Goal: Task Accomplishment & Management: Manage account settings

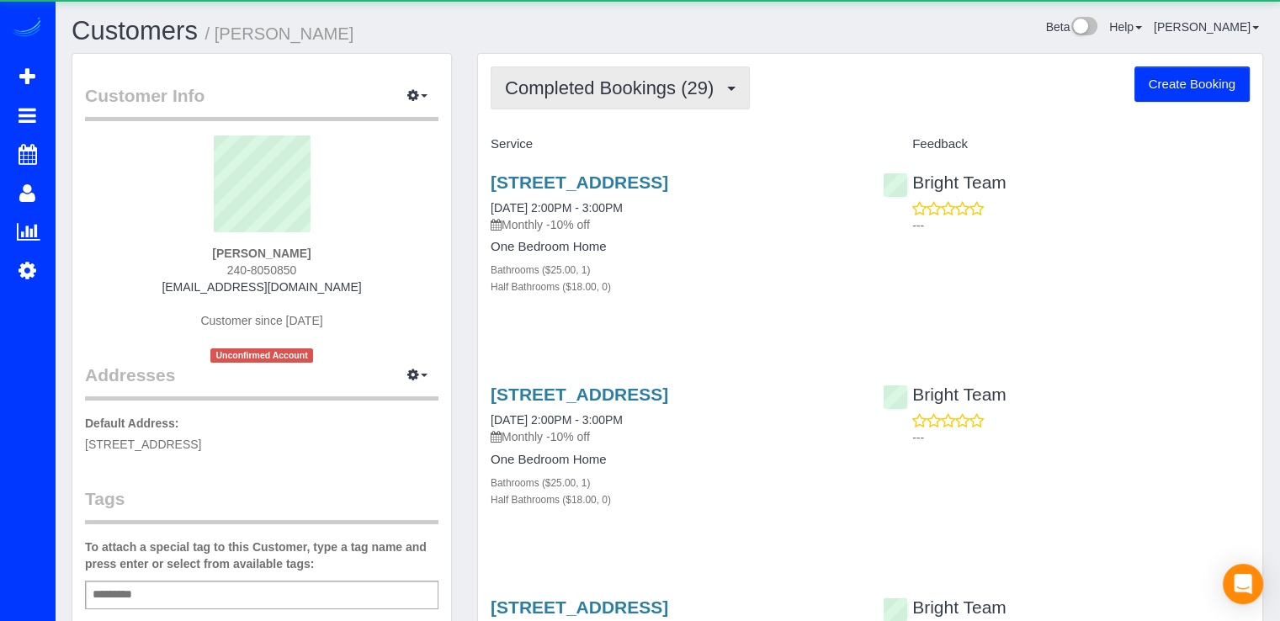
click at [645, 85] on span "Completed Bookings (29)" at bounding box center [613, 87] width 217 height 21
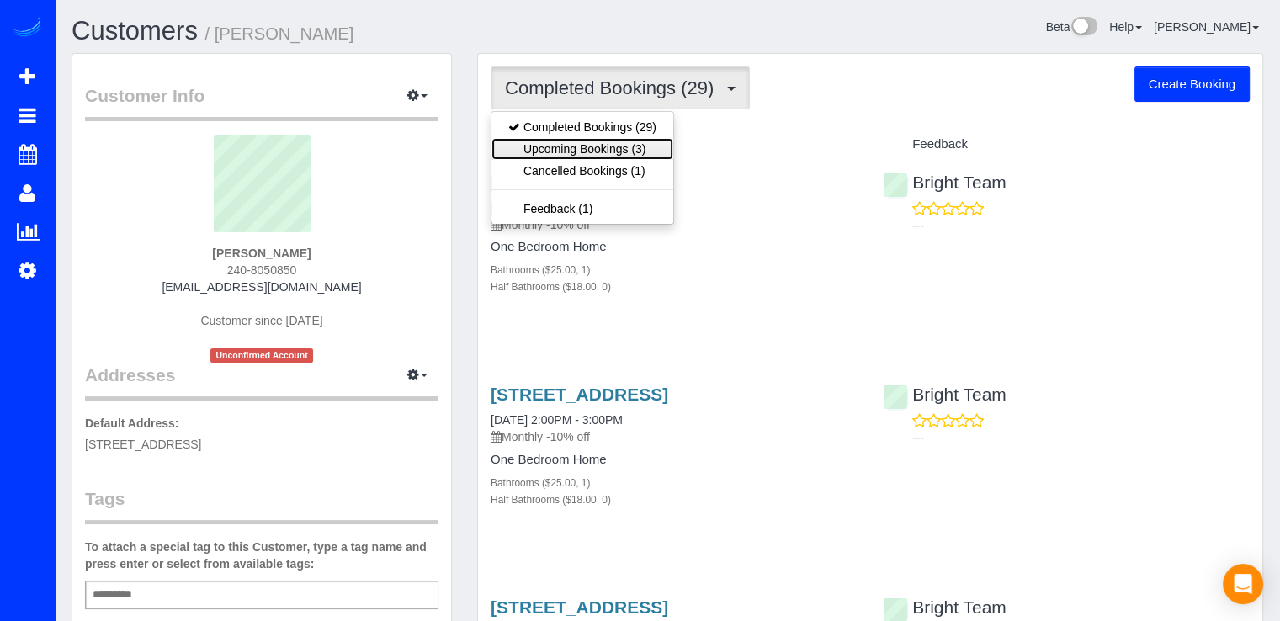
click at [650, 147] on link "Upcoming Bookings (3)" at bounding box center [582, 149] width 182 height 22
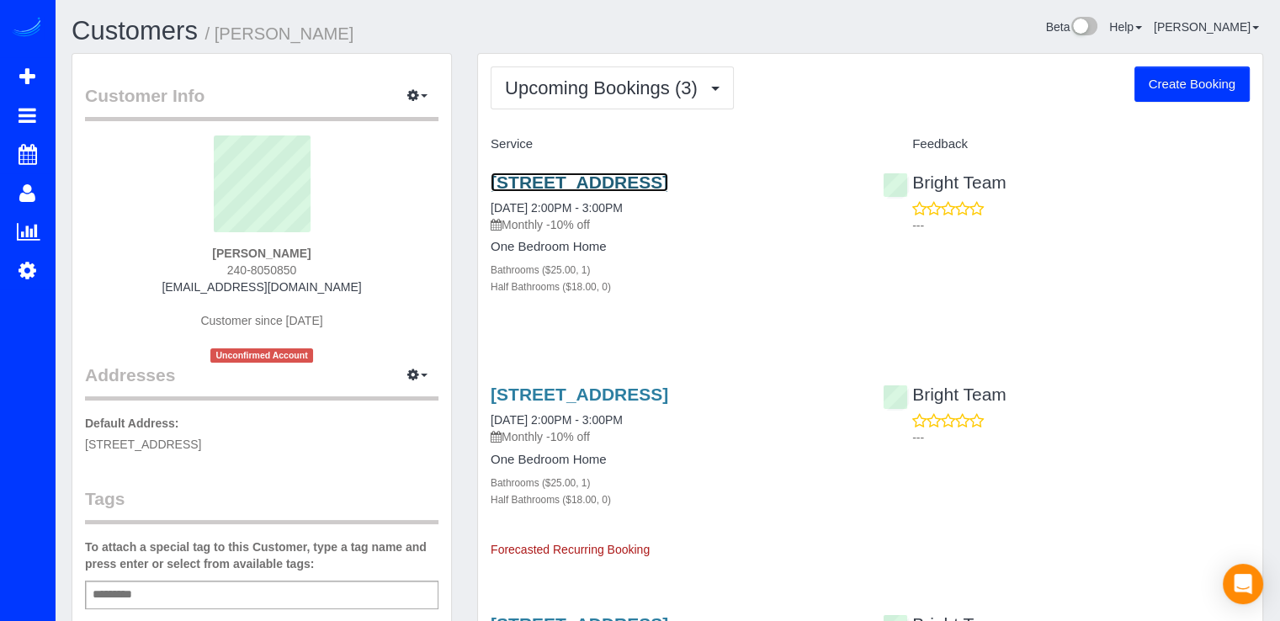
click at [660, 183] on link "13200 Twinbrook Pkwy, 202, Rockville, MD 20851" at bounding box center [580, 181] width 178 height 19
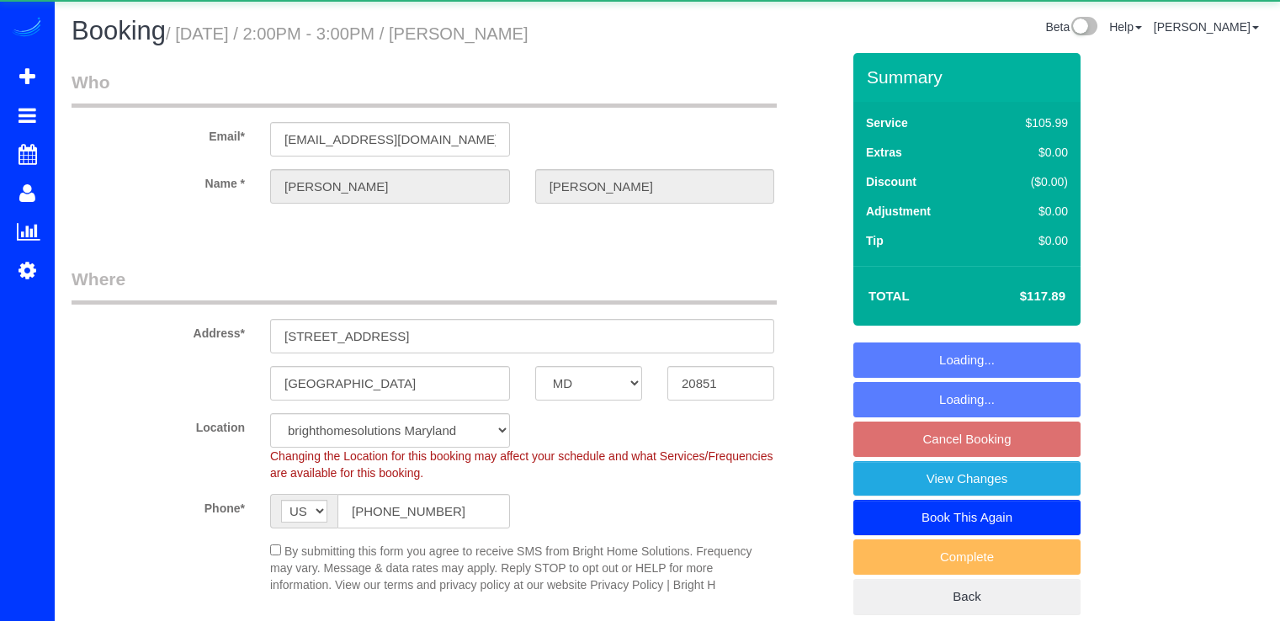
select select "MD"
select select "spot4"
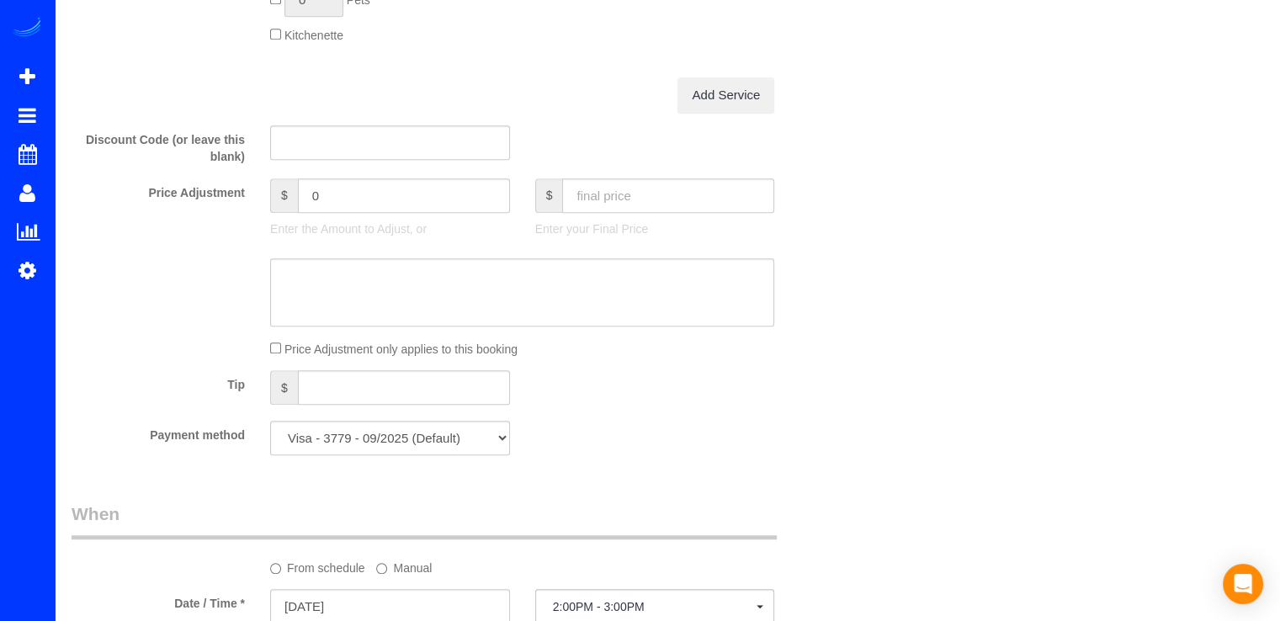
scroll to position [1430, 0]
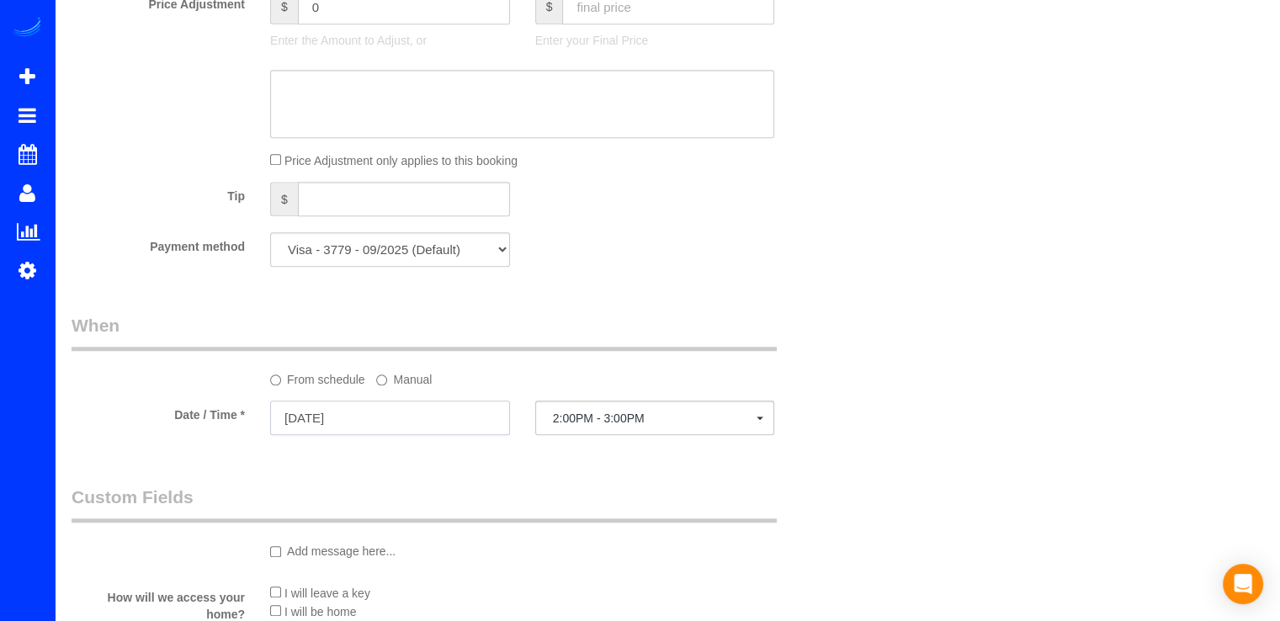
click at [424, 415] on input "09/11/2025" at bounding box center [390, 418] width 240 height 34
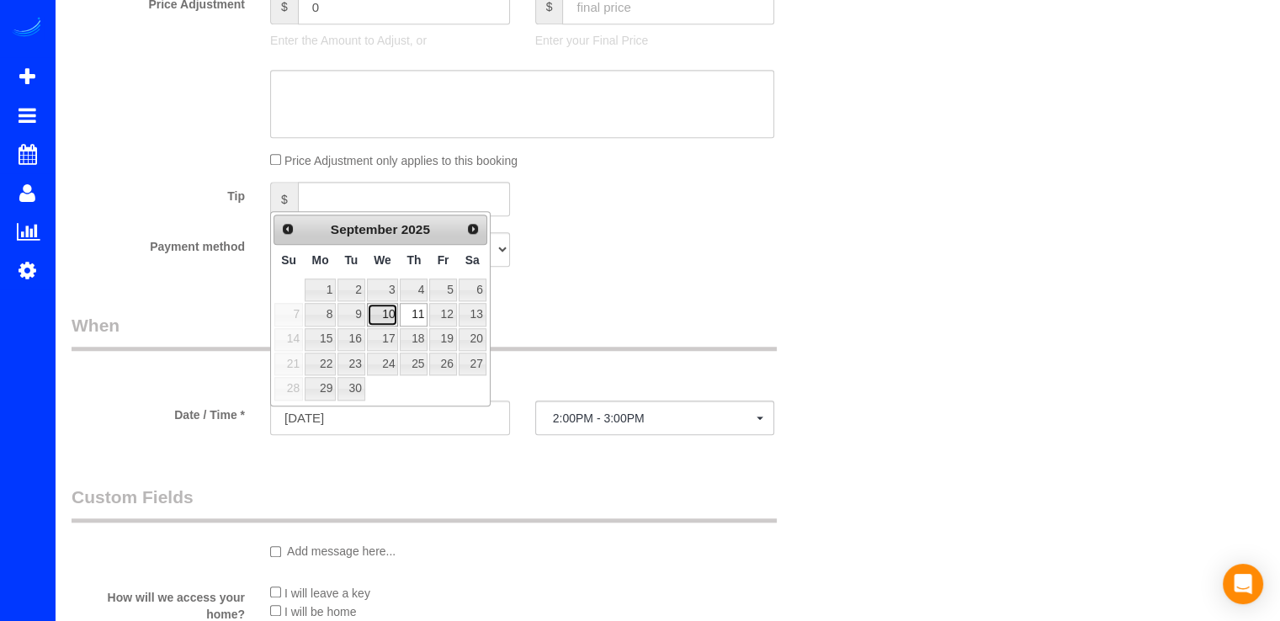
click at [387, 314] on link "10" at bounding box center [383, 314] width 32 height 23
type input "09/10/2025"
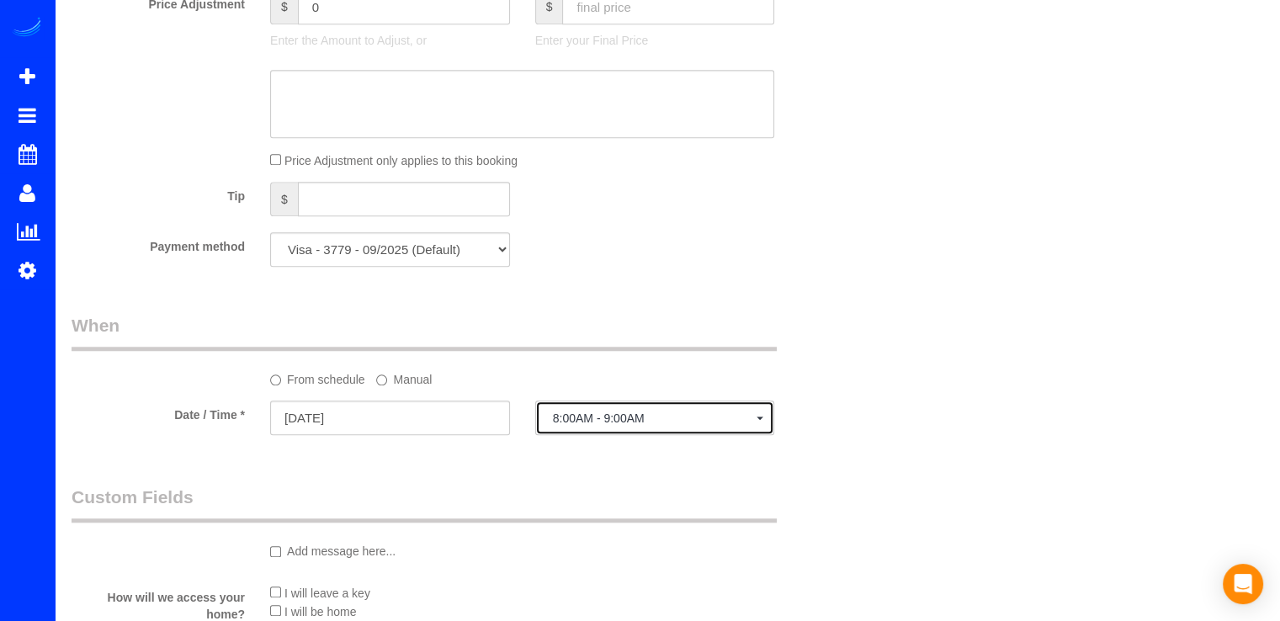
click at [731, 415] on span "8:00AM - 9:00AM" at bounding box center [655, 417] width 204 height 13
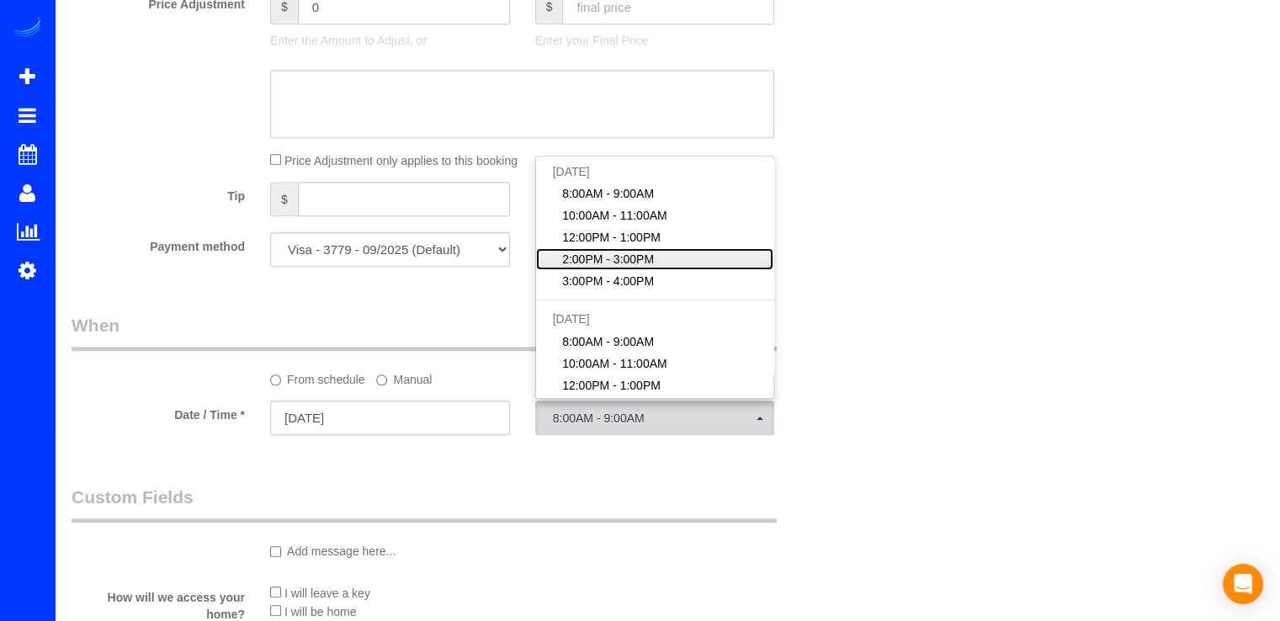
click at [620, 267] on span "2:00PM - 3:00PM" at bounding box center [608, 259] width 92 height 17
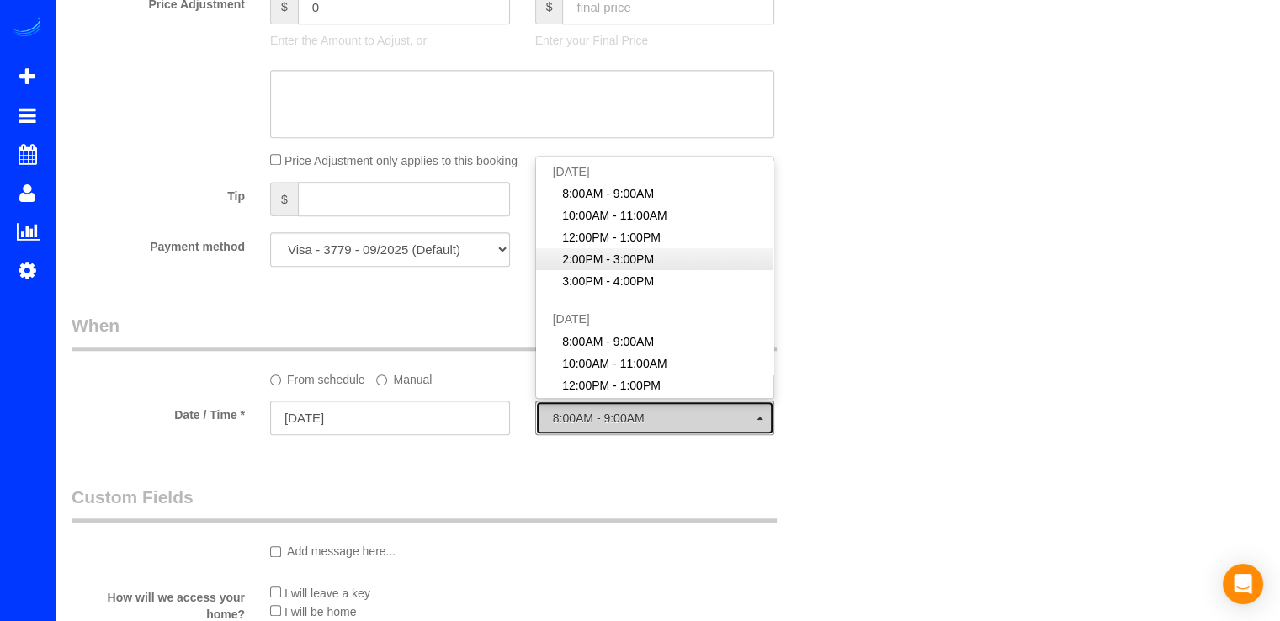
select select "spot22"
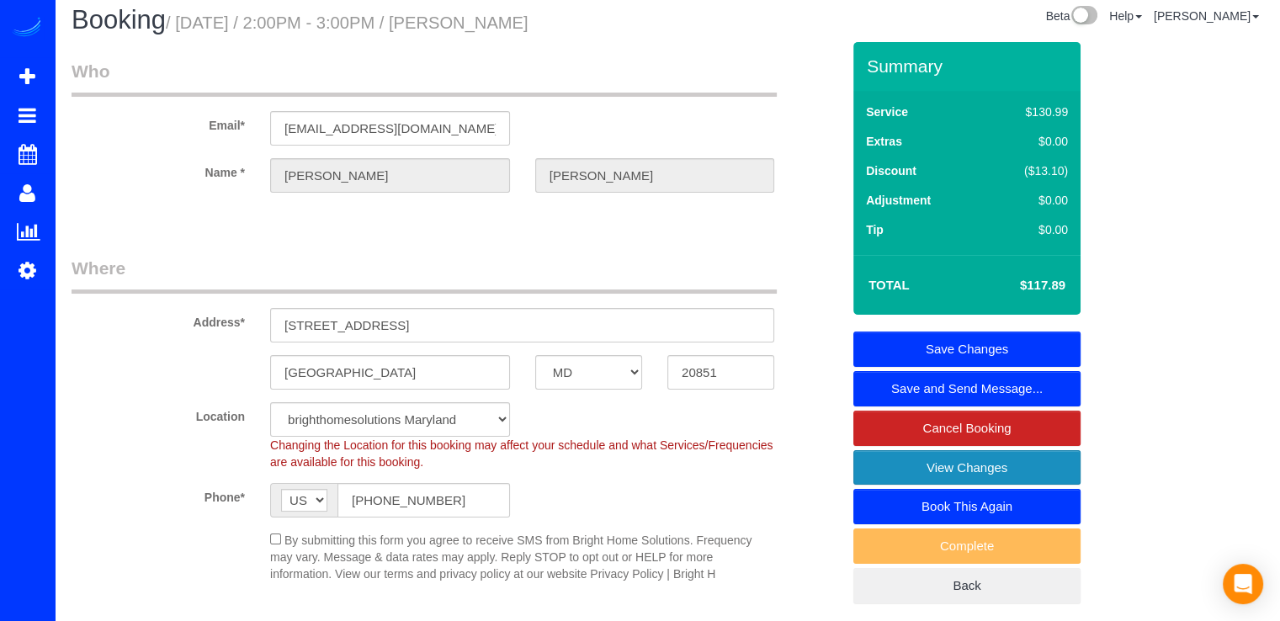
scroll to position [0, 0]
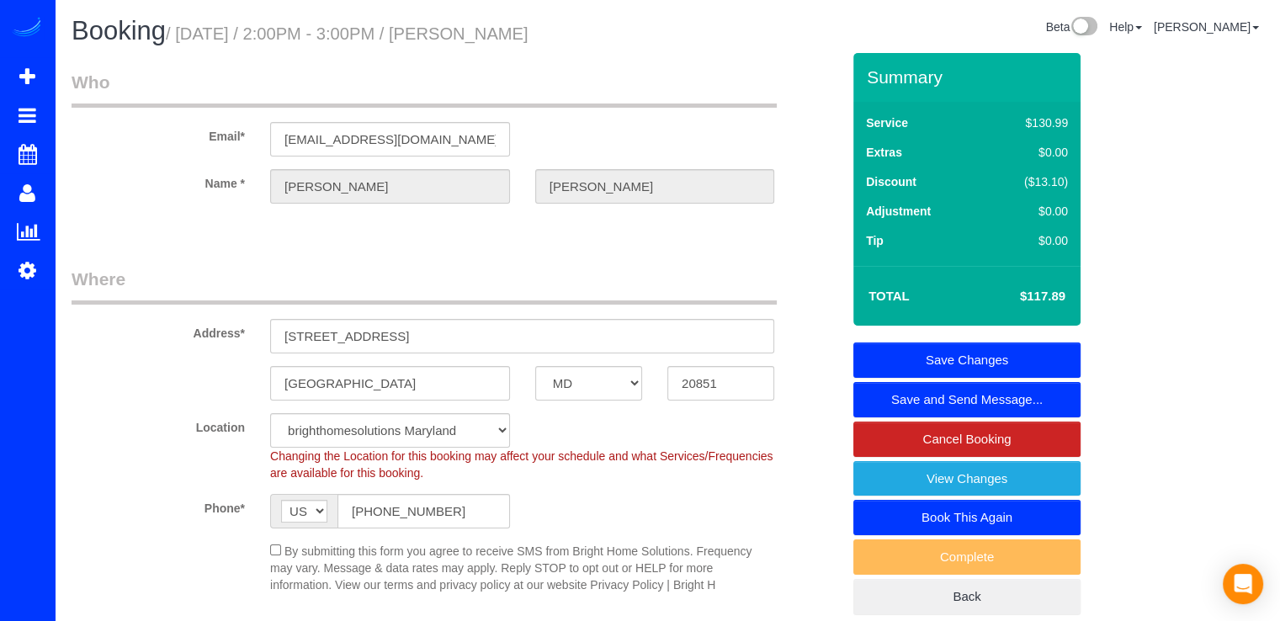
click at [1017, 348] on link "Save Changes" at bounding box center [966, 359] width 227 height 35
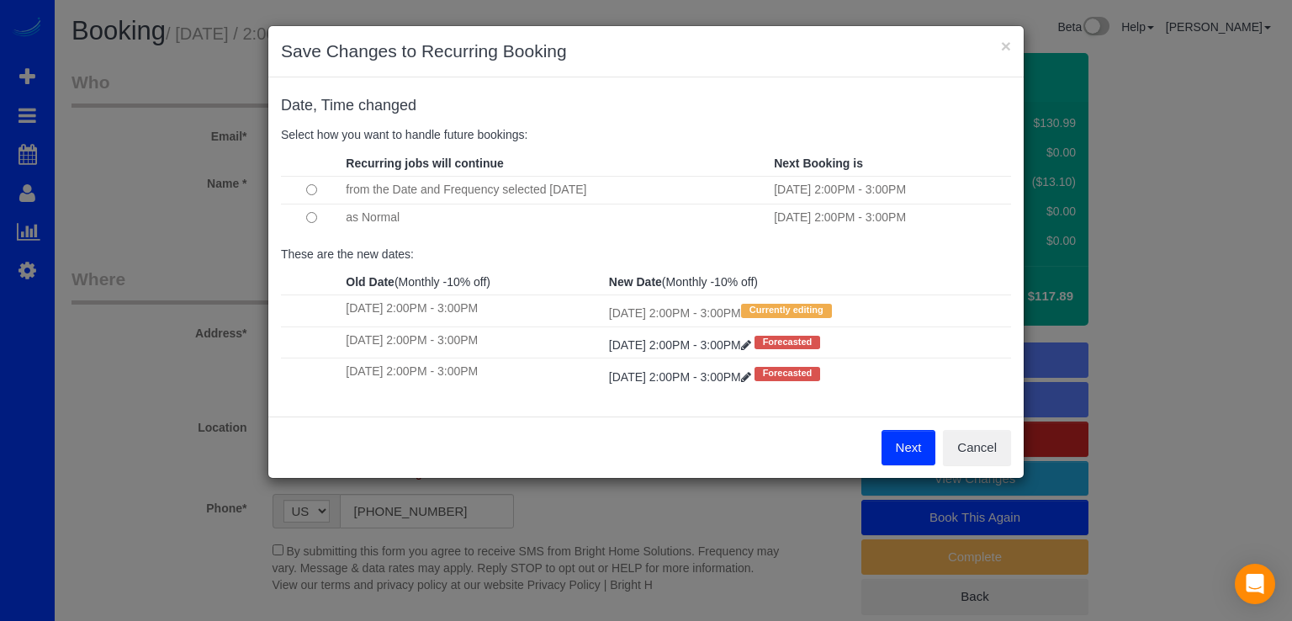
click at [899, 449] on button "Next" at bounding box center [909, 447] width 55 height 35
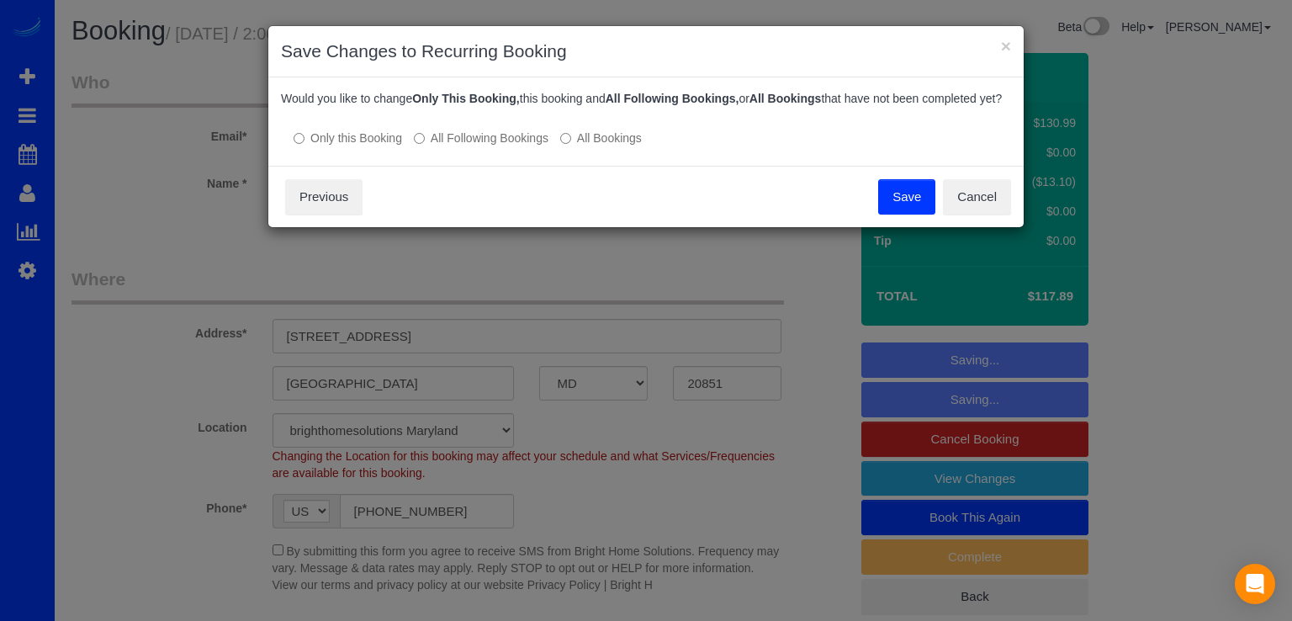
click at [907, 206] on button "Save" at bounding box center [906, 196] width 57 height 35
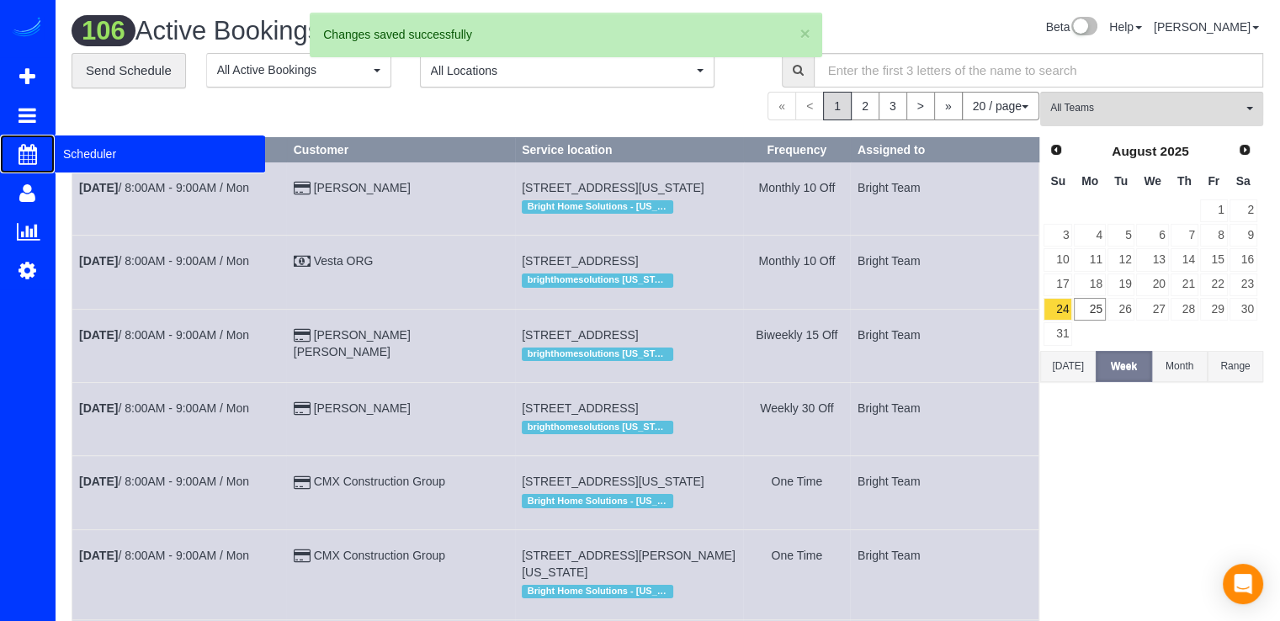
click at [100, 157] on span "Scheduler" at bounding box center [160, 154] width 210 height 39
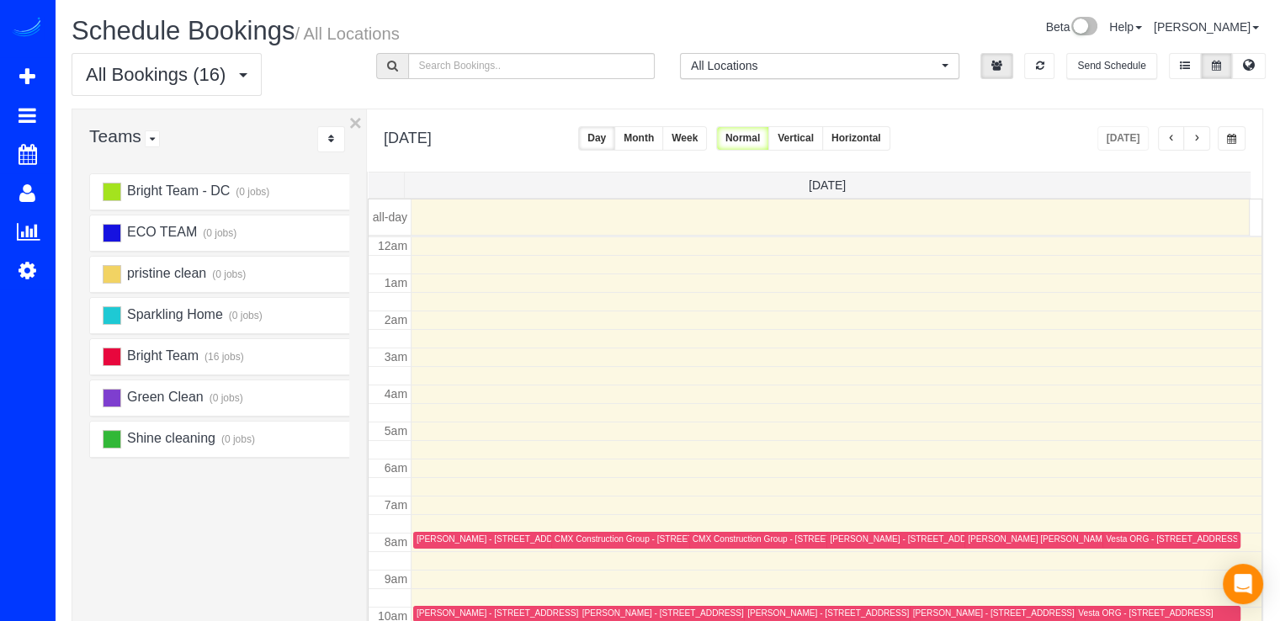
scroll to position [221, 0]
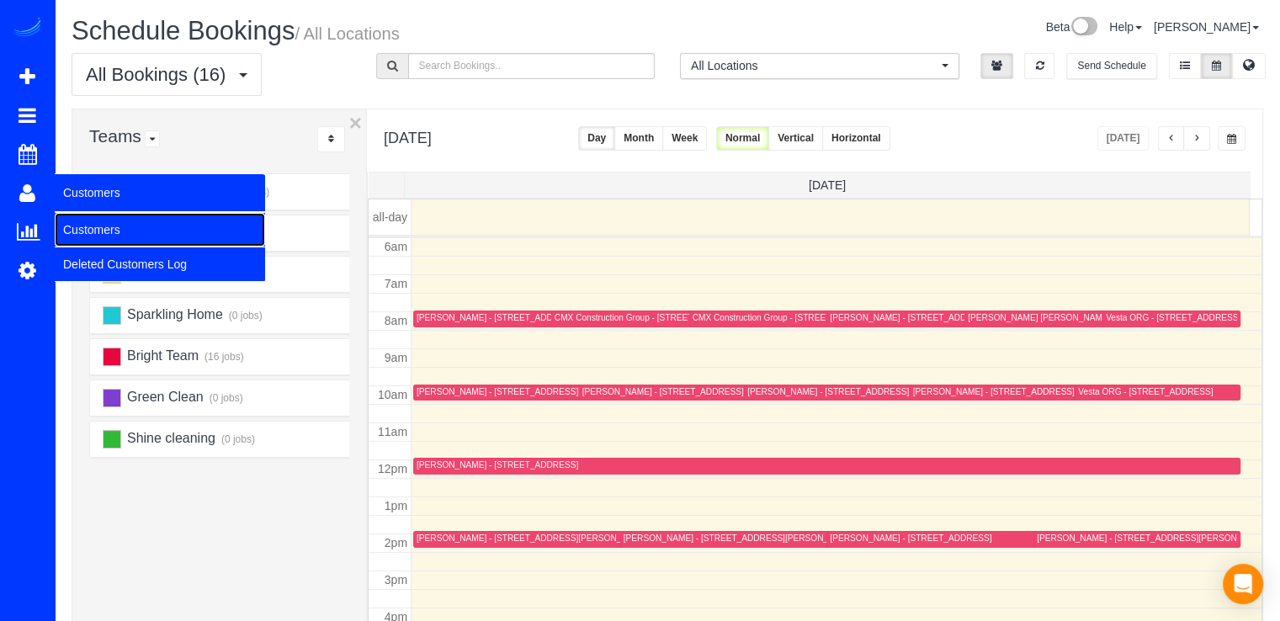
click at [71, 218] on link "Customers" at bounding box center [160, 230] width 210 height 34
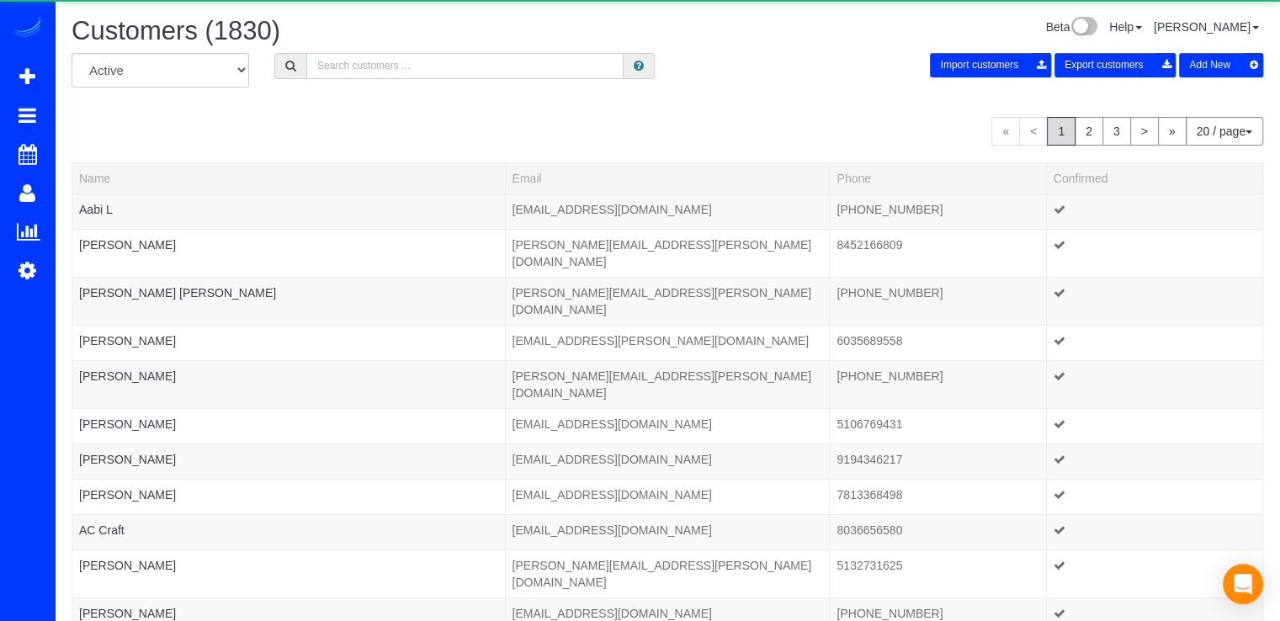
click at [364, 73] on input "text" at bounding box center [464, 66] width 317 height 26
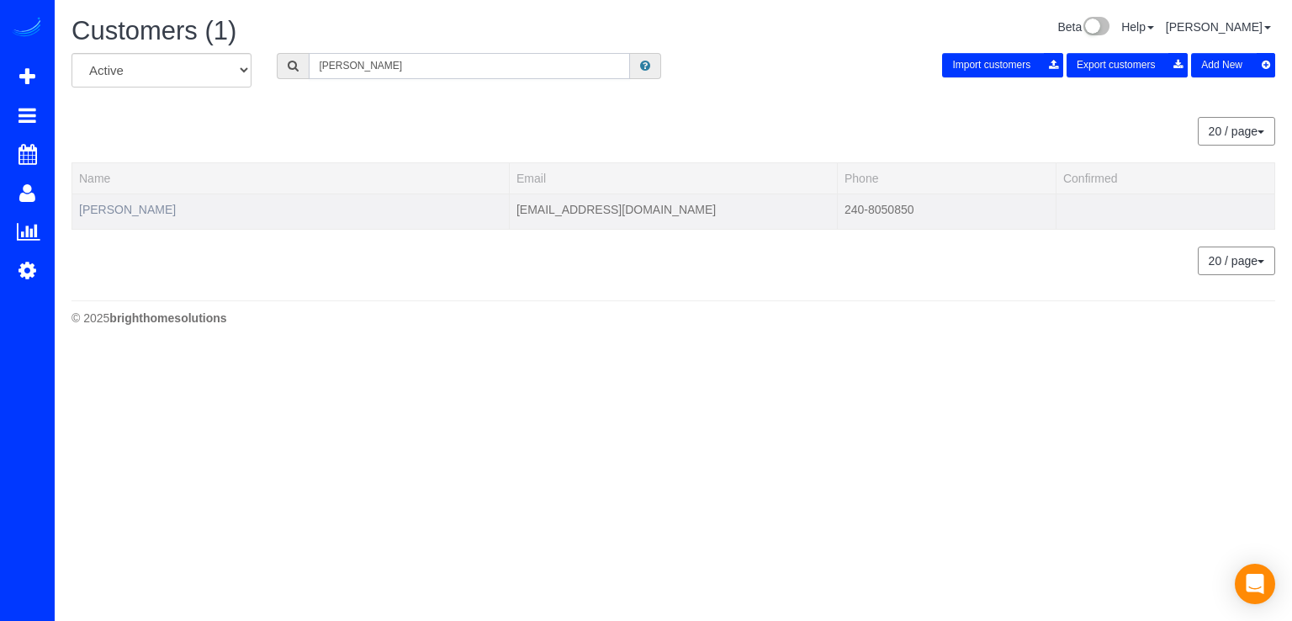
type input "Bookman"
click at [123, 206] on link "Allan Bookman" at bounding box center [127, 209] width 97 height 13
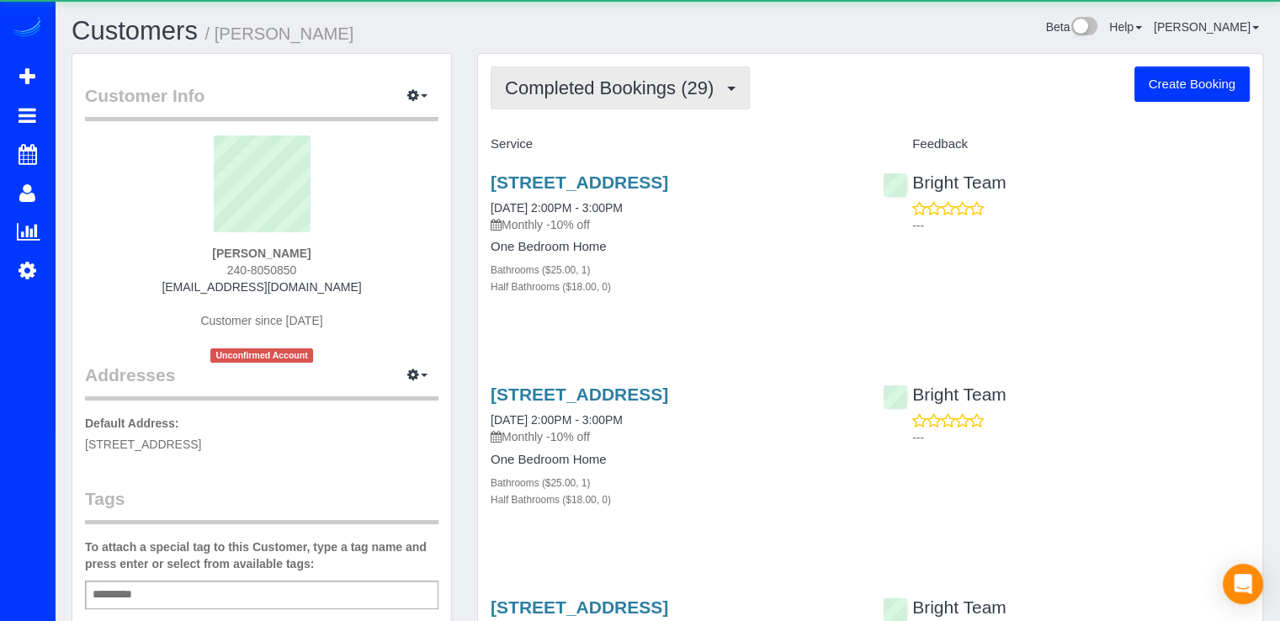
click at [677, 92] on span "Completed Bookings (29)" at bounding box center [613, 87] width 217 height 21
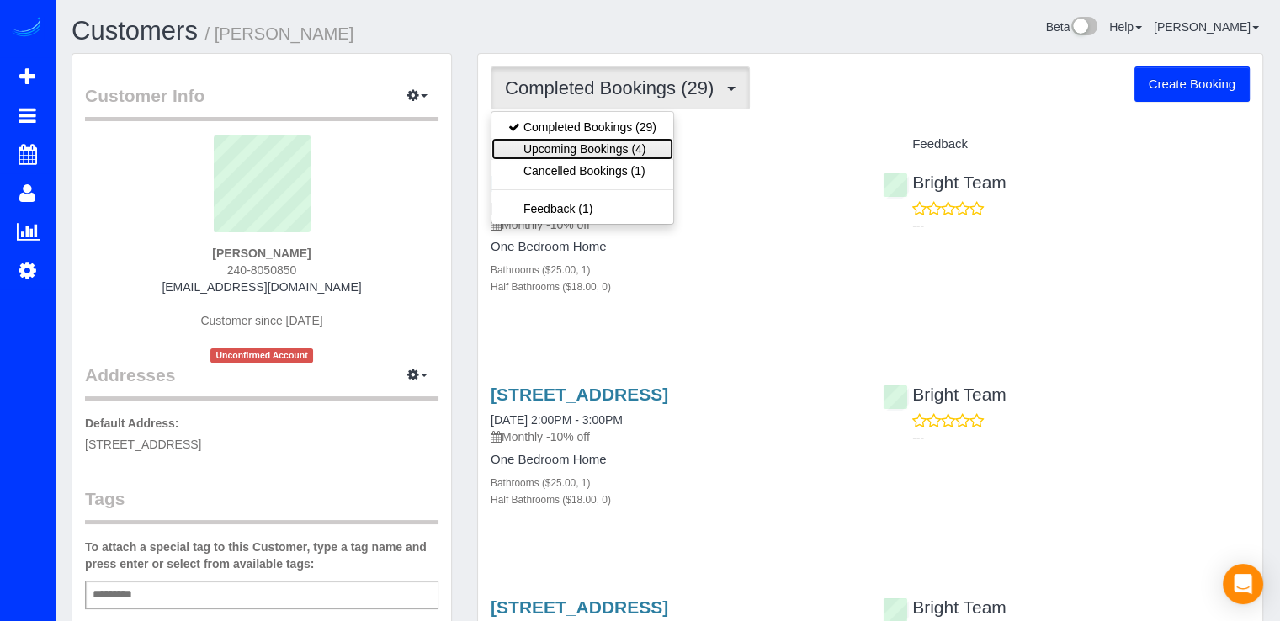
click at [655, 151] on link "Upcoming Bookings (4)" at bounding box center [582, 149] width 182 height 22
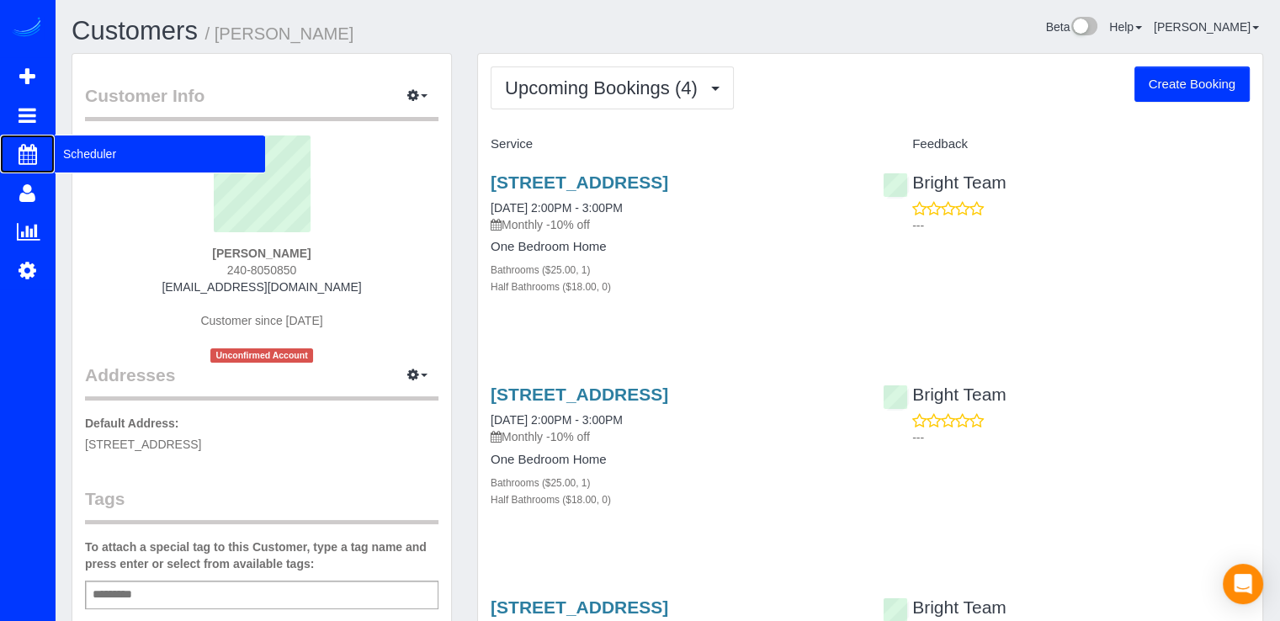
click at [75, 151] on span "Scheduler" at bounding box center [160, 154] width 210 height 39
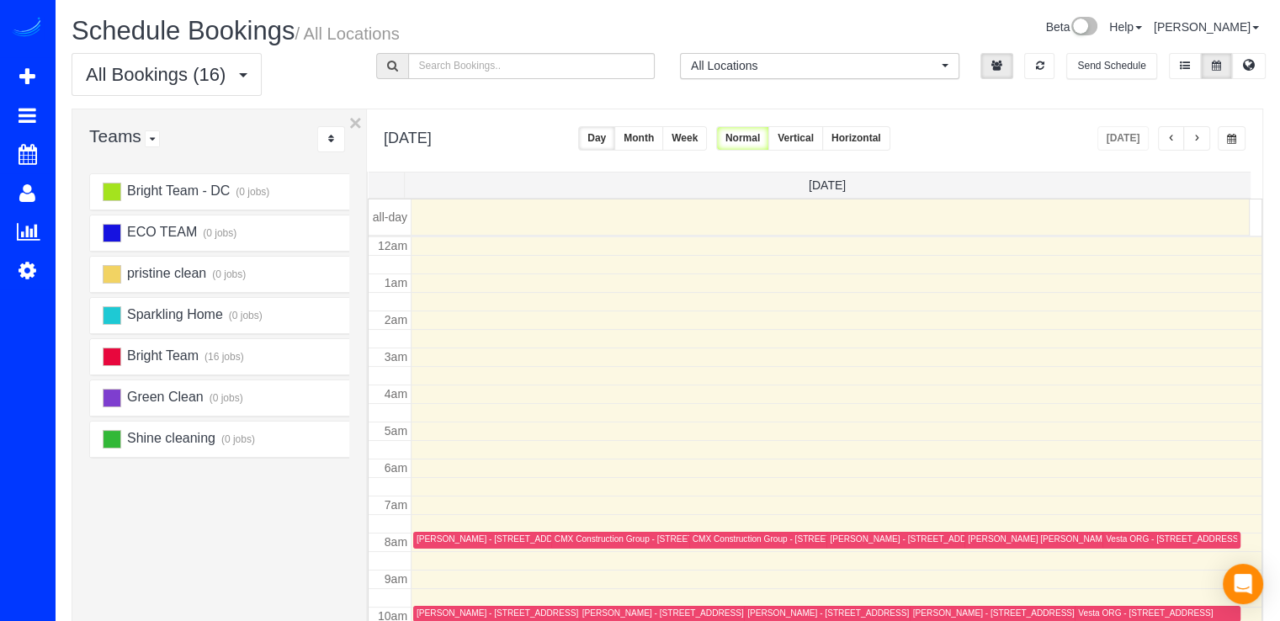
scroll to position [221, 0]
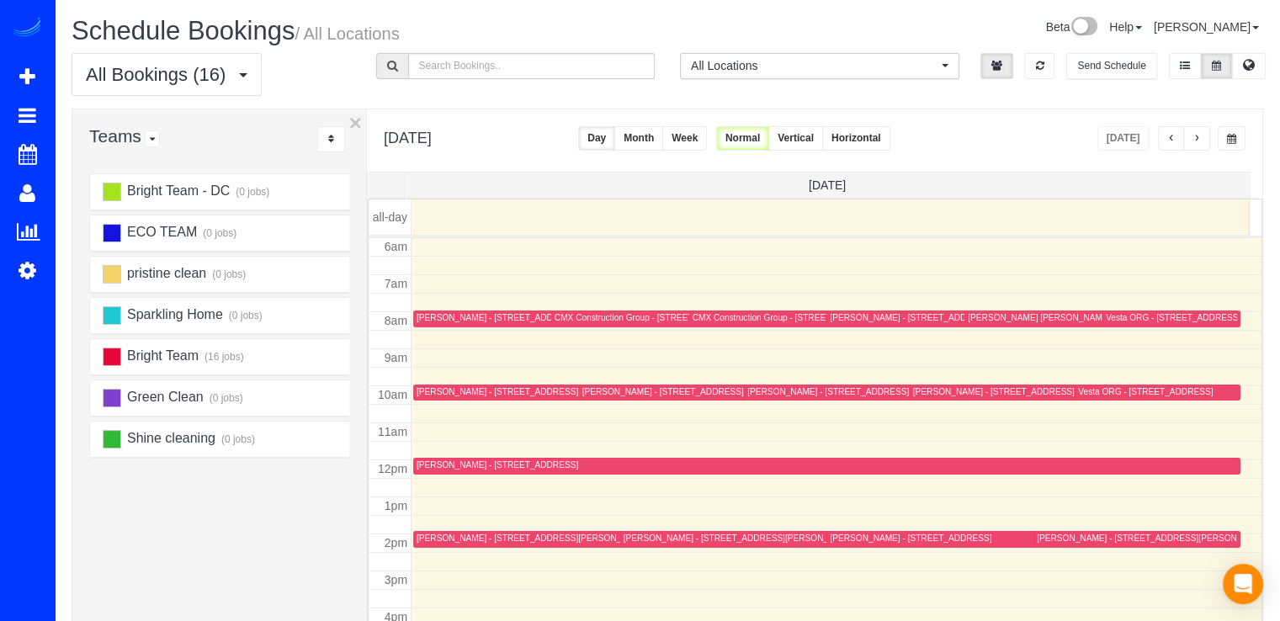
click at [1206, 135] on button "button" at bounding box center [1196, 138] width 27 height 24
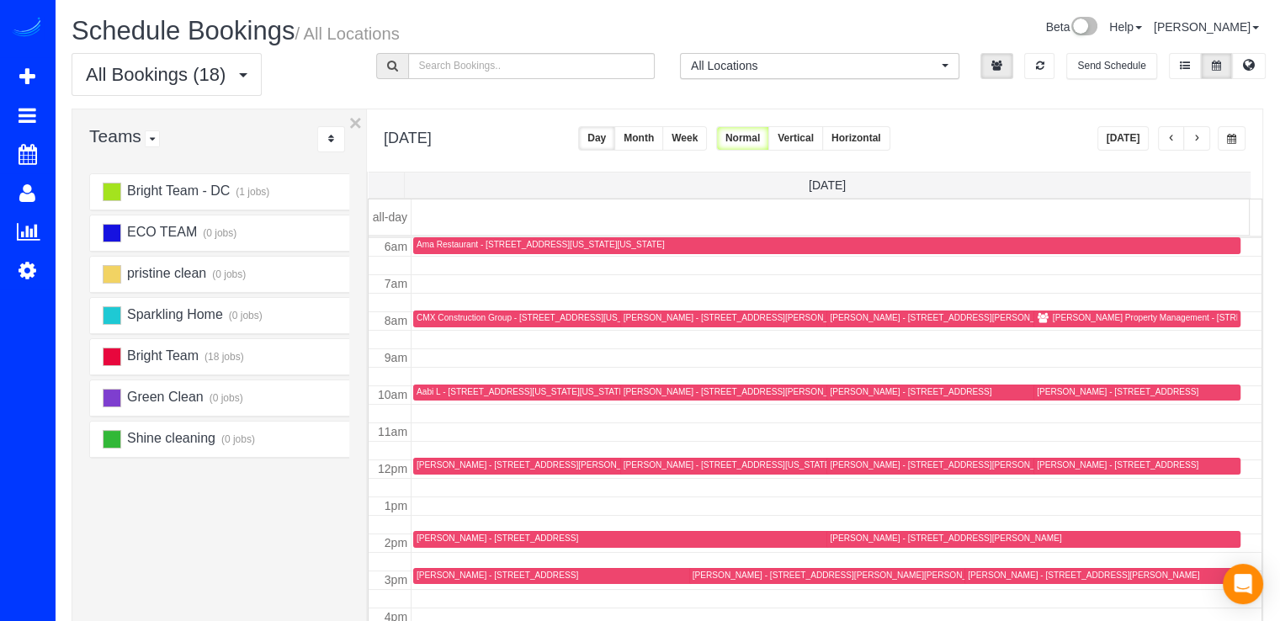
click at [1038, 317] on icon at bounding box center [1043, 319] width 13 height 10
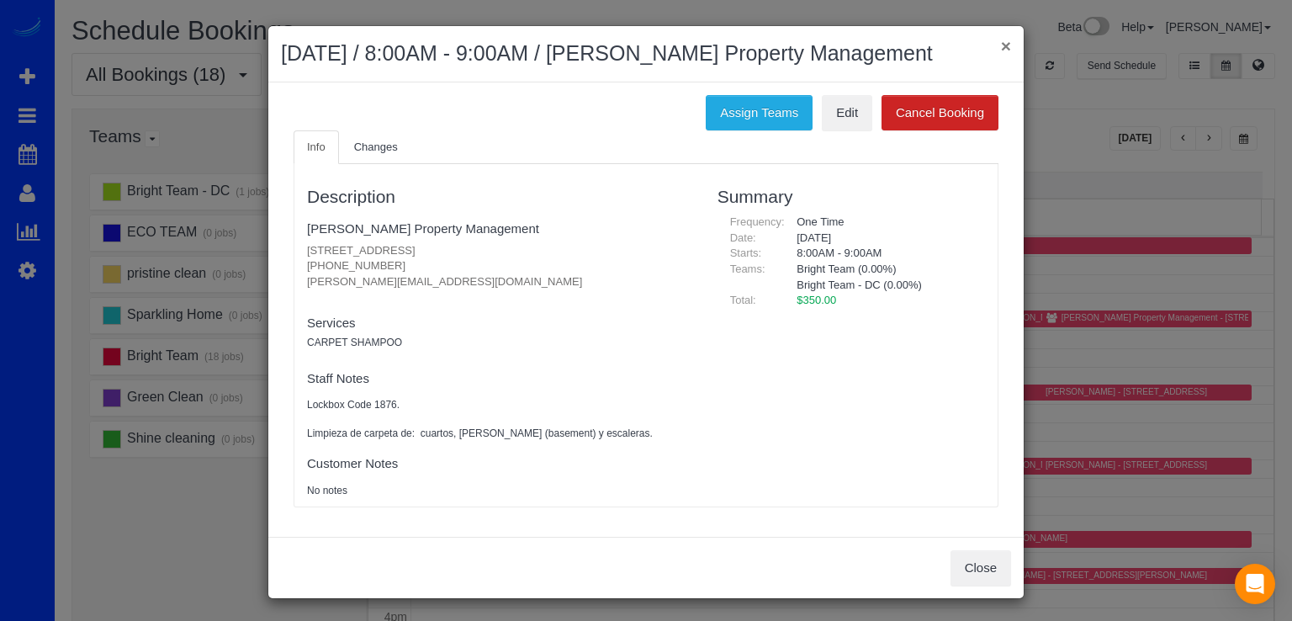
click at [1001, 51] on button "×" at bounding box center [1006, 46] width 10 height 18
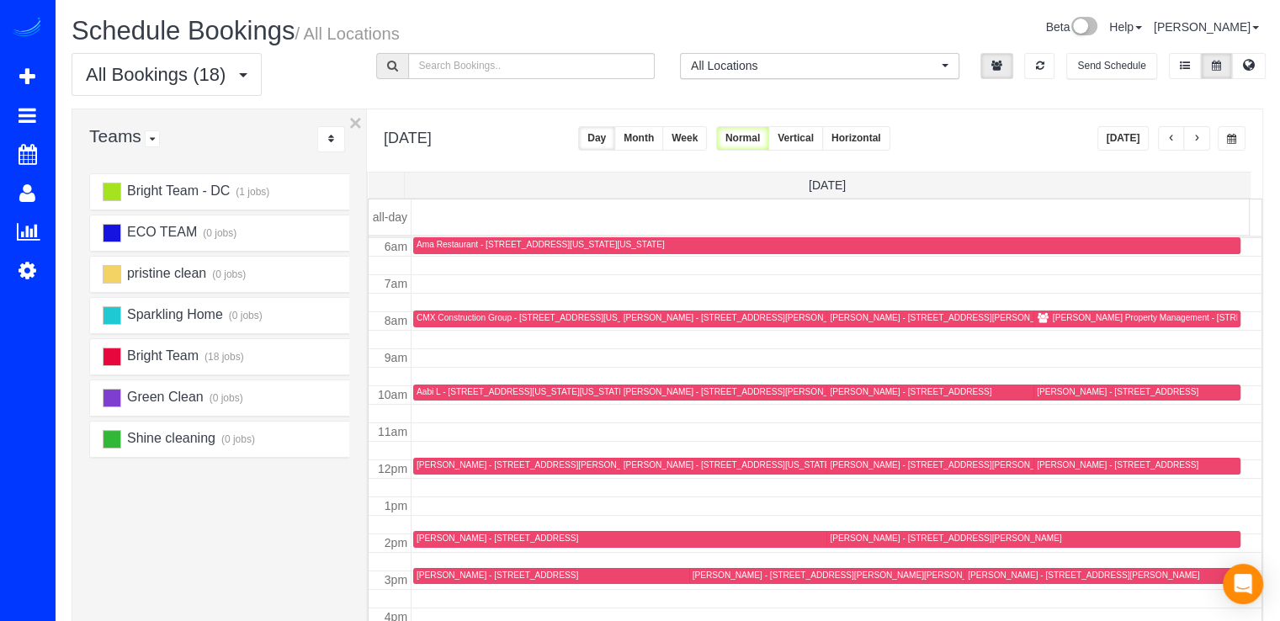
click at [434, 395] on div "Aabi L - 800 New Jersey Ave Se, Apt 1118, Washington, DC 20003" at bounding box center [522, 391] width 210 height 11
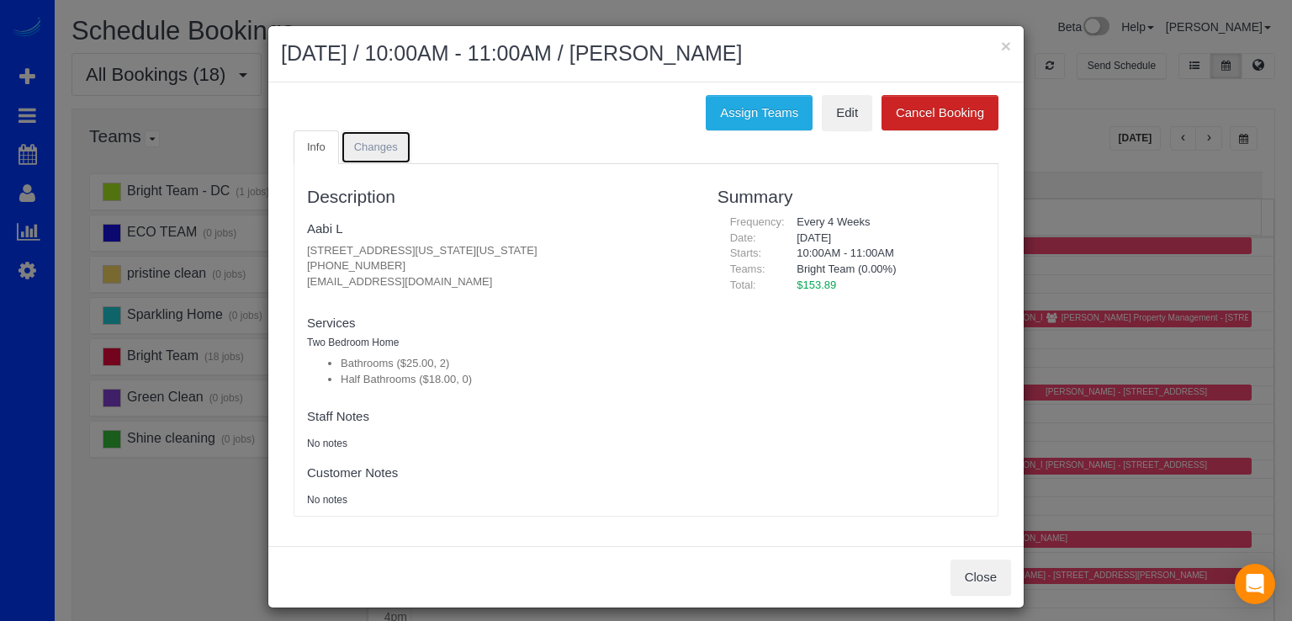
click at [370, 146] on span "Changes" at bounding box center [376, 147] width 44 height 13
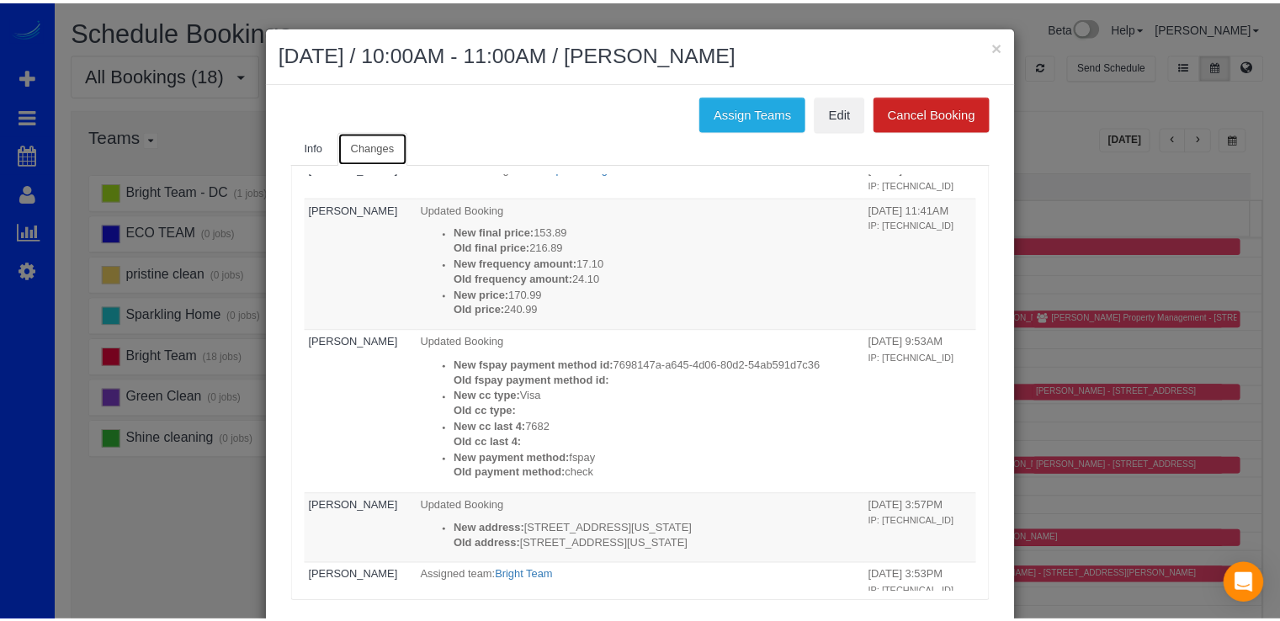
scroll to position [0, 0]
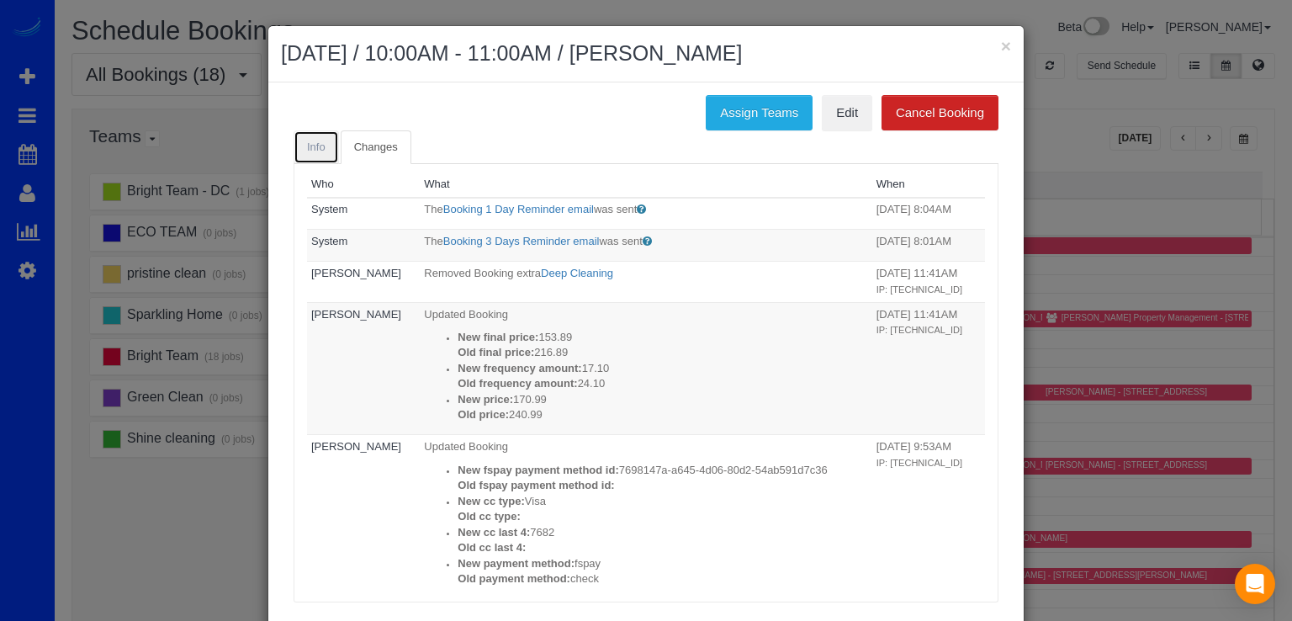
click at [307, 141] on span "Info" at bounding box center [316, 147] width 19 height 13
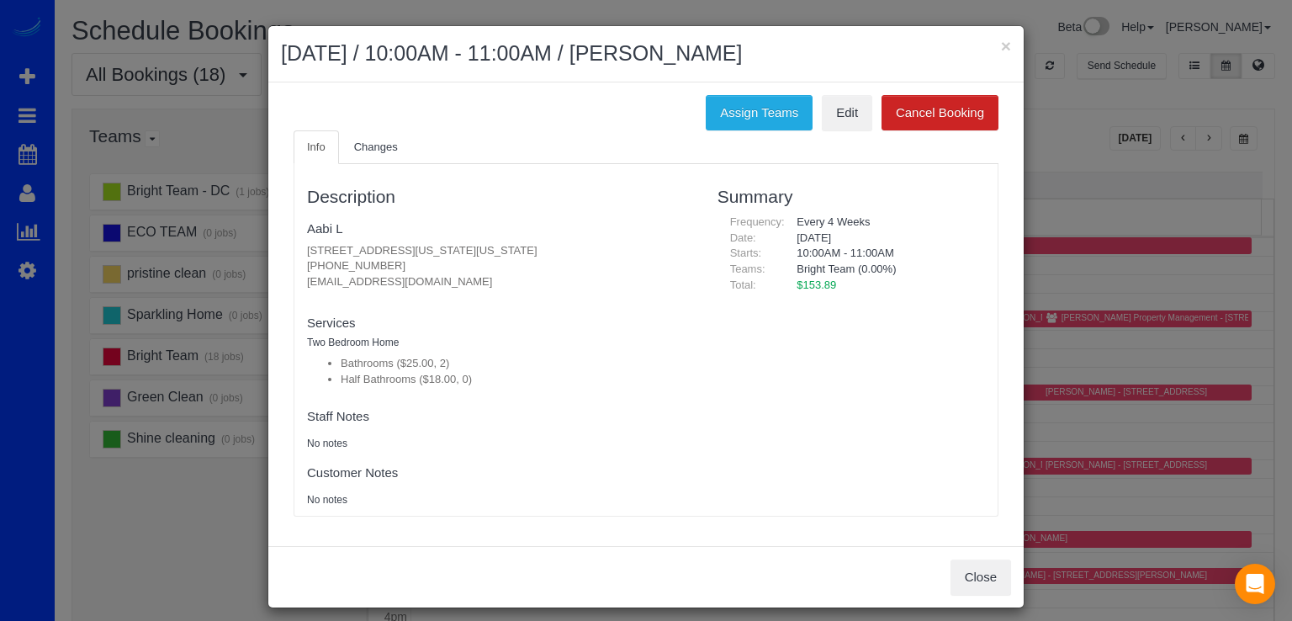
click at [323, 217] on fieldset "Aabi L 800 New Jersey Ave Se, Apt 1118, Washington, DC 20003 (734) 977-9186 aab…" at bounding box center [499, 258] width 385 height 87
click at [316, 222] on link "Aabi L" at bounding box center [325, 228] width 36 height 14
click at [1006, 50] on div "× August 26, 2025 / 10:00AM - 11:00AM / Aabi L" at bounding box center [646, 54] width 756 height 56
click at [1001, 50] on button "×" at bounding box center [1006, 46] width 10 height 18
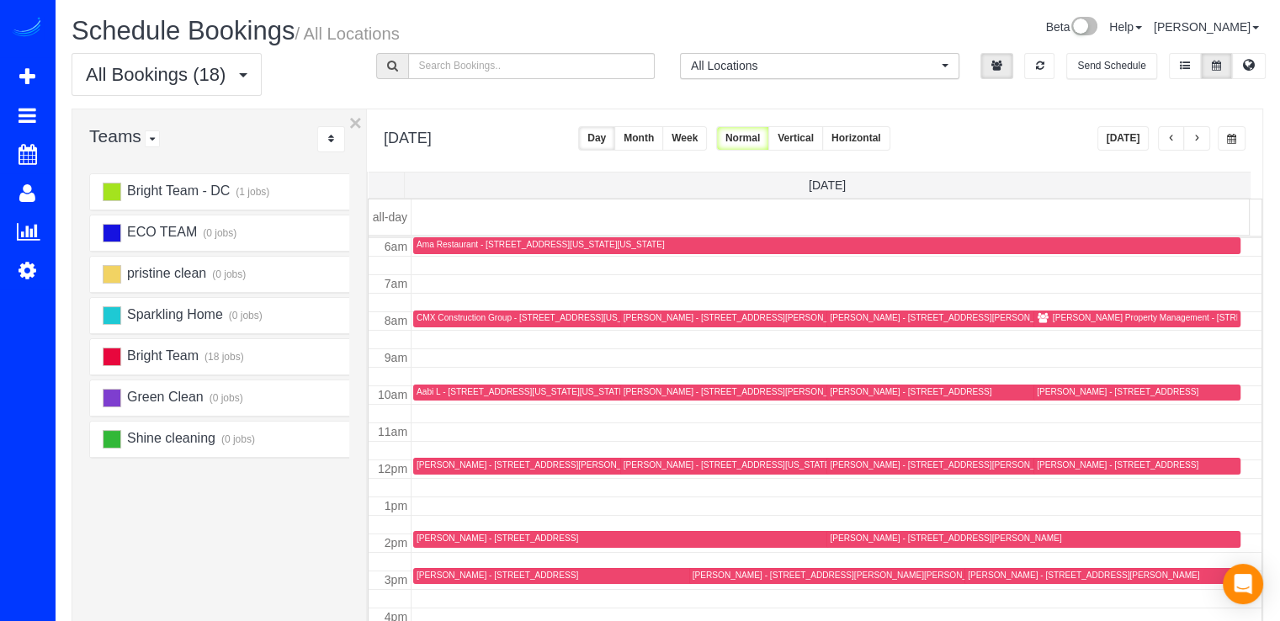
click at [1102, 126] on div "Today" at bounding box center [1171, 138] width 149 height 24
drag, startPoint x: 1117, startPoint y: 132, endPoint x: 1106, endPoint y: 129, distance: 11.4
click at [1114, 132] on button "Today" at bounding box center [1123, 138] width 52 height 24
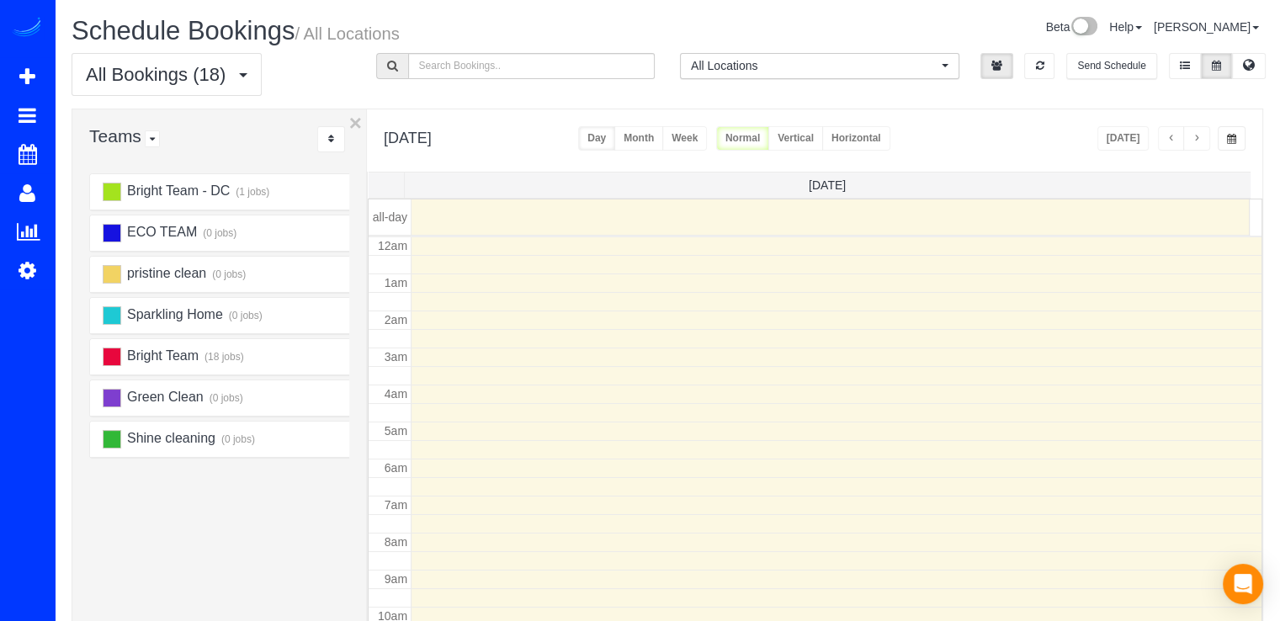
scroll to position [221, 0]
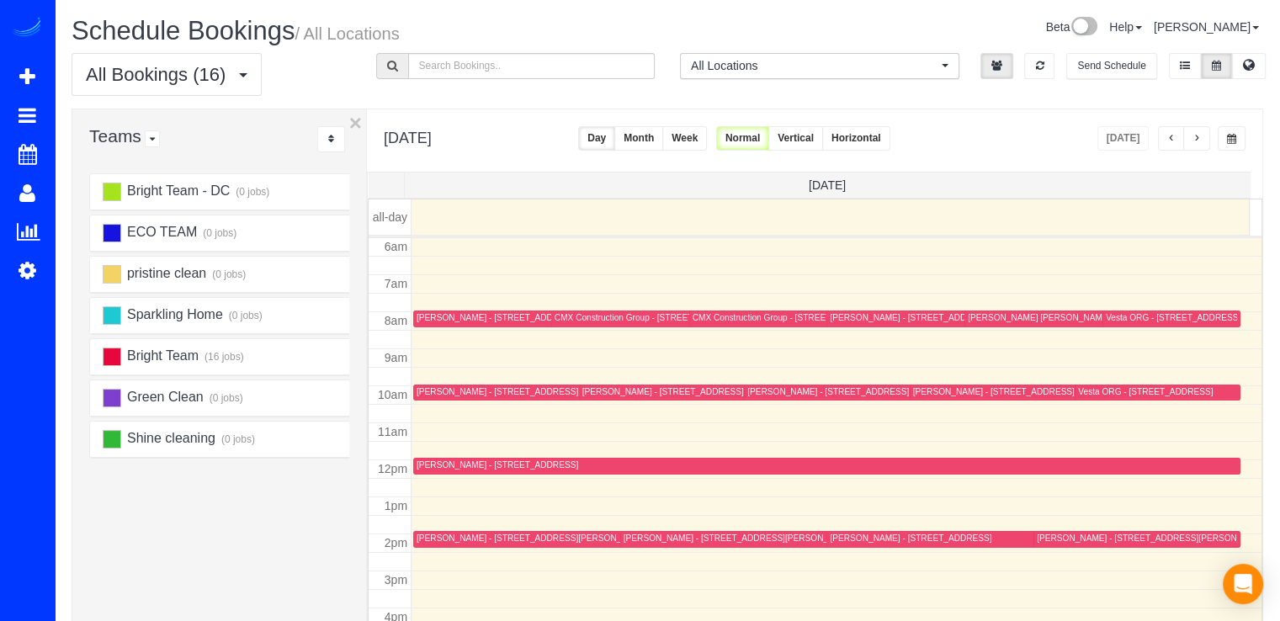
click at [1200, 135] on span "button" at bounding box center [1196, 139] width 8 height 10
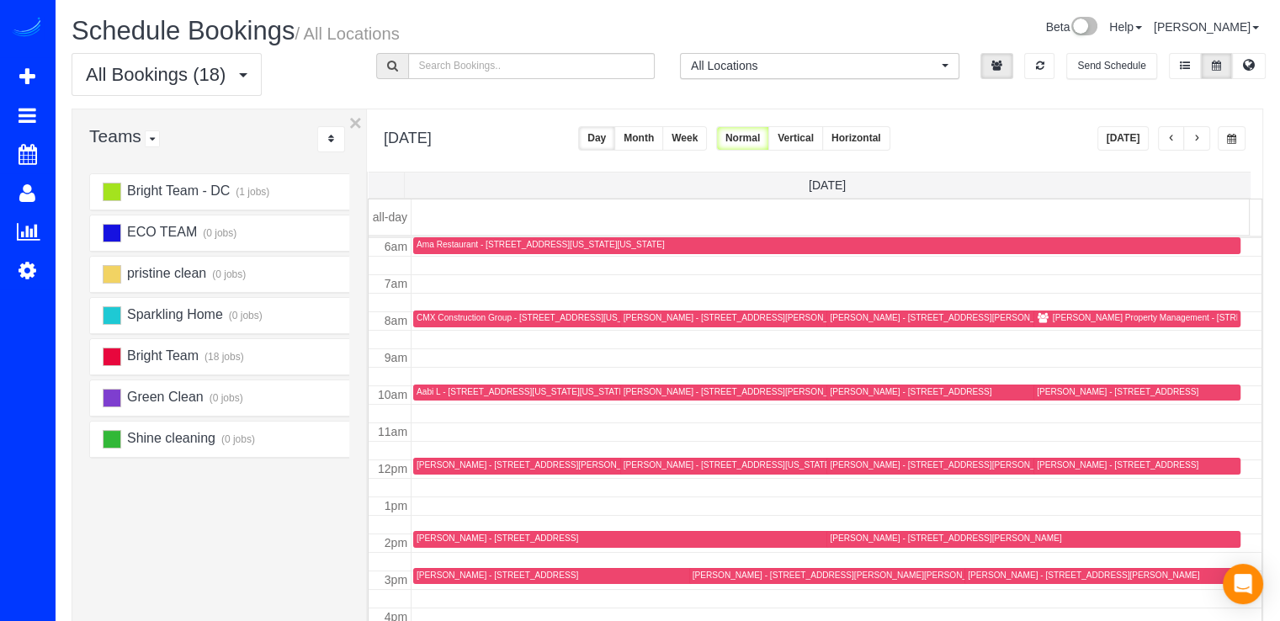
click at [1198, 135] on span "button" at bounding box center [1196, 139] width 8 height 10
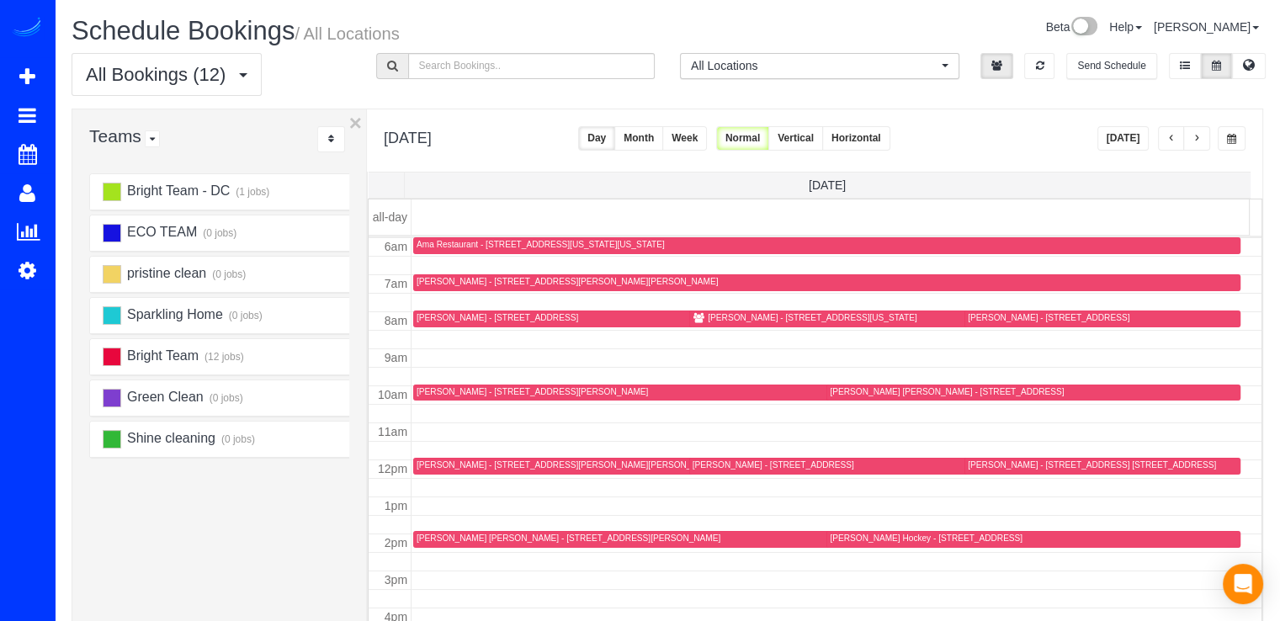
click at [1198, 136] on span "button" at bounding box center [1196, 139] width 8 height 10
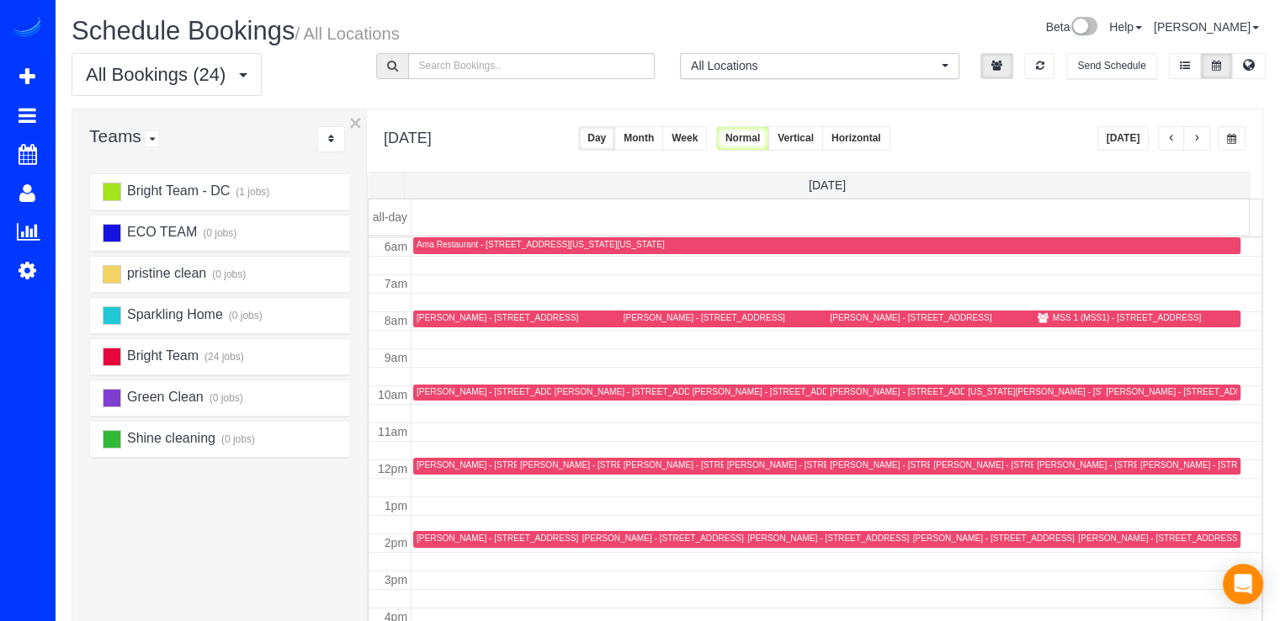
click at [1198, 142] on span "button" at bounding box center [1196, 139] width 8 height 10
click at [1198, 139] on span "button" at bounding box center [1196, 139] width 8 height 10
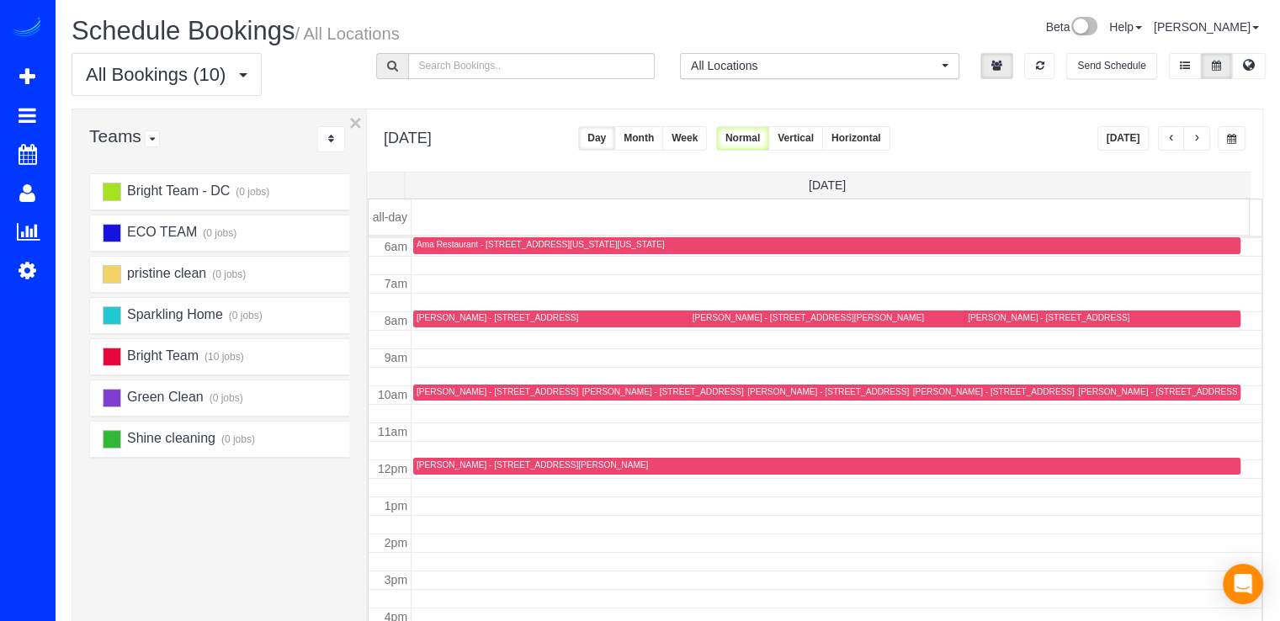
click at [1204, 142] on button "button" at bounding box center [1196, 138] width 27 height 24
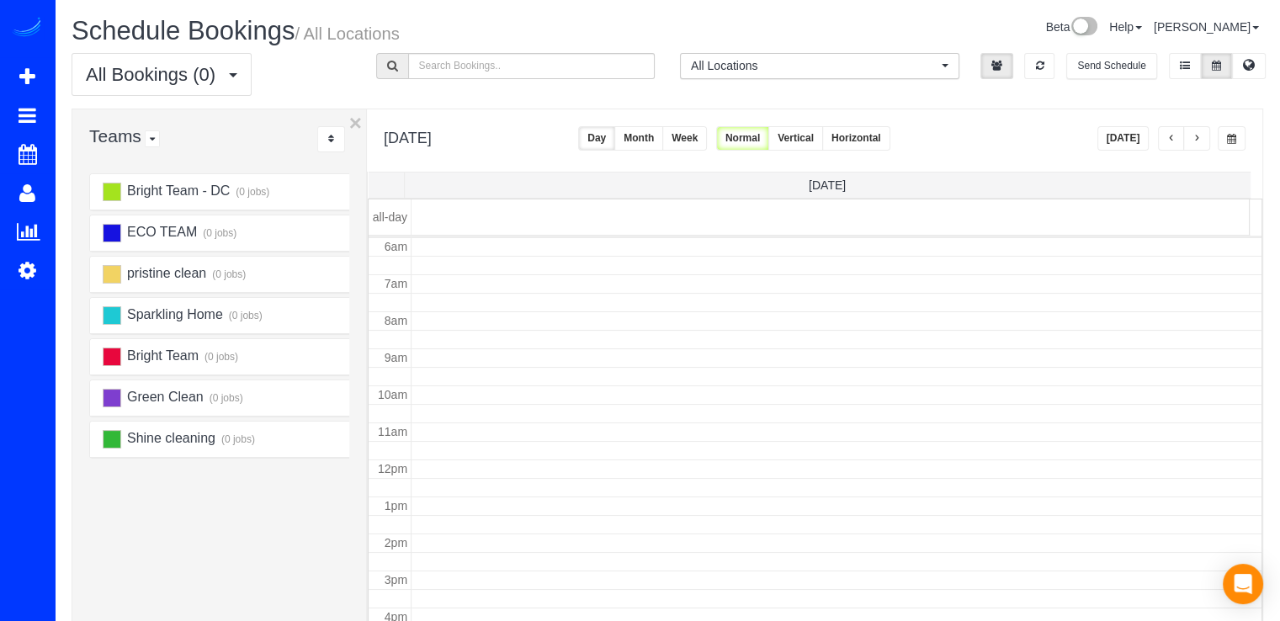
click at [1131, 140] on button "Today" at bounding box center [1123, 138] width 52 height 24
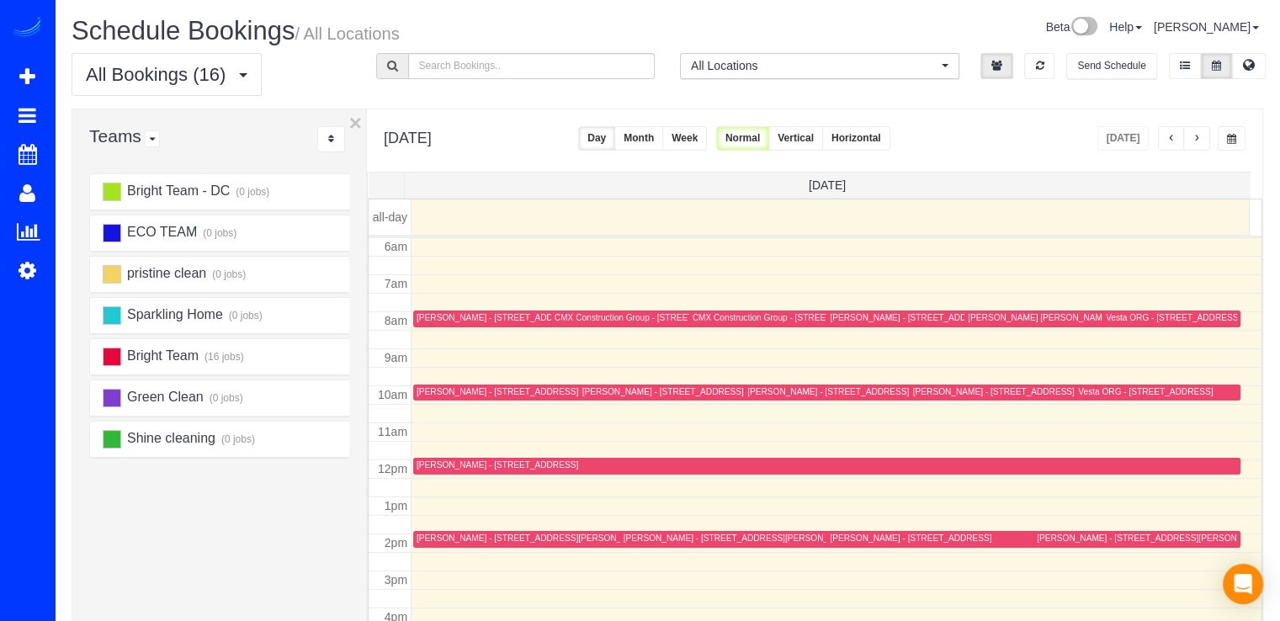
click at [1201, 134] on span "button" at bounding box center [1196, 139] width 8 height 10
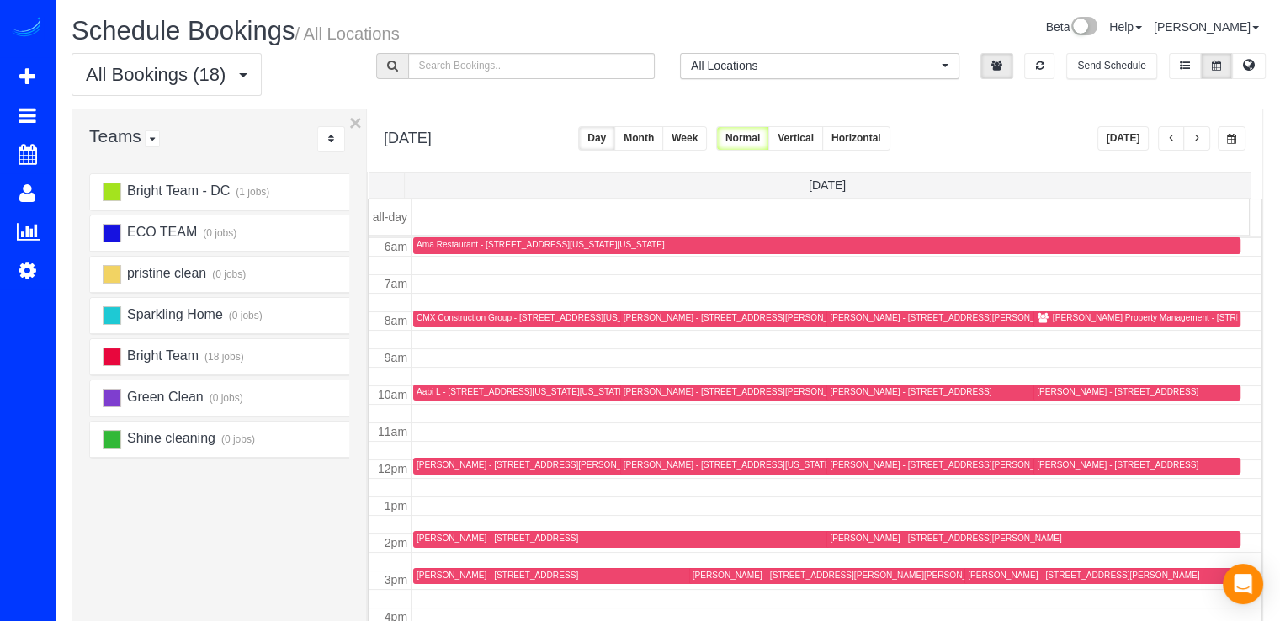
click at [1201, 134] on span "button" at bounding box center [1196, 139] width 8 height 10
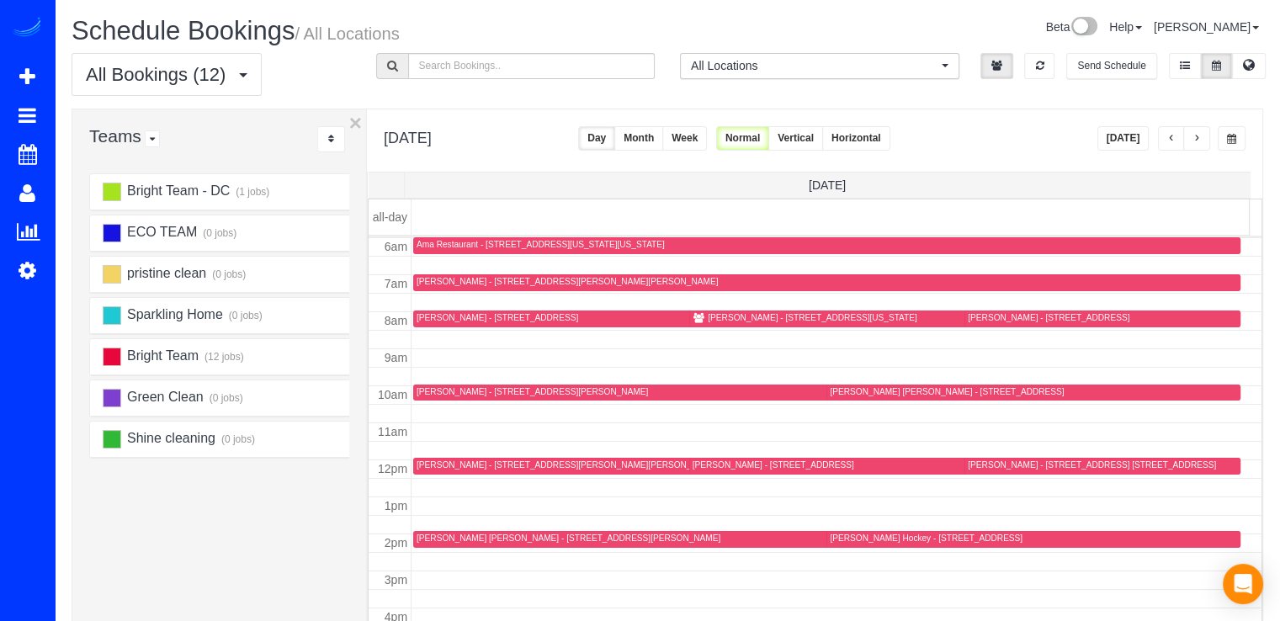
click at [1201, 134] on span "button" at bounding box center [1196, 139] width 8 height 10
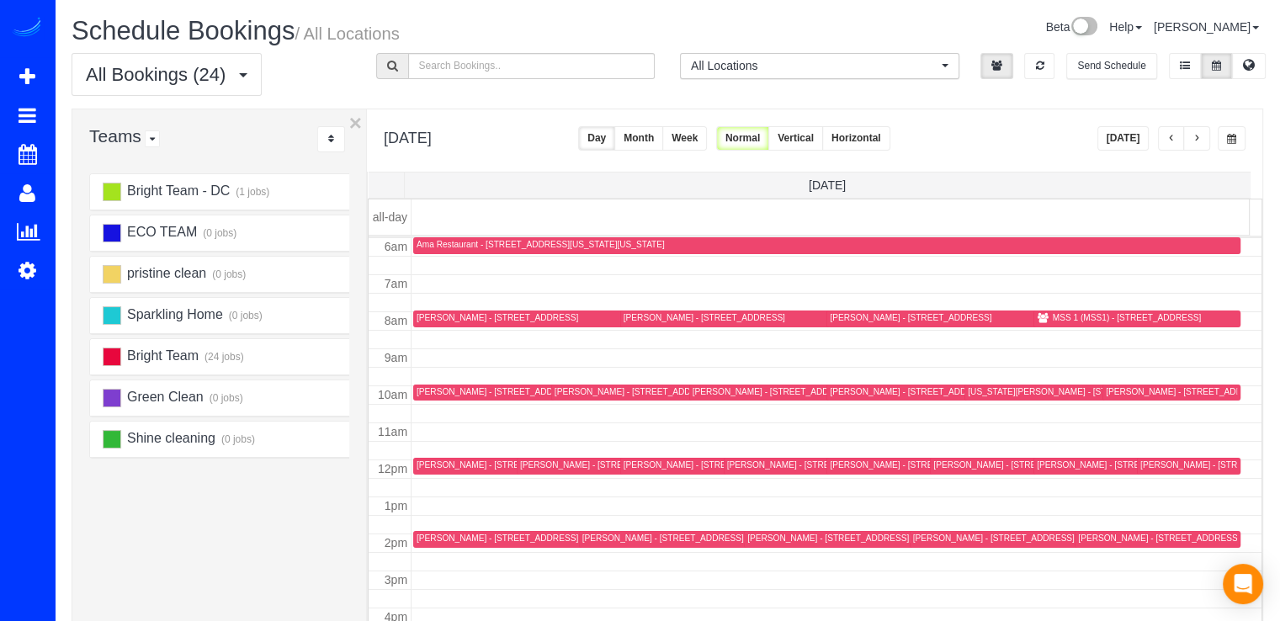
click at [1201, 134] on span "button" at bounding box center [1196, 139] width 8 height 10
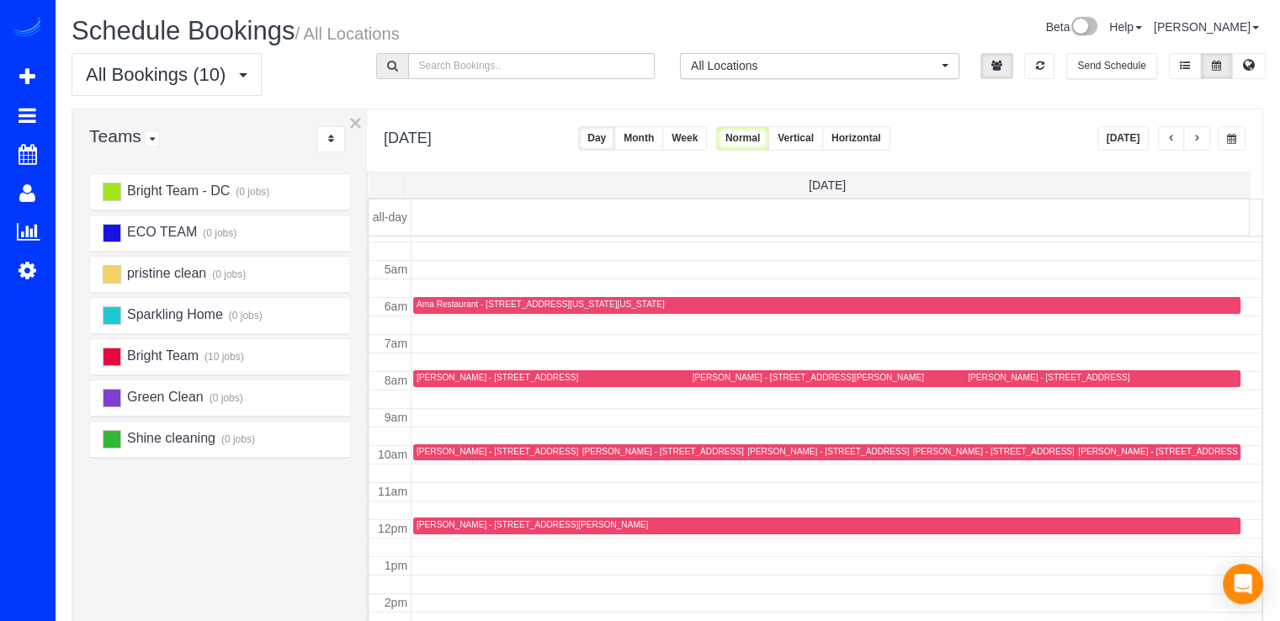
scroll to position [53, 0]
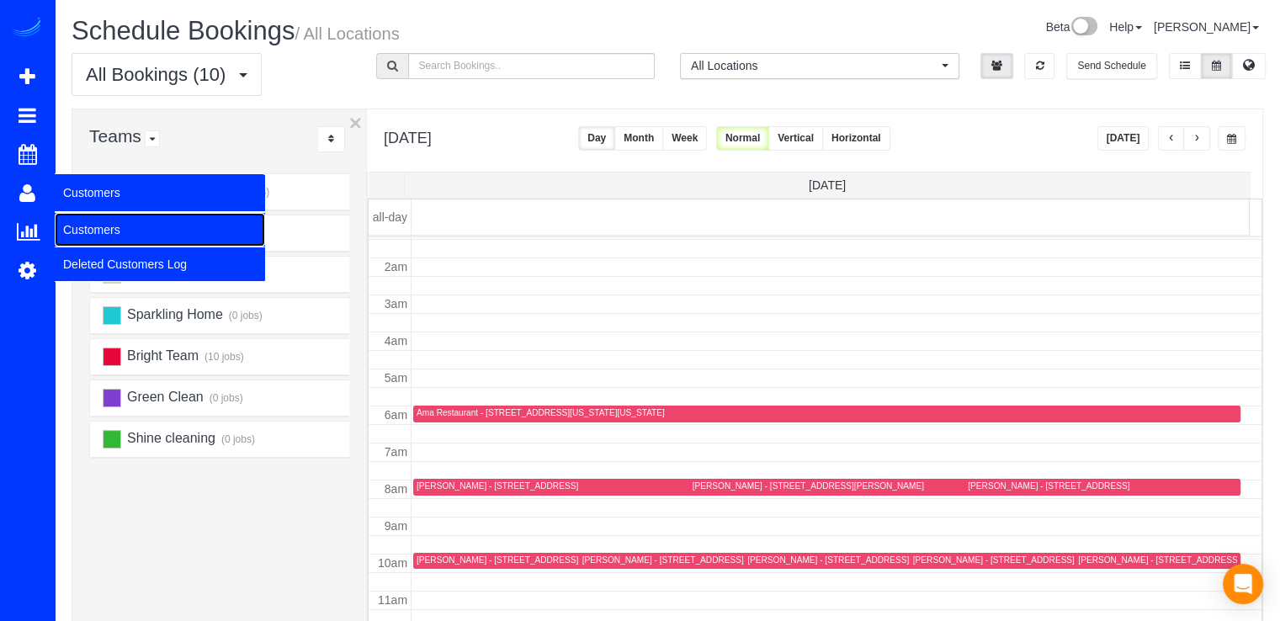
click at [84, 229] on link "Customers" at bounding box center [160, 230] width 210 height 34
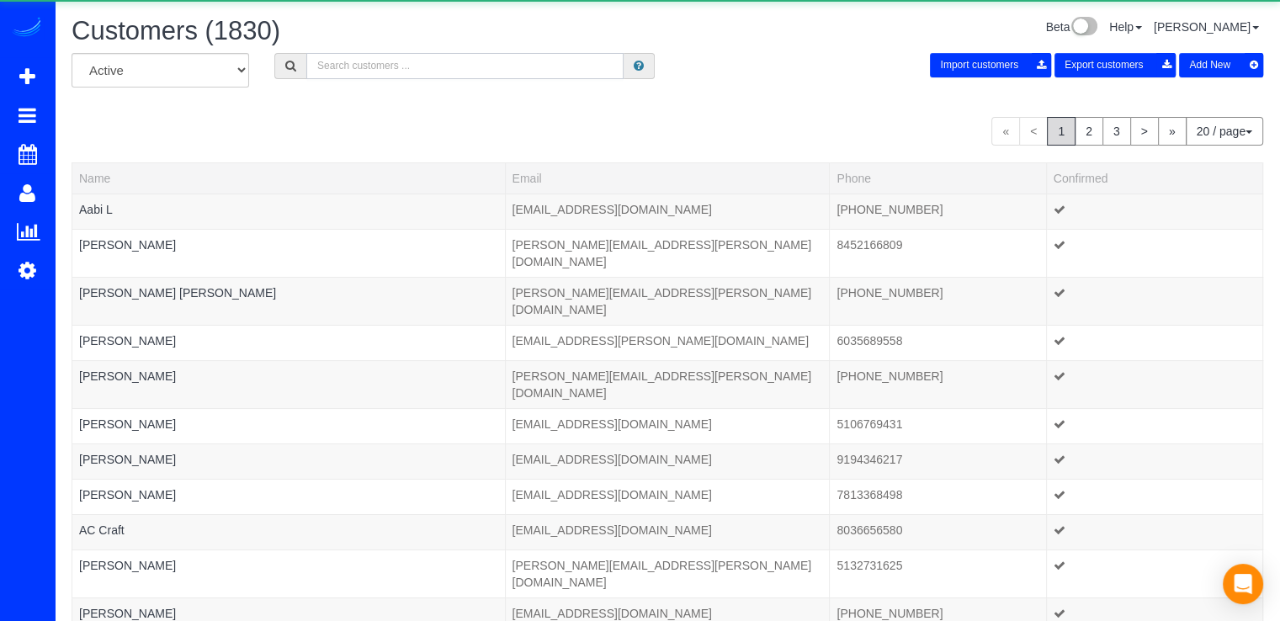
click at [409, 74] on input "text" at bounding box center [464, 66] width 317 height 26
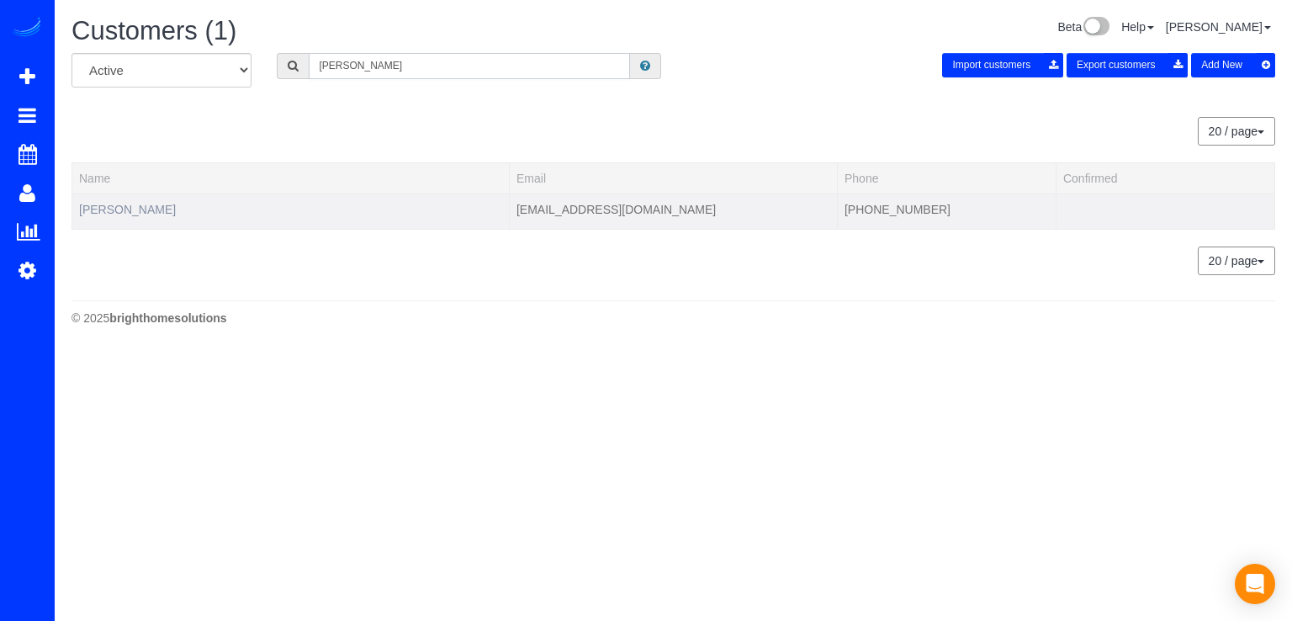
type input "Maria Van"
click at [155, 213] on link "Maria Van Istendal" at bounding box center [127, 209] width 97 height 13
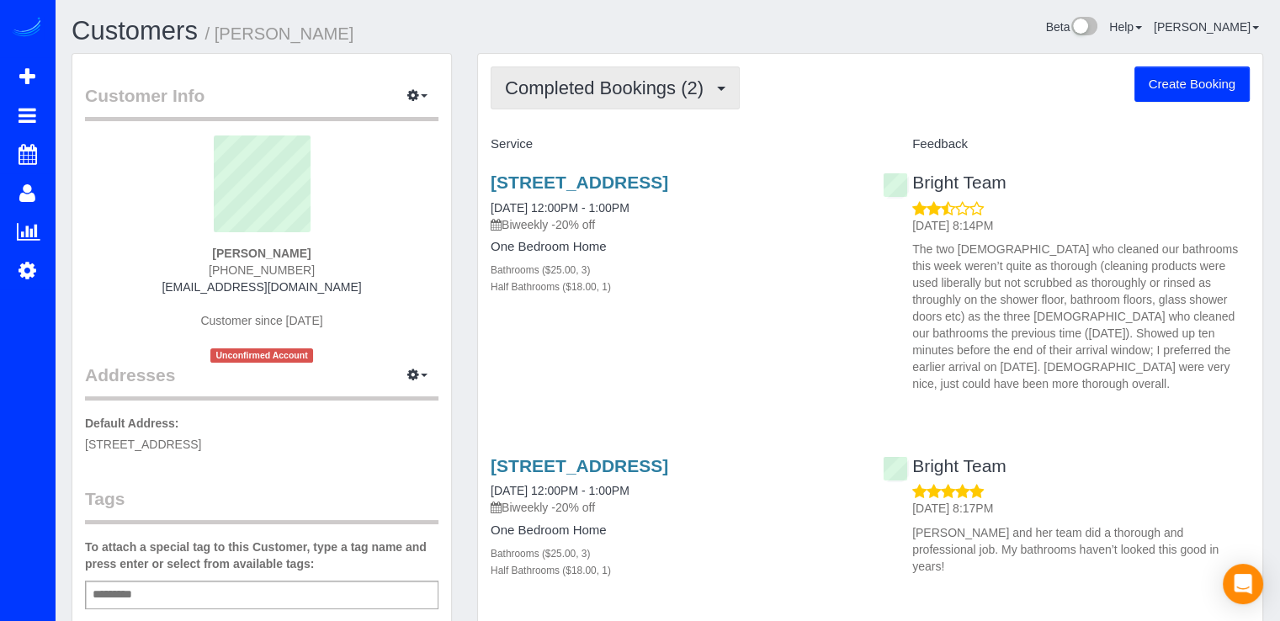
click at [625, 102] on button "Completed Bookings (2)" at bounding box center [615, 87] width 249 height 43
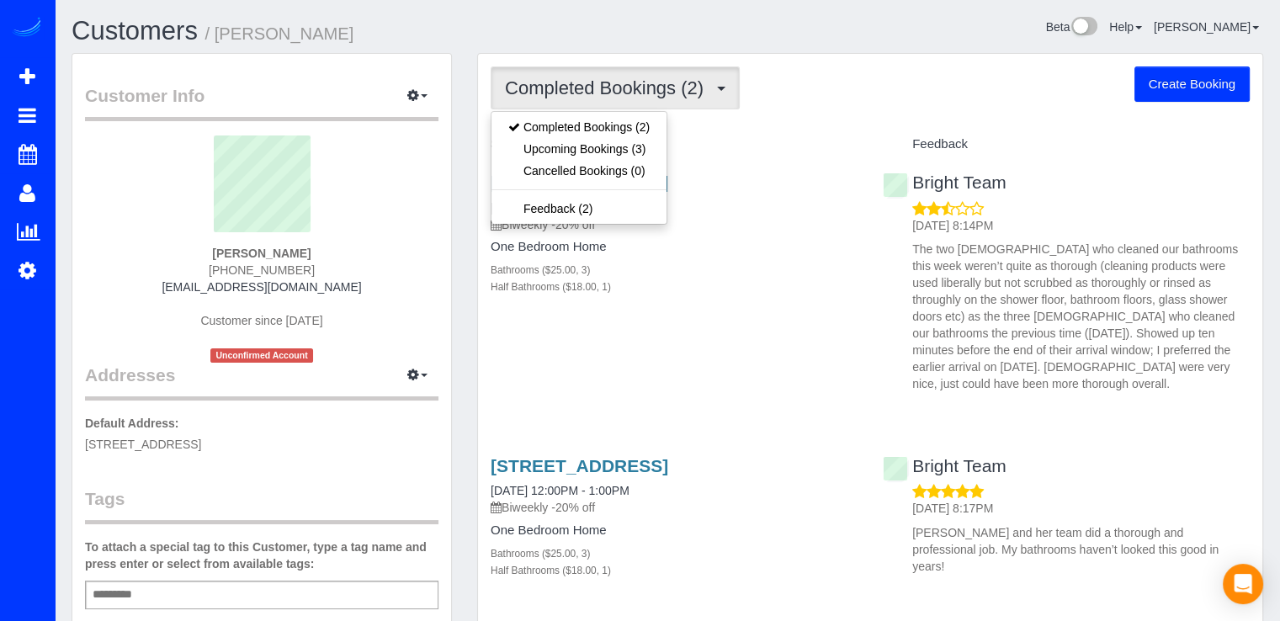
click at [739, 112] on div "Completed Bookings (2) Completed Bookings (2) Upcoming Bookings (3) Cancelled B…" at bounding box center [870, 360] width 784 height 613
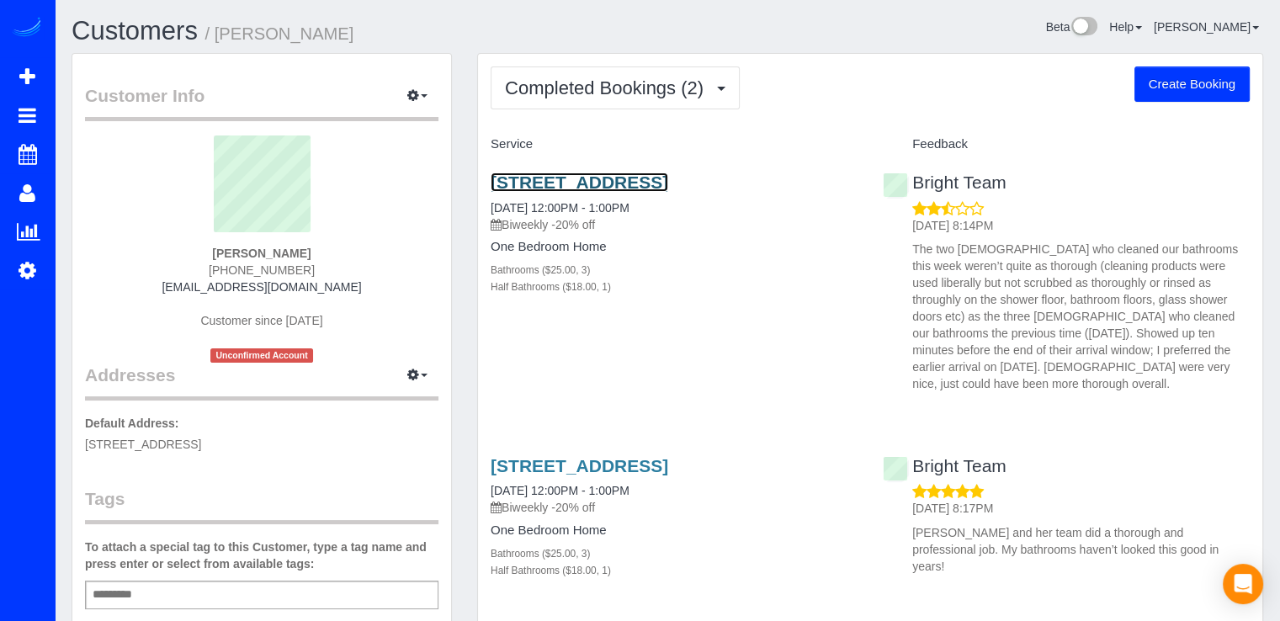
click at [567, 179] on link "656 Wintergreen Dr, Purceville, VA 20132" at bounding box center [580, 181] width 178 height 19
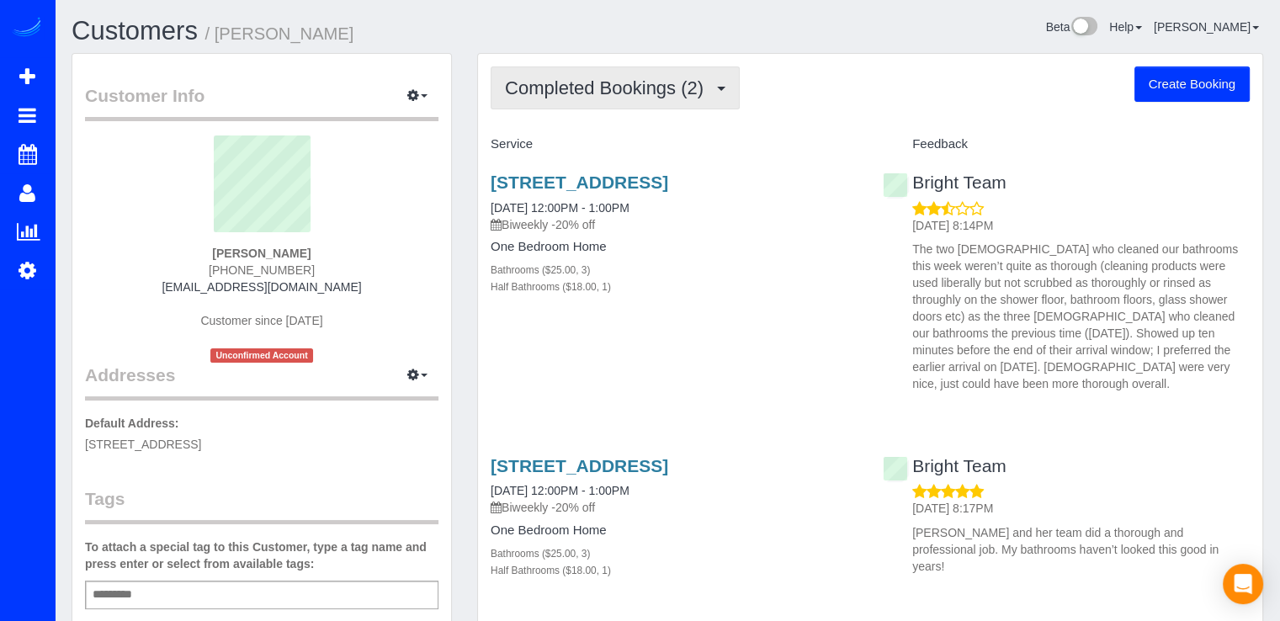
click at [559, 75] on button "Completed Bookings (2)" at bounding box center [615, 87] width 249 height 43
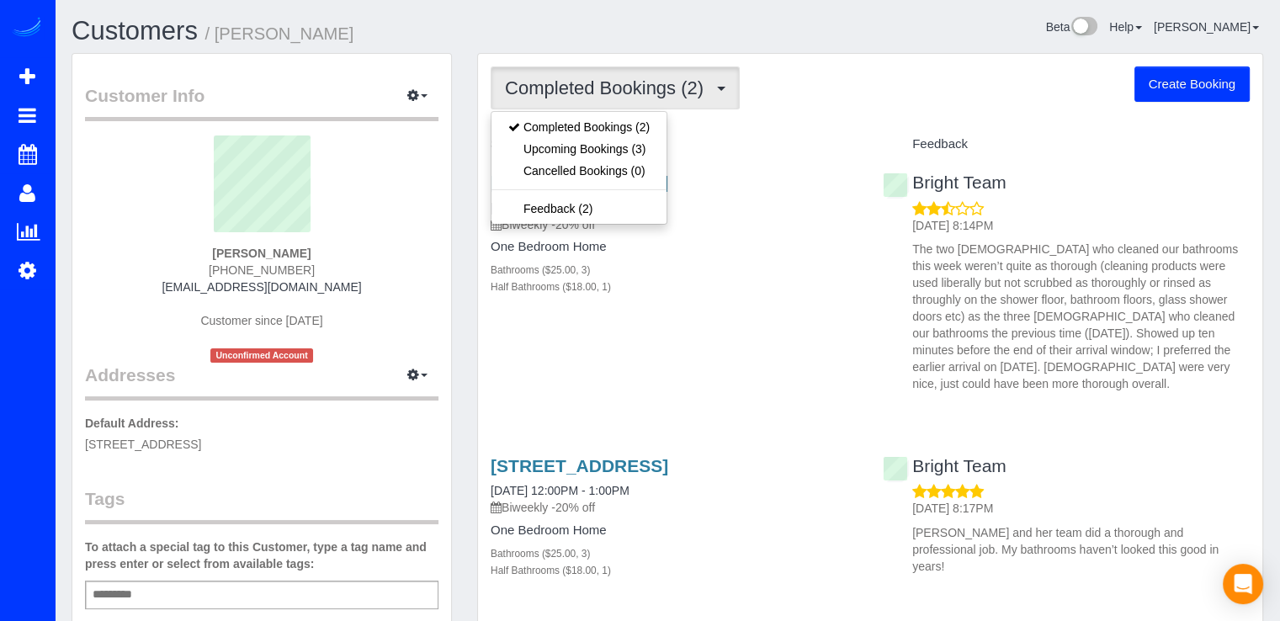
click at [746, 134] on div "Service" at bounding box center [674, 144] width 392 height 29
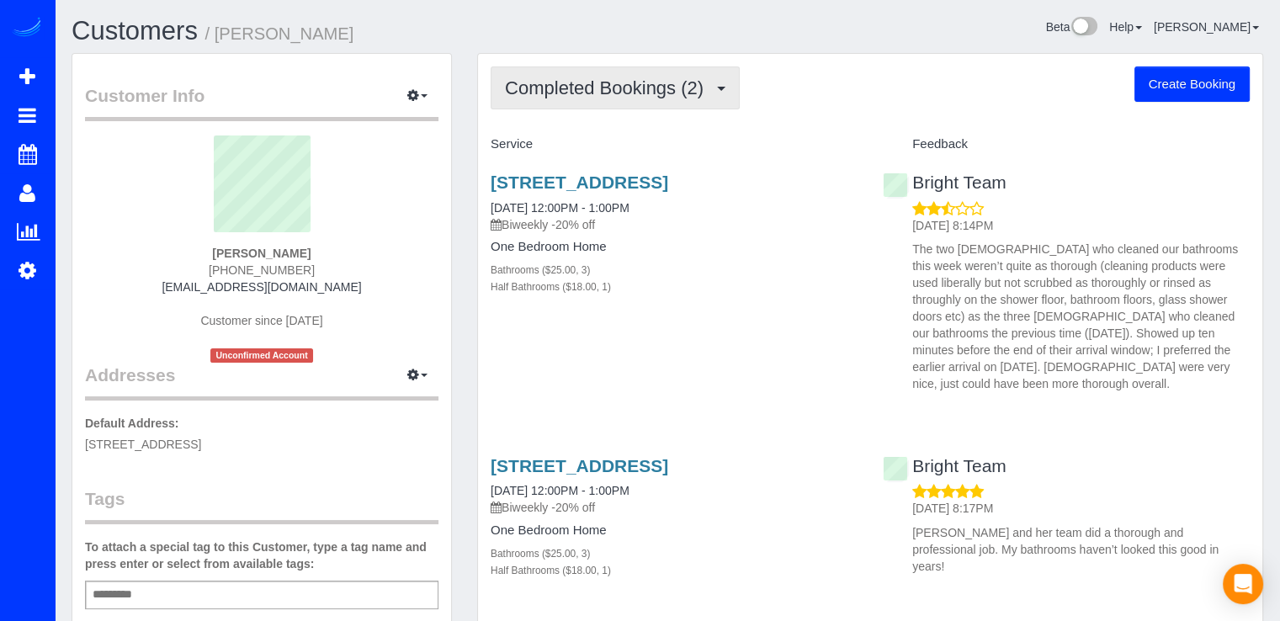
click at [698, 91] on span "Completed Bookings (2)" at bounding box center [608, 87] width 207 height 21
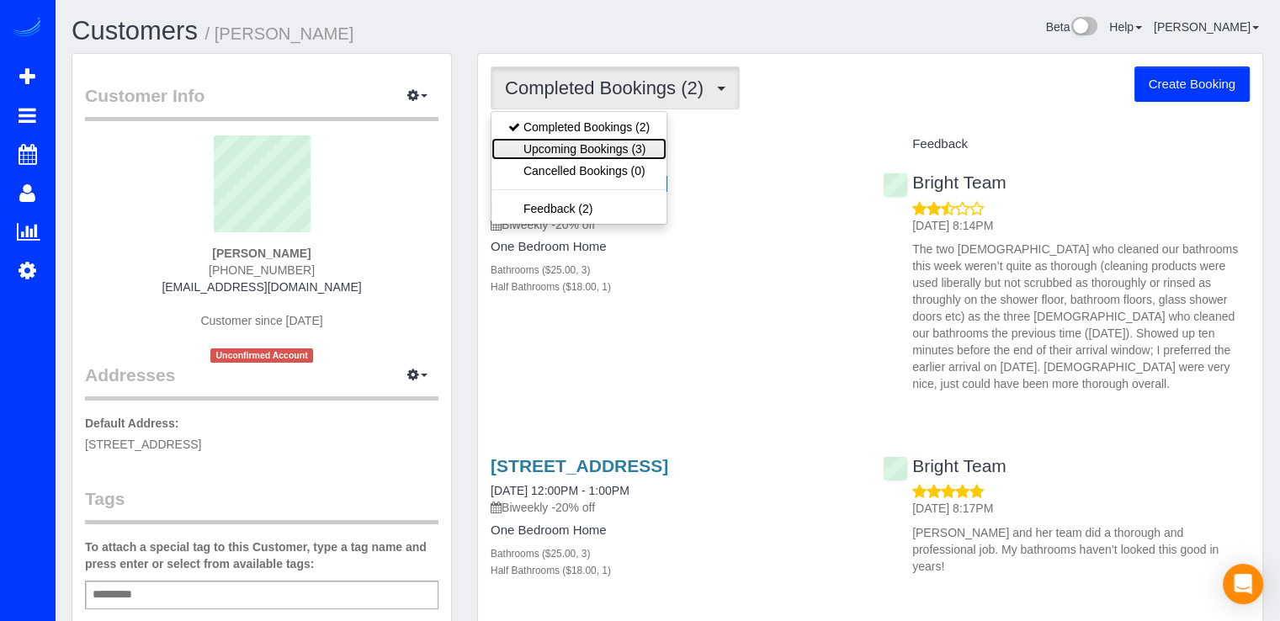
click at [592, 142] on link "Upcoming Bookings (3)" at bounding box center [578, 149] width 175 height 22
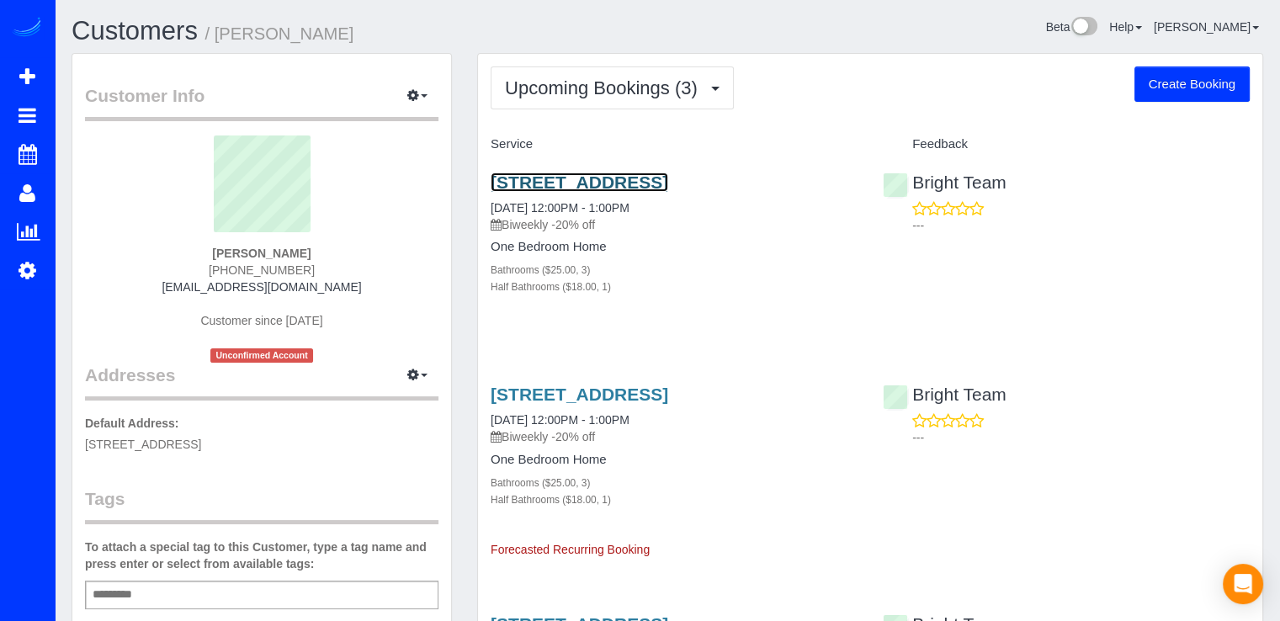
click at [568, 172] on link "656 Wintergreen Dr, Purceville, VA 20132" at bounding box center [580, 181] width 178 height 19
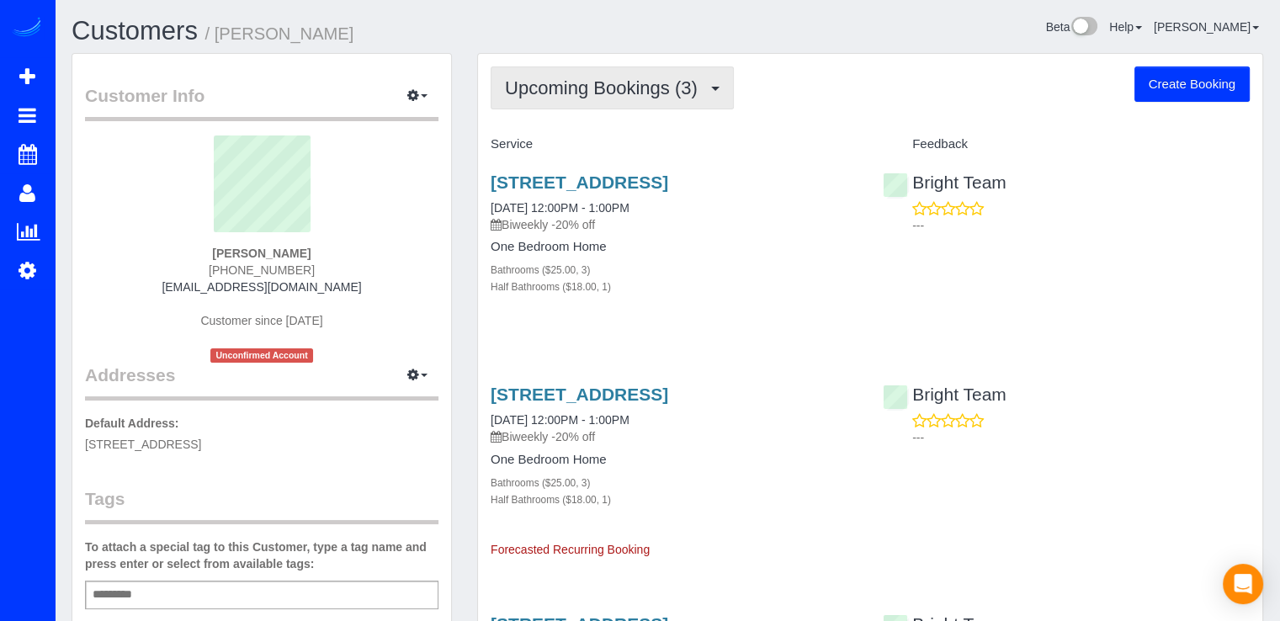
click at [692, 97] on span "Upcoming Bookings (3)" at bounding box center [605, 87] width 201 height 21
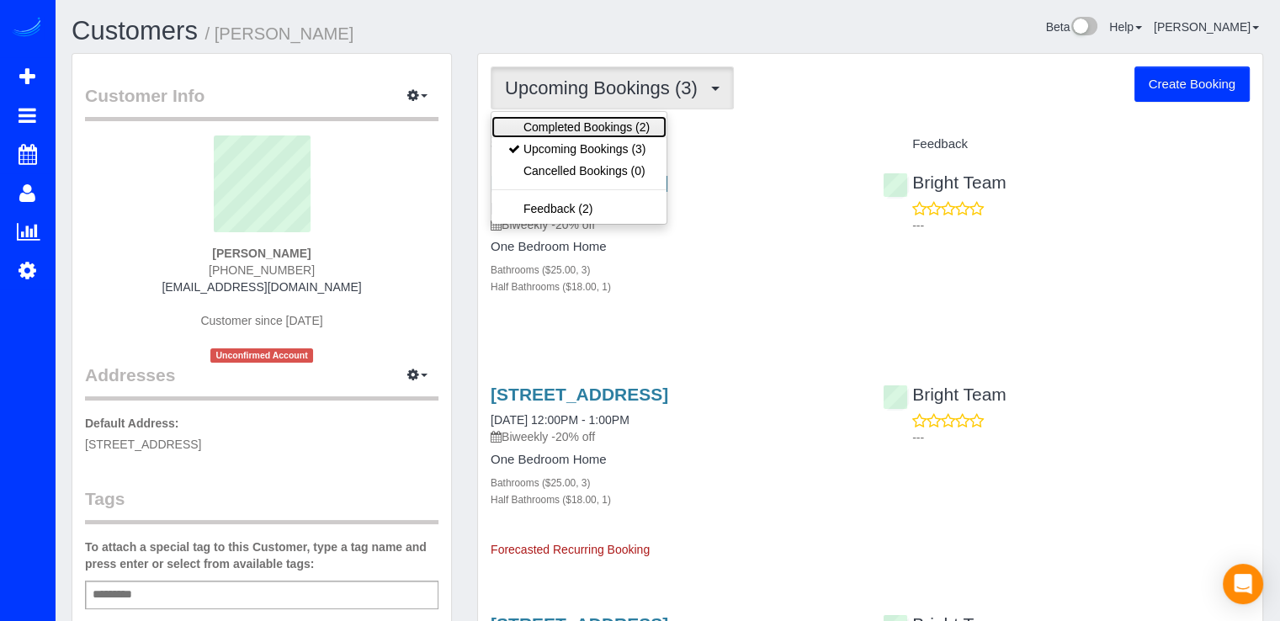
click at [636, 125] on link "Completed Bookings (2)" at bounding box center [578, 127] width 175 height 22
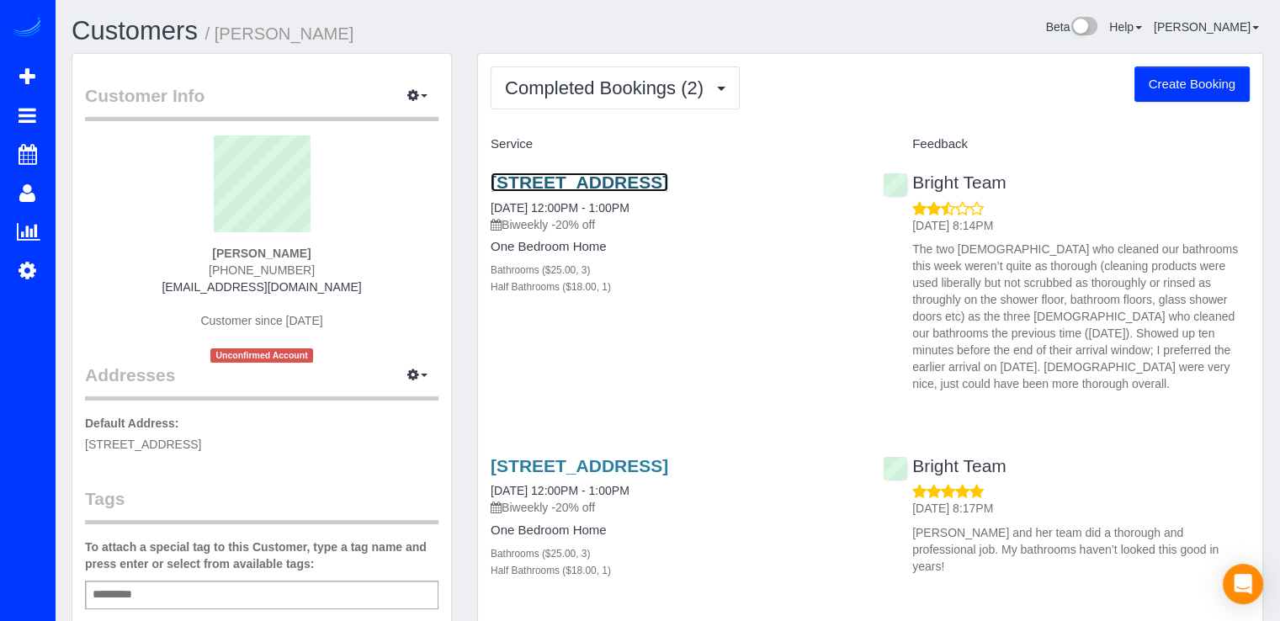
click at [578, 182] on link "656 Wintergreen Dr, Purceville, VA 20132" at bounding box center [580, 181] width 178 height 19
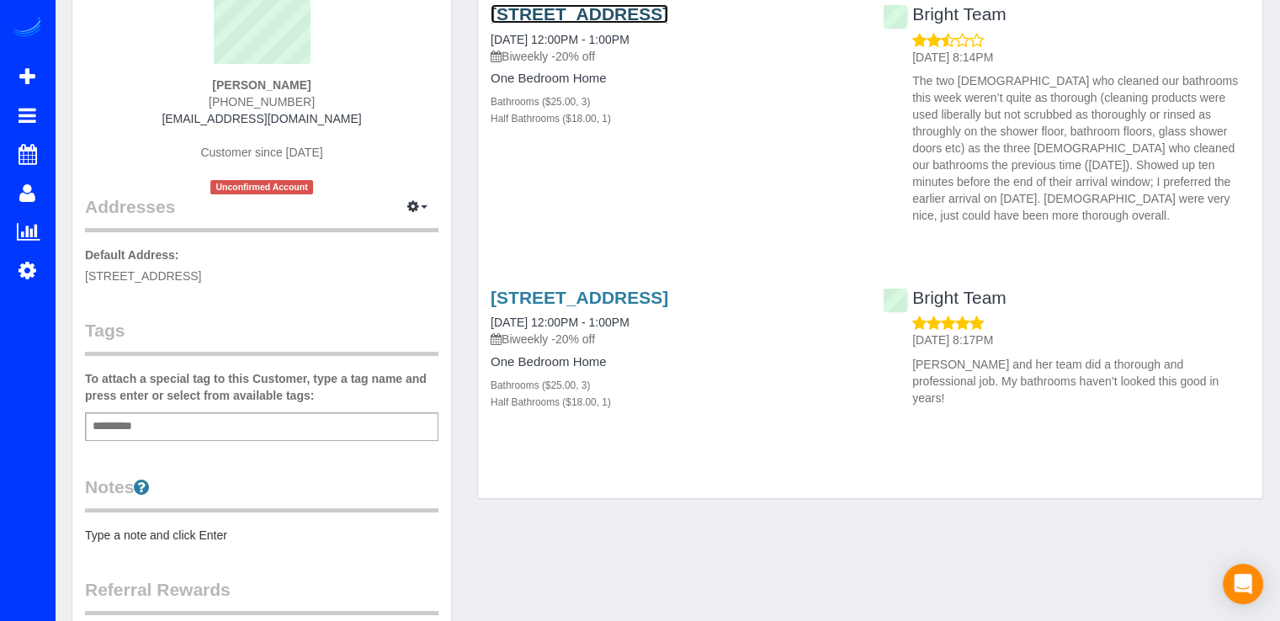
scroll to position [168, 0]
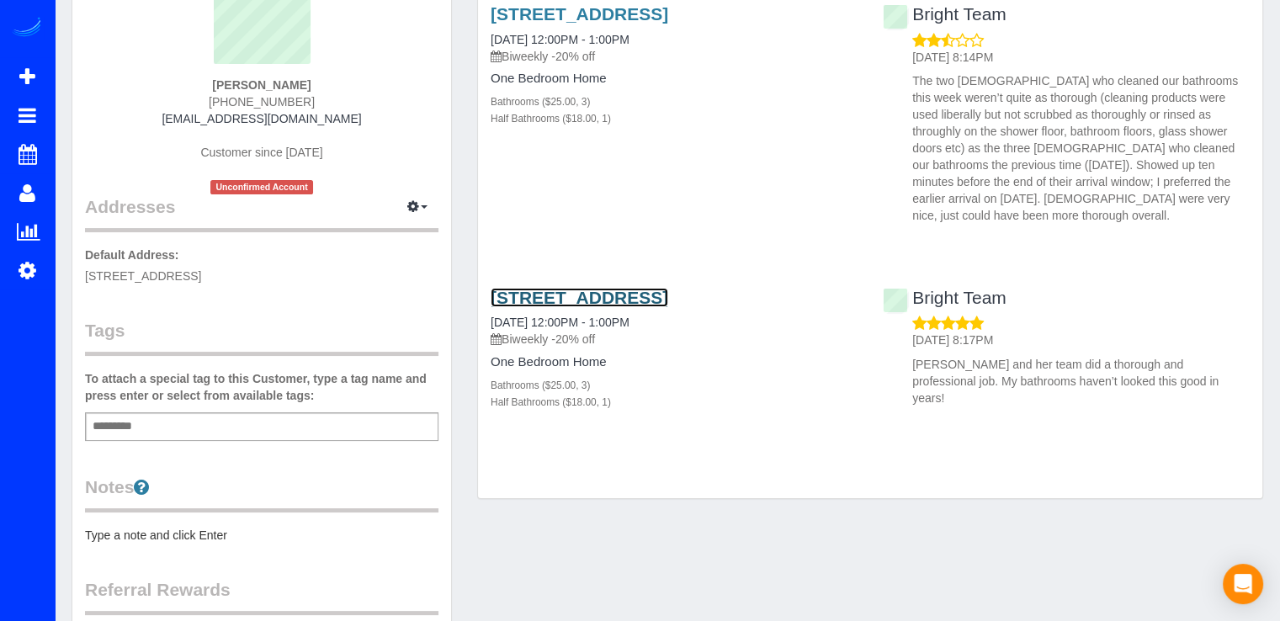
click at [542, 288] on link "656 Wintergreen Dr, Purceville, VA 20132" at bounding box center [580, 297] width 178 height 19
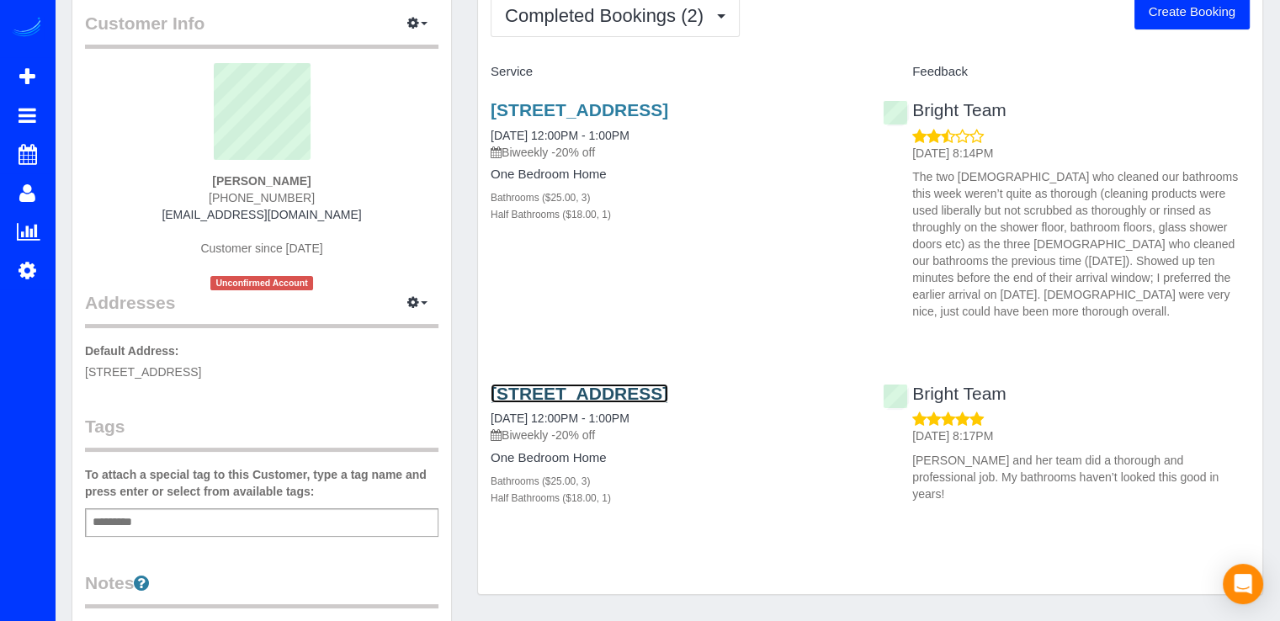
scroll to position [0, 0]
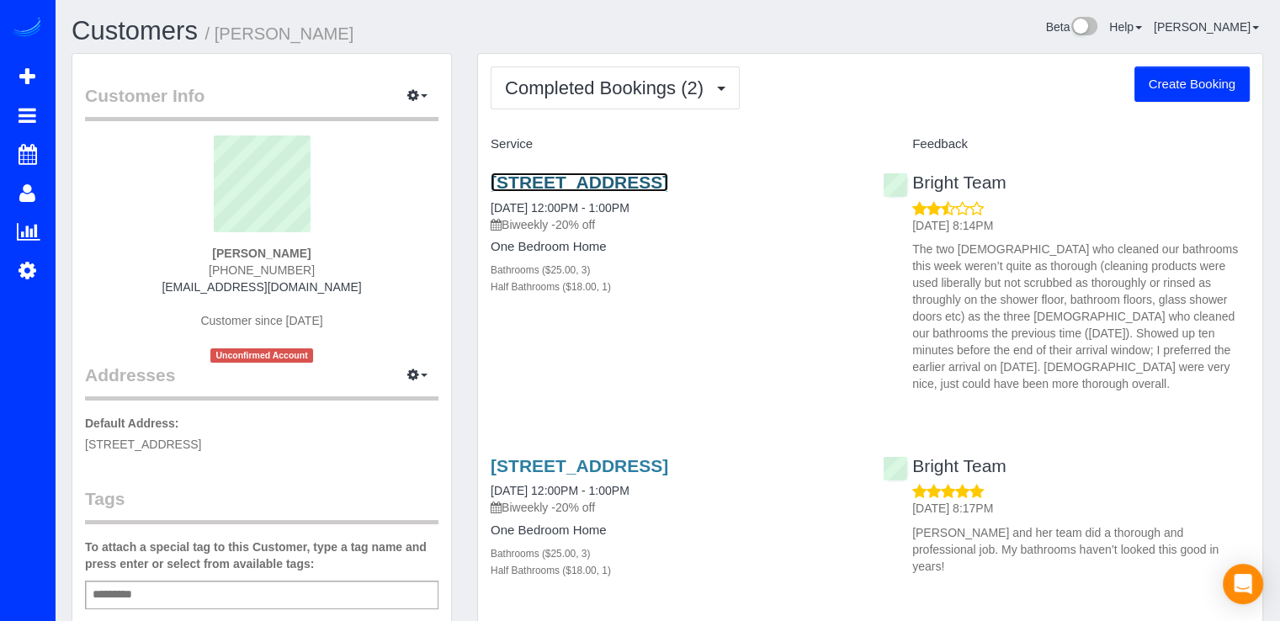
click at [652, 183] on link "656 Wintergreen Dr, Purceville, VA 20132" at bounding box center [580, 181] width 178 height 19
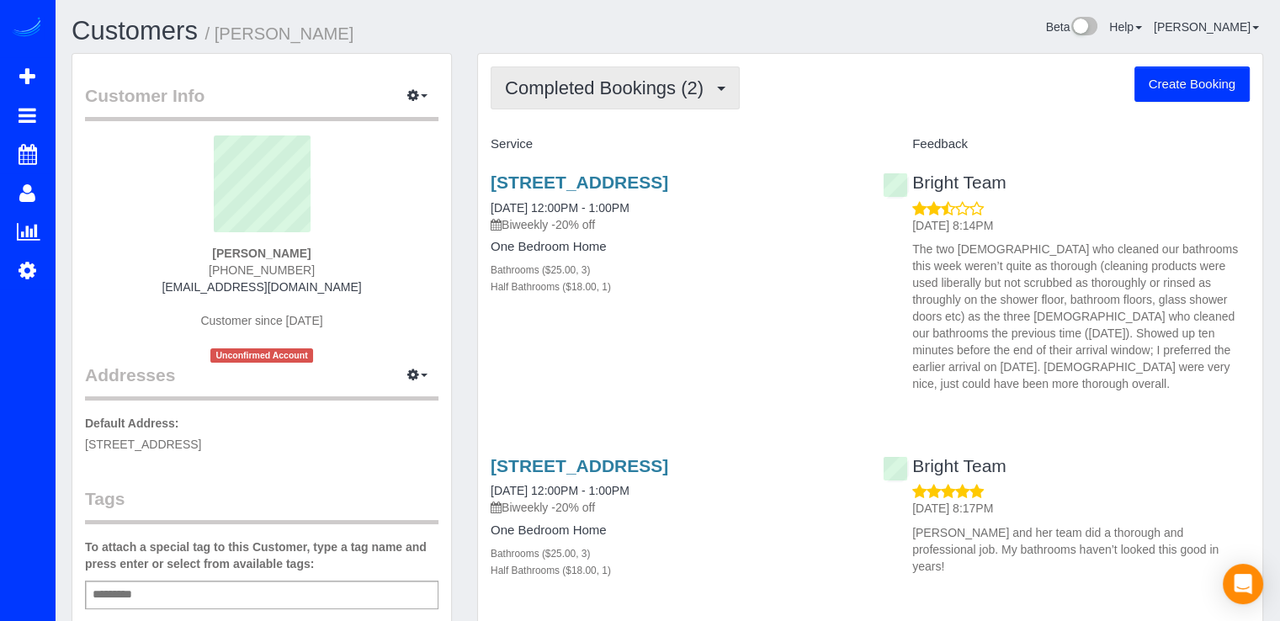
click at [668, 103] on button "Completed Bookings (2)" at bounding box center [615, 87] width 249 height 43
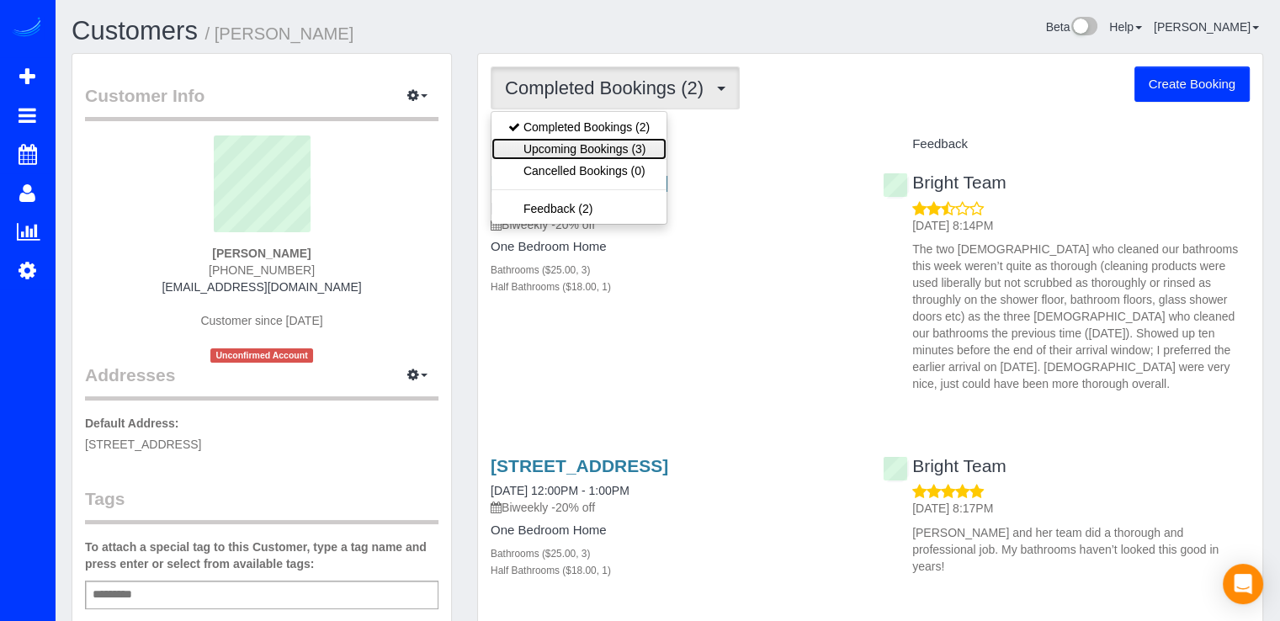
click at [650, 140] on link "Upcoming Bookings (3)" at bounding box center [578, 149] width 175 height 22
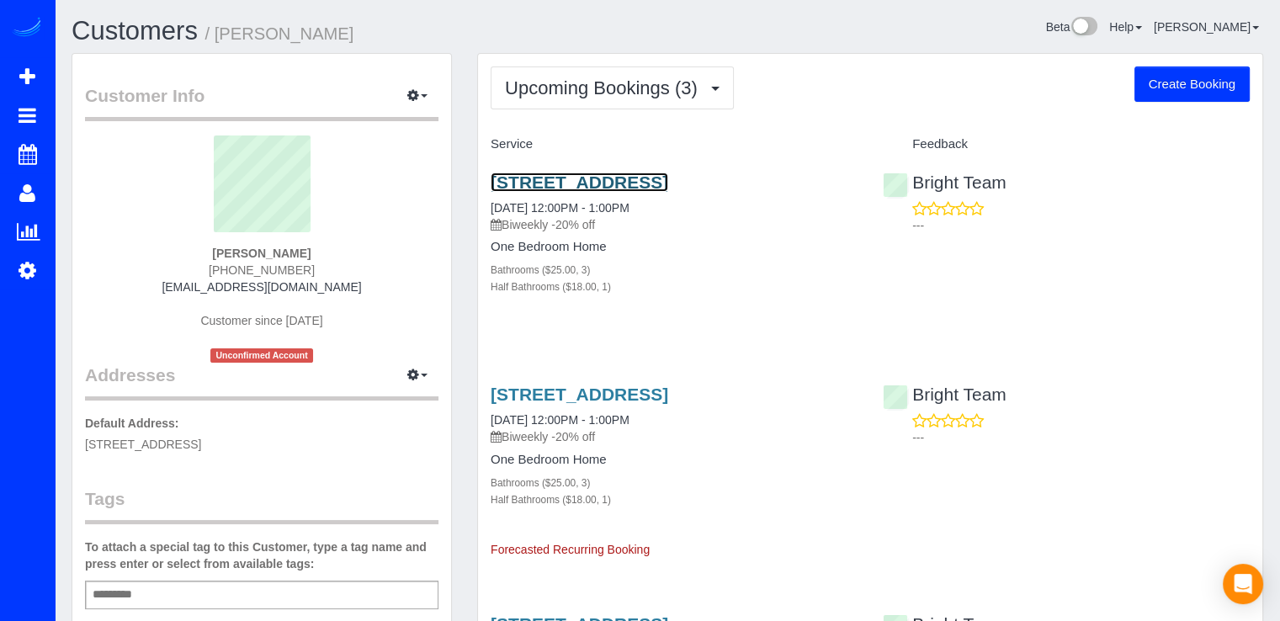
click at [599, 178] on link "656 Wintergreen Dr, Purceville, VA 20132" at bounding box center [580, 181] width 178 height 19
click at [599, 187] on link "656 Wintergreen Dr, Purceville, VA 20132" at bounding box center [580, 181] width 178 height 19
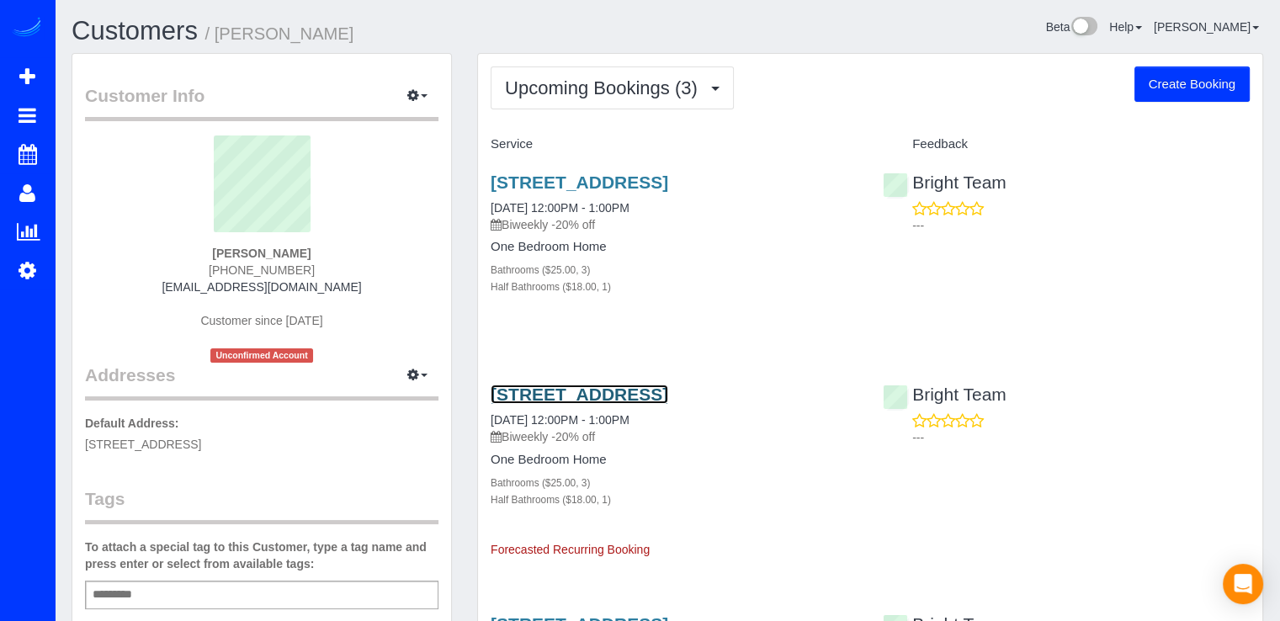
click at [584, 392] on link "656 Wintergreen Dr, Purceville, VA 20132" at bounding box center [580, 394] width 178 height 19
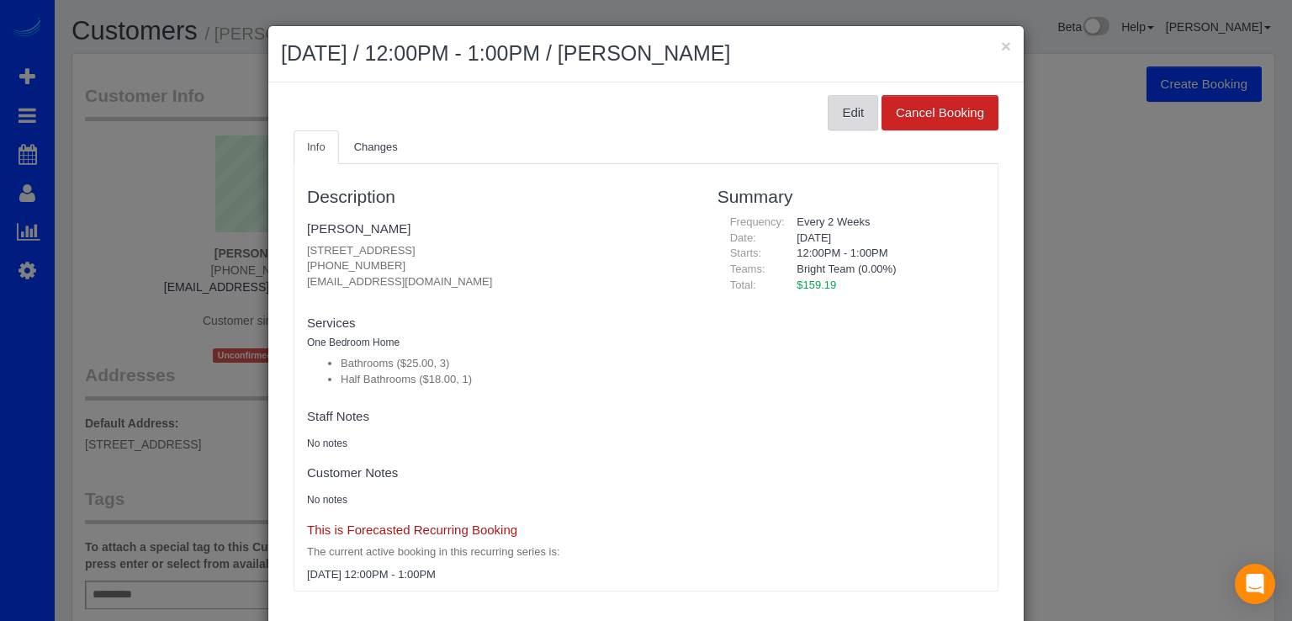
click at [847, 113] on button "Edit" at bounding box center [853, 112] width 50 height 35
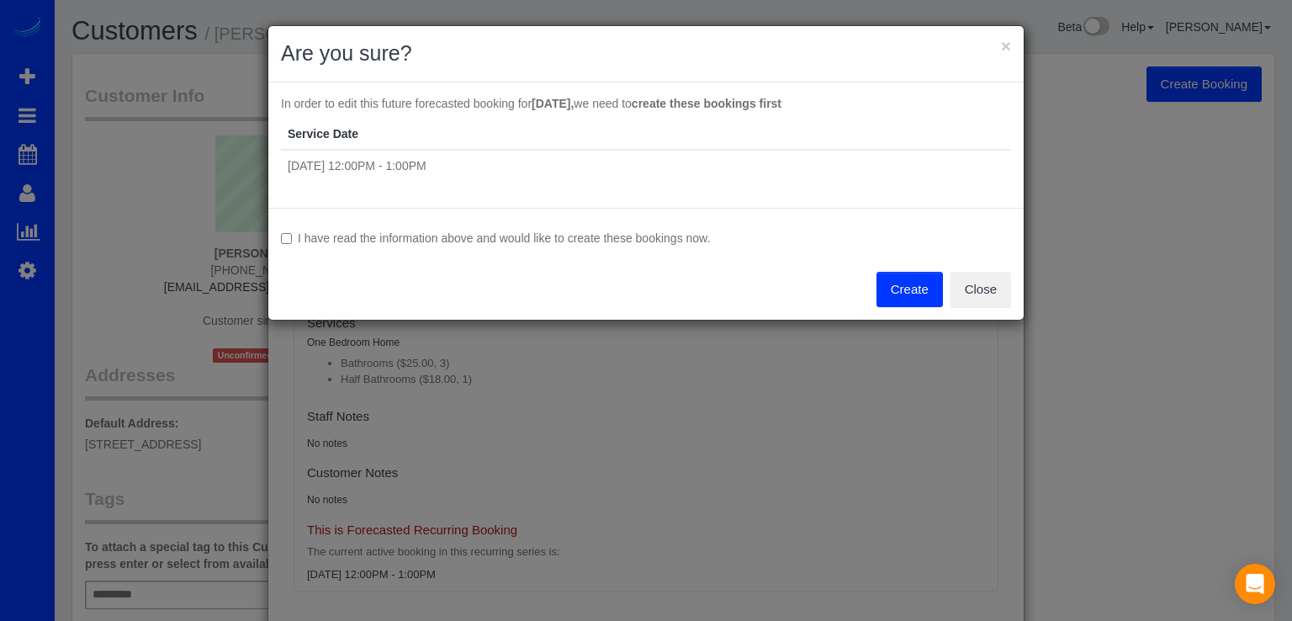
click at [293, 230] on label "I have read the information above and would like to create these bookings now." at bounding box center [646, 238] width 730 height 17
click at [909, 289] on button "Create" at bounding box center [910, 289] width 66 height 35
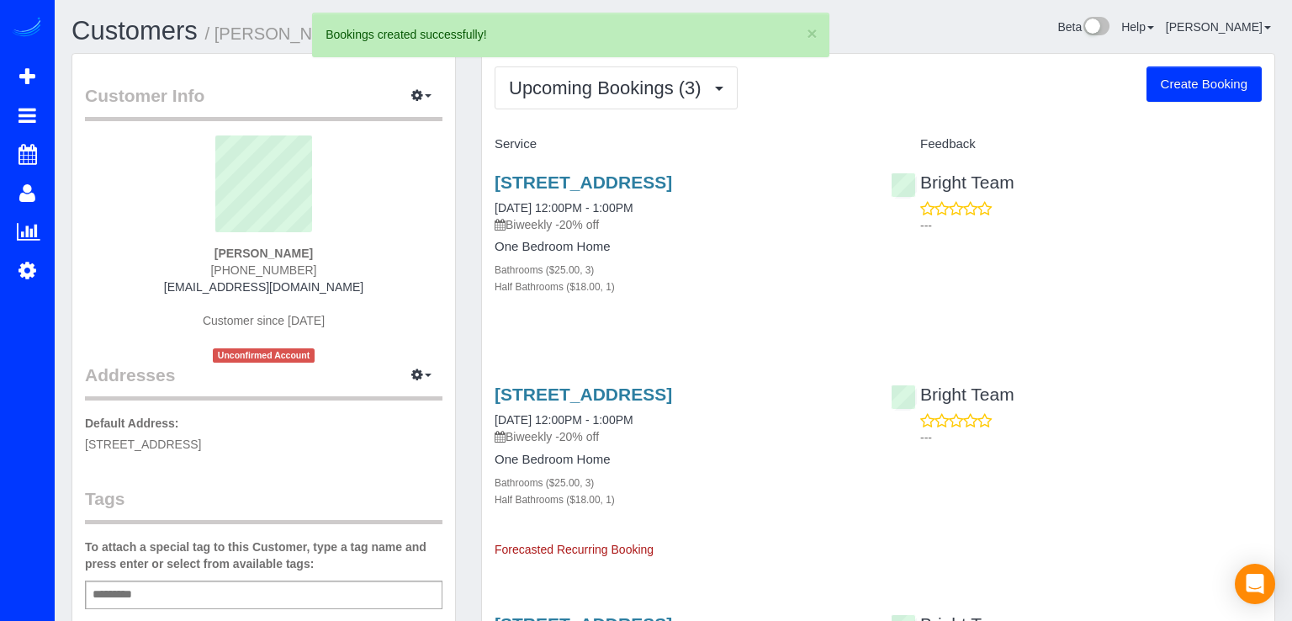
select select "VA"
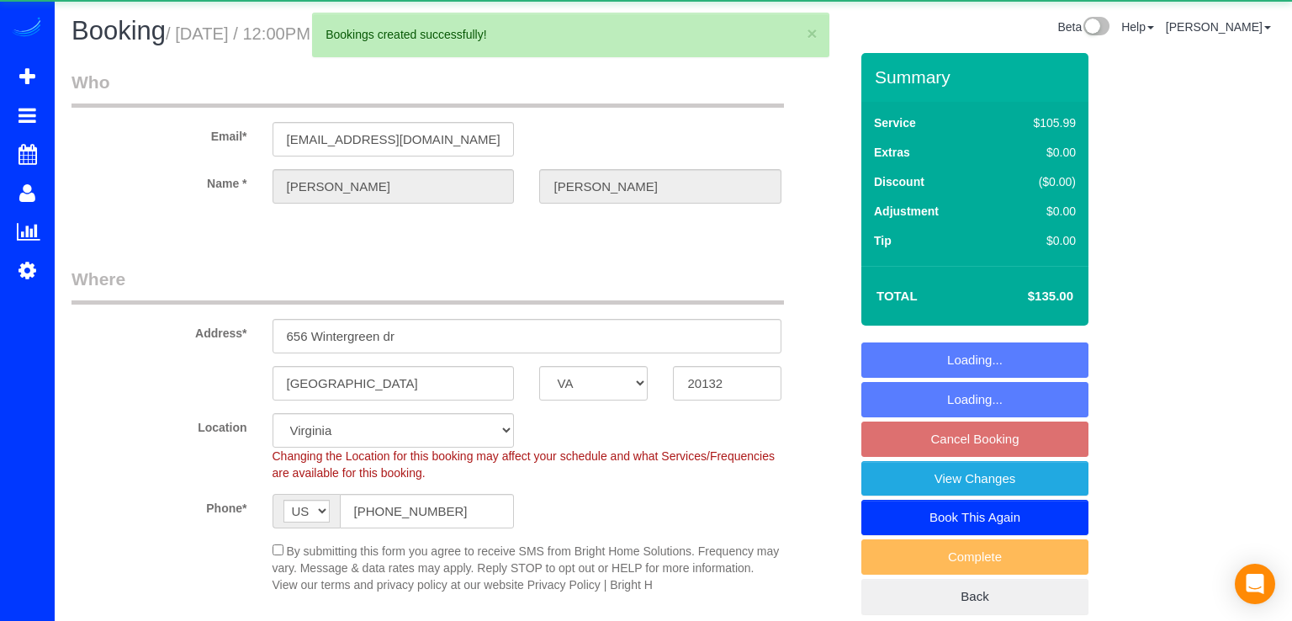
select select "object:5301"
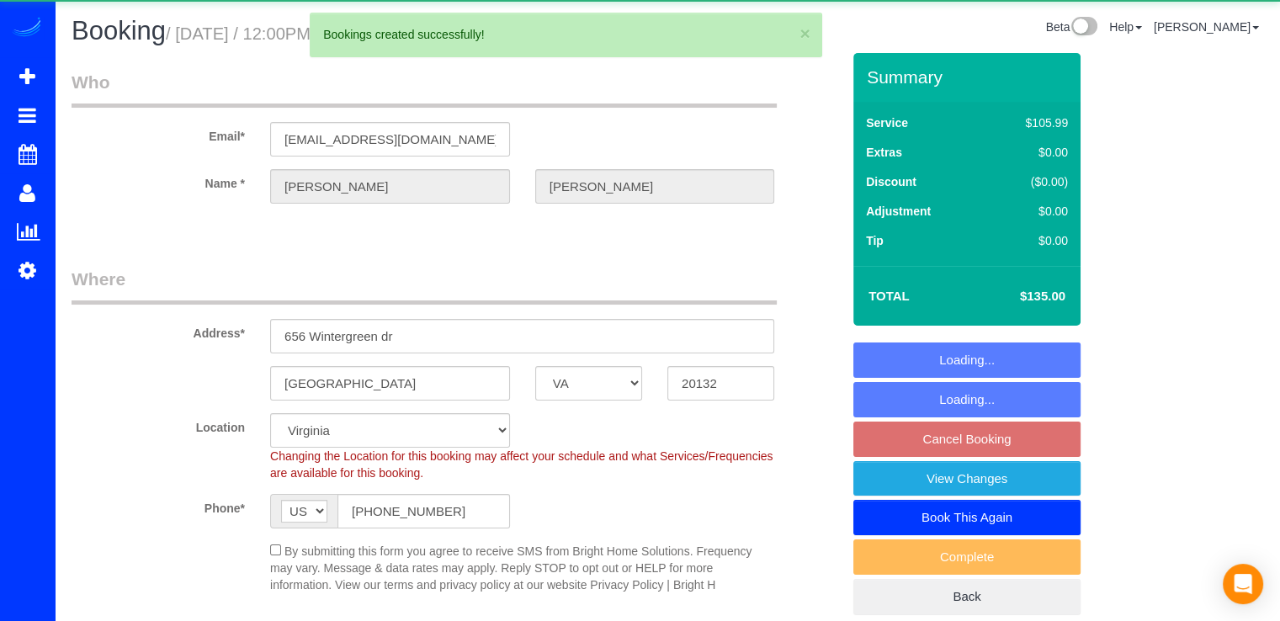
select select "spot39"
select select "3"
select select "1"
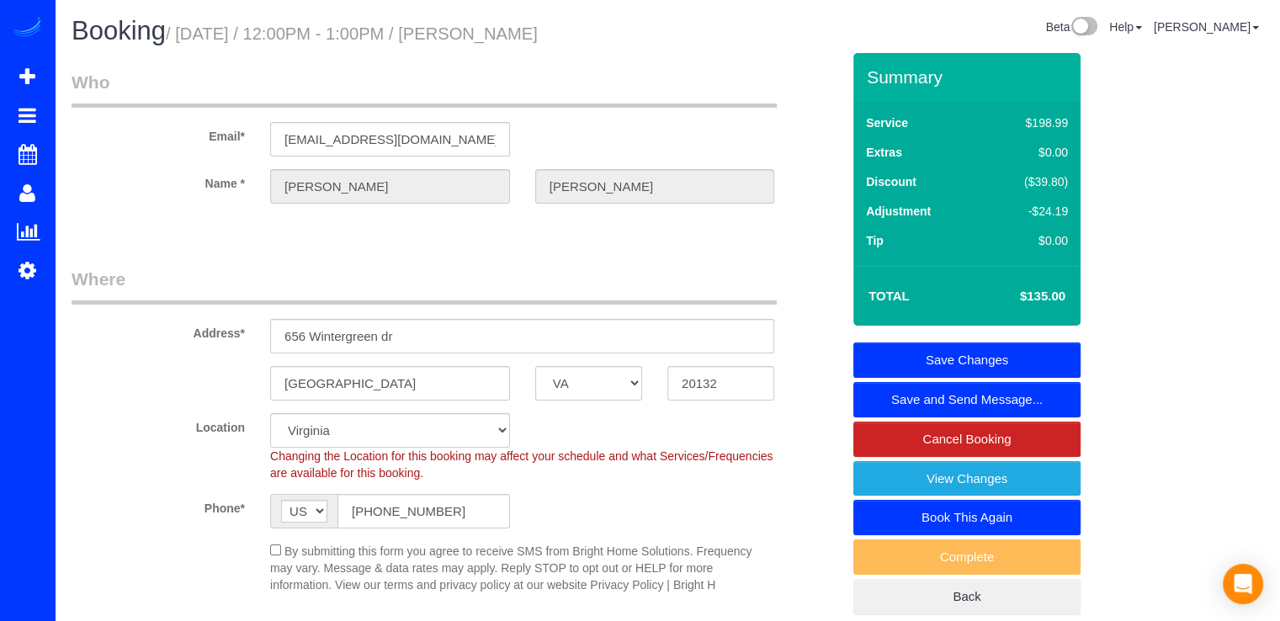
click at [1048, 352] on link "Save Changes" at bounding box center [966, 359] width 227 height 35
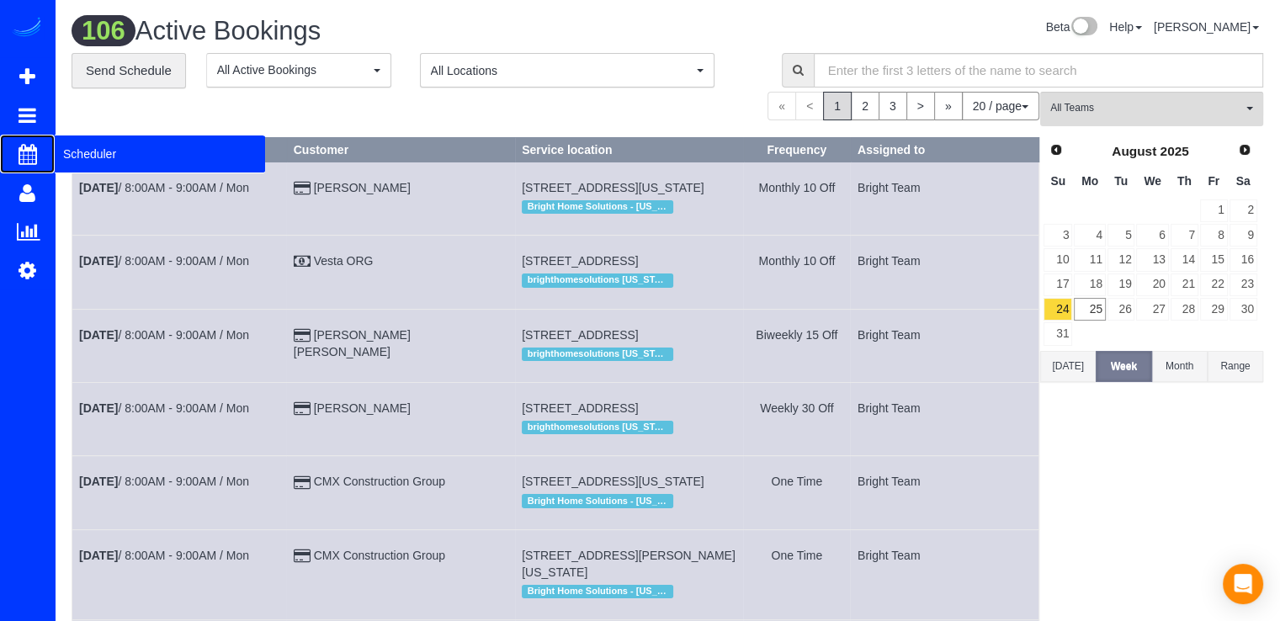
click at [74, 152] on span "Scheduler" at bounding box center [160, 154] width 210 height 39
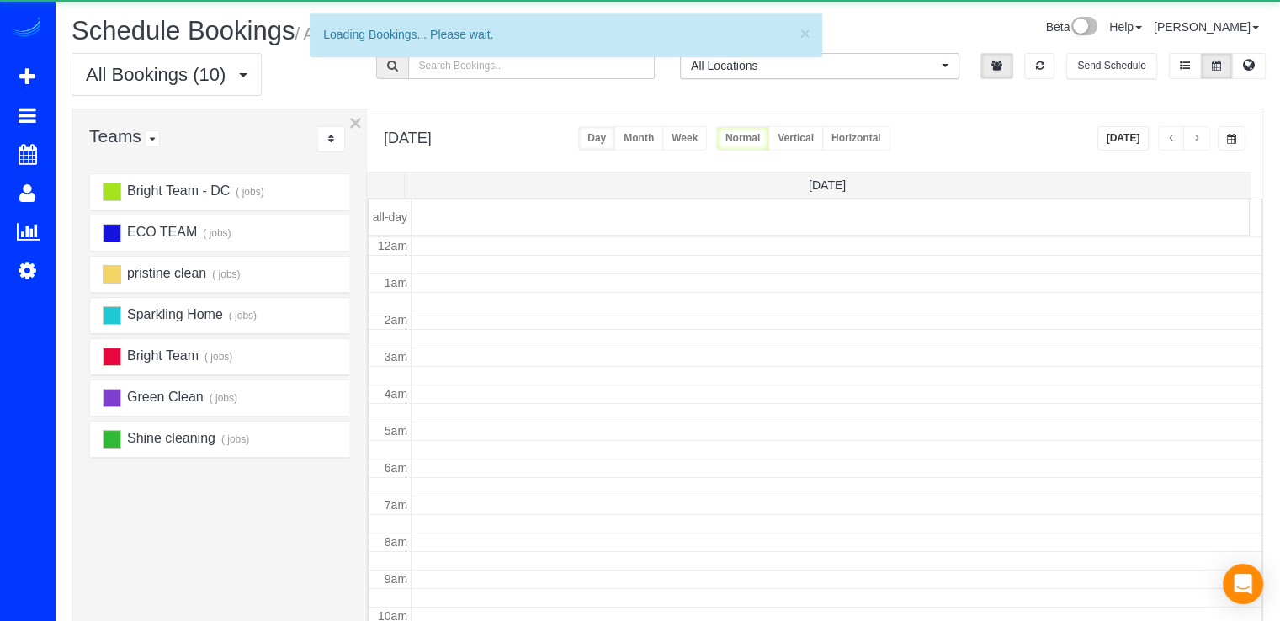
scroll to position [221, 0]
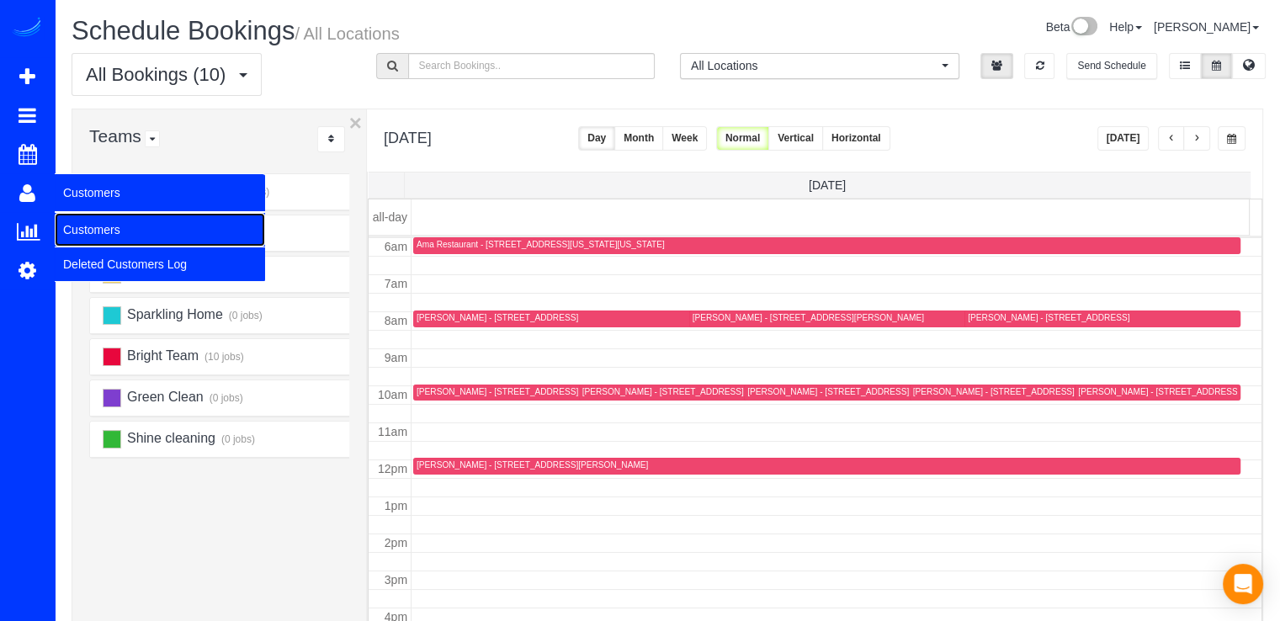
click at [94, 223] on link "Customers" at bounding box center [160, 230] width 210 height 34
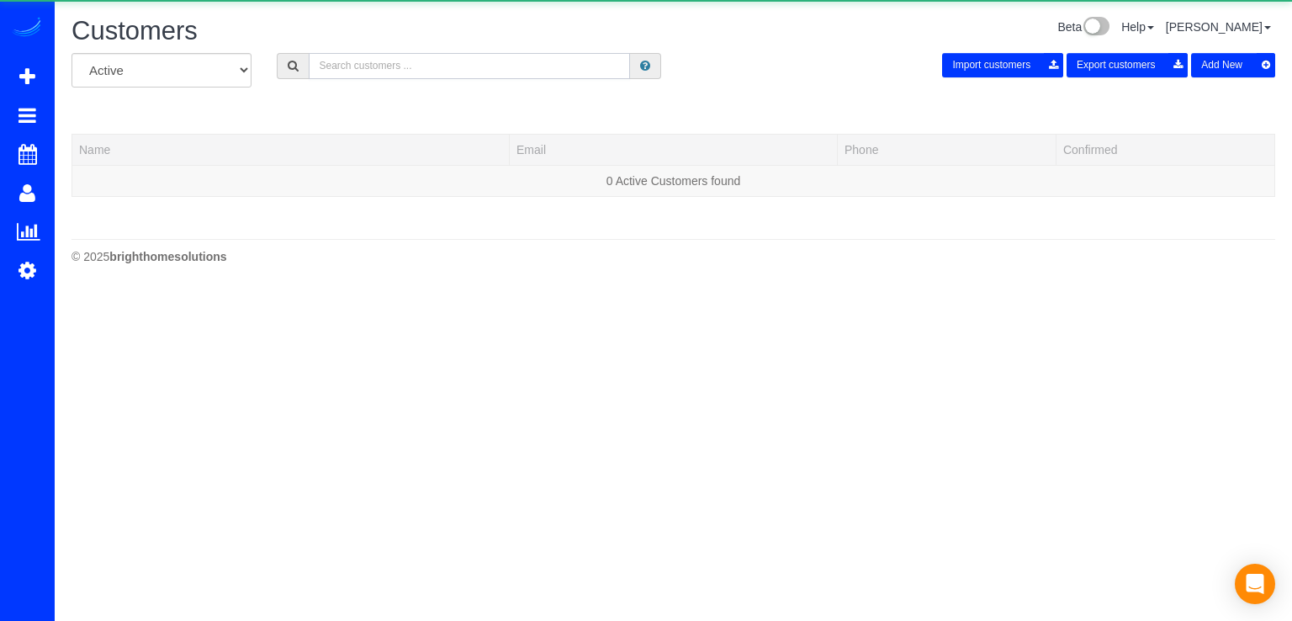
click at [444, 72] on input "text" at bounding box center [469, 66] width 321 height 26
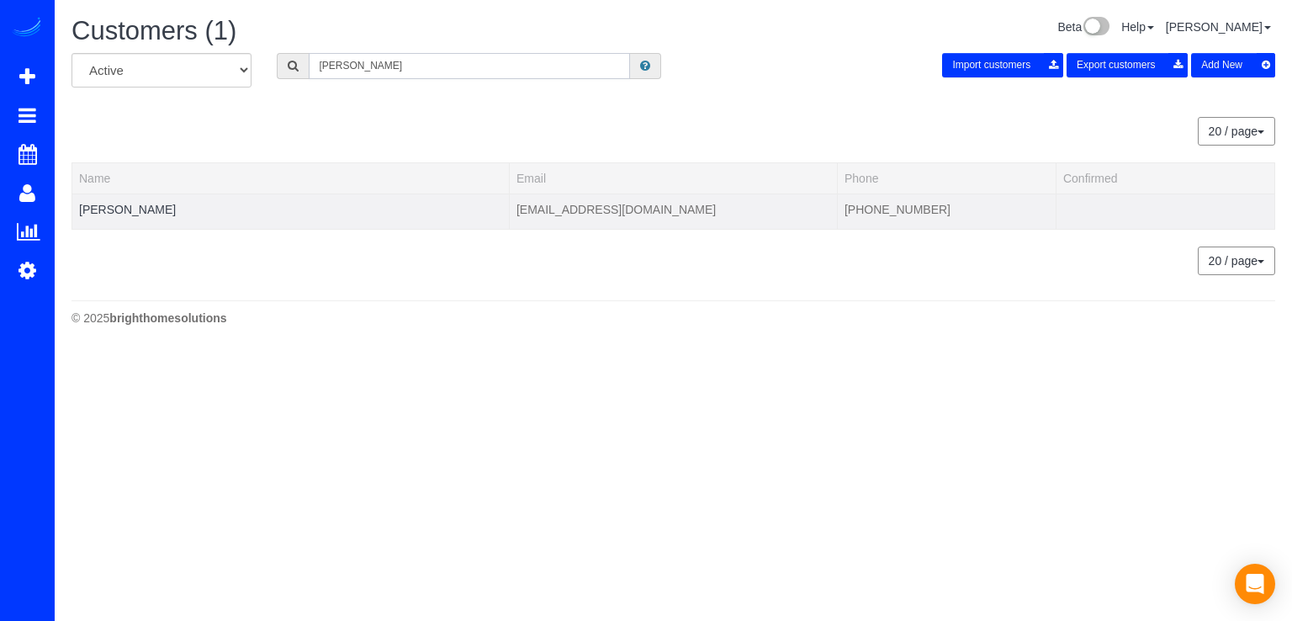
type input "Maria Van"
click at [145, 199] on td "Maria Van Istendal" at bounding box center [291, 211] width 438 height 35
click at [148, 205] on link "Maria Van Istendal" at bounding box center [127, 209] width 97 height 13
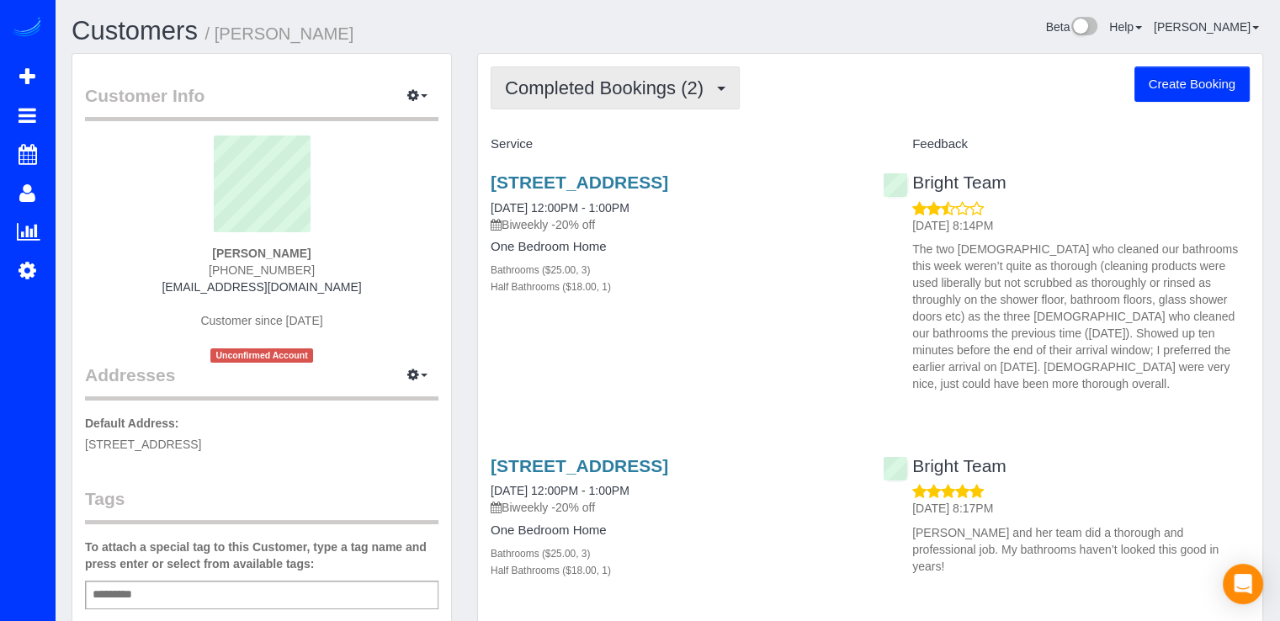
click at [582, 96] on span "Completed Bookings (2)" at bounding box center [608, 87] width 207 height 21
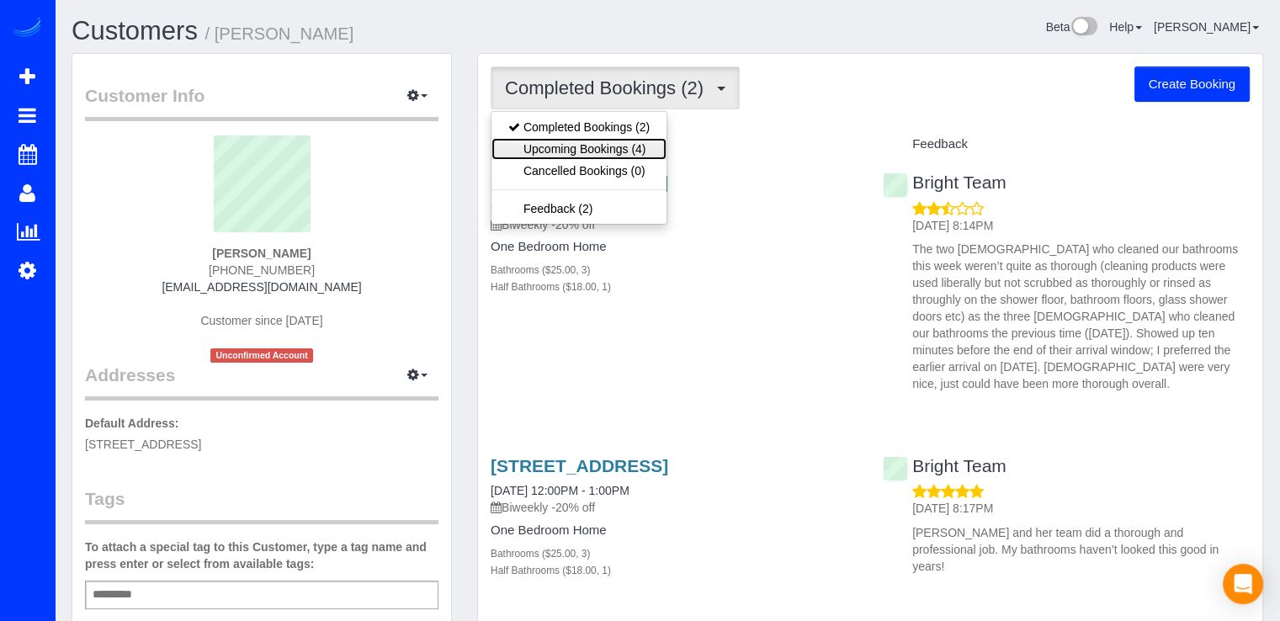
click at [623, 149] on link "Upcoming Bookings (4)" at bounding box center [578, 149] width 175 height 22
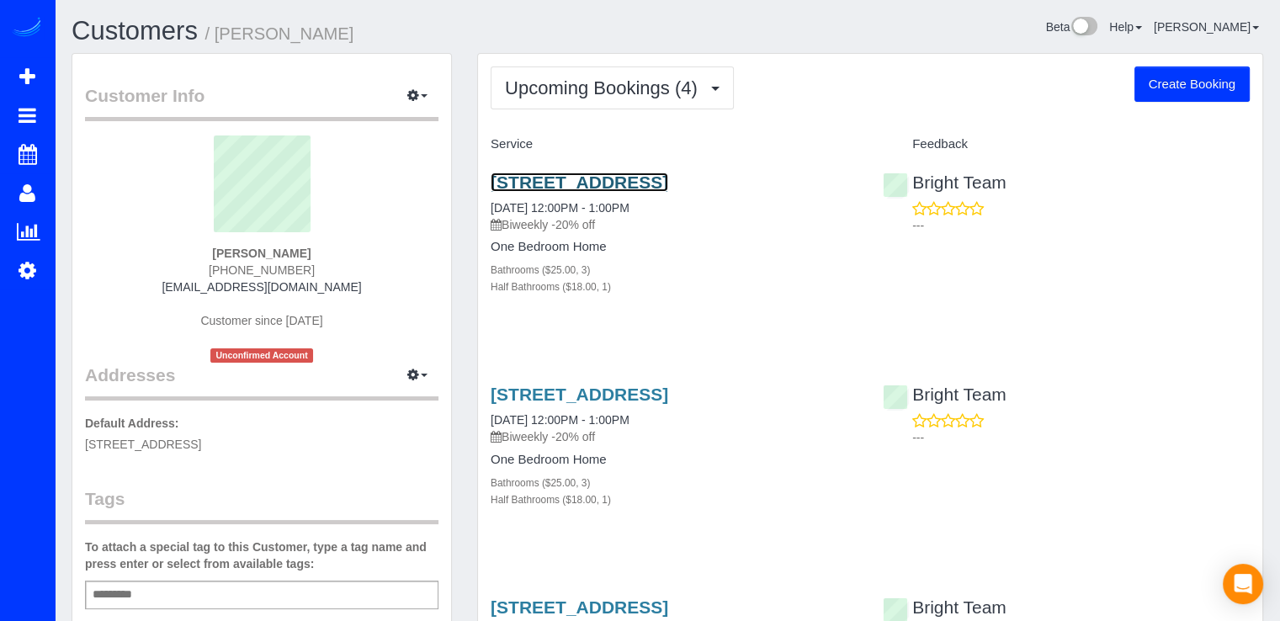
click at [578, 174] on link "656 Wintergreen Dr, Purceville, VA 20132" at bounding box center [580, 181] width 178 height 19
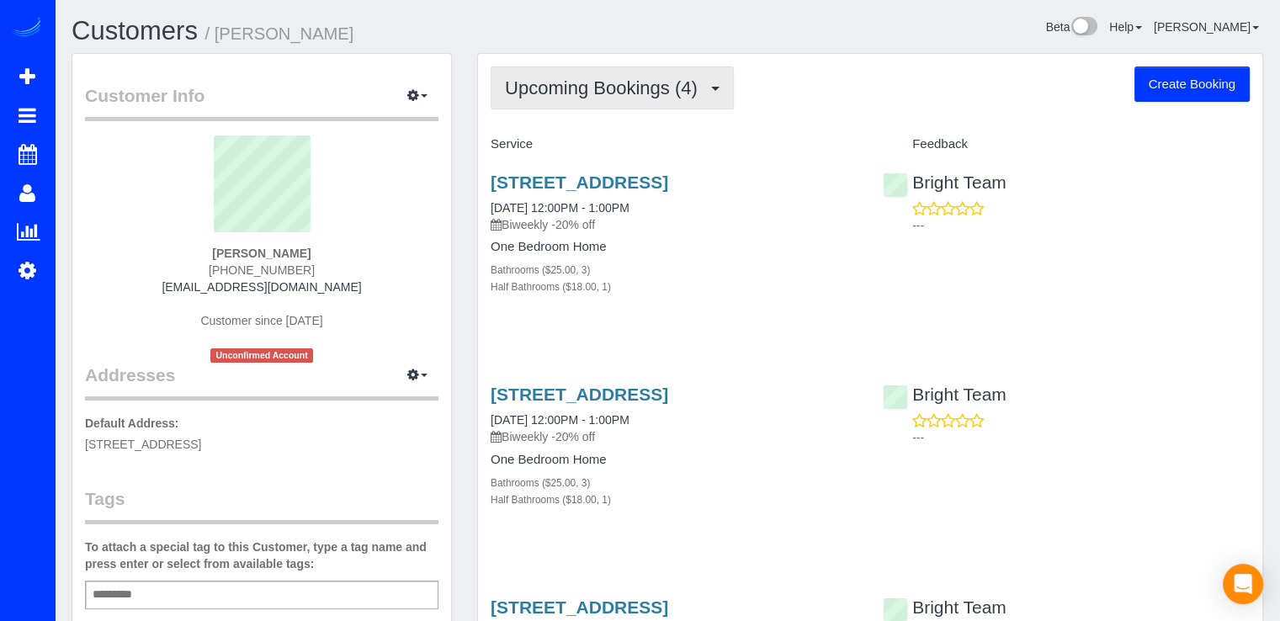
click at [680, 98] on button "Upcoming Bookings (4)" at bounding box center [612, 87] width 243 height 43
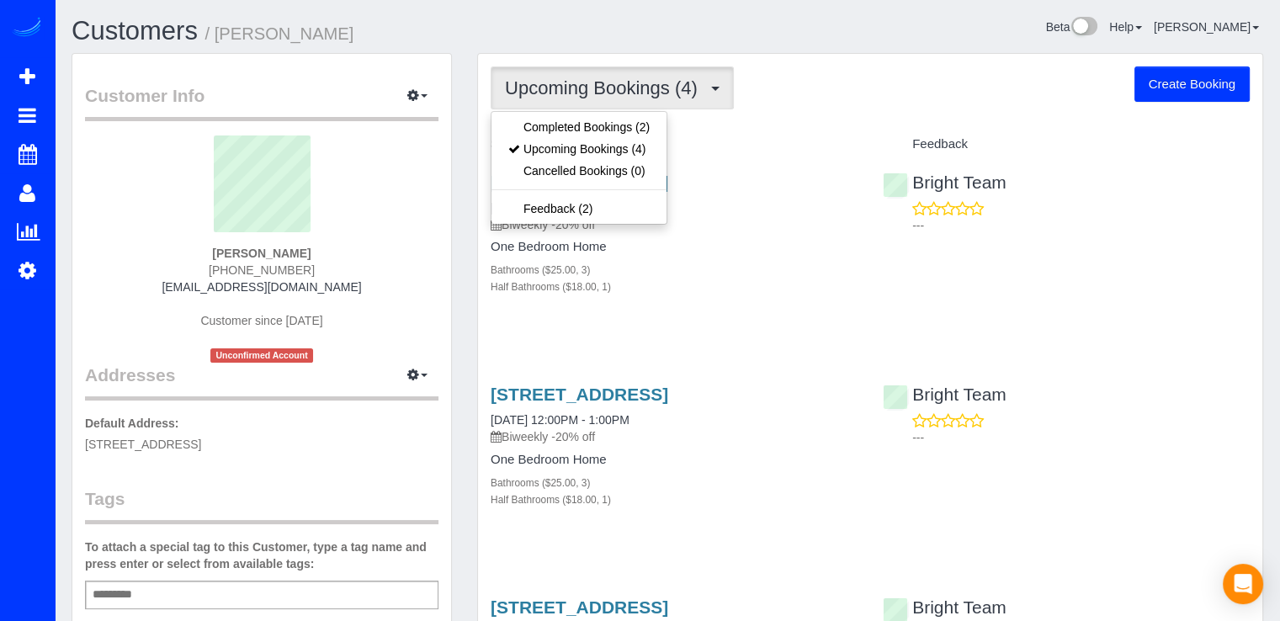
drag, startPoint x: 813, startPoint y: 96, endPoint x: 808, endPoint y: 106, distance: 11.3
click at [813, 96] on div "Upcoming Bookings (4) Completed Bookings (2) Upcoming Bookings (4) Cancelled Bo…" at bounding box center [870, 87] width 759 height 43
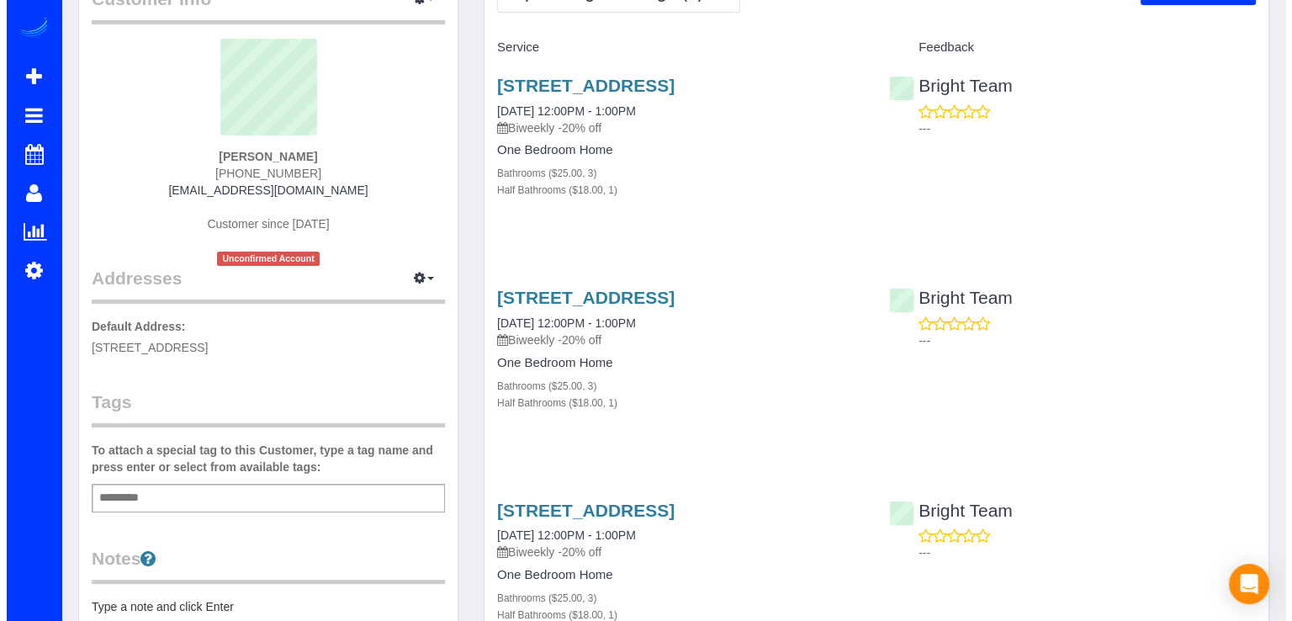
scroll to position [168, 0]
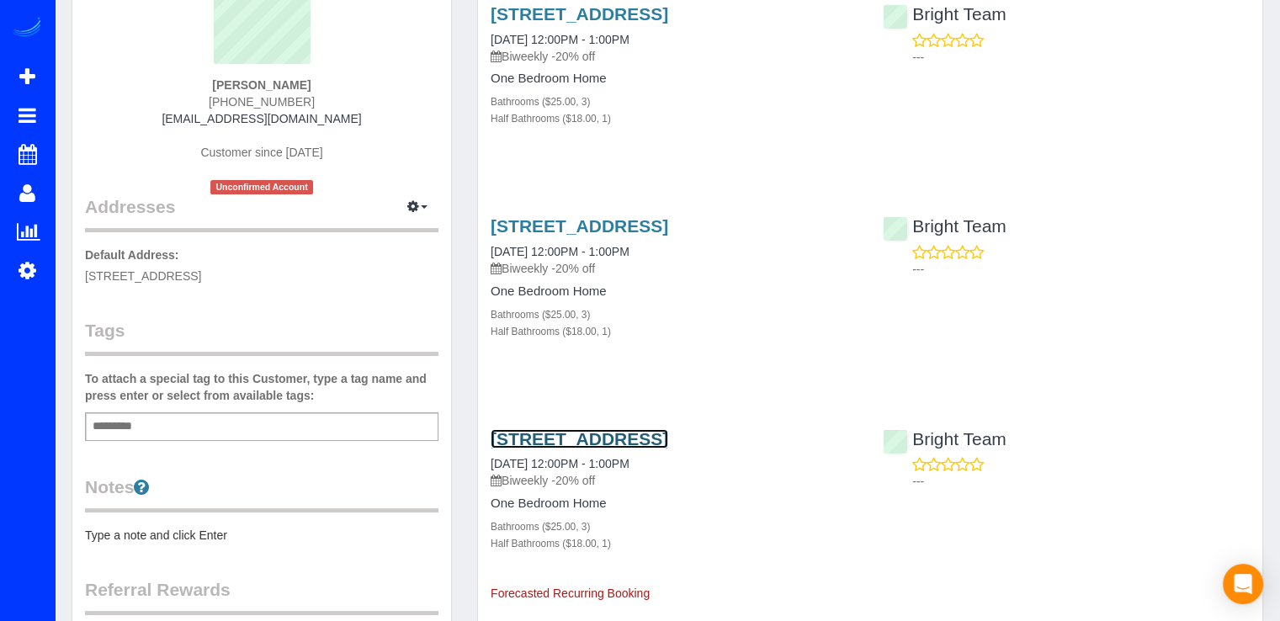
click at [594, 431] on link "656 Wintergreen Dr, Purceville, VA 20132" at bounding box center [580, 438] width 178 height 19
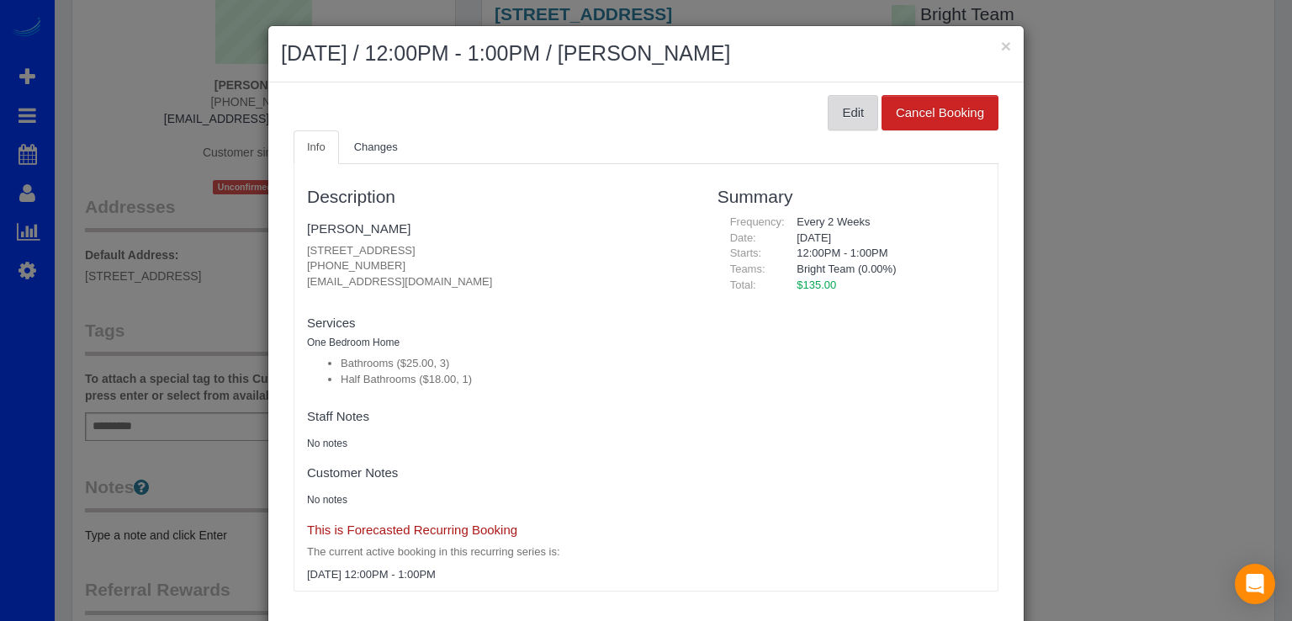
click at [848, 118] on button "Edit" at bounding box center [853, 112] width 50 height 35
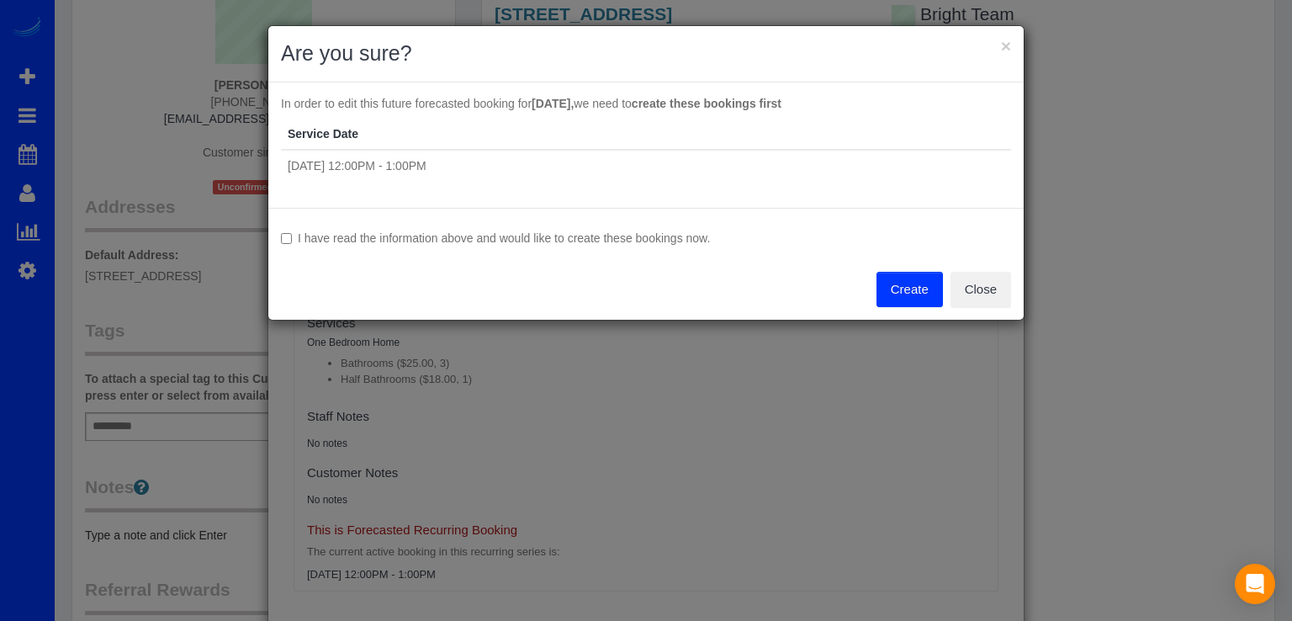
click at [292, 236] on label "I have read the information above and would like to create these bookings now." at bounding box center [646, 238] width 730 height 17
drag, startPoint x: 894, startPoint y: 284, endPoint x: 908, endPoint y: 288, distance: 14.7
click at [893, 285] on button "Create" at bounding box center [910, 289] width 66 height 35
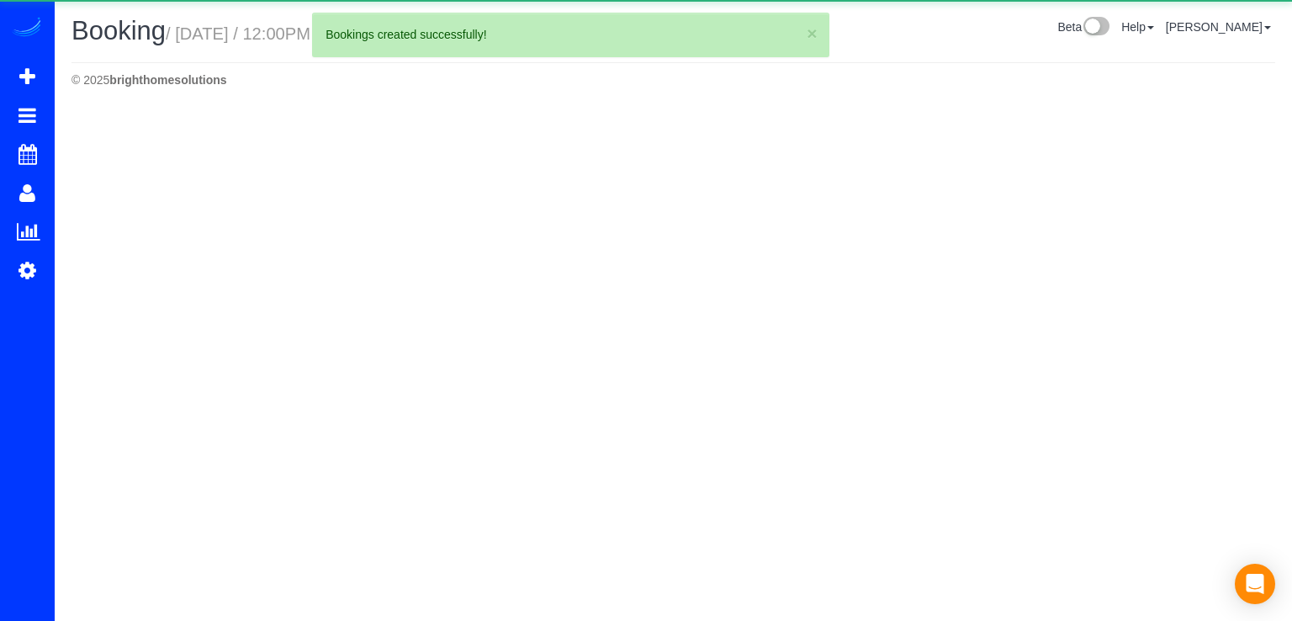
select select "VA"
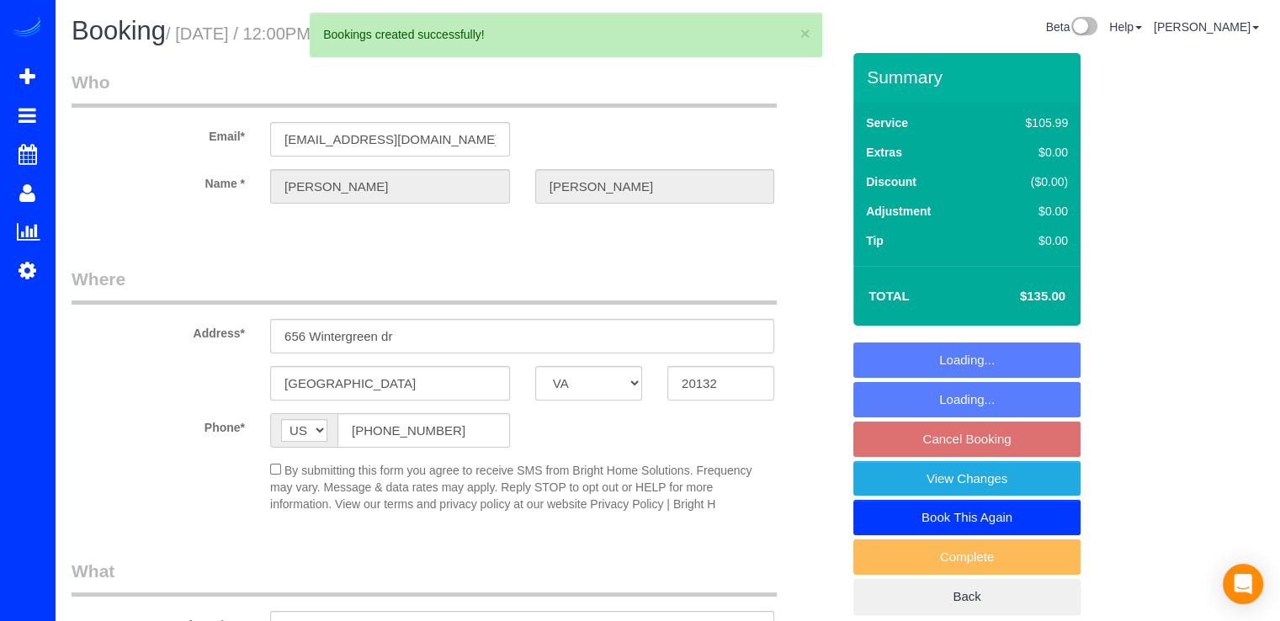
select select "object:7190"
select select "3"
select select "1"
select select "spot59"
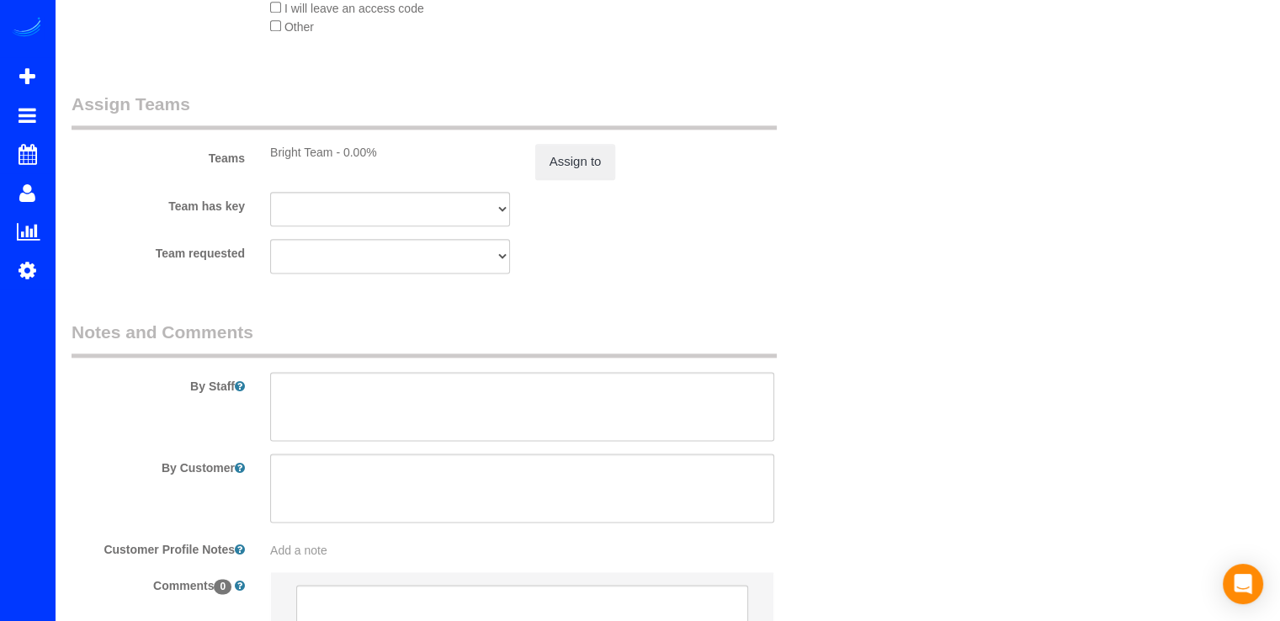
scroll to position [2312, 0]
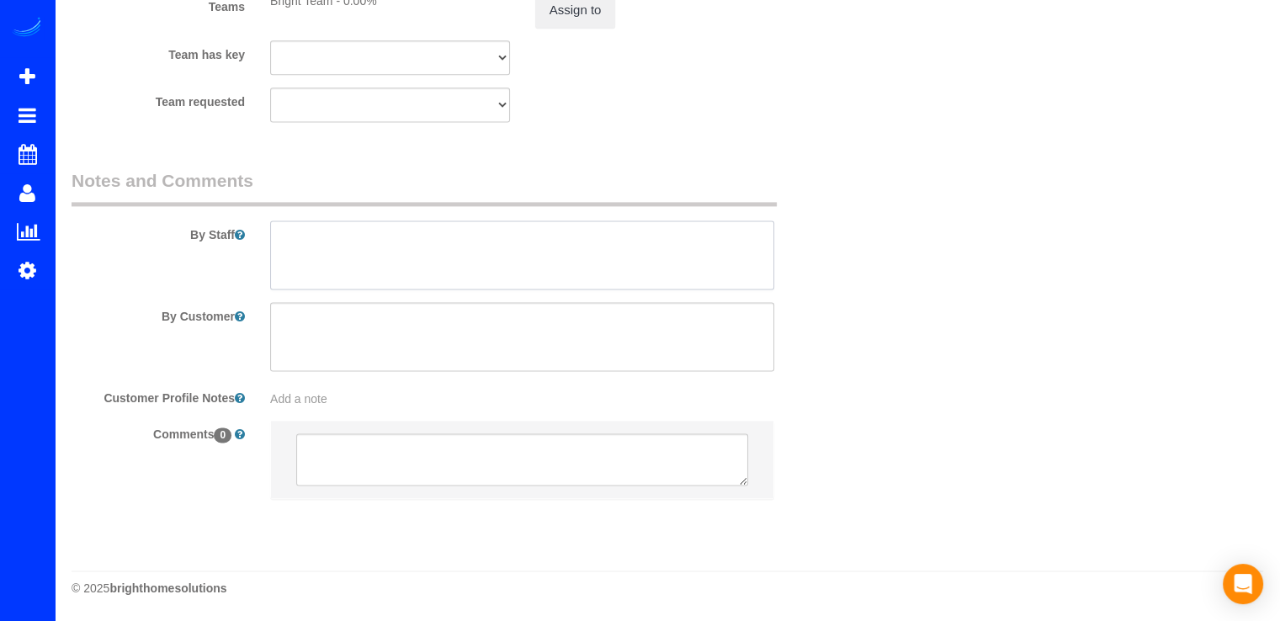
drag, startPoint x: 308, startPoint y: 253, endPoint x: 300, endPoint y: 255, distance: 8.6
click at [307, 253] on textarea at bounding box center [522, 254] width 504 height 69
type textarea "P"
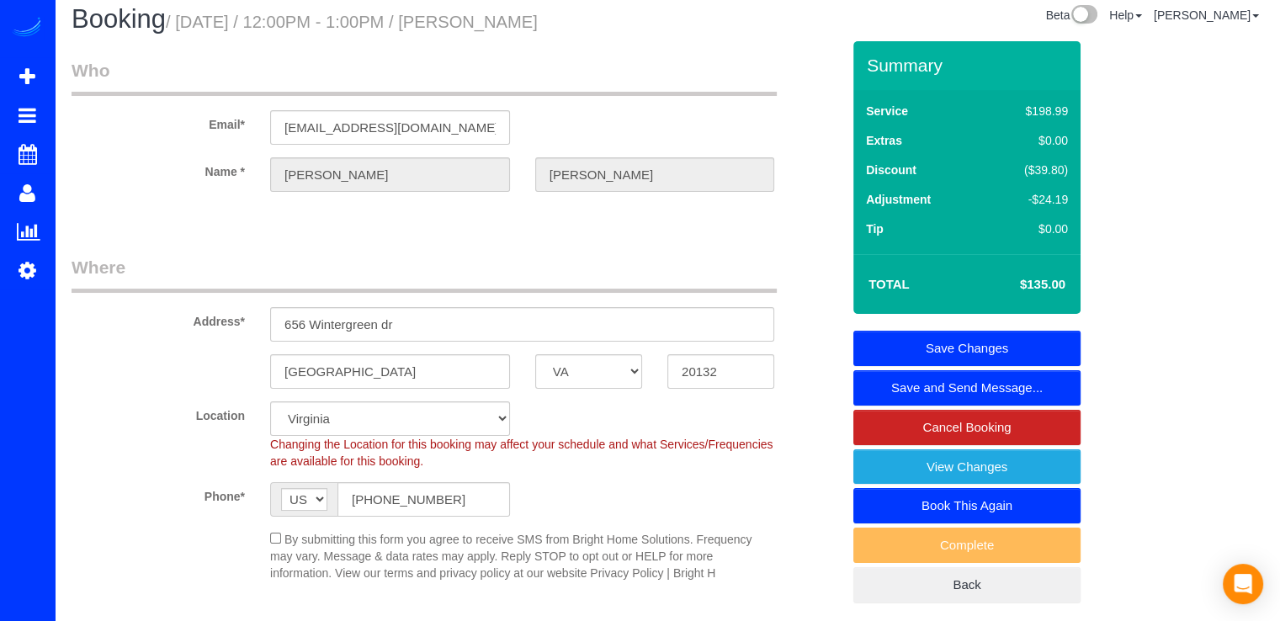
scroll to position [0, 0]
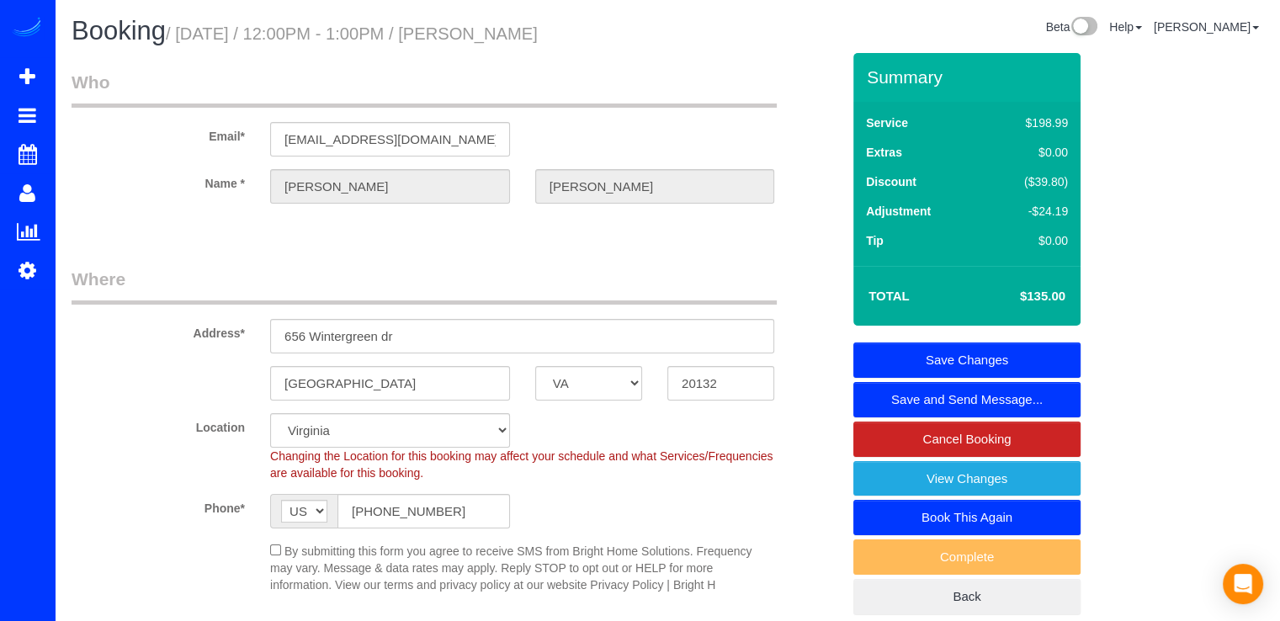
click at [1052, 354] on link "Save Changes" at bounding box center [966, 359] width 227 height 35
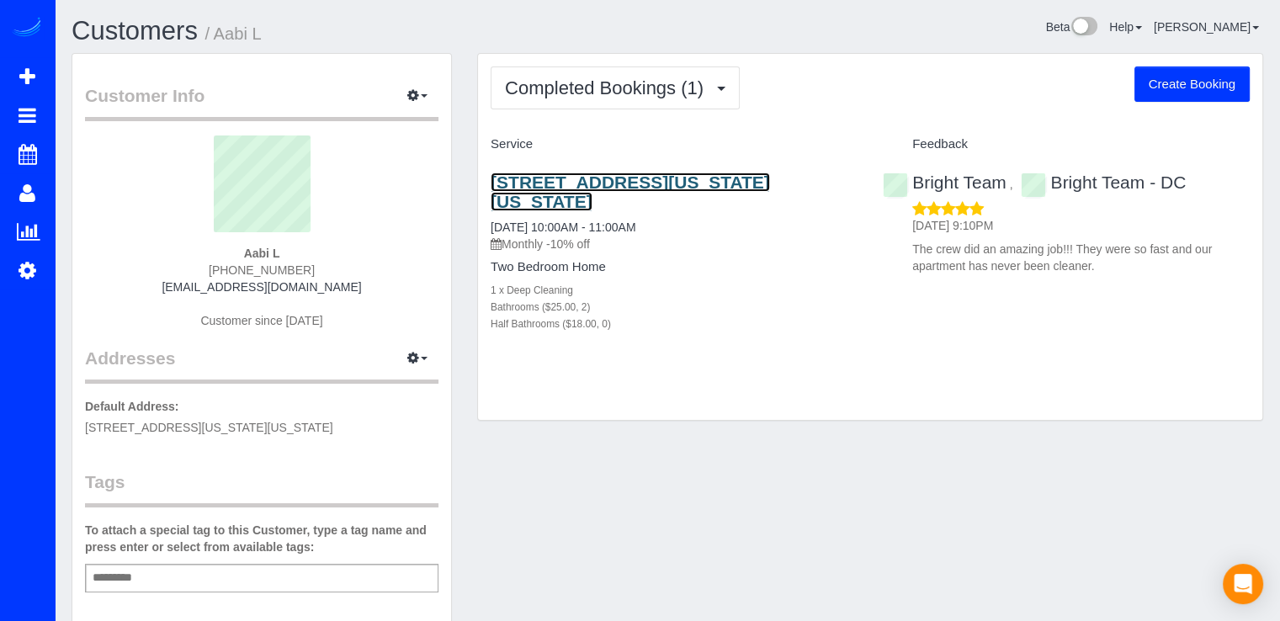
click at [530, 182] on link "[STREET_ADDRESS][US_STATE][US_STATE]" at bounding box center [630, 191] width 279 height 39
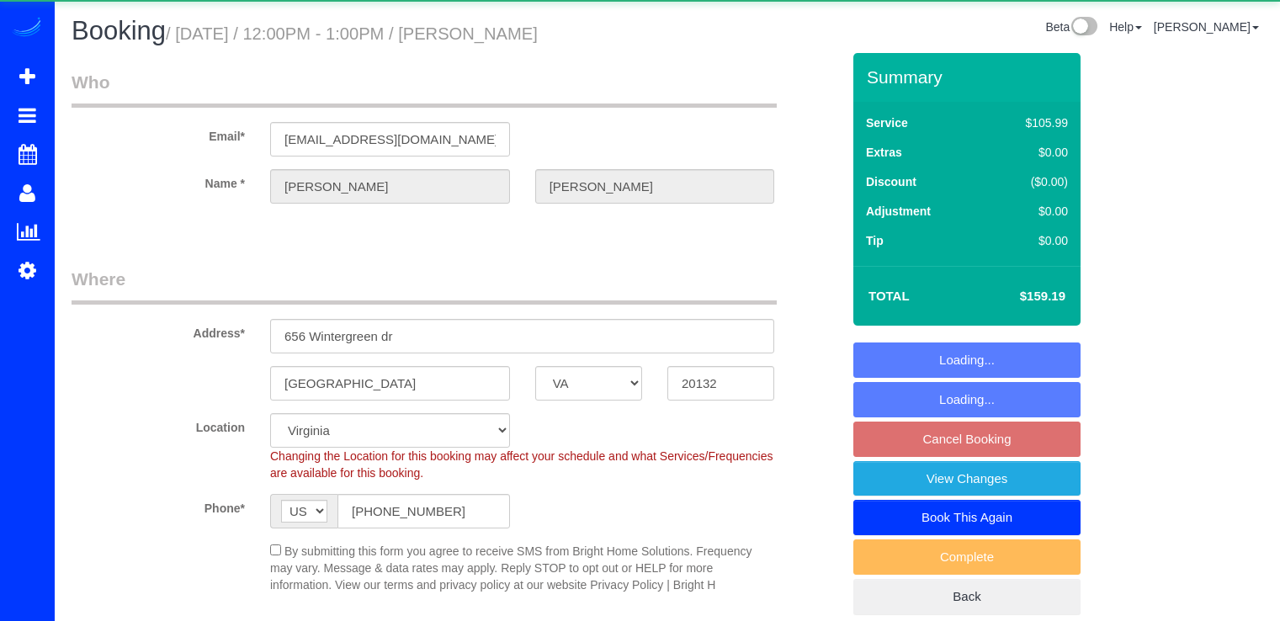
select select "VA"
select select "3"
select select "1"
select select "spot3"
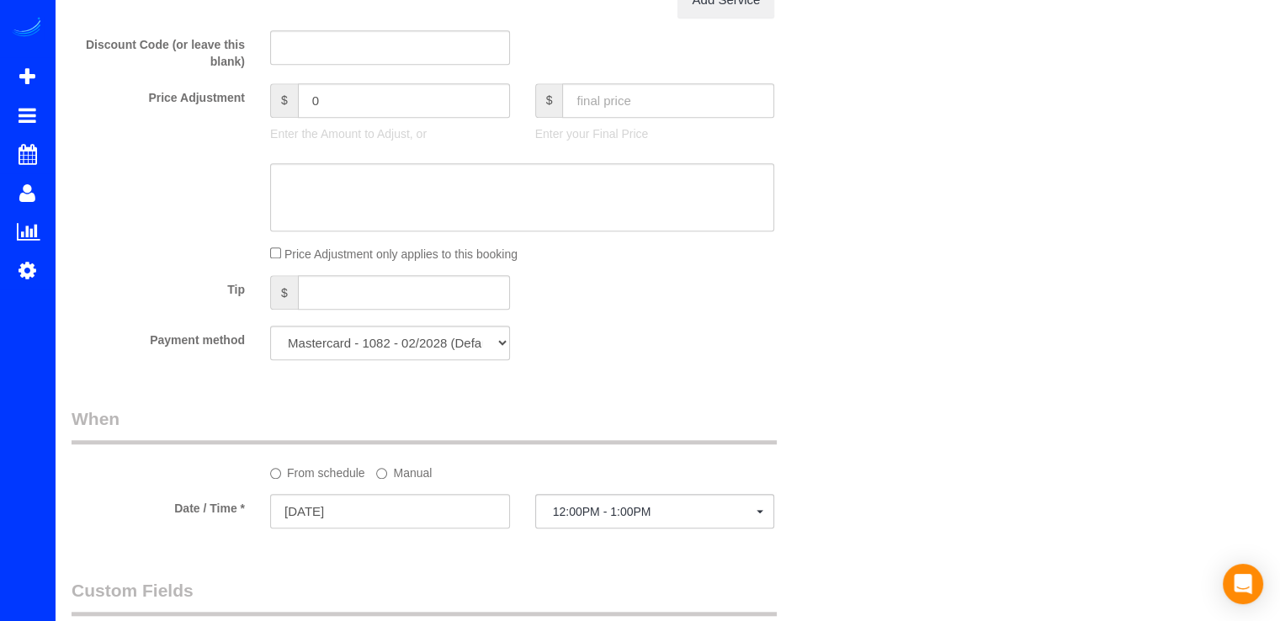
scroll to position [1430, 0]
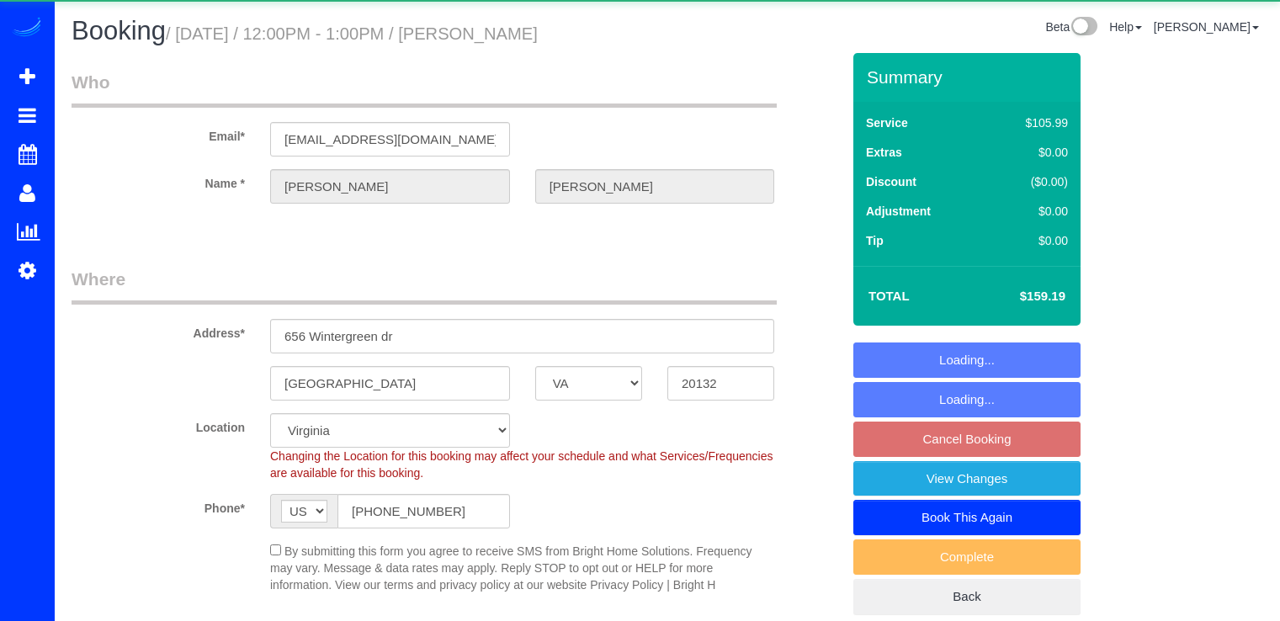
select select "VA"
select select "3"
select select "1"
select select "spot3"
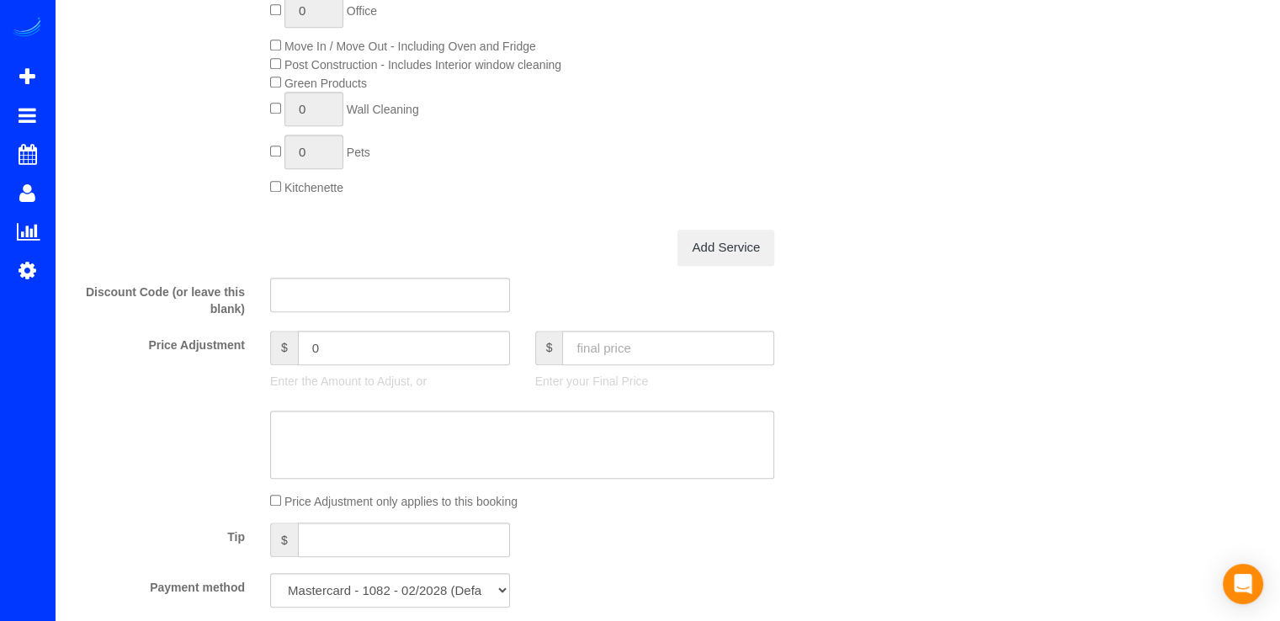
scroll to position [1262, 0]
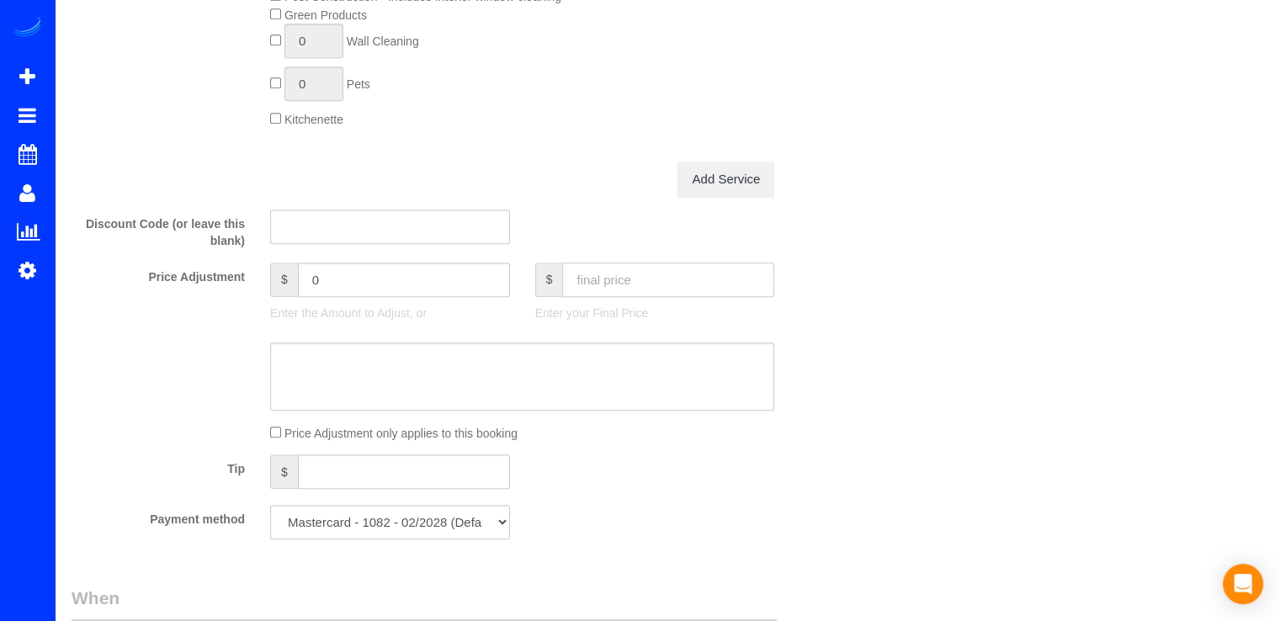
click at [629, 279] on input "text" at bounding box center [668, 280] width 212 height 34
type input "135"
type input "-24.19"
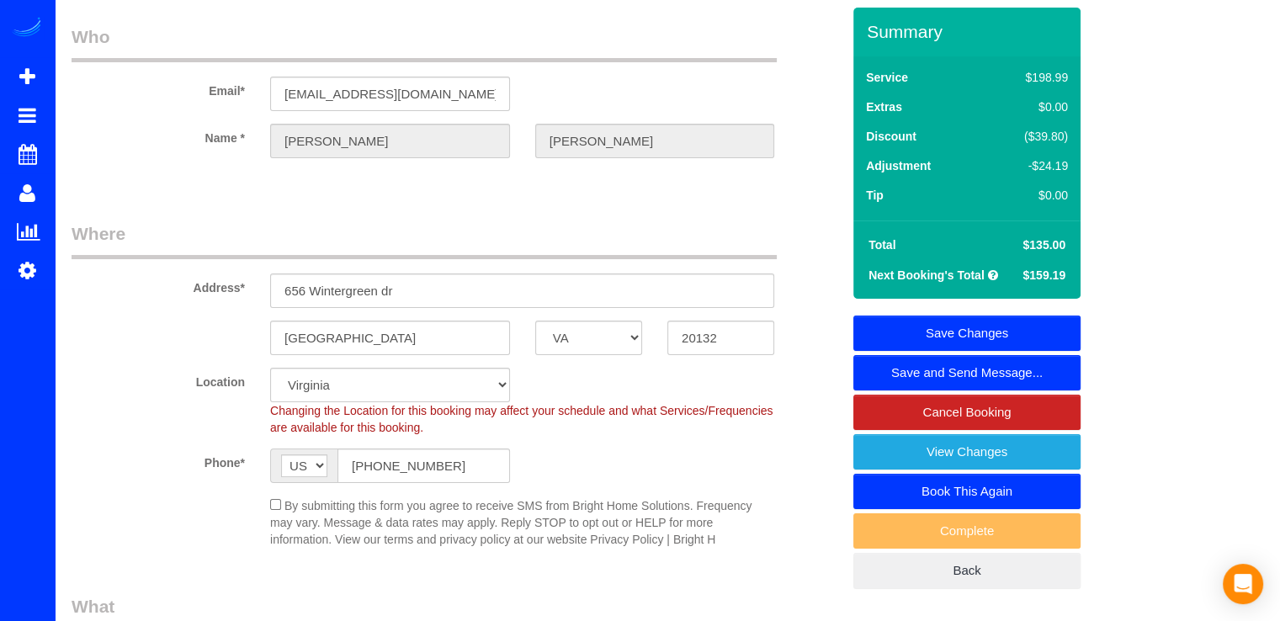
scroll to position [0, 0]
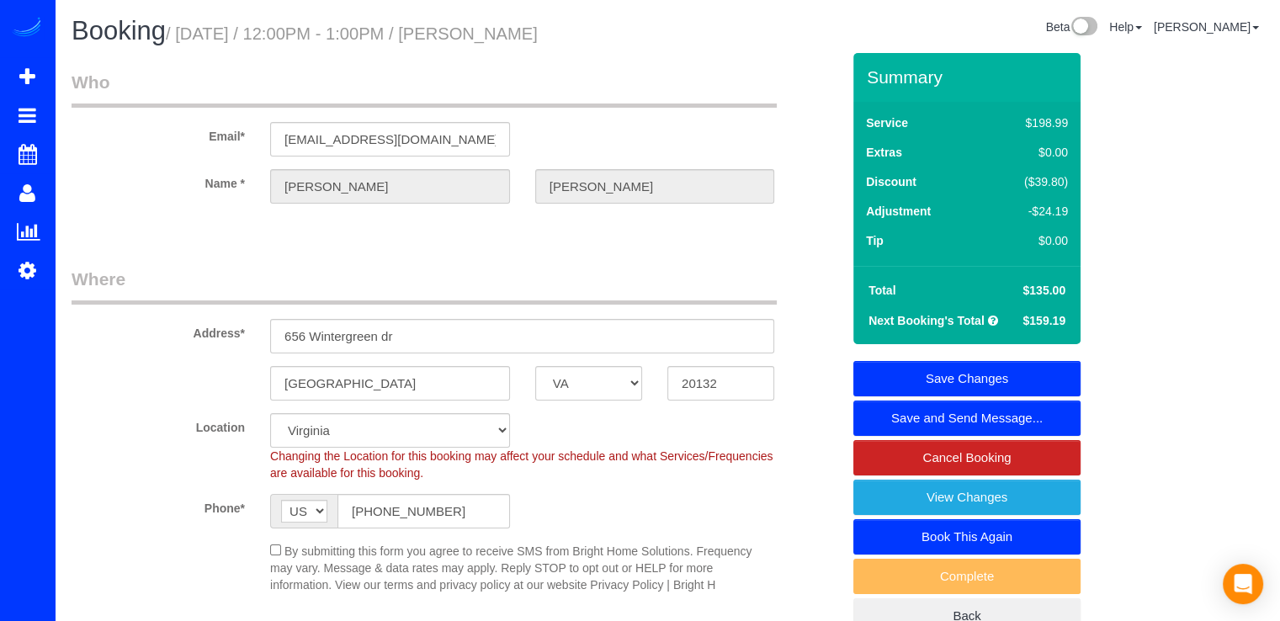
click at [1004, 367] on link "Save Changes" at bounding box center [966, 378] width 227 height 35
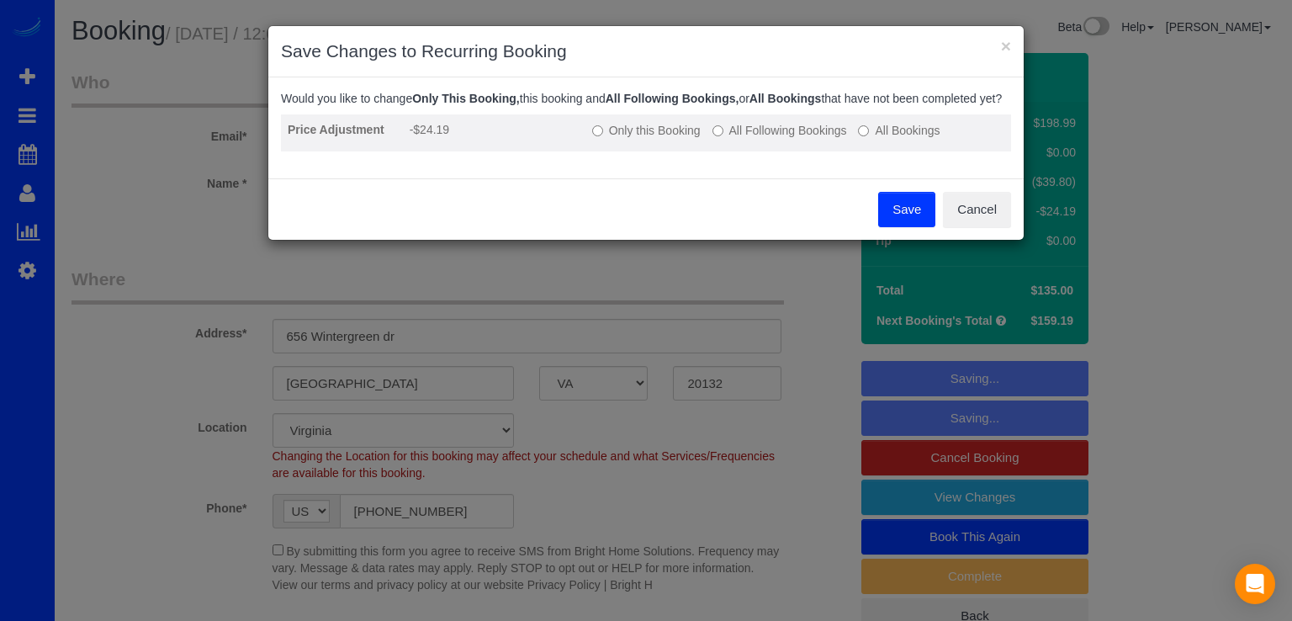
click at [767, 139] on label "All Following Bookings" at bounding box center [780, 130] width 135 height 17
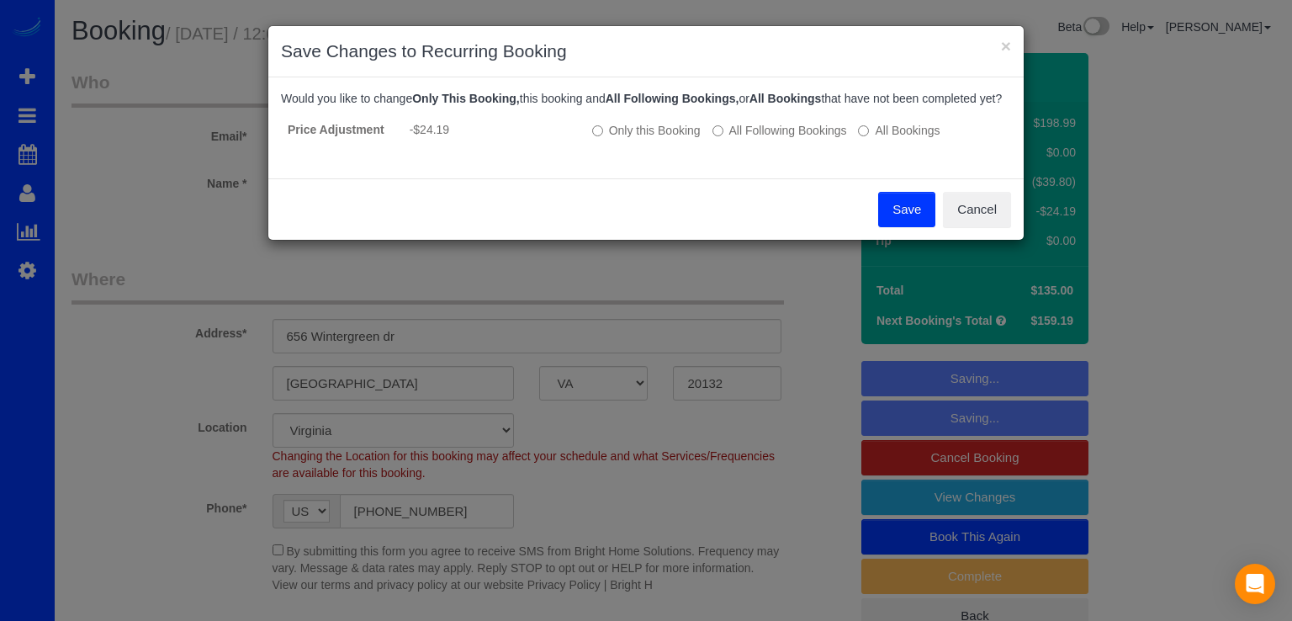
click at [893, 226] on button "Save" at bounding box center [906, 209] width 57 height 35
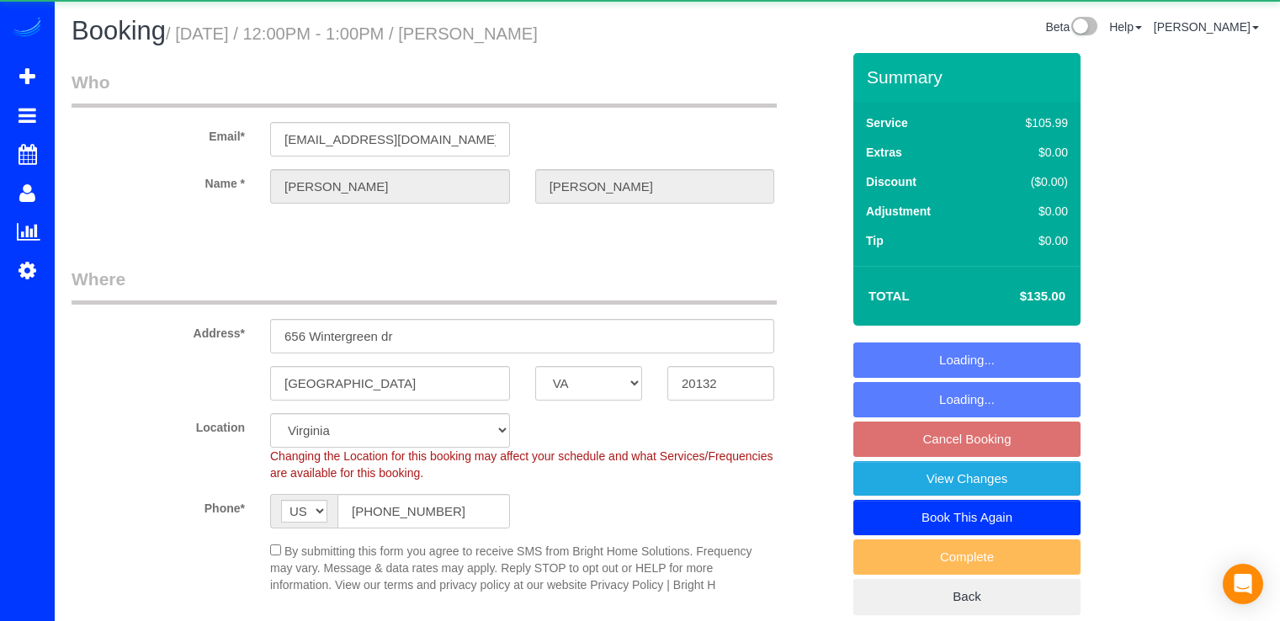
select select "VA"
select select "3"
select select "1"
select select "spot3"
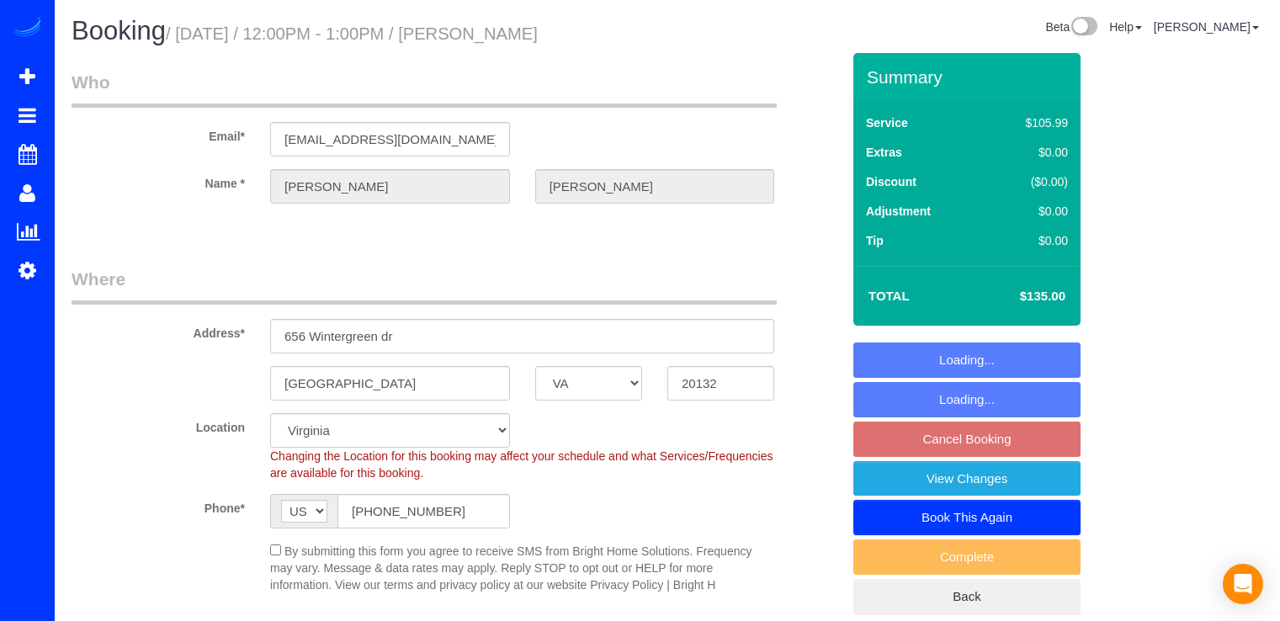
select select "VA"
select select "3"
select select "1"
select select "spot3"
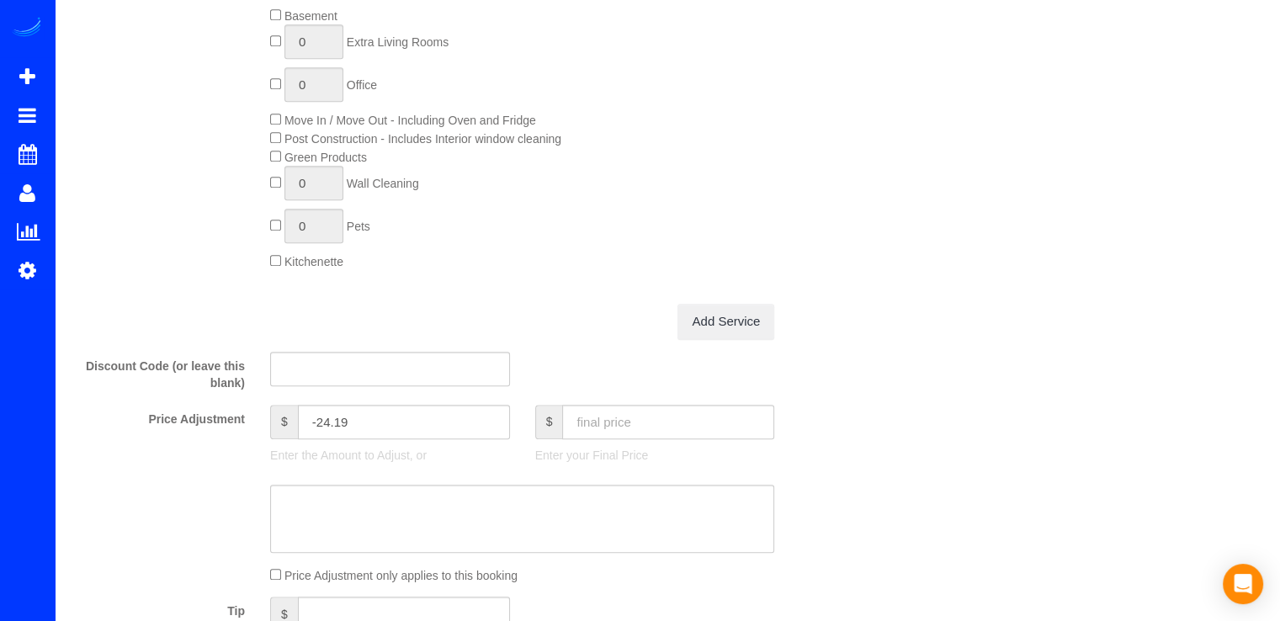
scroll to position [1094, 0]
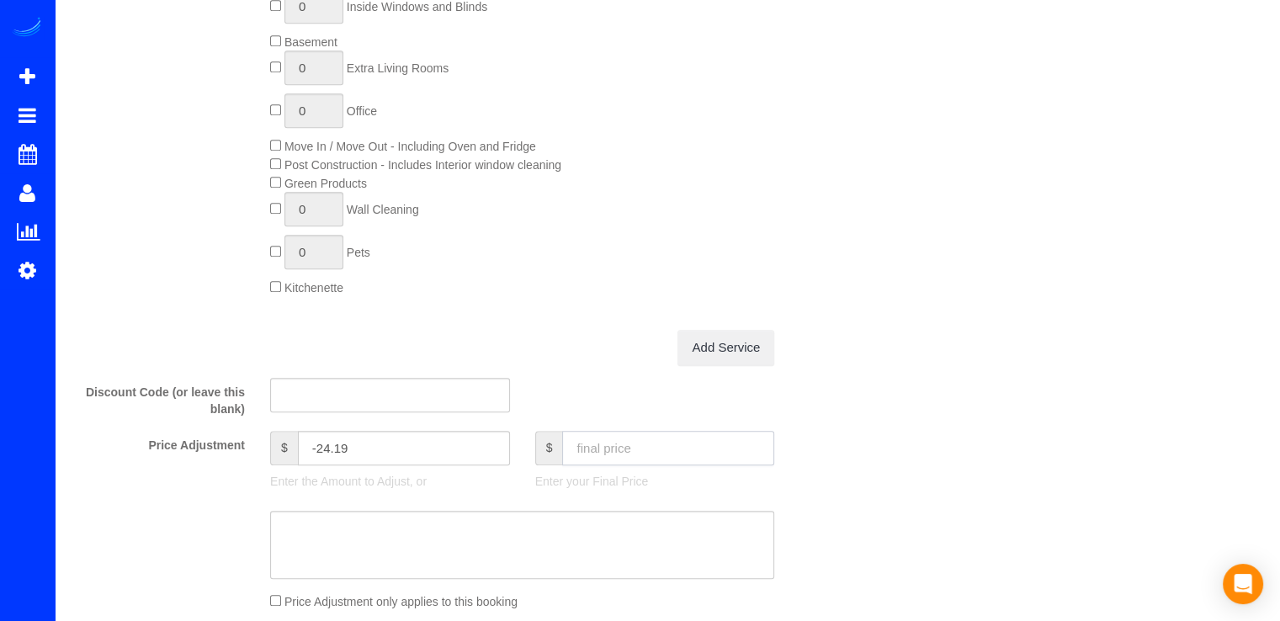
click at [603, 465] on input "text" at bounding box center [668, 448] width 212 height 34
type input "110.81"
type input "-48.38"
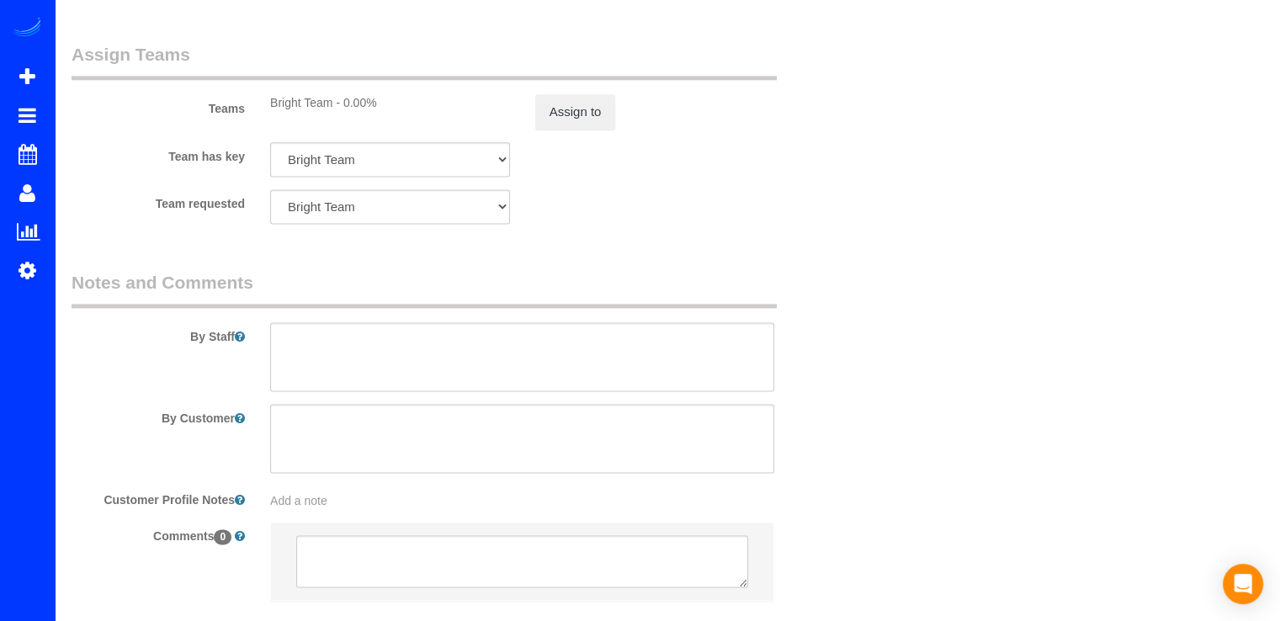
scroll to position [2342, 0]
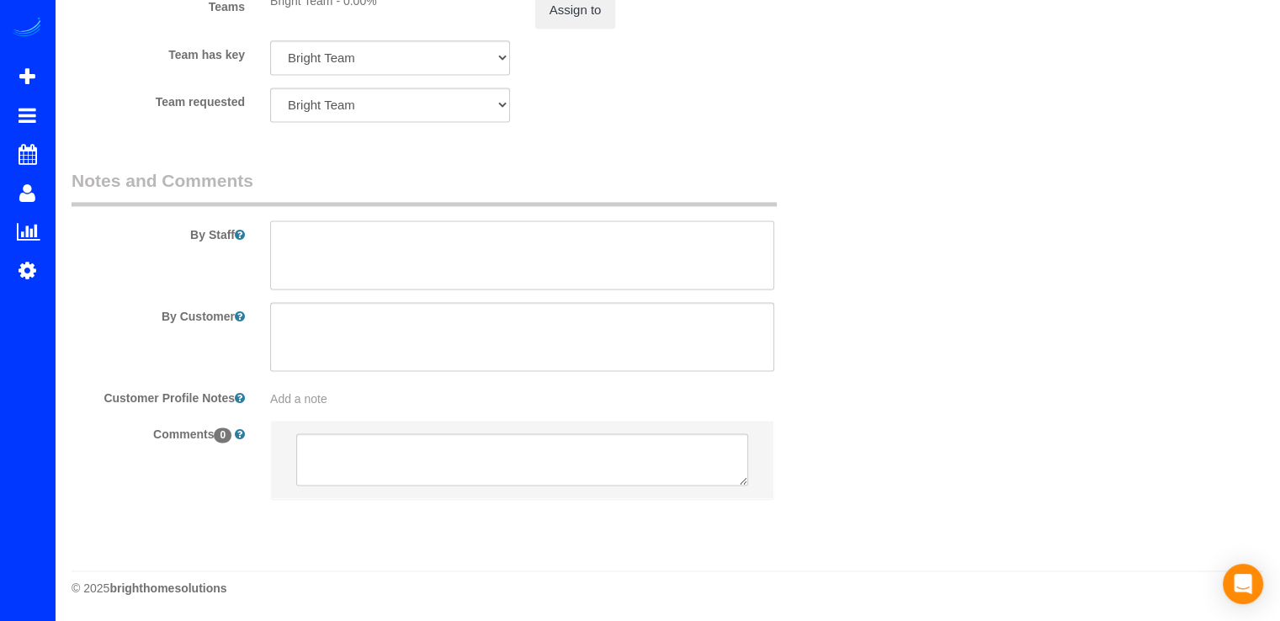
click at [279, 224] on textarea at bounding box center [522, 254] width 504 height 69
type textarea "P"
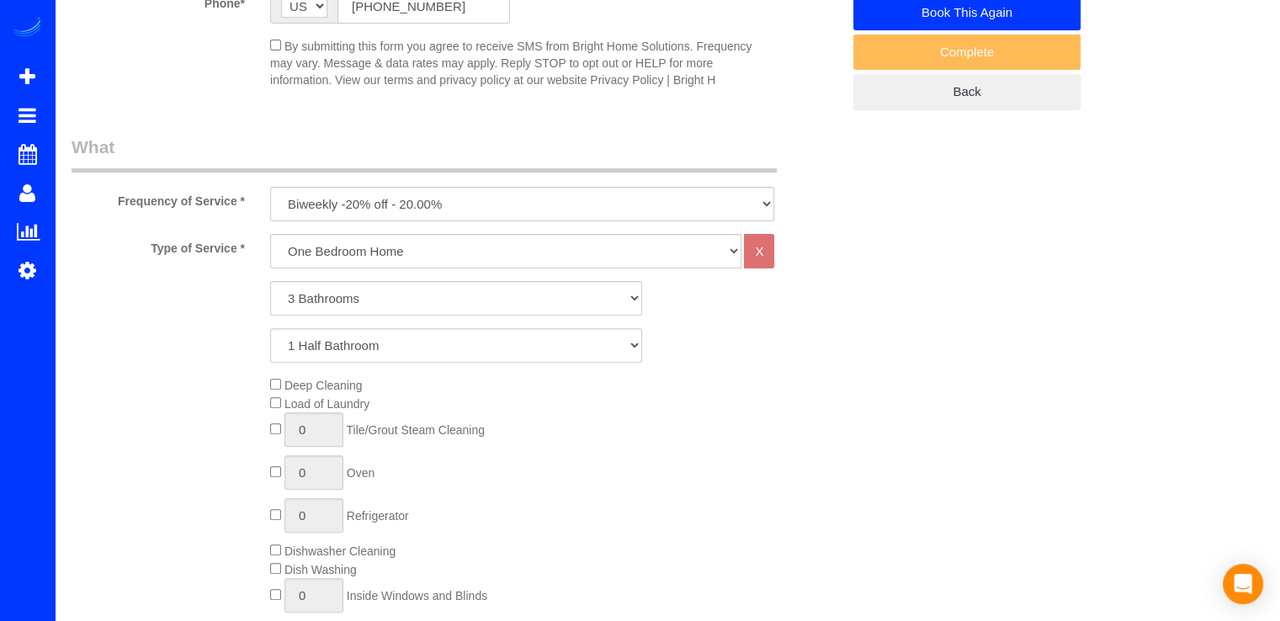
scroll to position [0, 0]
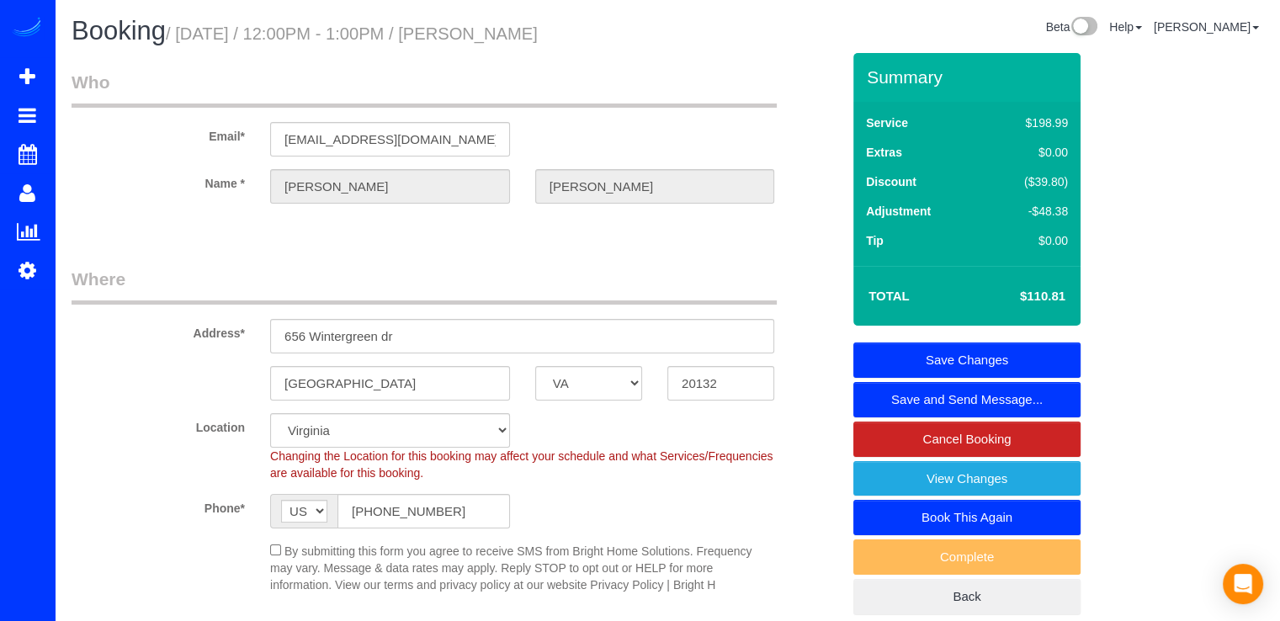
type textarea "Se le aplico in credito de $24.19 por [PERSON_NAME] cobrado mas en el servicio …"
click at [1014, 352] on link "Save Changes" at bounding box center [966, 359] width 227 height 35
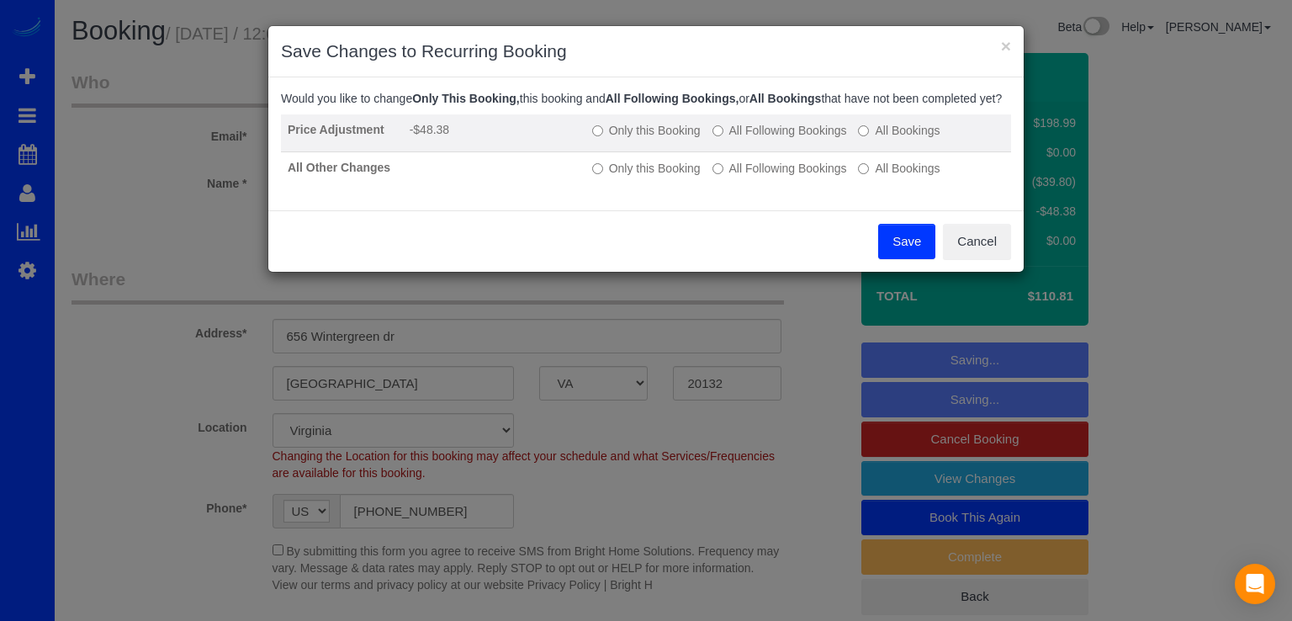
click at [650, 139] on label "Only this Booking" at bounding box center [646, 130] width 109 height 17
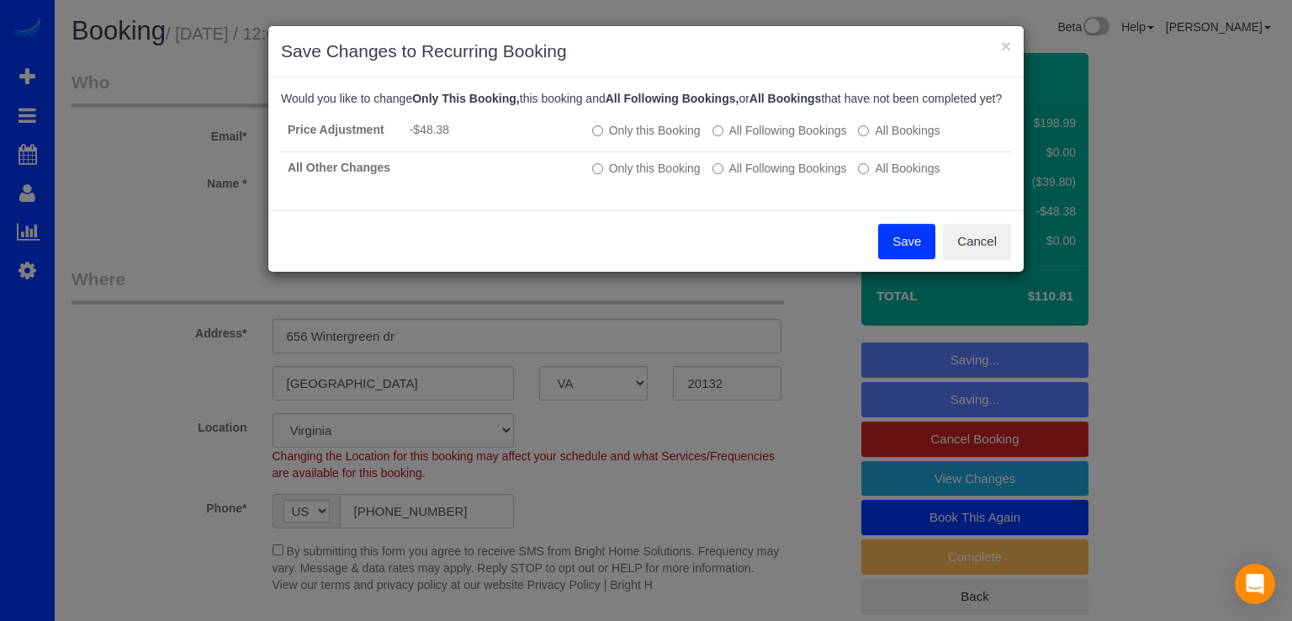
click at [889, 257] on button "Save" at bounding box center [906, 241] width 57 height 35
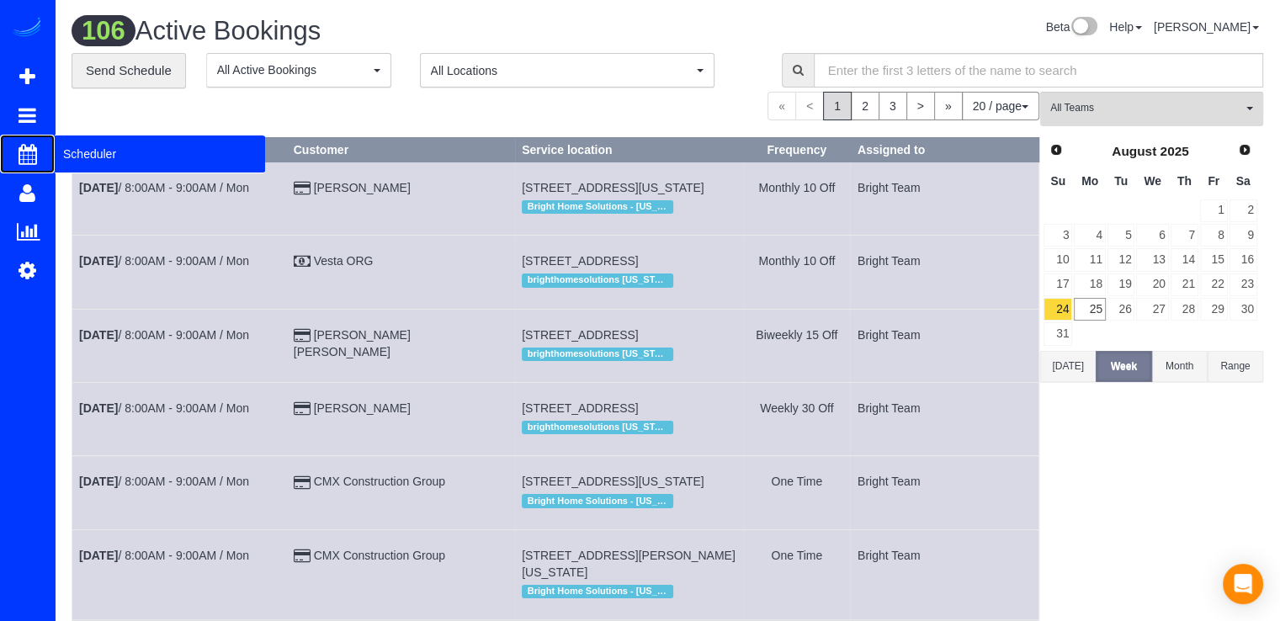
click at [88, 152] on span "Scheduler" at bounding box center [160, 154] width 210 height 39
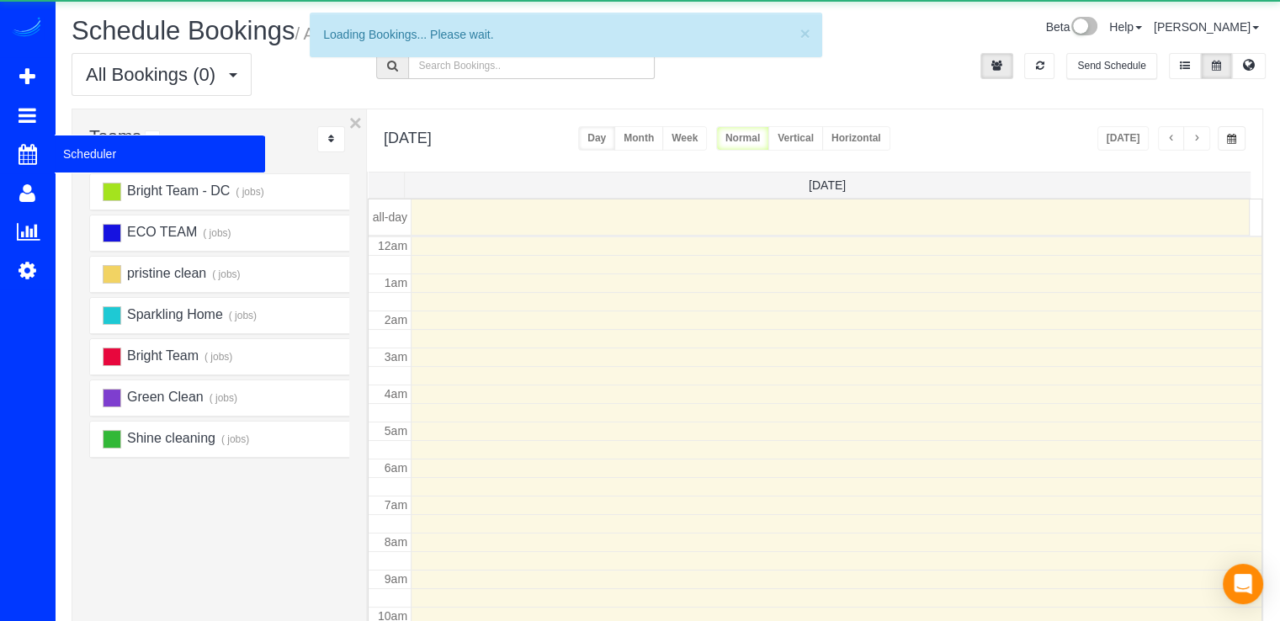
scroll to position [221, 0]
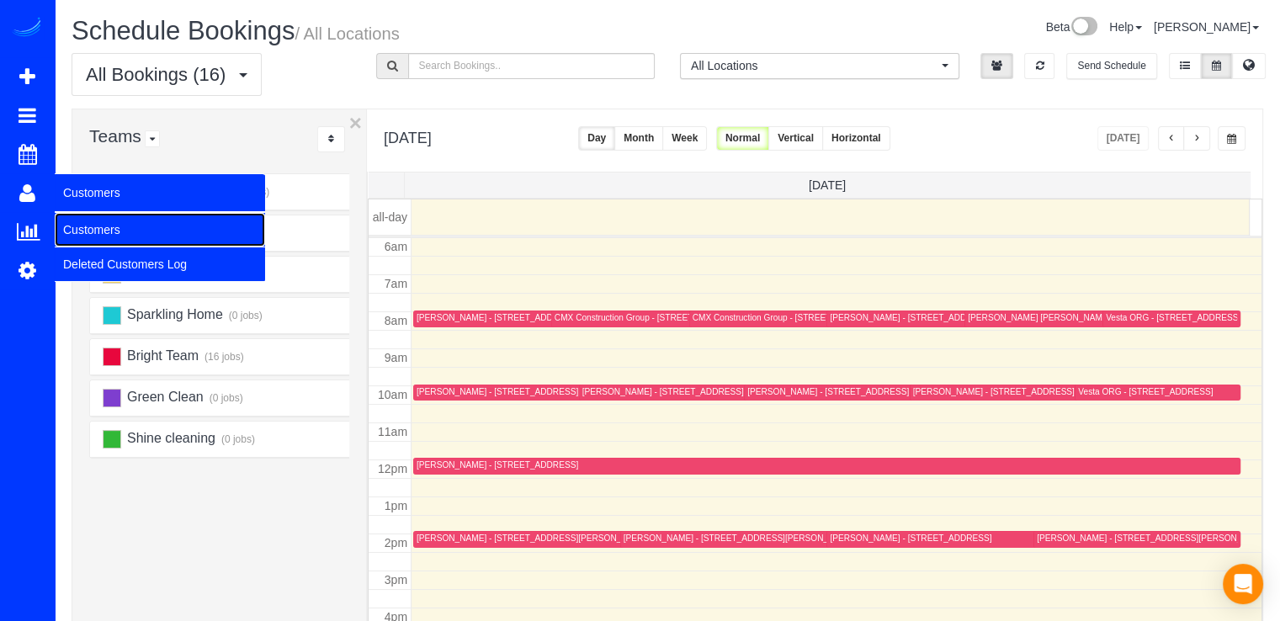
click at [96, 221] on link "Customers" at bounding box center [160, 230] width 210 height 34
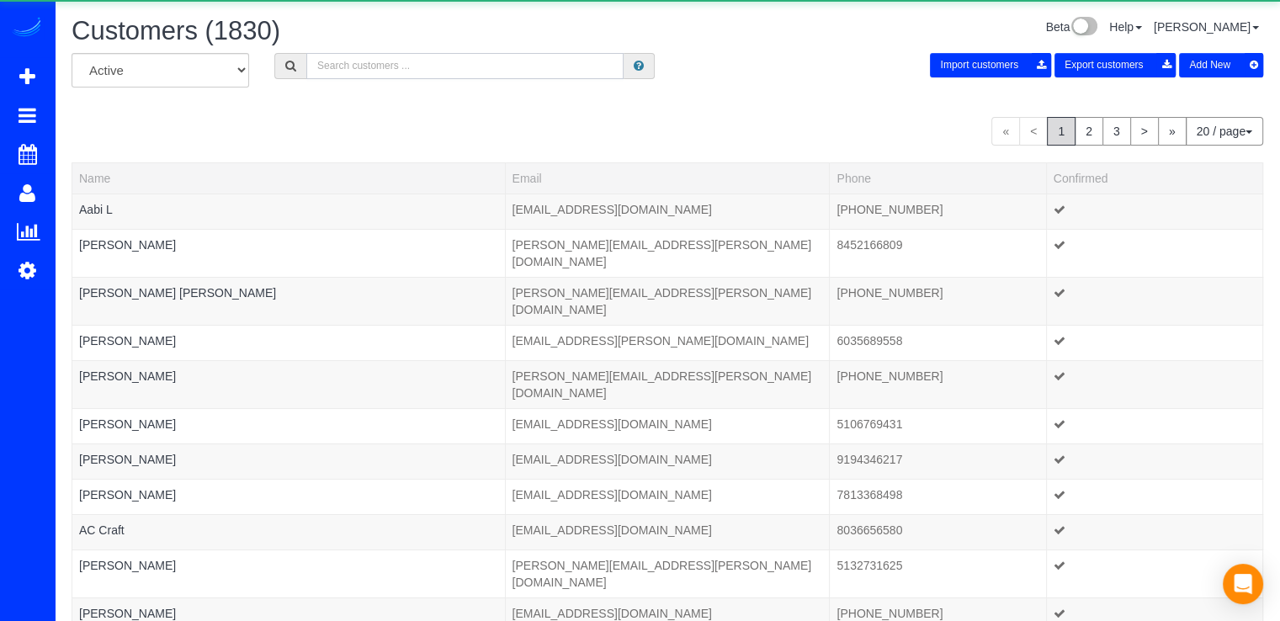
click at [414, 67] on input "text" at bounding box center [464, 66] width 317 height 26
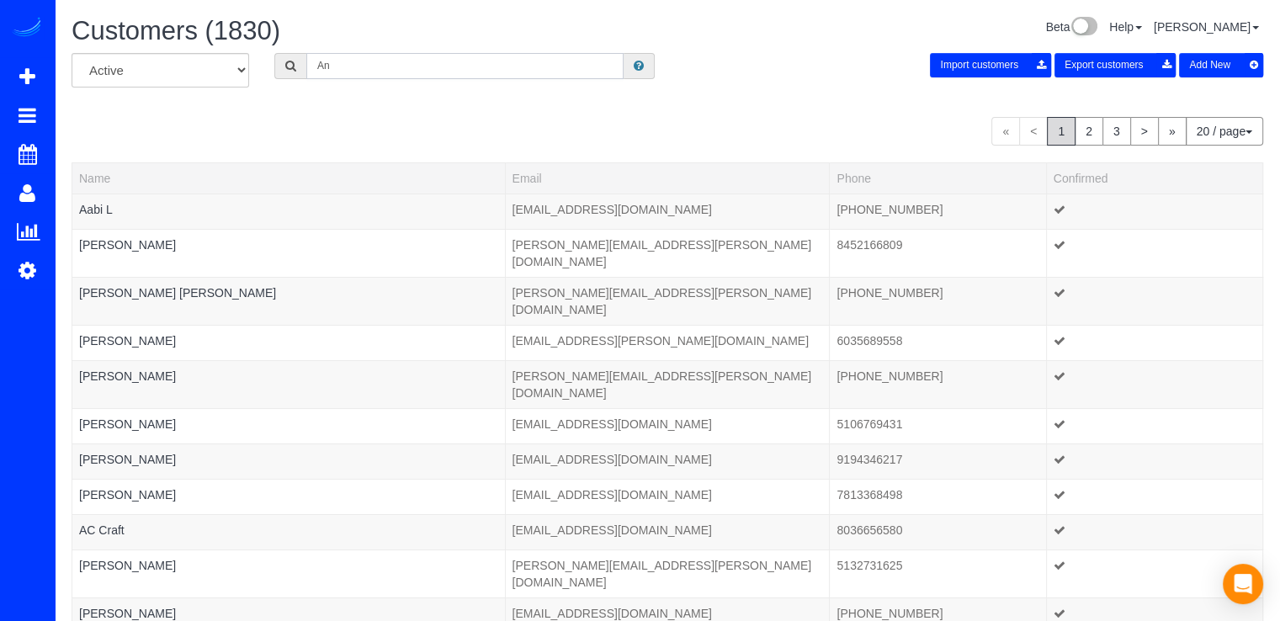
type input "A"
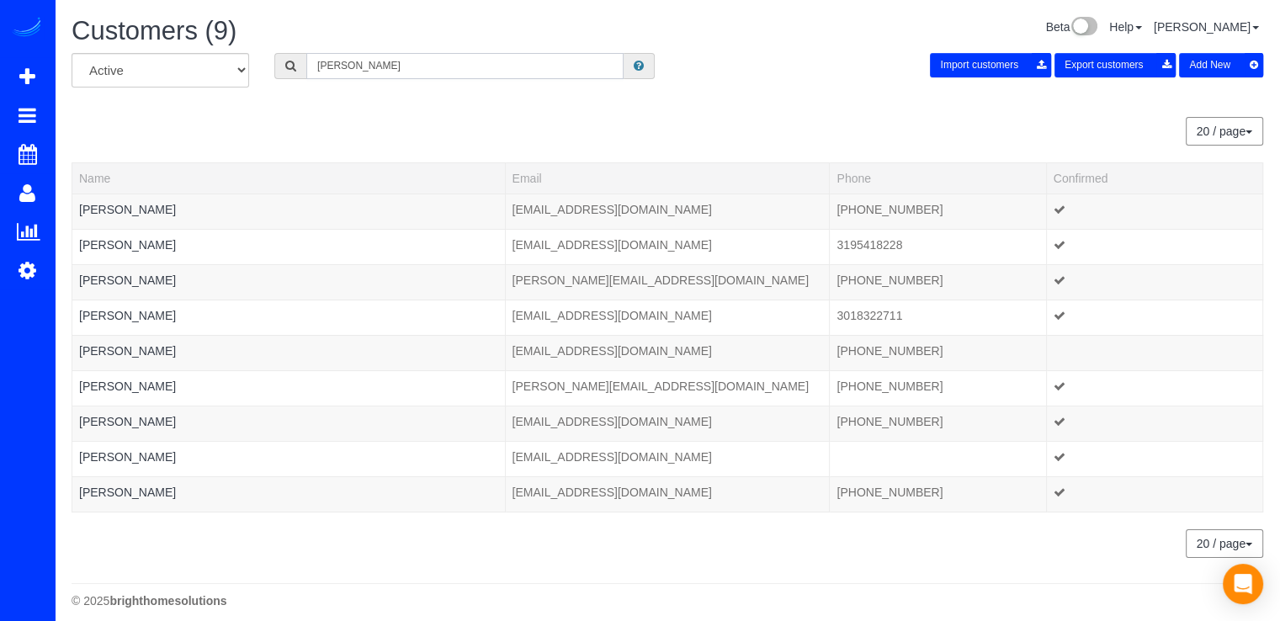
type input "[PERSON_NAME]"
click at [155, 354] on link "Maria Van Istendal" at bounding box center [127, 350] width 97 height 13
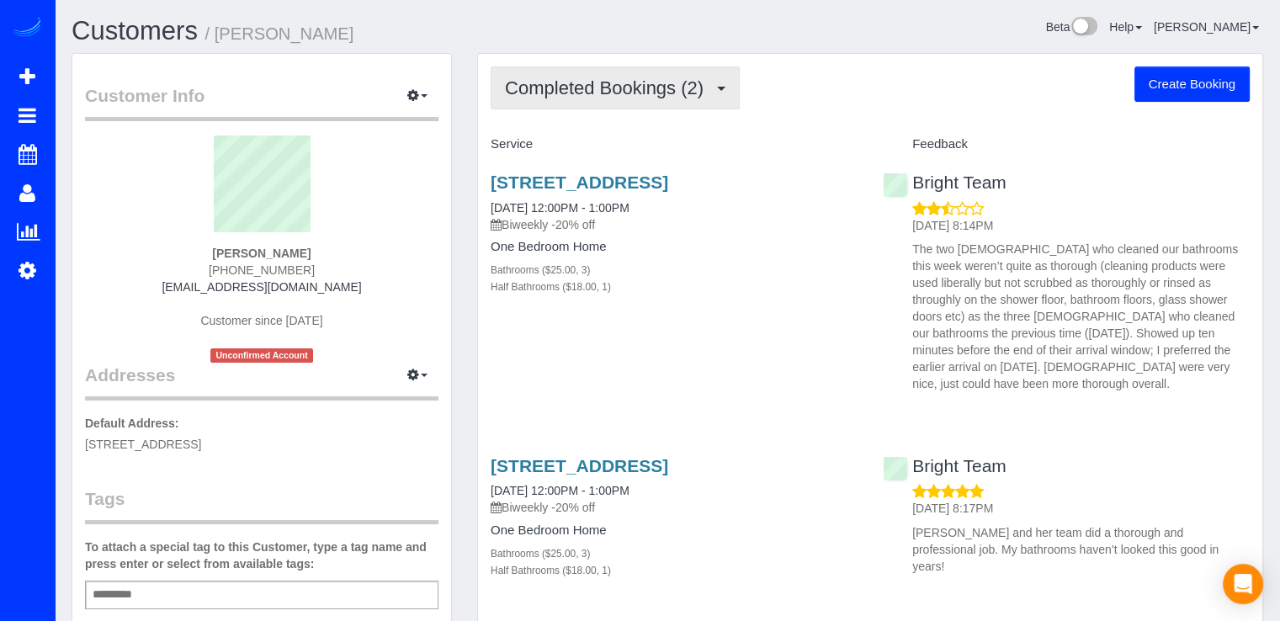
click at [646, 93] on span "Completed Bookings (2)" at bounding box center [608, 87] width 207 height 21
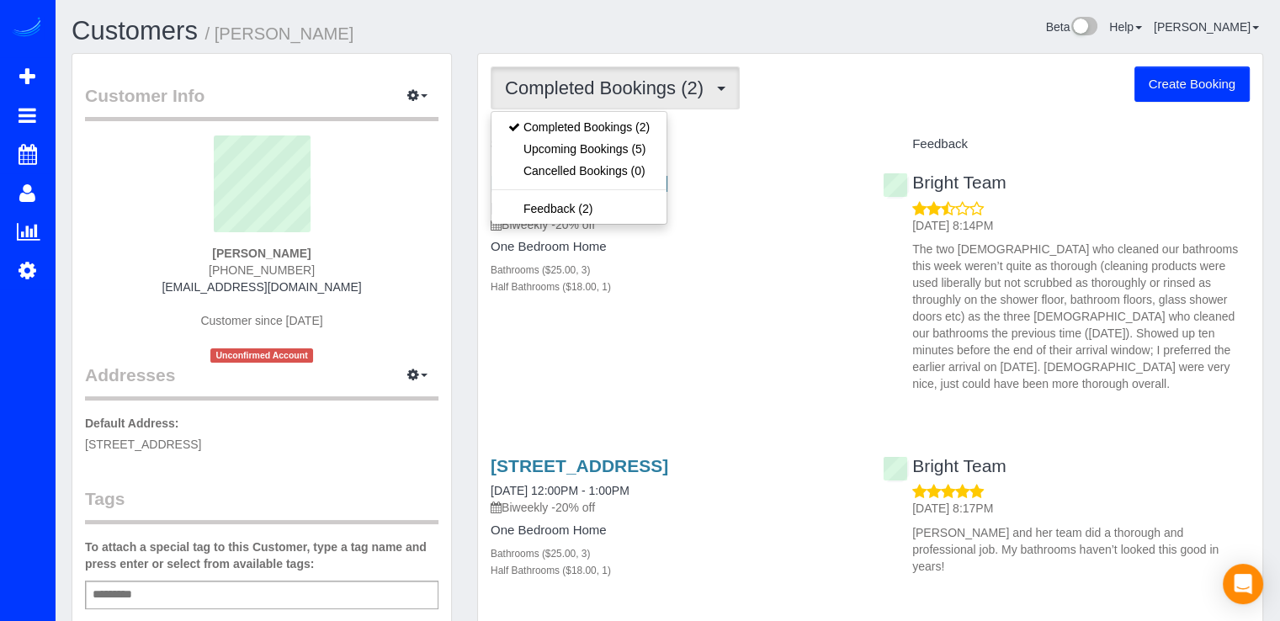
click at [747, 106] on div "Completed Bookings (2) Completed Bookings (2) Upcoming Bookings (5) Cancelled B…" at bounding box center [870, 87] width 759 height 43
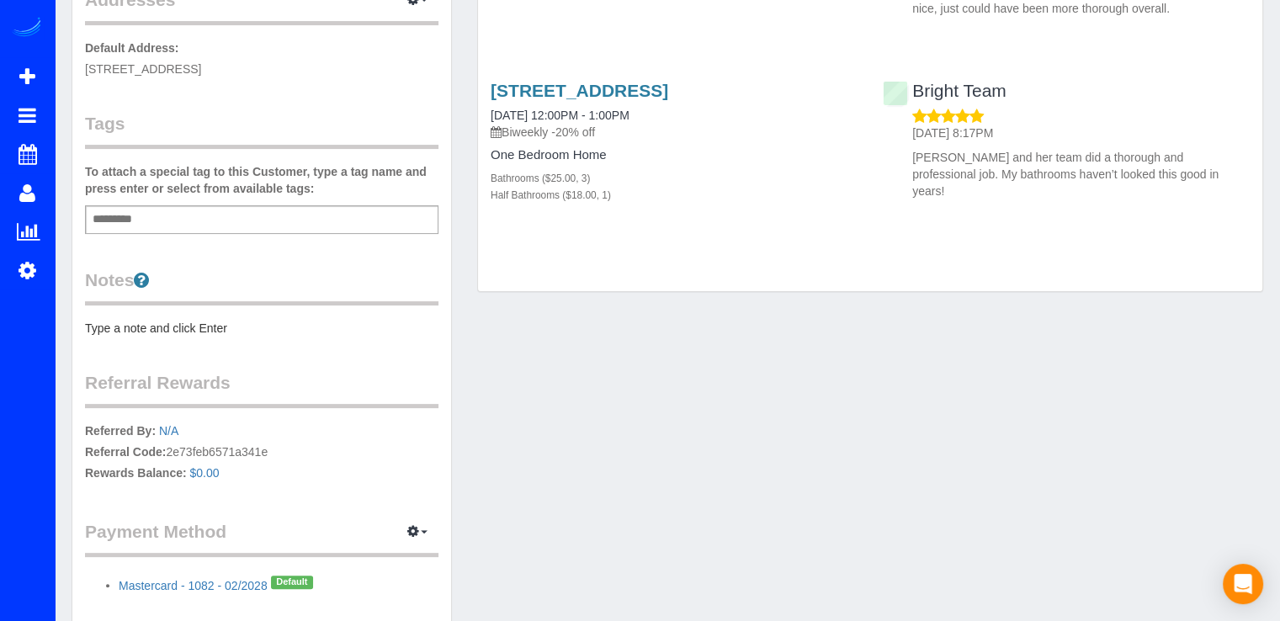
scroll to position [301, 0]
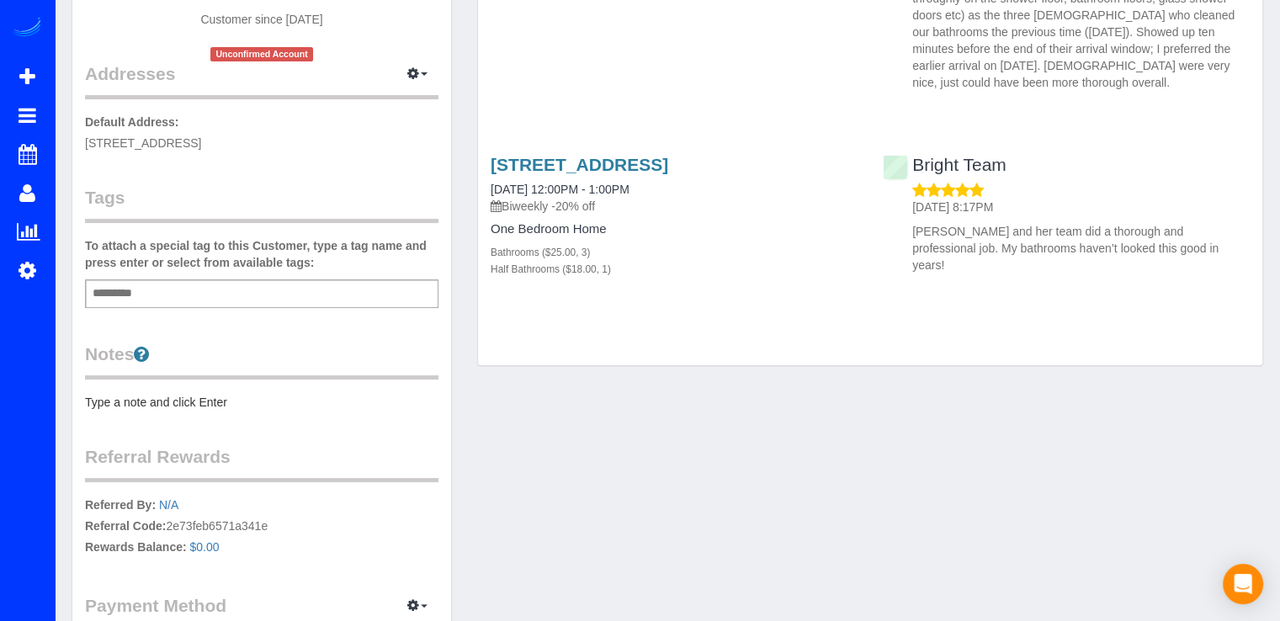
click at [130, 410] on div "Customer Info Edit Contact Info Send Message Email Preferences Special Sales Ta…" at bounding box center [261, 233] width 379 height 961
click at [128, 394] on pre "Type a note and click Enter" at bounding box center [261, 402] width 353 height 17
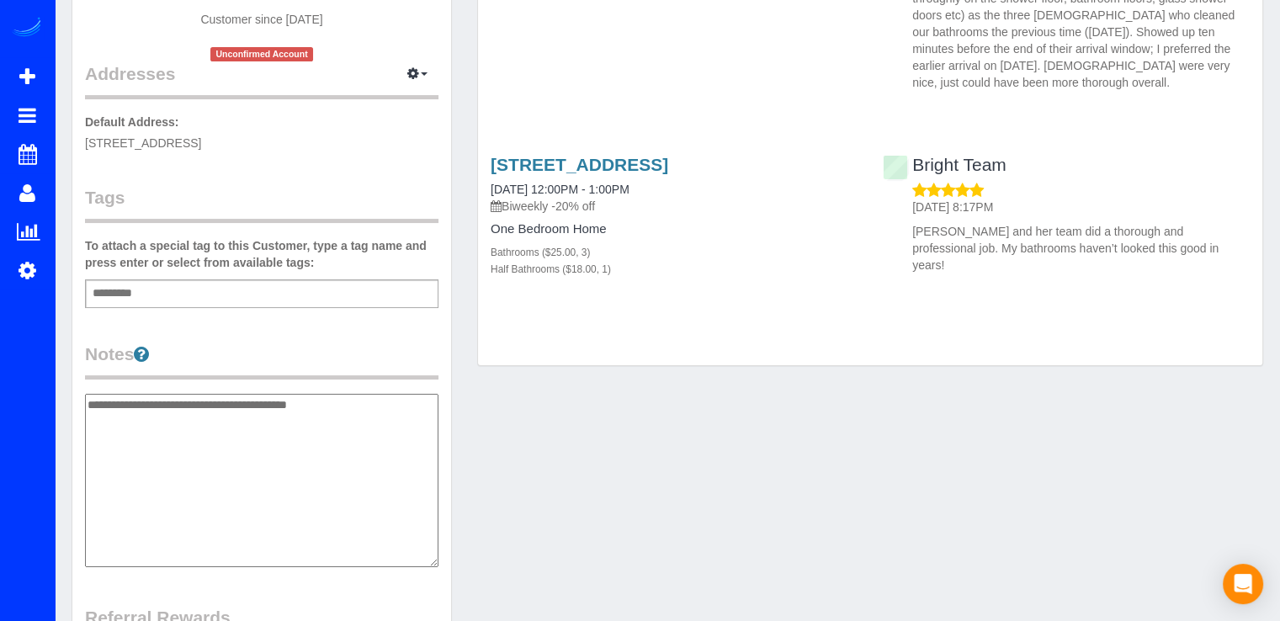
type textarea "**********"
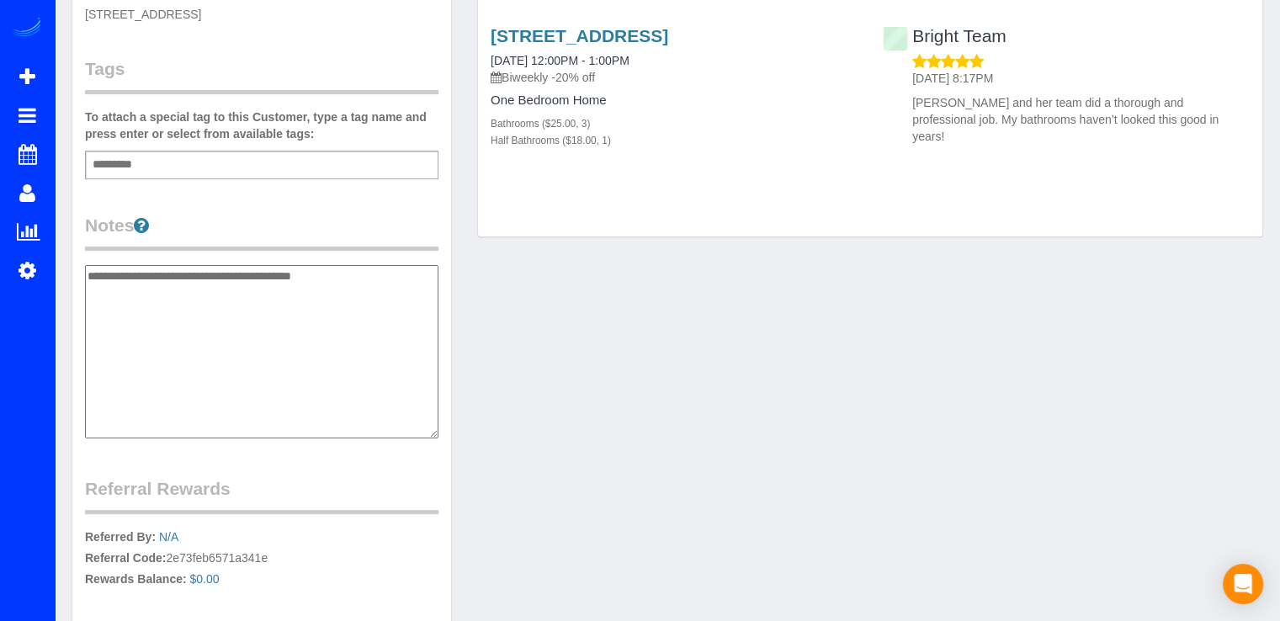
scroll to position [294, 0]
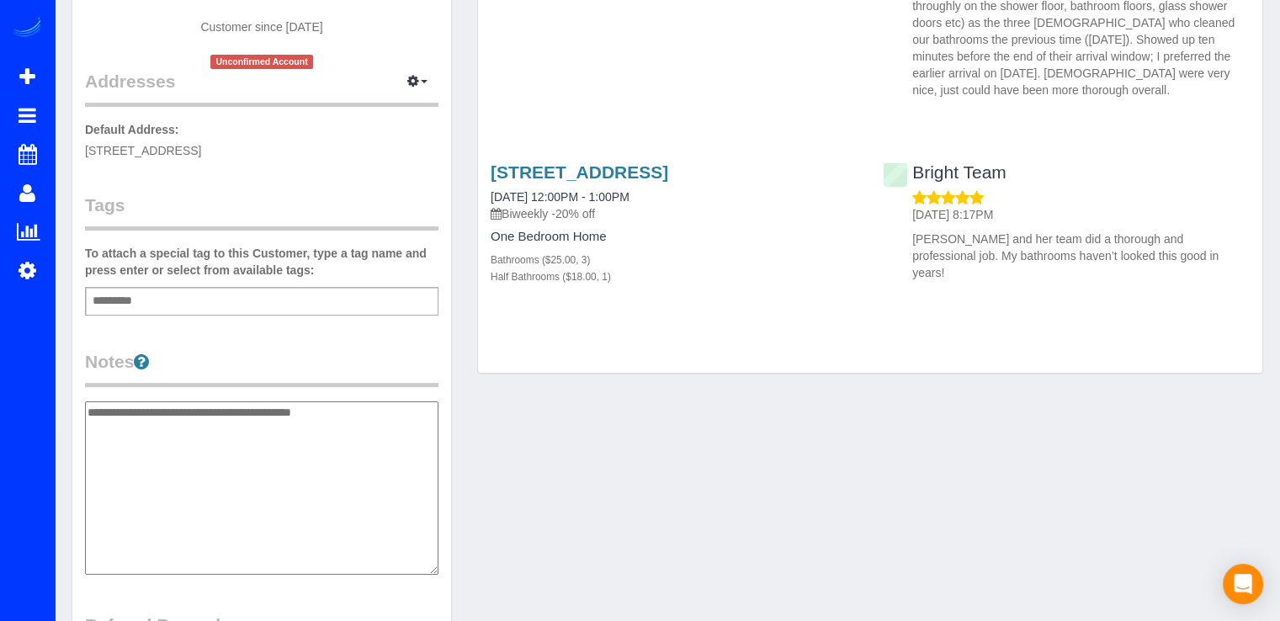
click at [526, 429] on div "Customer Info Edit Contact Info Send Message Email Preferences Special Sales Ta…" at bounding box center [667, 329] width 1217 height 1140
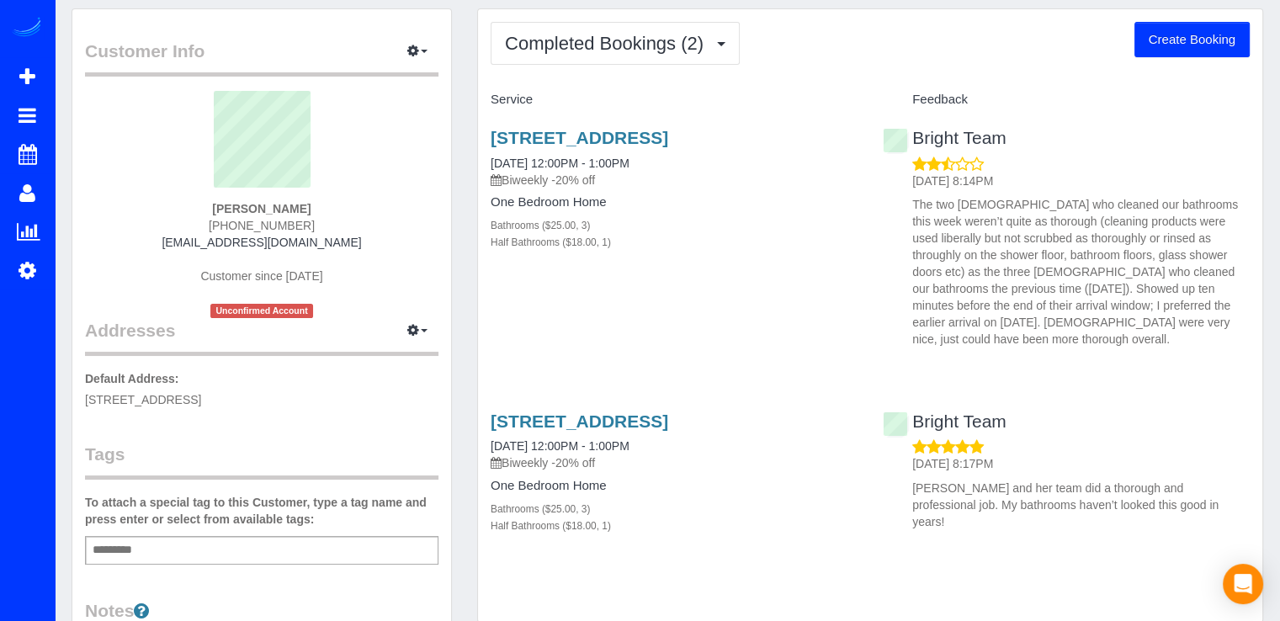
scroll to position [0, 0]
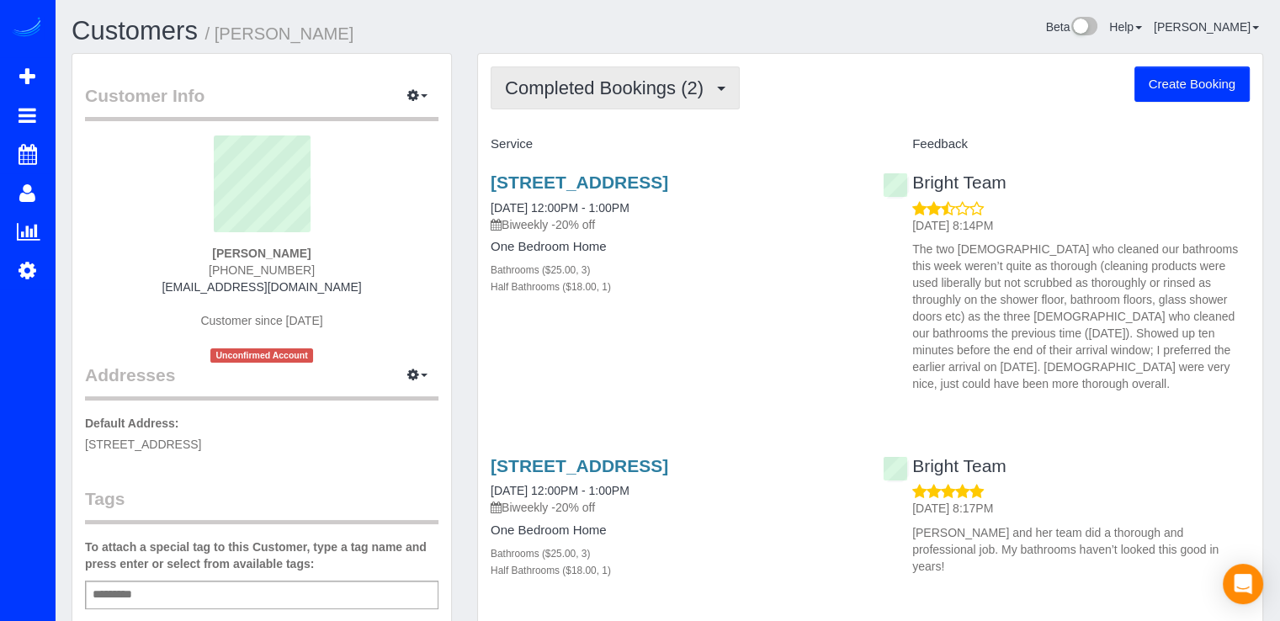
click at [614, 89] on span "Completed Bookings (2)" at bounding box center [608, 87] width 207 height 21
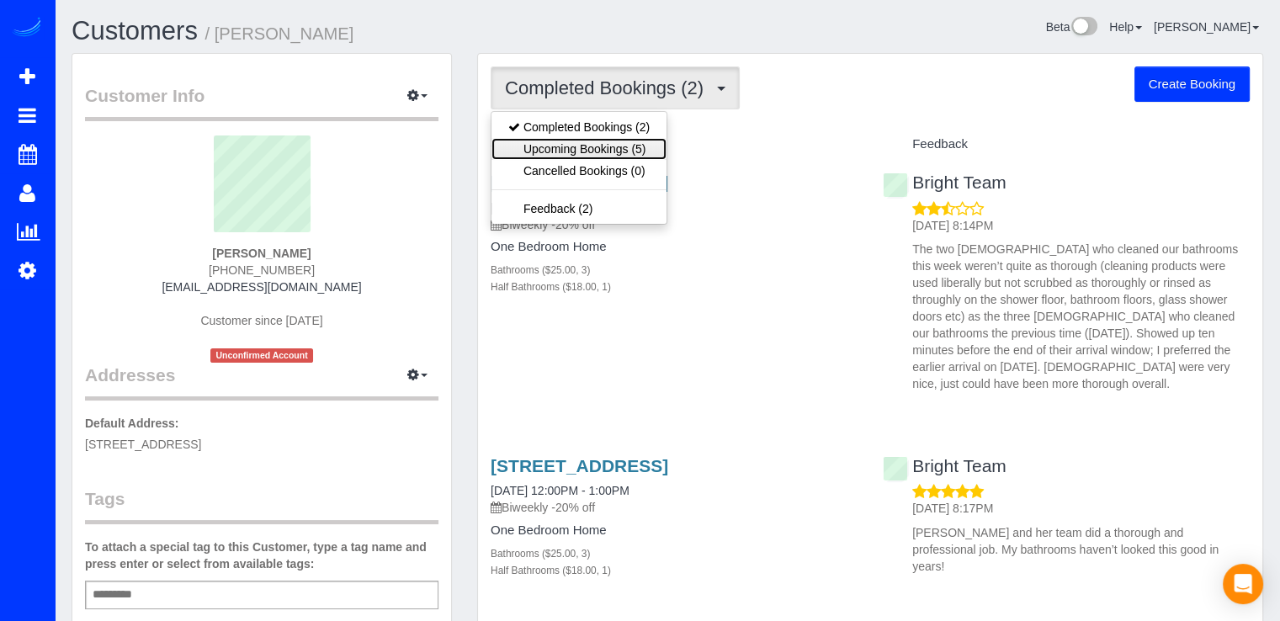
click at [613, 147] on link "Upcoming Bookings (5)" at bounding box center [578, 149] width 175 height 22
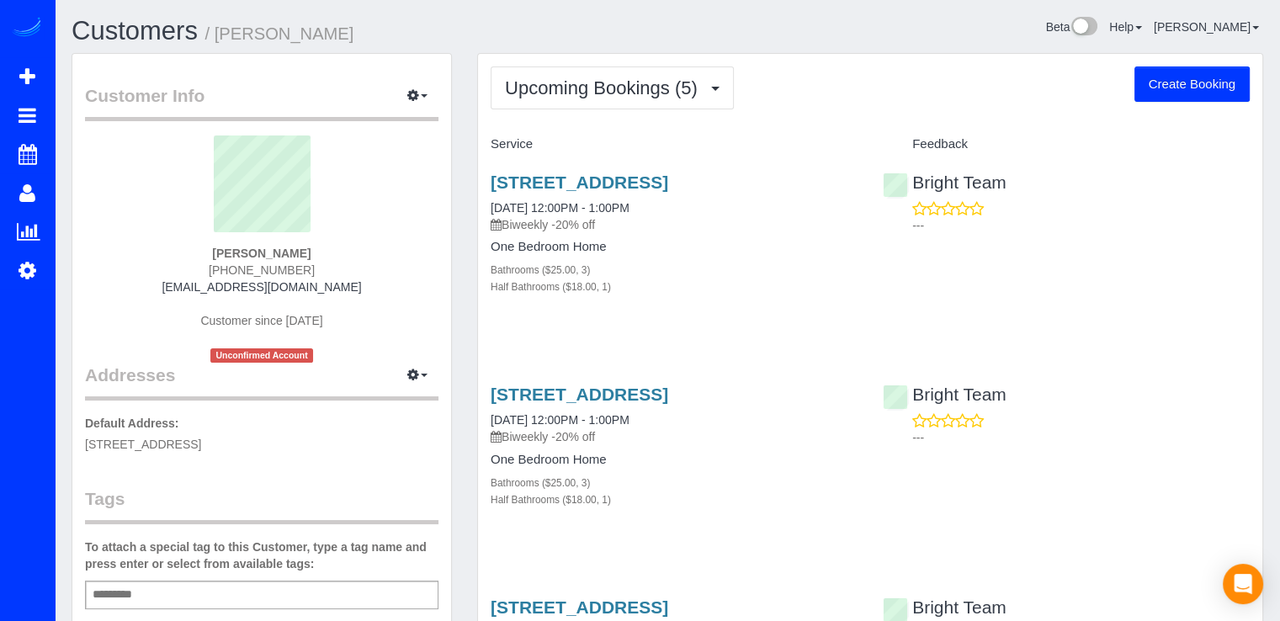
click at [647, 169] on div "656 Wintergreen Dr, Purceville, VA 20132 09/01/2025 12:00PM - 1:00PM Biweekly -…" at bounding box center [674, 243] width 392 height 170
click at [650, 175] on link "656 Wintergreen Dr, Purceville, VA 20132" at bounding box center [580, 181] width 178 height 19
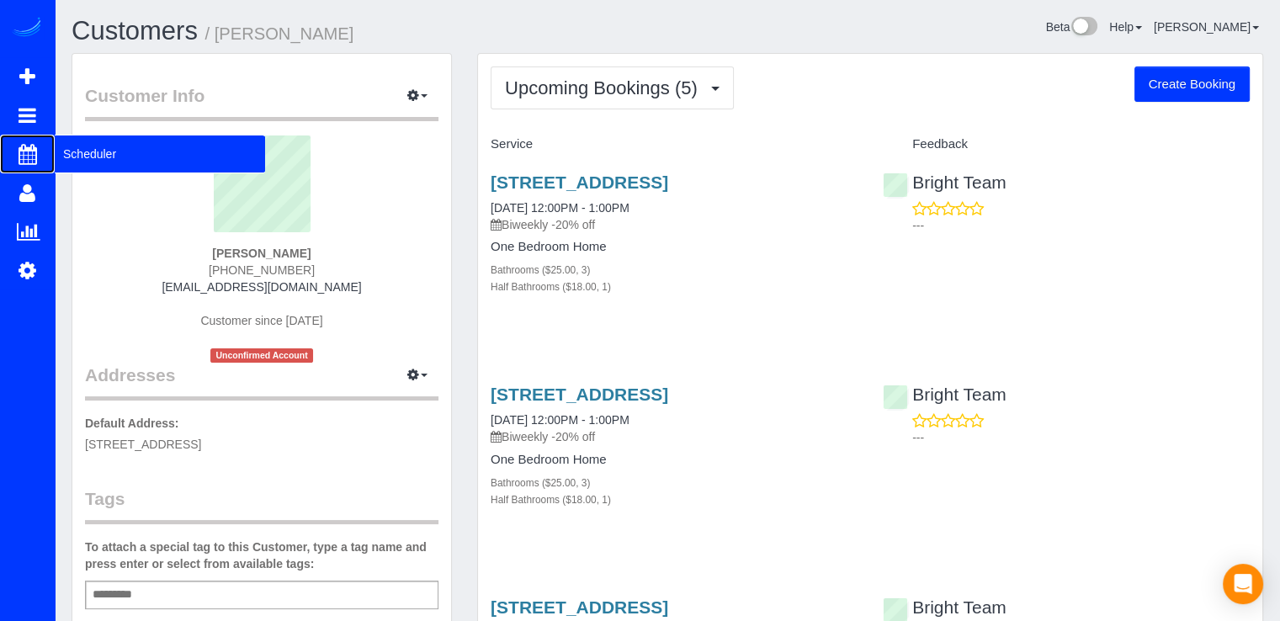
click at [61, 157] on span "Scheduler" at bounding box center [160, 154] width 210 height 39
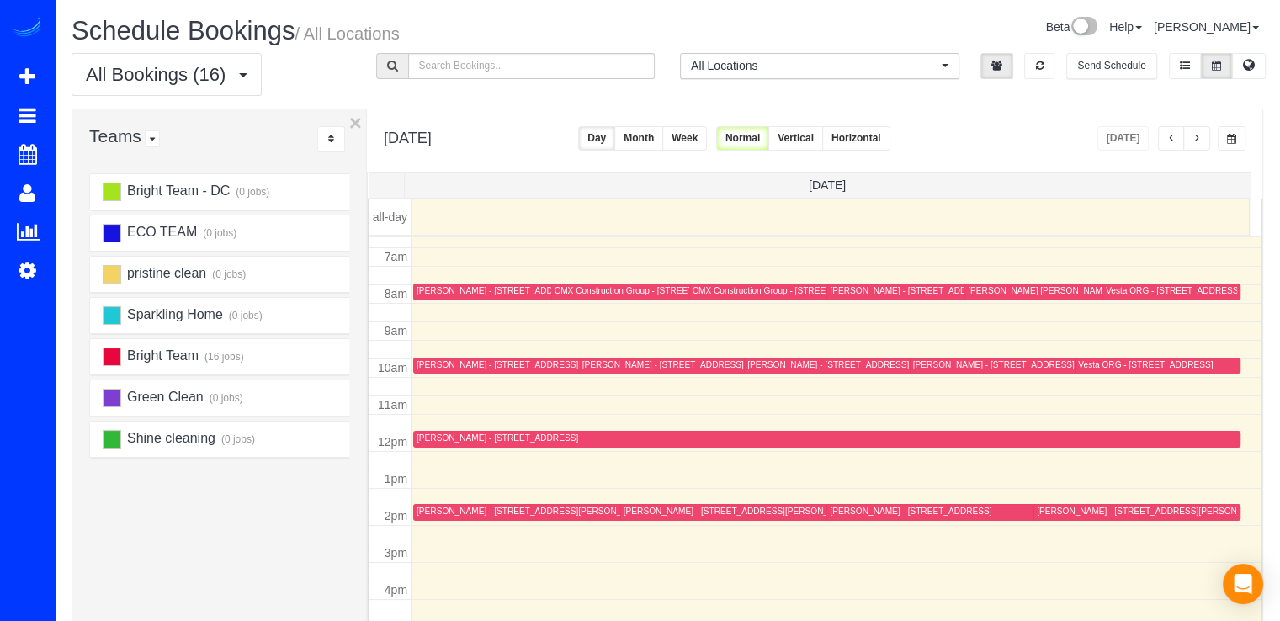
scroll to position [221, 0]
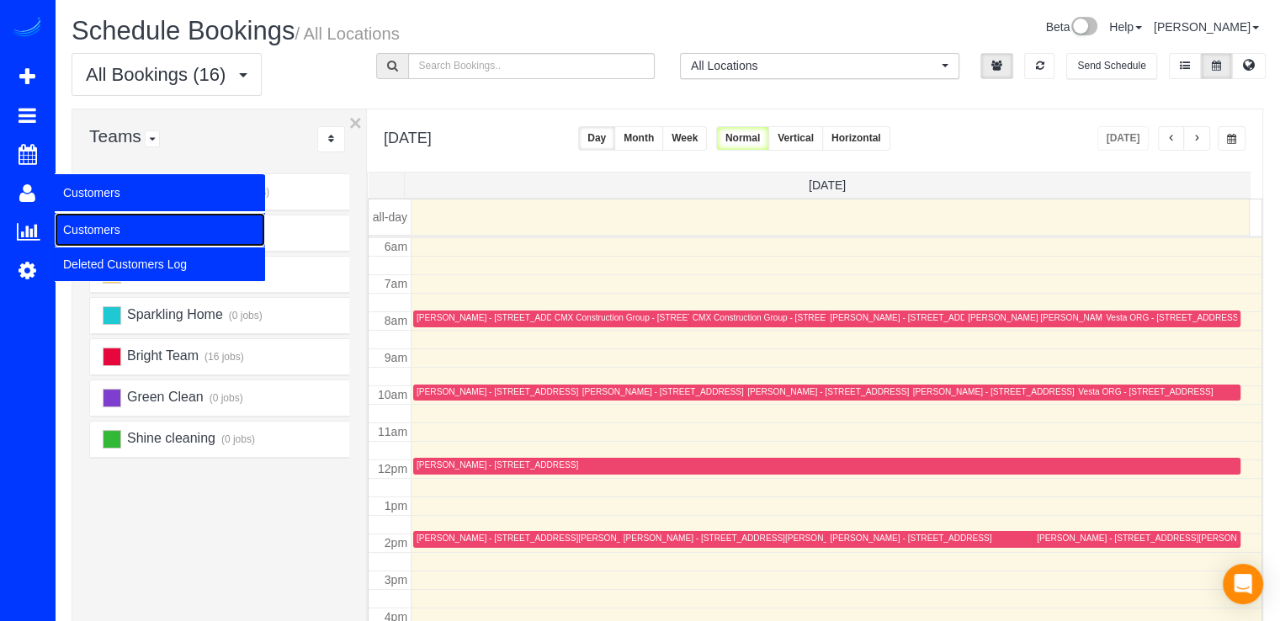
drag, startPoint x: 104, startPoint y: 226, endPoint x: 204, endPoint y: 176, distance: 112.1
click at [104, 226] on link "Customers" at bounding box center [160, 230] width 210 height 34
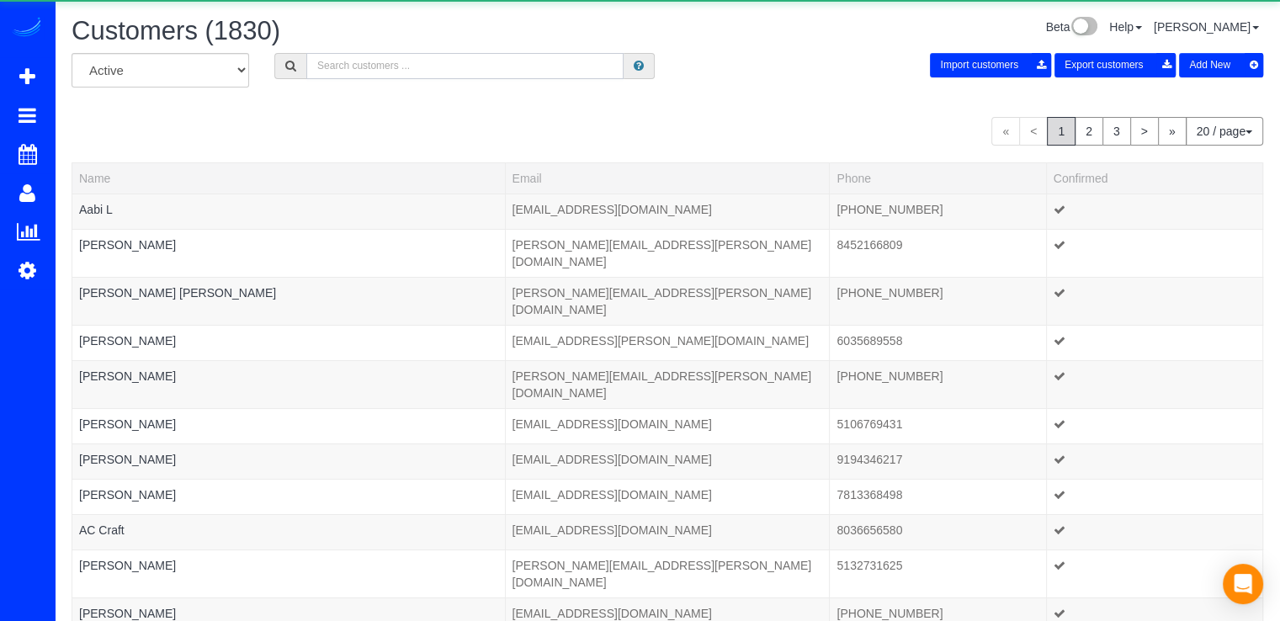
click at [414, 61] on input "text" at bounding box center [464, 66] width 317 height 26
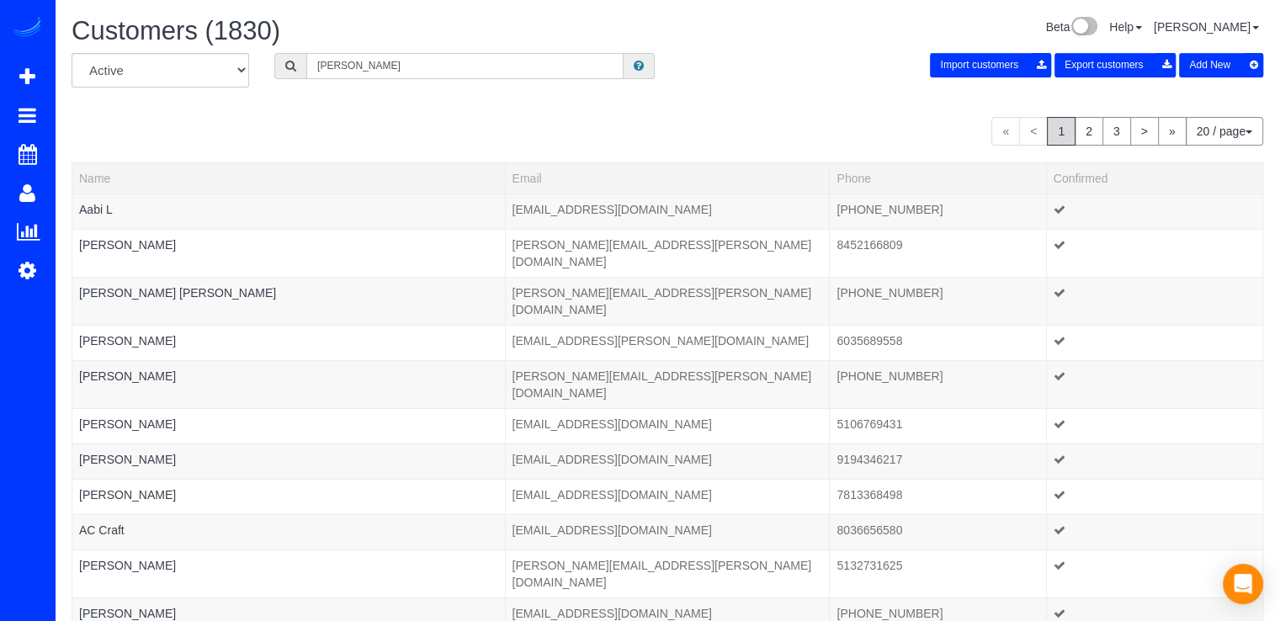
type input "Maria Van"
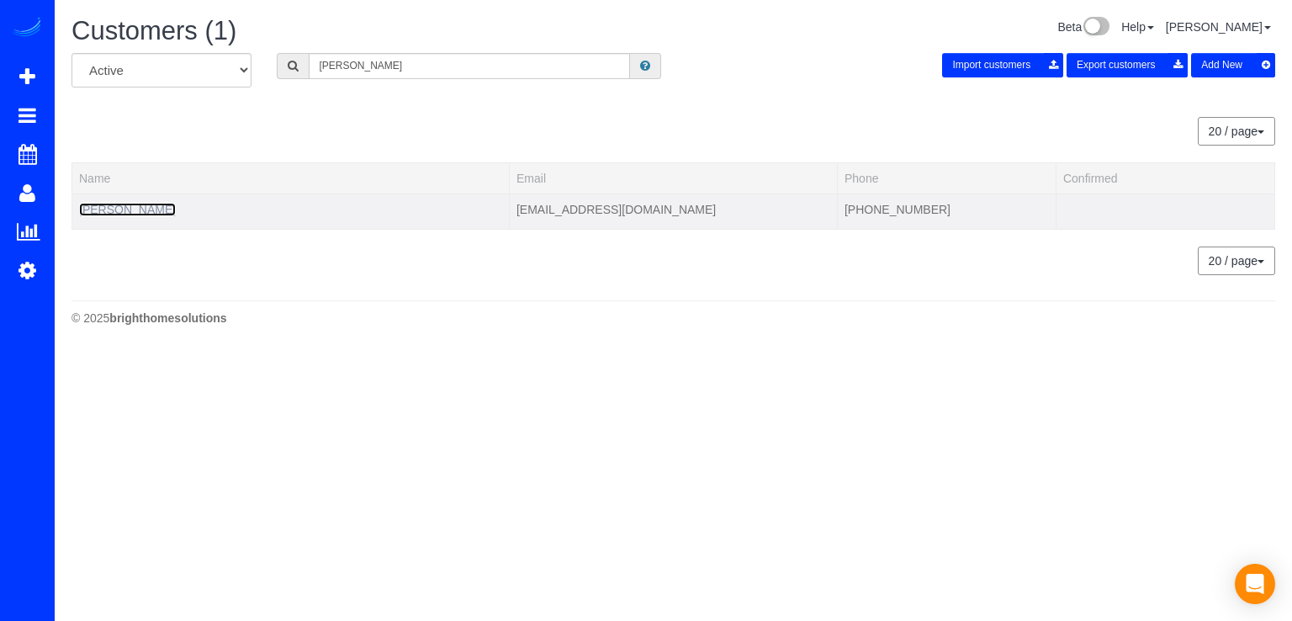
click at [153, 210] on link "Maria Van Istendal" at bounding box center [127, 209] width 97 height 13
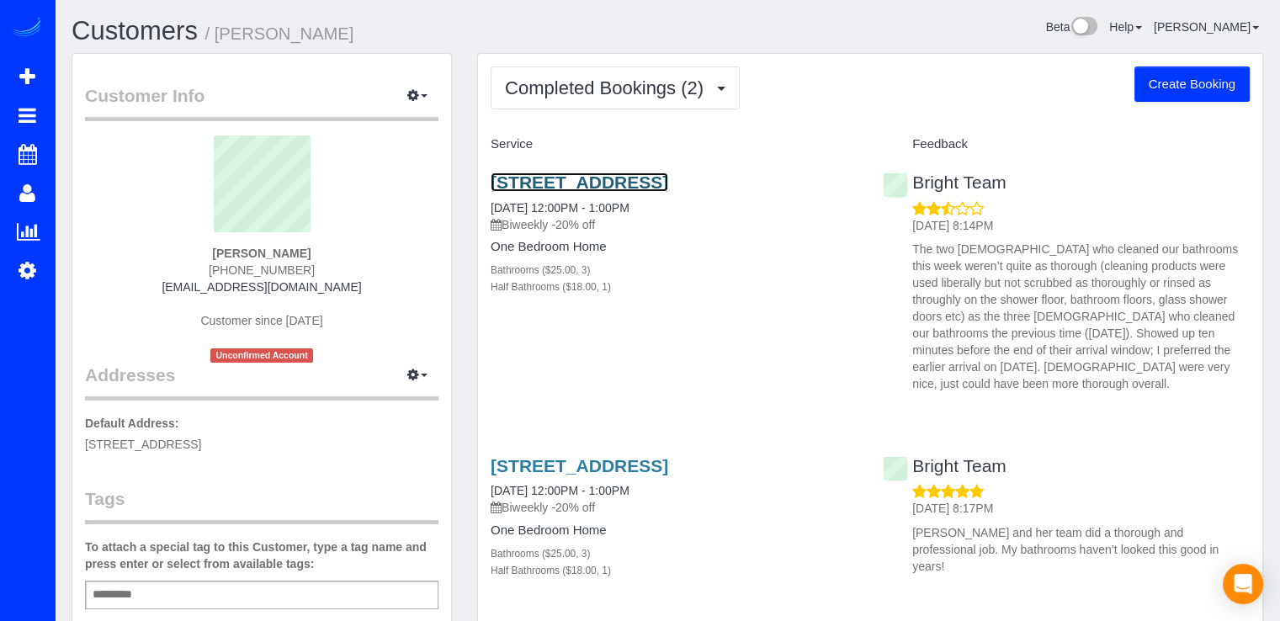
click at [668, 185] on link "656 Wintergreen Dr, Purceville, VA 20132" at bounding box center [580, 181] width 178 height 19
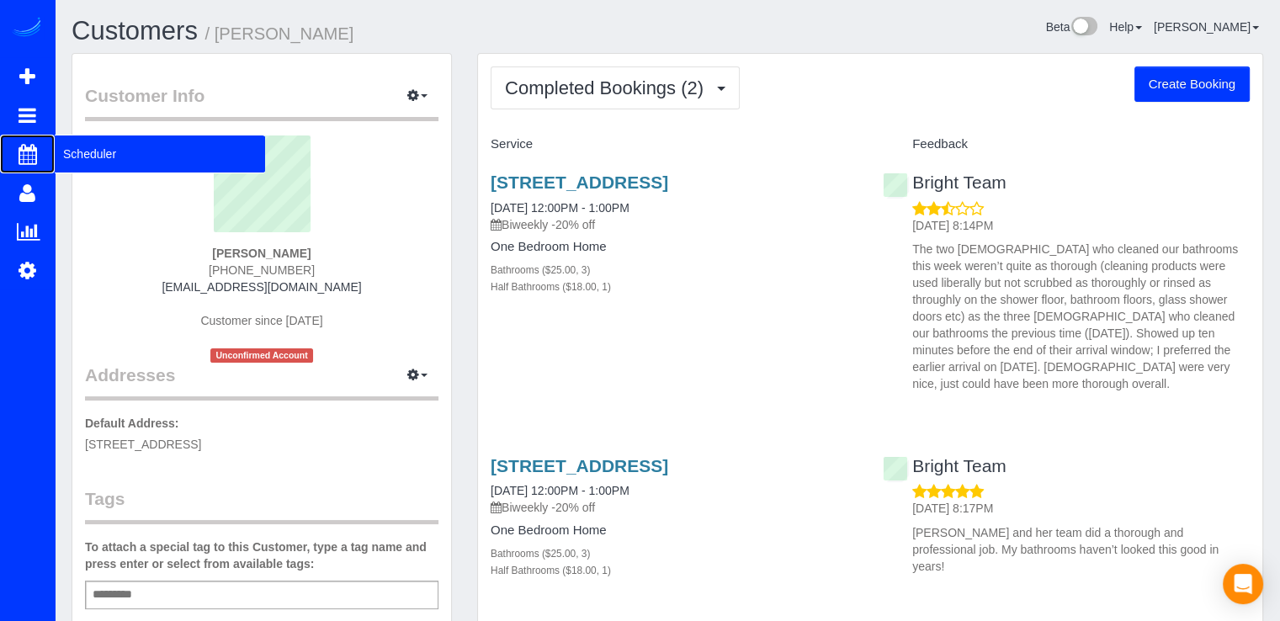
click at [81, 156] on span "Scheduler" at bounding box center [160, 154] width 210 height 39
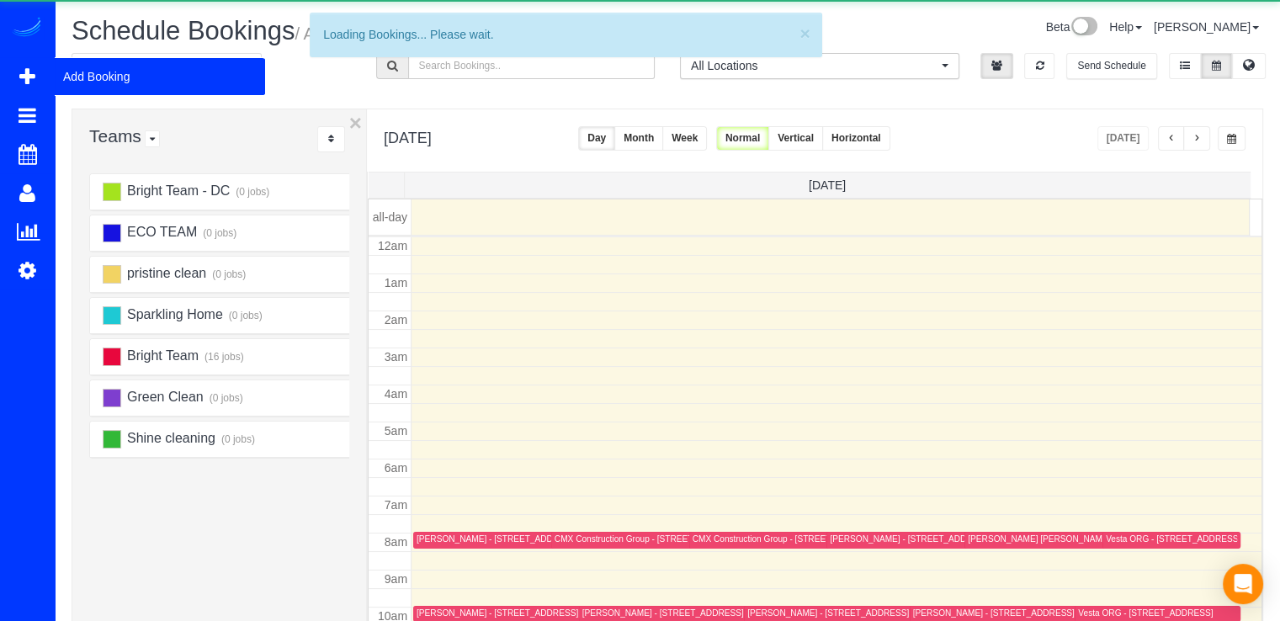
scroll to position [221, 0]
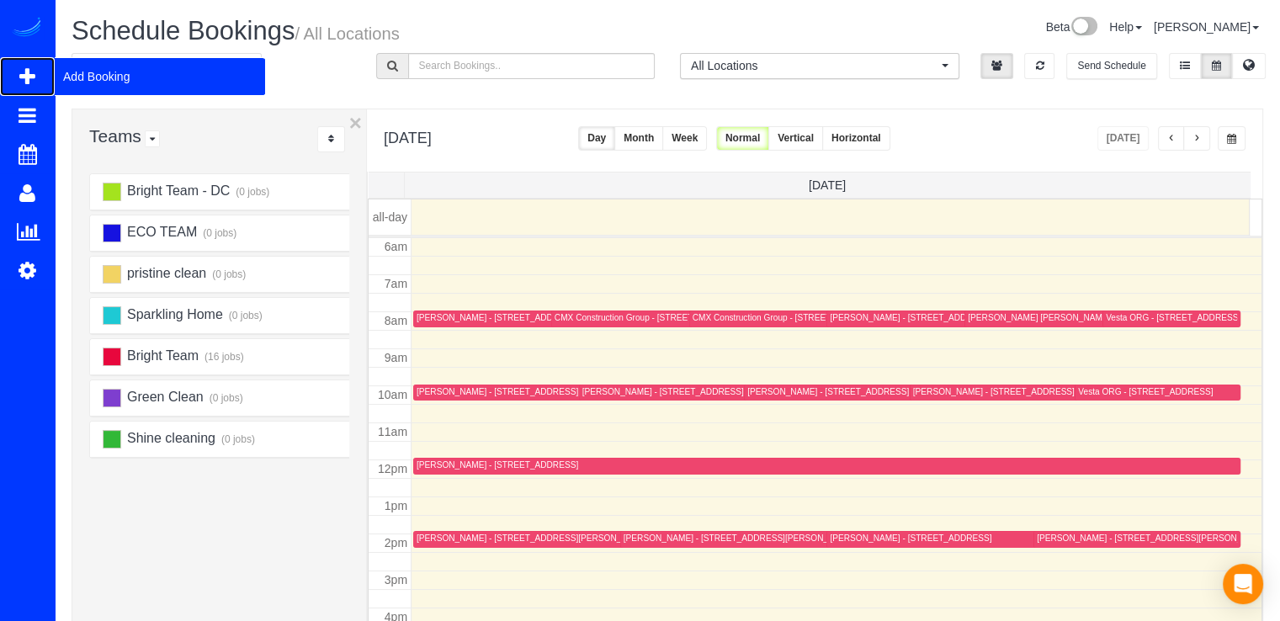
click at [72, 75] on span "Add Booking" at bounding box center [160, 76] width 210 height 39
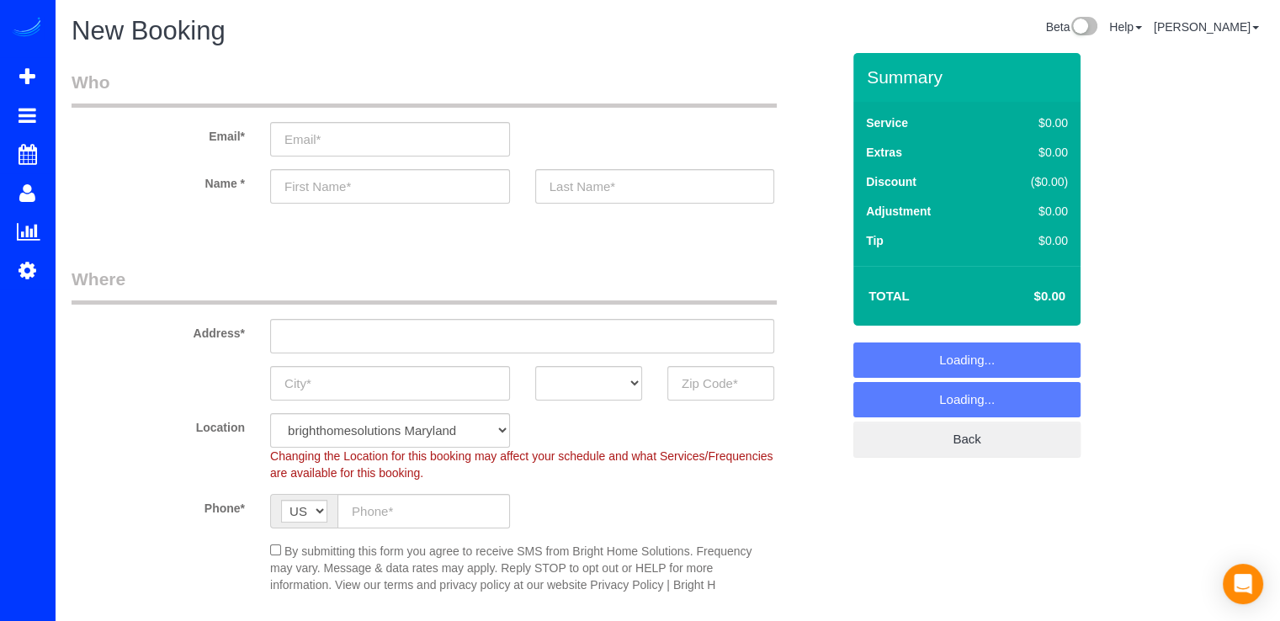
select select "object:3806"
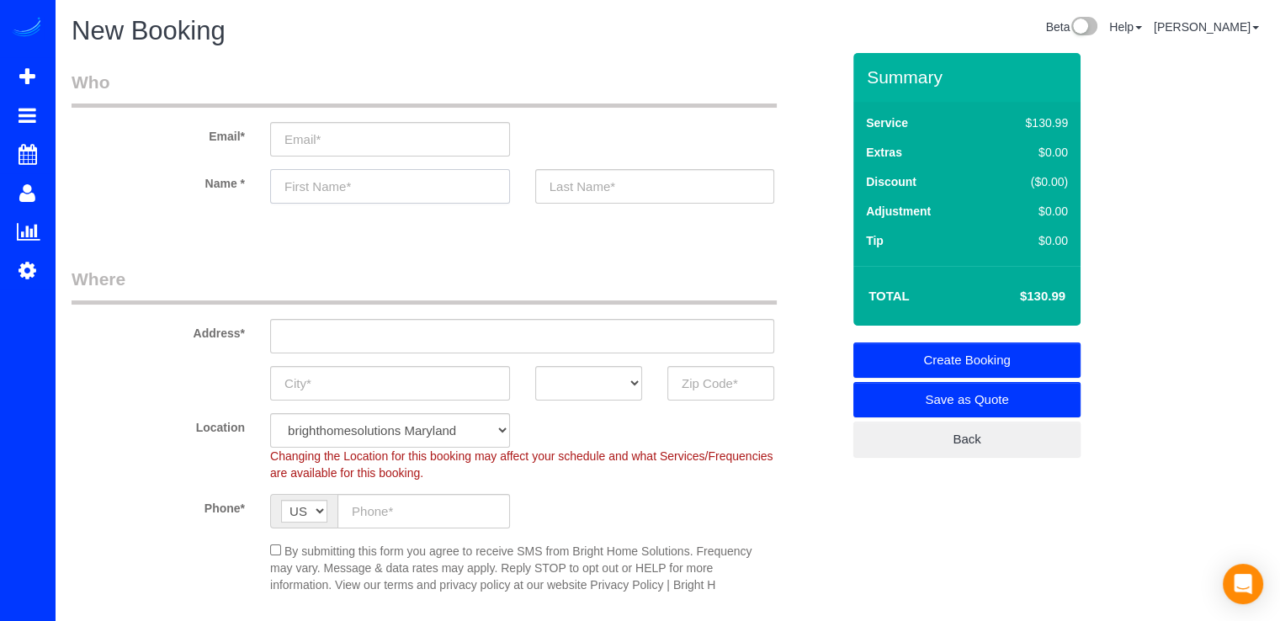
click at [329, 196] on input "text" at bounding box center [390, 186] width 240 height 34
type input "Ed"
click at [532, 194] on div at bounding box center [655, 186] width 265 height 34
click at [552, 188] on input "text" at bounding box center [655, 186] width 240 height 34
type input "K"
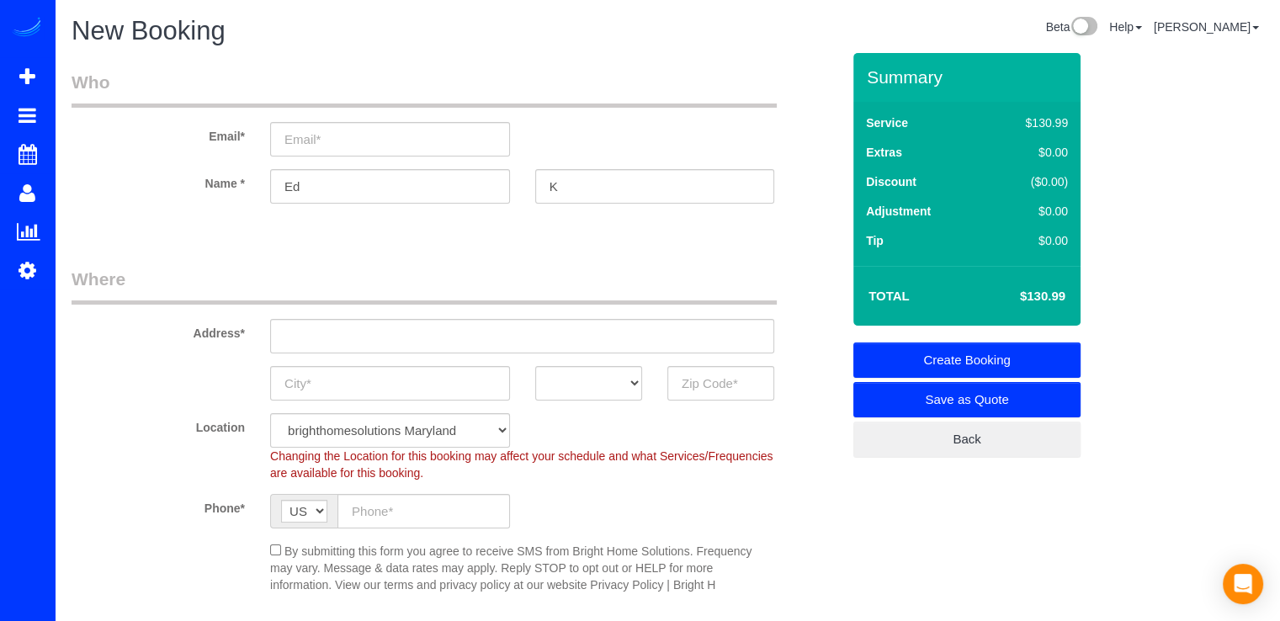
drag, startPoint x: 300, startPoint y: 116, endPoint x: 304, endPoint y: 126, distance: 10.9
click at [300, 117] on div "Email*" at bounding box center [456, 113] width 794 height 87
click at [308, 137] on input "email" at bounding box center [390, 139] width 240 height 34
paste input "ed86ka@gmail.com"
type input "ed86ka@gmail.com"
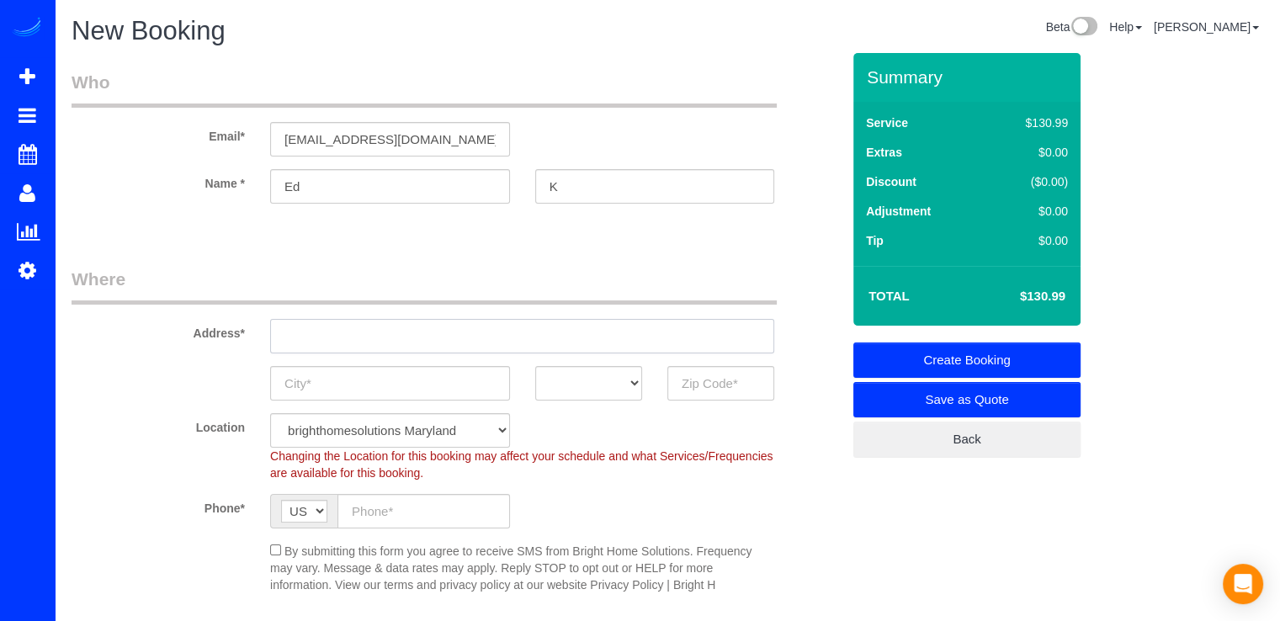
click at [324, 345] on input "text" at bounding box center [522, 336] width 504 height 34
paste input "12024 Taliesin Pl, #24 Reston, VA"
type input "12024 Taliesin Pl, #24 Reston, VA"
click at [607, 385] on select "AK AL AR AZ CA CO CT DC DE FL GA HI IA ID IL IN KS KY LA MA MD ME MI MN MO MS M…" at bounding box center [588, 383] width 107 height 34
select select "VA"
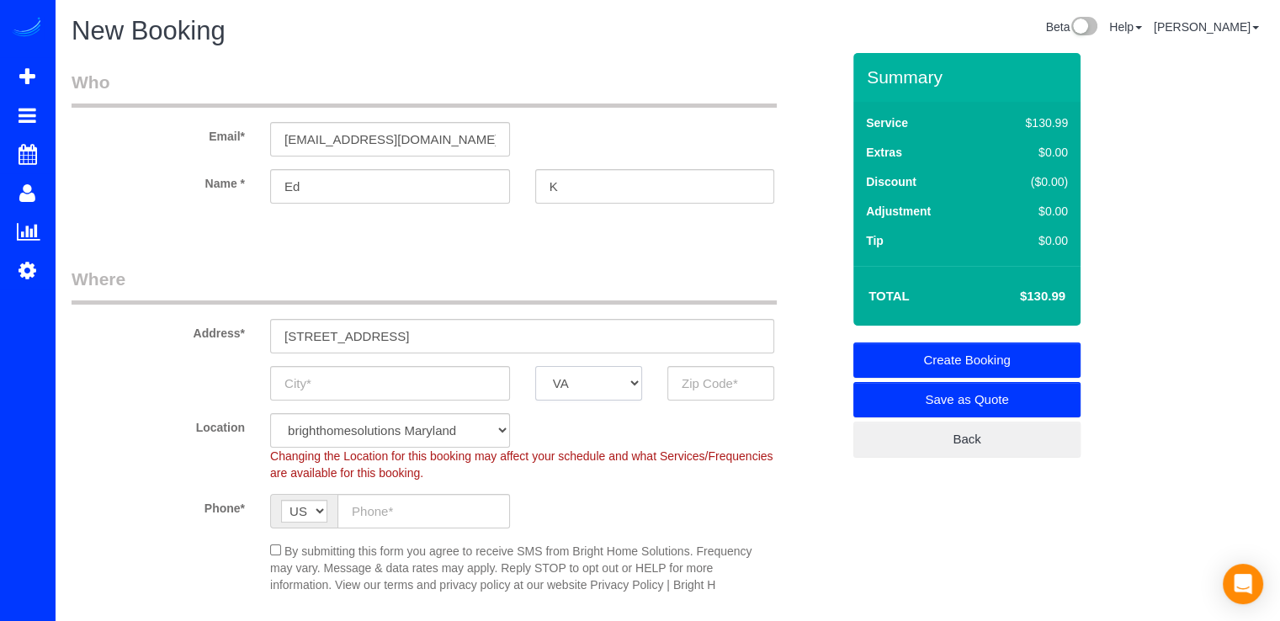
click at [535, 366] on select "AK AL AR AZ CA CO CT DC DE FL GA HI IA ID IL IN KS KY LA MA MD ME MI MN MO MS M…" at bounding box center [588, 383] width 107 height 34
click at [694, 381] on input "text" at bounding box center [720, 383] width 107 height 34
drag, startPoint x: 497, startPoint y: 337, endPoint x: 273, endPoint y: 334, distance: 223.8
click at [273, 334] on input "12024 Taliesin Pl, #24 Reston, VA" at bounding box center [522, 336] width 504 height 34
click at [696, 390] on input "text" at bounding box center [720, 383] width 107 height 34
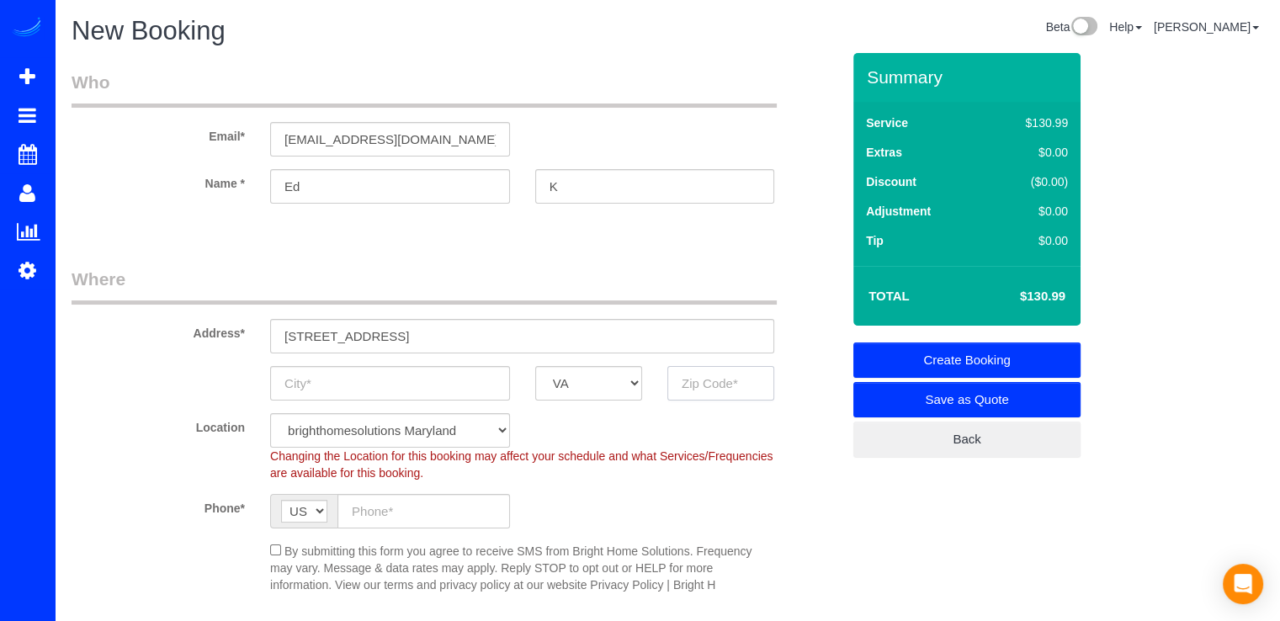
paste input "20190"
type input "20190"
drag, startPoint x: 414, startPoint y: 334, endPoint x: 451, endPoint y: 339, distance: 37.4
click at [451, 339] on input "12024 Taliesin Pl, #24 Reston, VA" at bounding box center [522, 336] width 504 height 34
click at [448, 373] on input "text" at bounding box center [390, 383] width 240 height 34
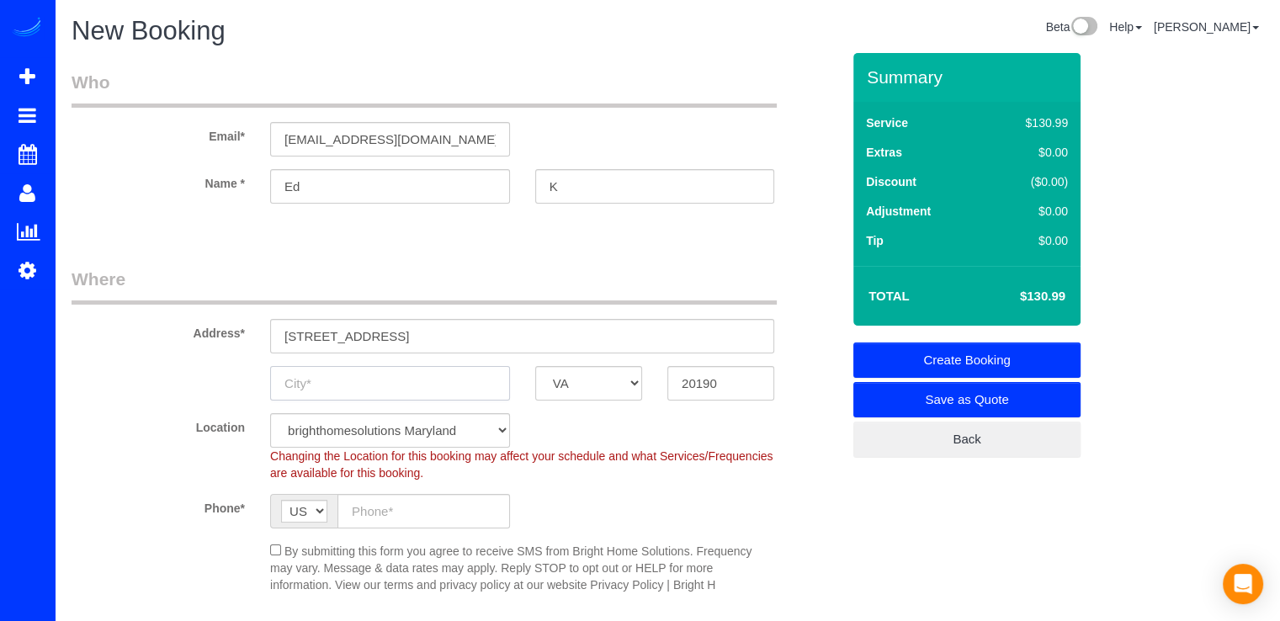
paste input "Reston"
type input "Reston"
drag, startPoint x: 498, startPoint y: 339, endPoint x: 411, endPoint y: 342, distance: 87.5
click at [411, 342] on input "12024 Taliesin Pl, #24 Reston, VA" at bounding box center [522, 336] width 504 height 34
type input "12024 Taliesin Pl, #24"
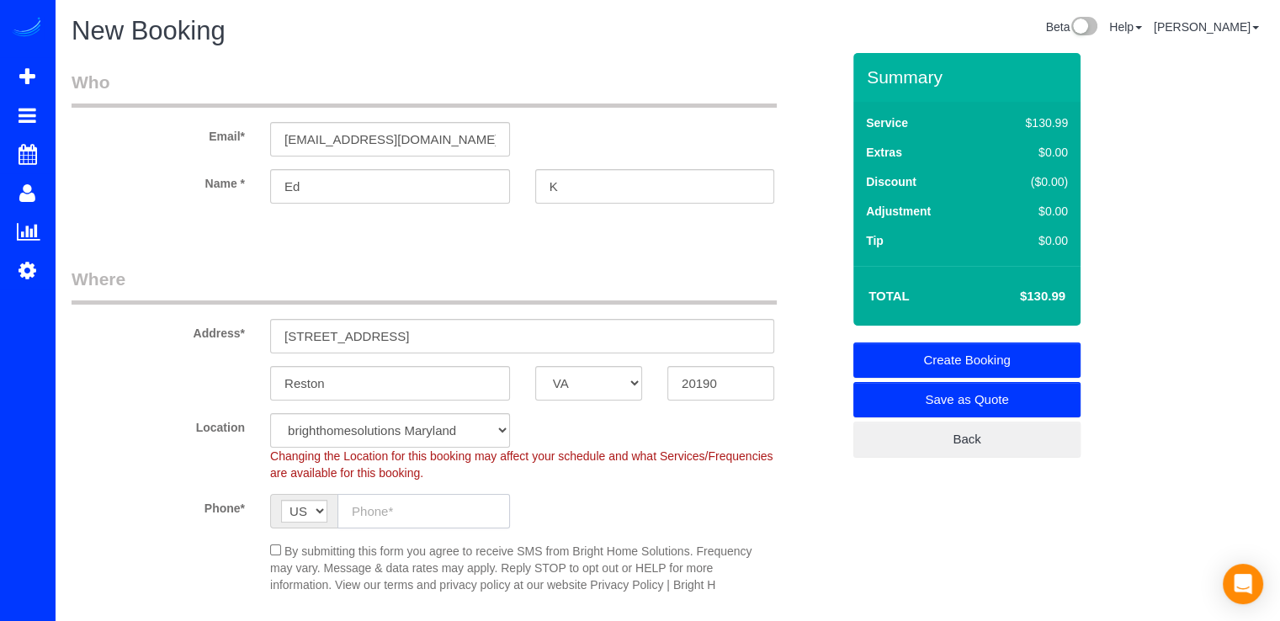
click at [456, 523] on input "text" at bounding box center [423, 511] width 172 height 34
paste input "(346) 241-5714"
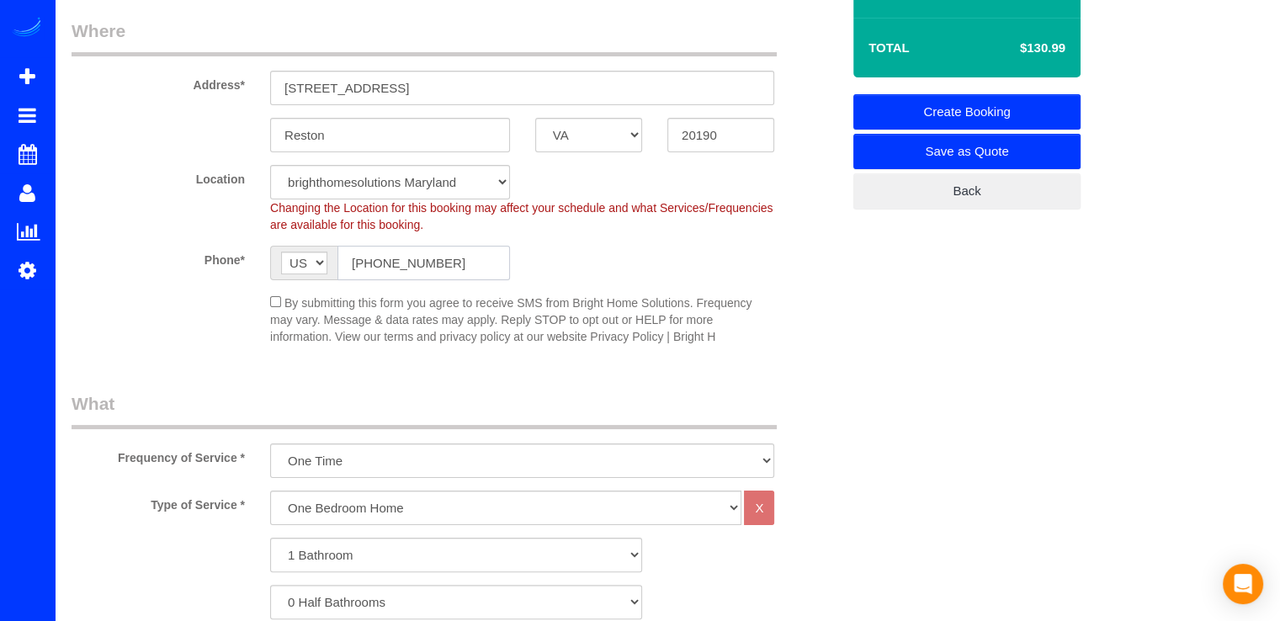
scroll to position [421, 0]
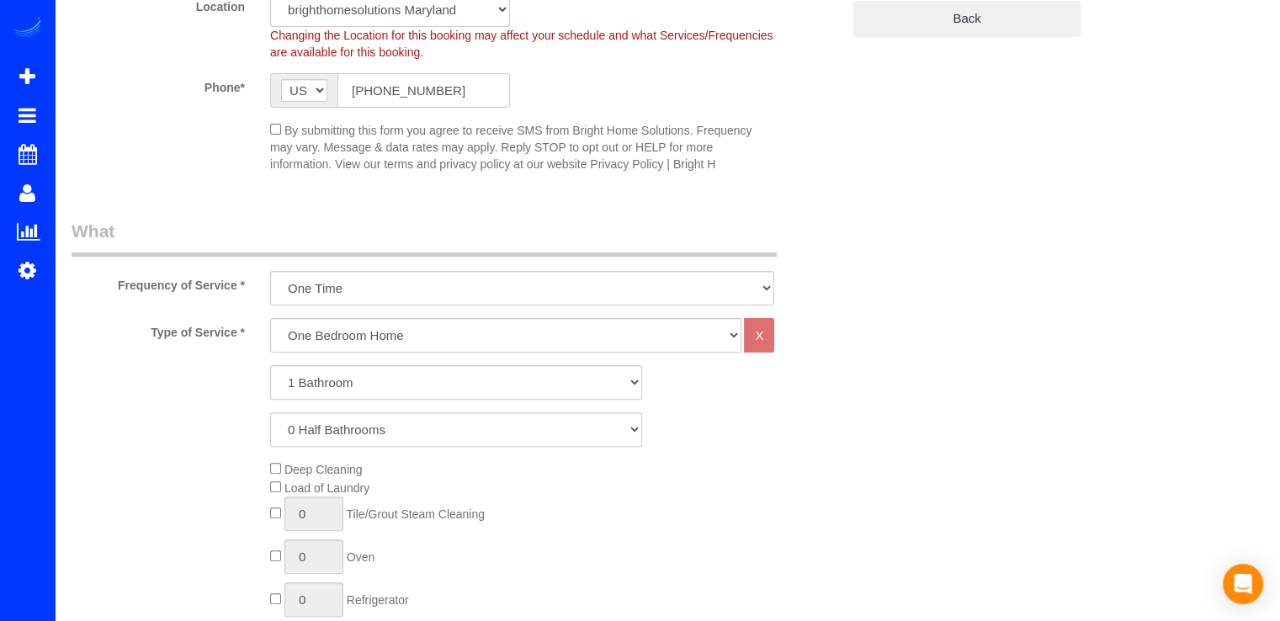
type input "(346) 241-5714"
click at [409, 290] on select "Every Three Months triweekly -15% off - 15.00% Biweekly -20% off - 20.00% Month…" at bounding box center [522, 288] width 504 height 34
click at [522, 234] on legend "What" at bounding box center [424, 238] width 705 height 38
click at [436, 330] on select "One Bedroom Home Two Bedroom Home Three Bedroom Home Four Bedroom Home Five Bed…" at bounding box center [505, 335] width 471 height 34
select select "125"
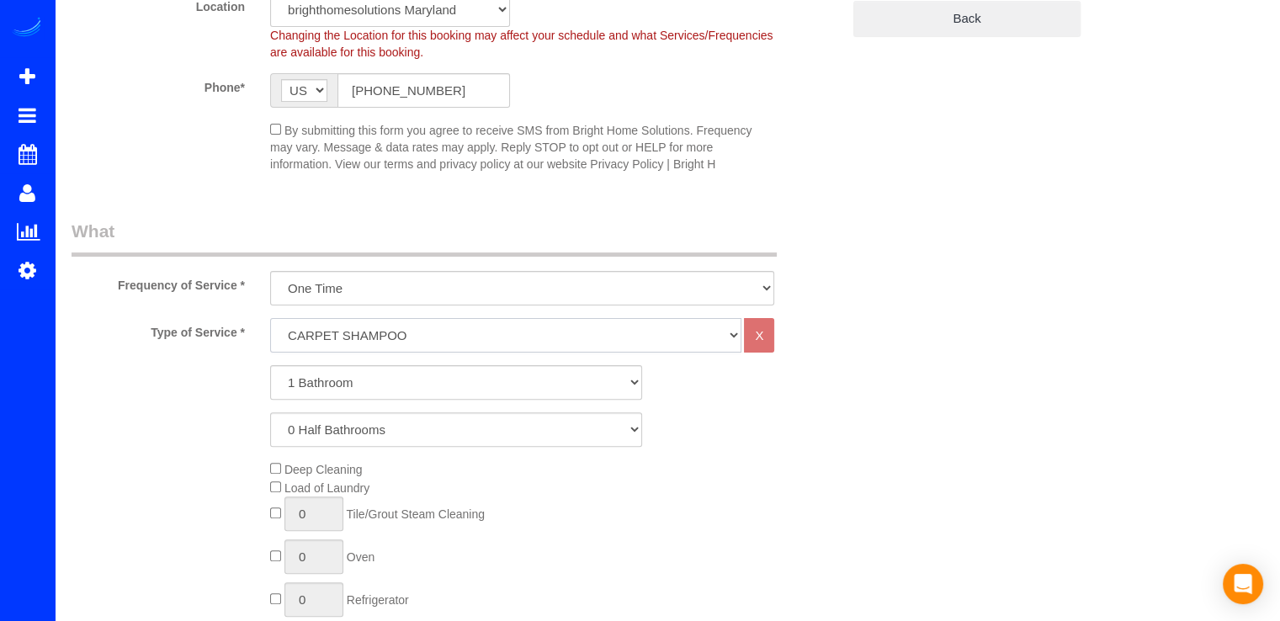
click at [270, 318] on select "One Bedroom Home Two Bedroom Home Three Bedroom Home Four Bedroom Home Five Bed…" at bounding box center [505, 335] width 471 height 34
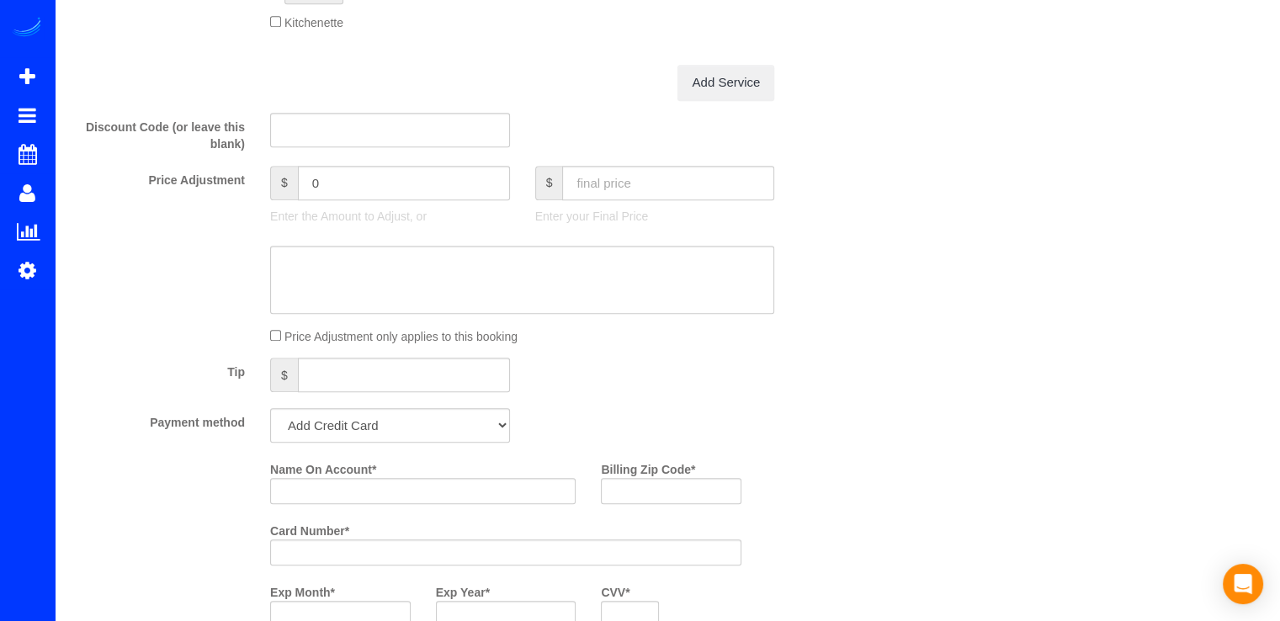
scroll to position [673, 0]
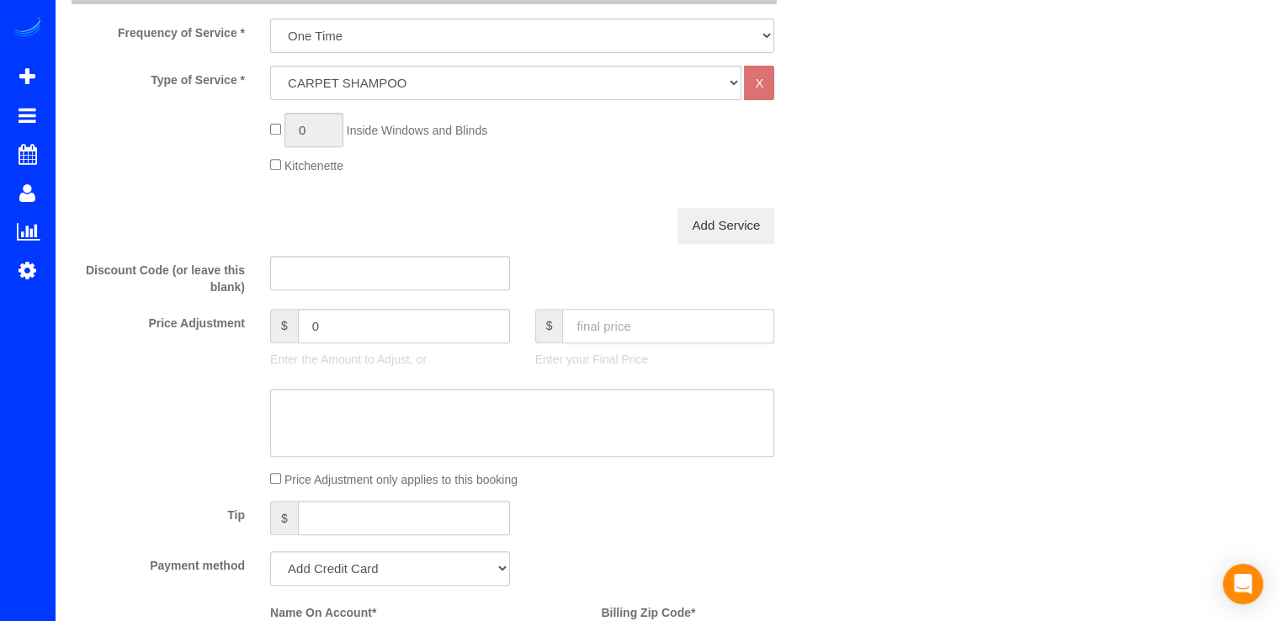
click at [644, 322] on input "text" at bounding box center [668, 326] width 212 height 34
type input "90"
type input "80"
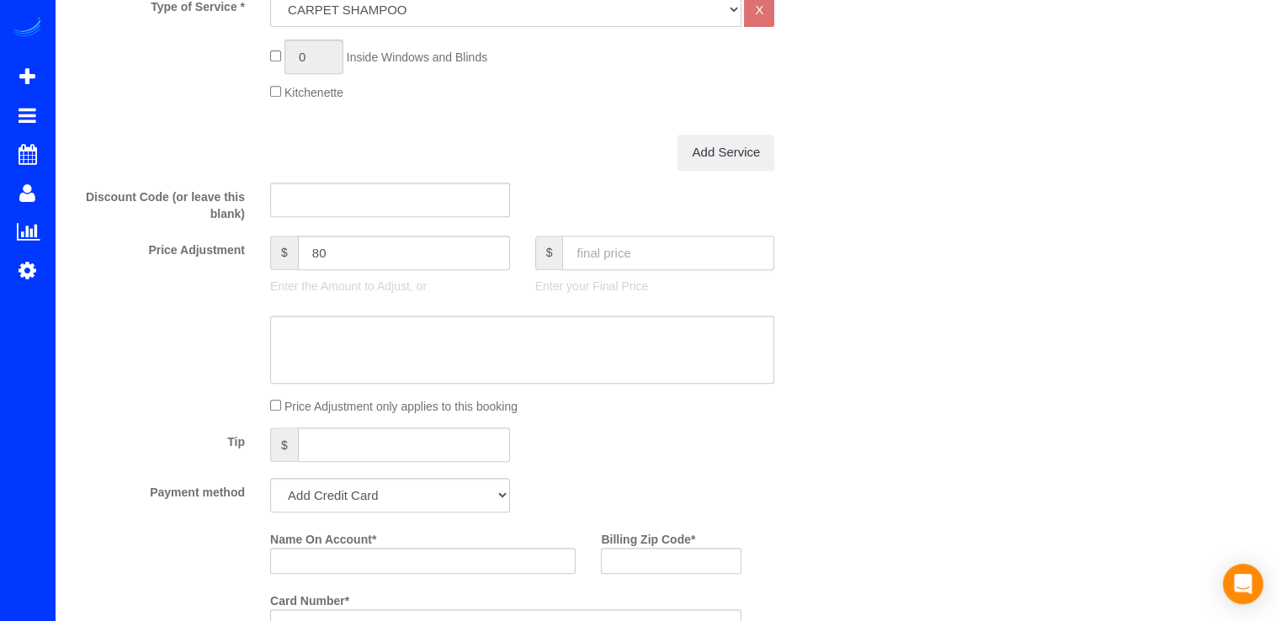
scroll to position [841, 0]
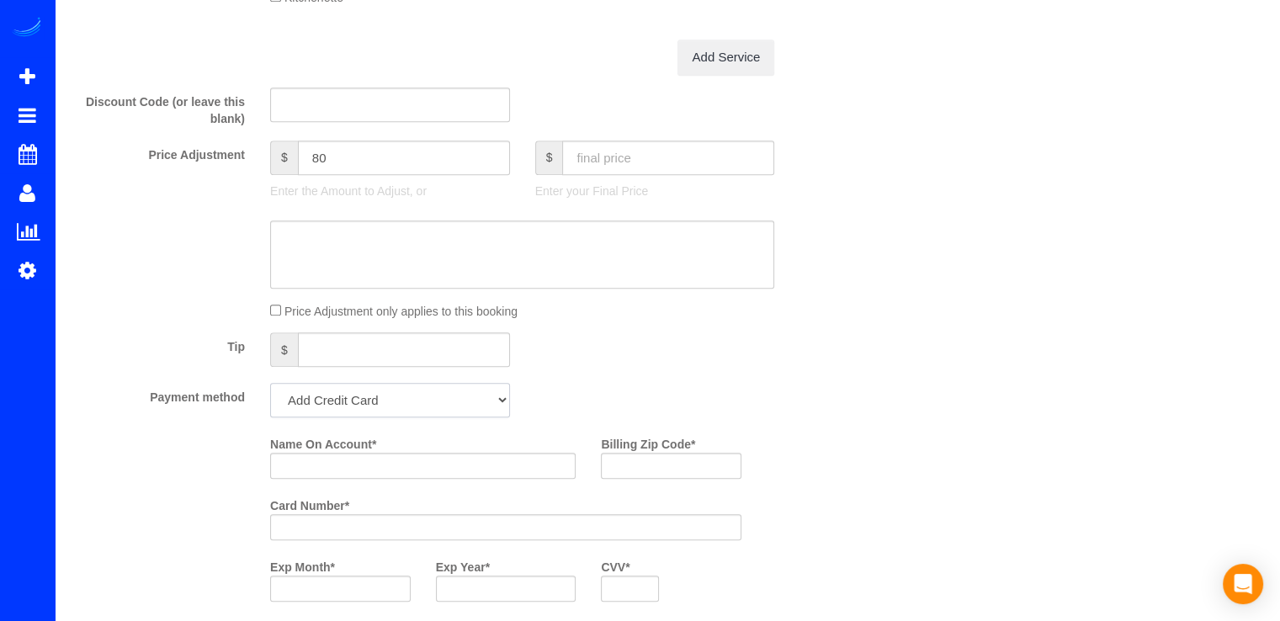
click at [395, 401] on select "Add Credit Card Cash Check Paypal" at bounding box center [390, 400] width 240 height 34
select select "string:check"
click at [270, 383] on select "Add Credit Card Cash Check Paypal" at bounding box center [390, 400] width 240 height 34
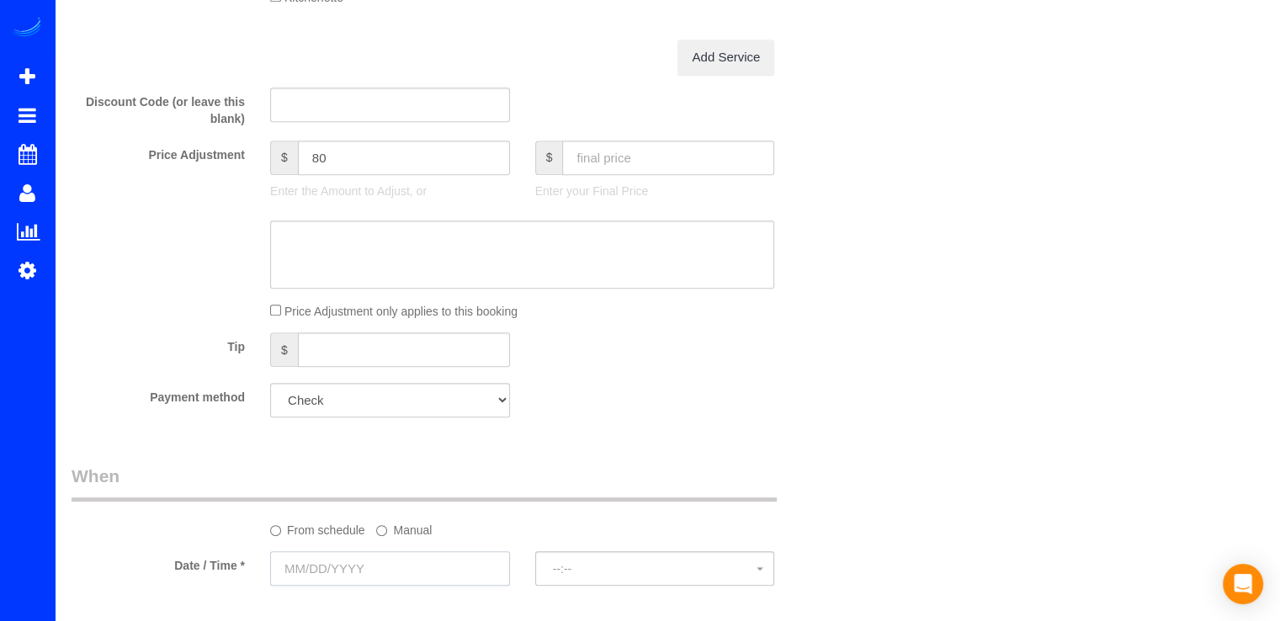
click at [390, 571] on input "text" at bounding box center [390, 568] width 240 height 34
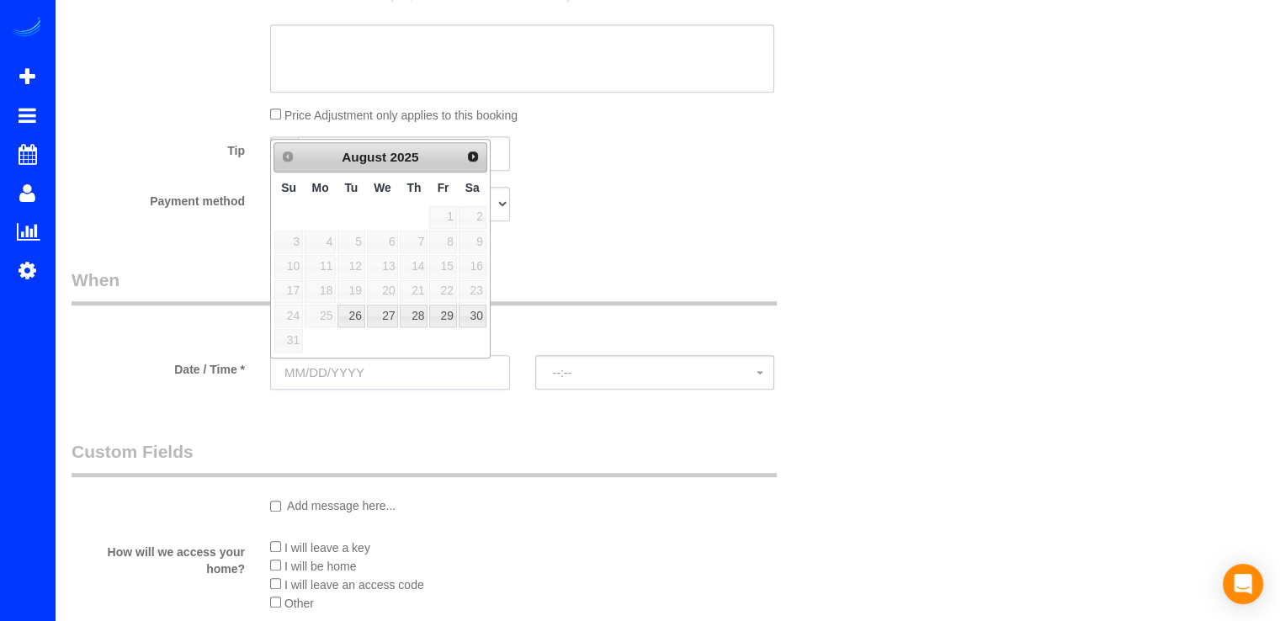
scroll to position [1010, 0]
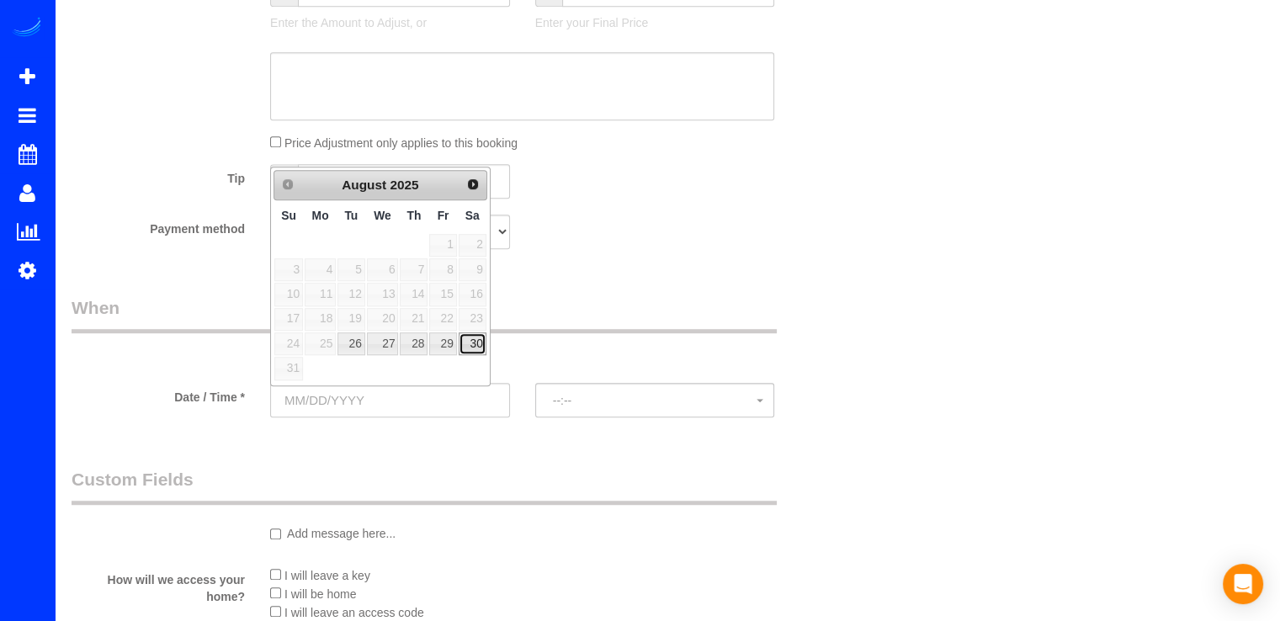
click at [481, 334] on link "30" at bounding box center [473, 343] width 28 height 23
type input "08/30/2025"
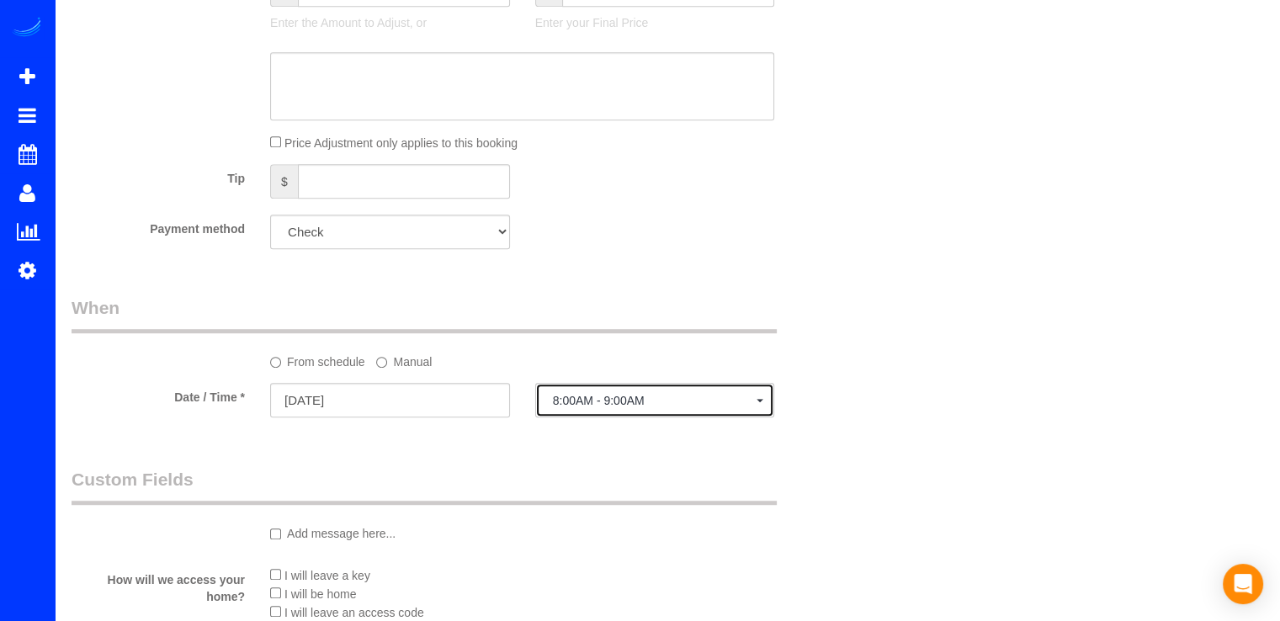
click at [625, 398] on span "8:00AM - 9:00AM" at bounding box center [655, 400] width 204 height 13
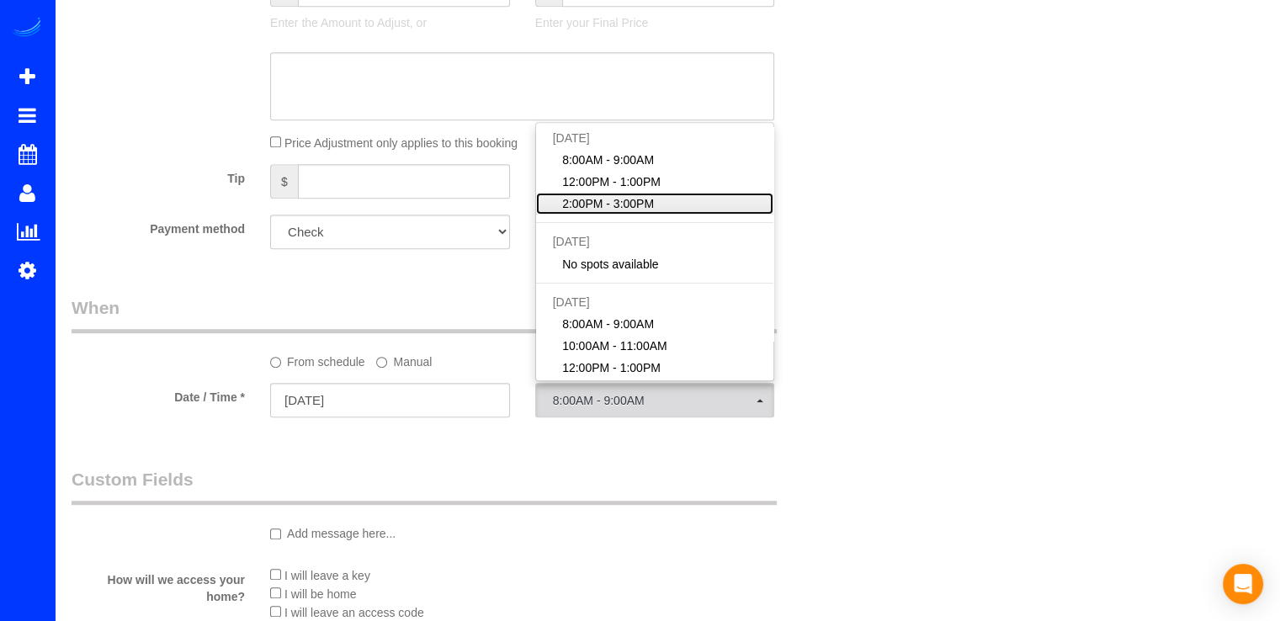
click at [646, 208] on span "2:00PM - 3:00PM" at bounding box center [608, 203] width 92 height 17
select select "spot23"
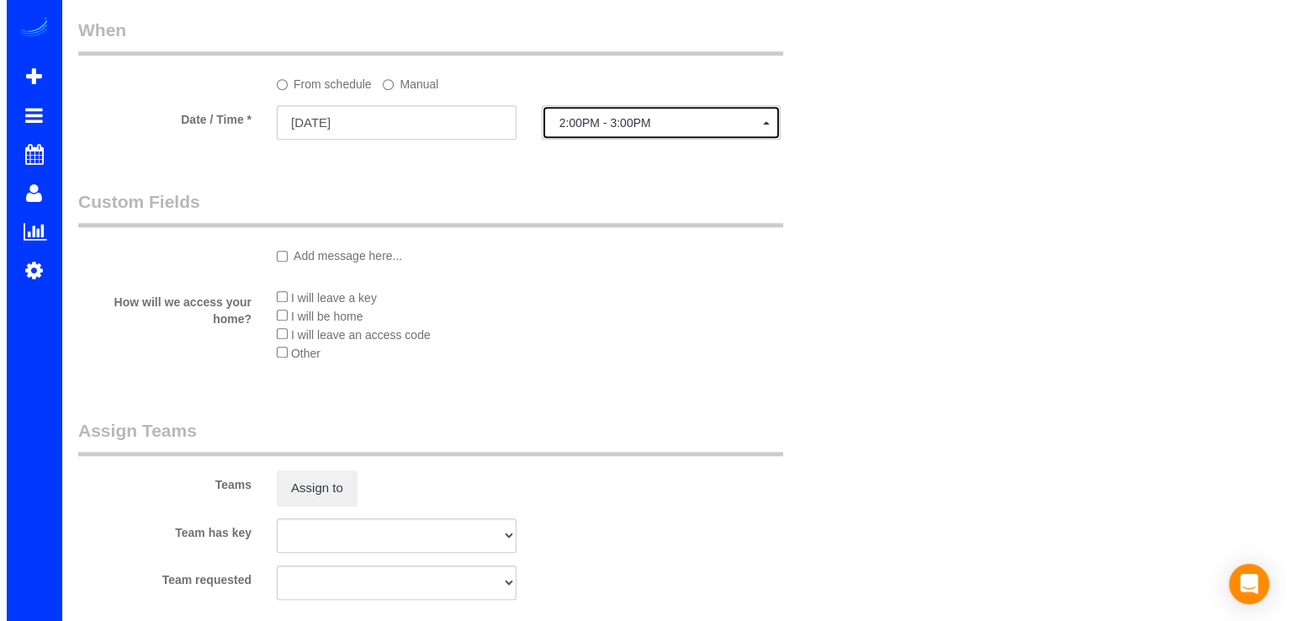
scroll to position [1346, 0]
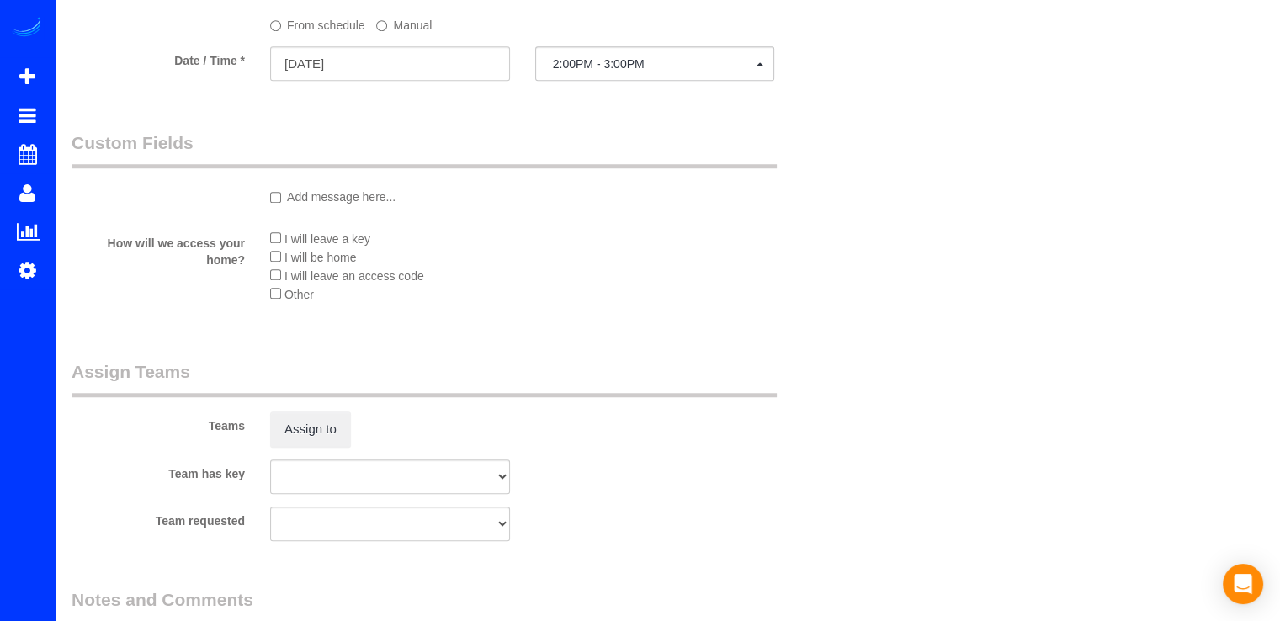
click at [266, 252] on div "I will leave a key I will be home I will leave an access code Other" at bounding box center [521, 271] width 529 height 85
click at [323, 432] on button "Assign to" at bounding box center [310, 428] width 81 height 35
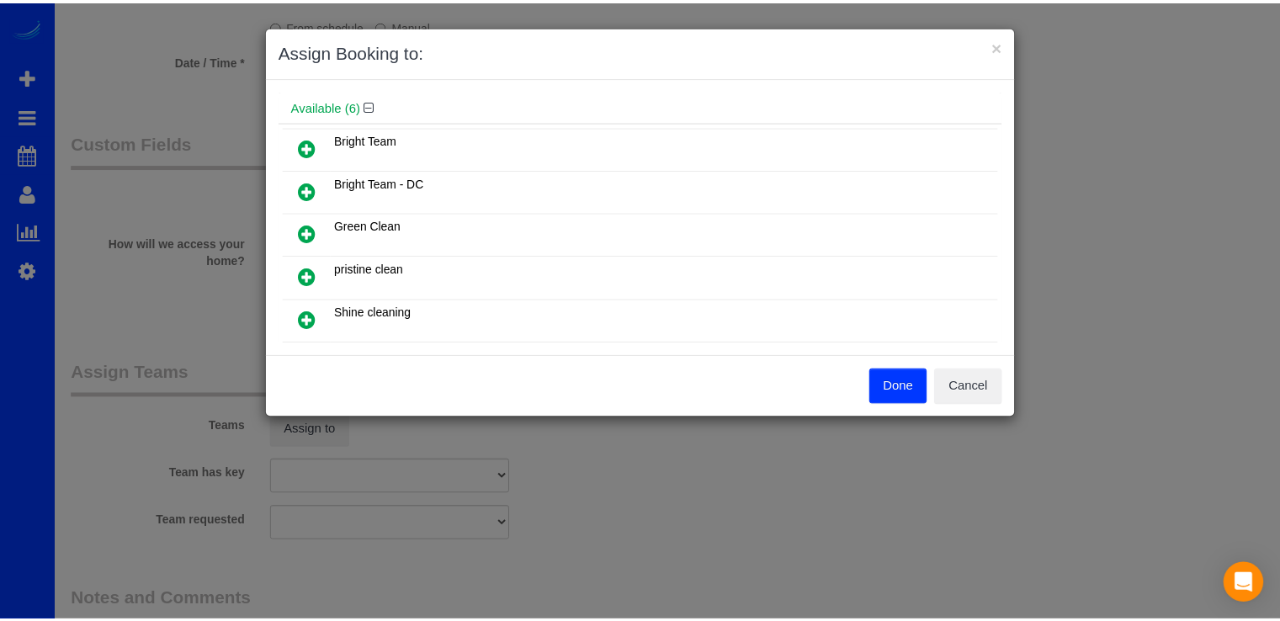
scroll to position [0, 0]
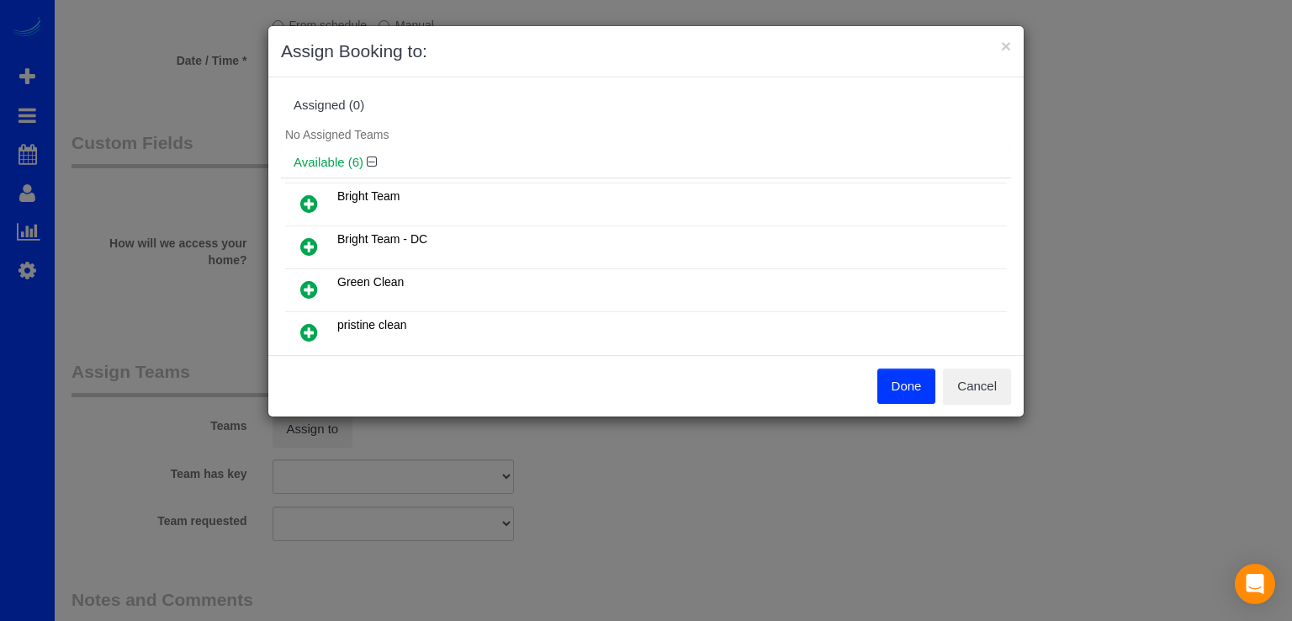
click at [302, 202] on icon at bounding box center [309, 204] width 18 height 20
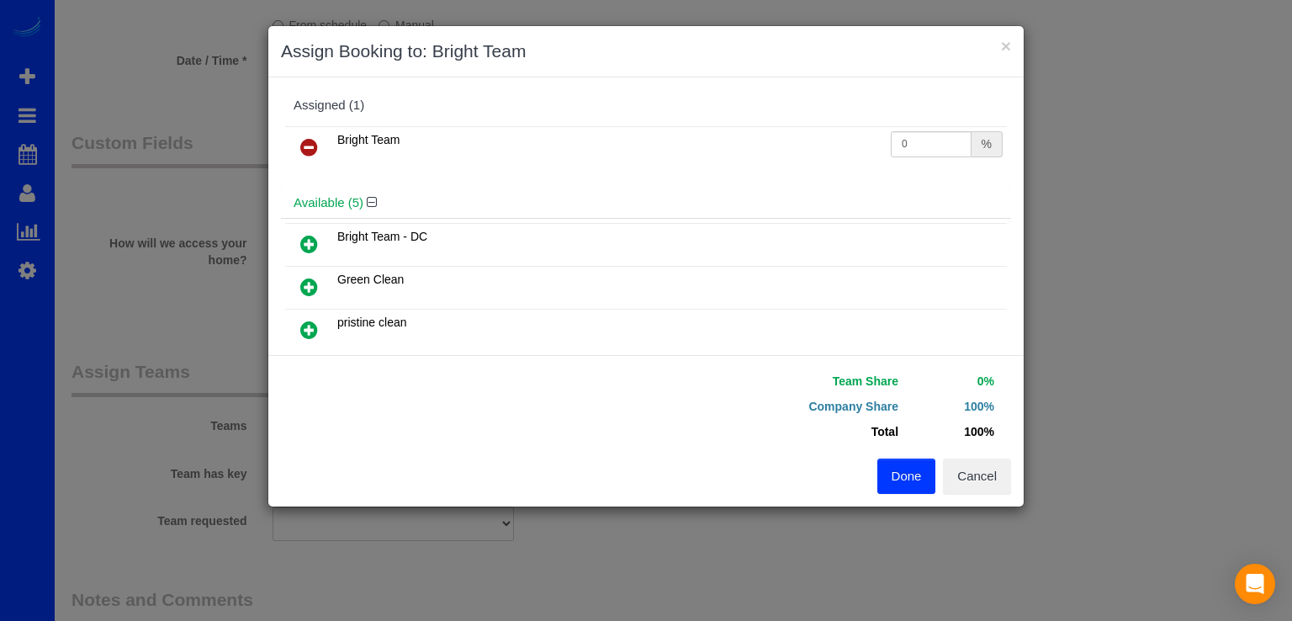
click at [304, 246] on icon at bounding box center [309, 244] width 18 height 20
click at [913, 479] on button "Done" at bounding box center [907, 476] width 59 height 35
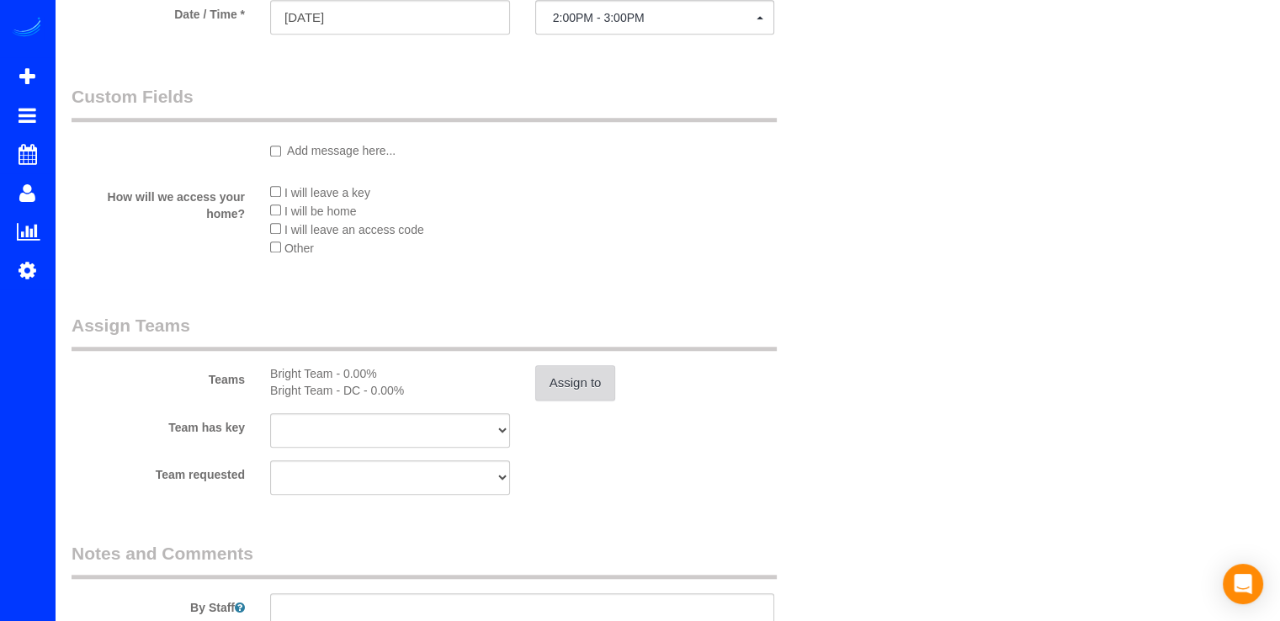
scroll to position [1599, 0]
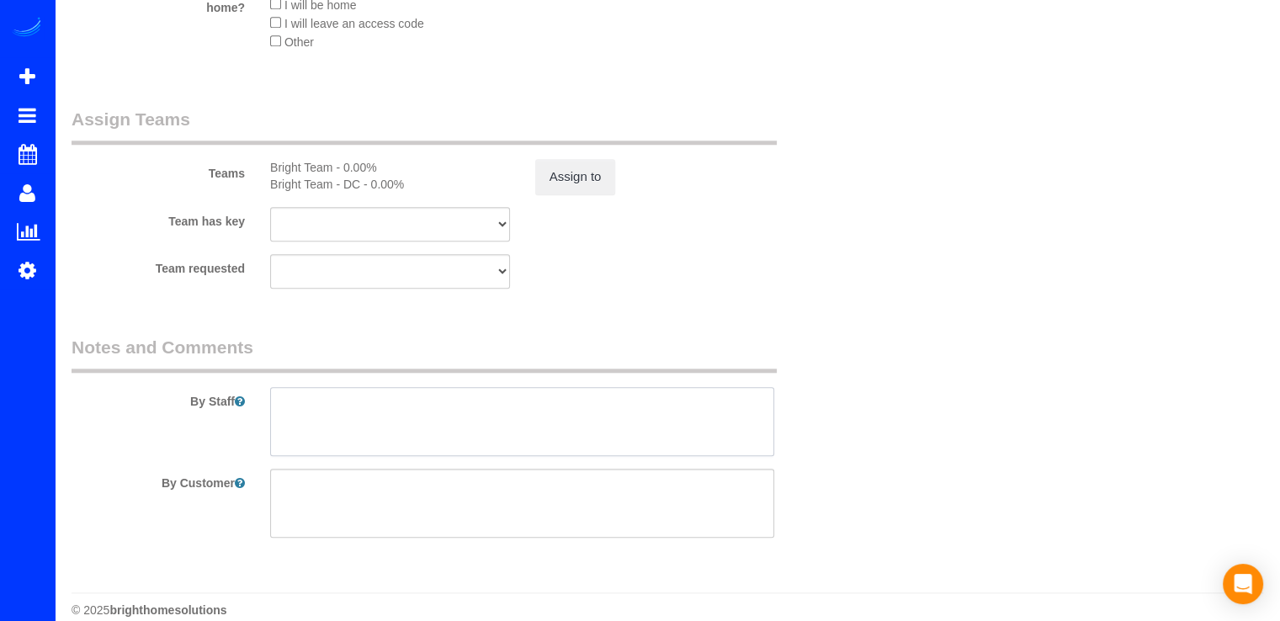
click at [350, 413] on textarea at bounding box center [522, 421] width 504 height 69
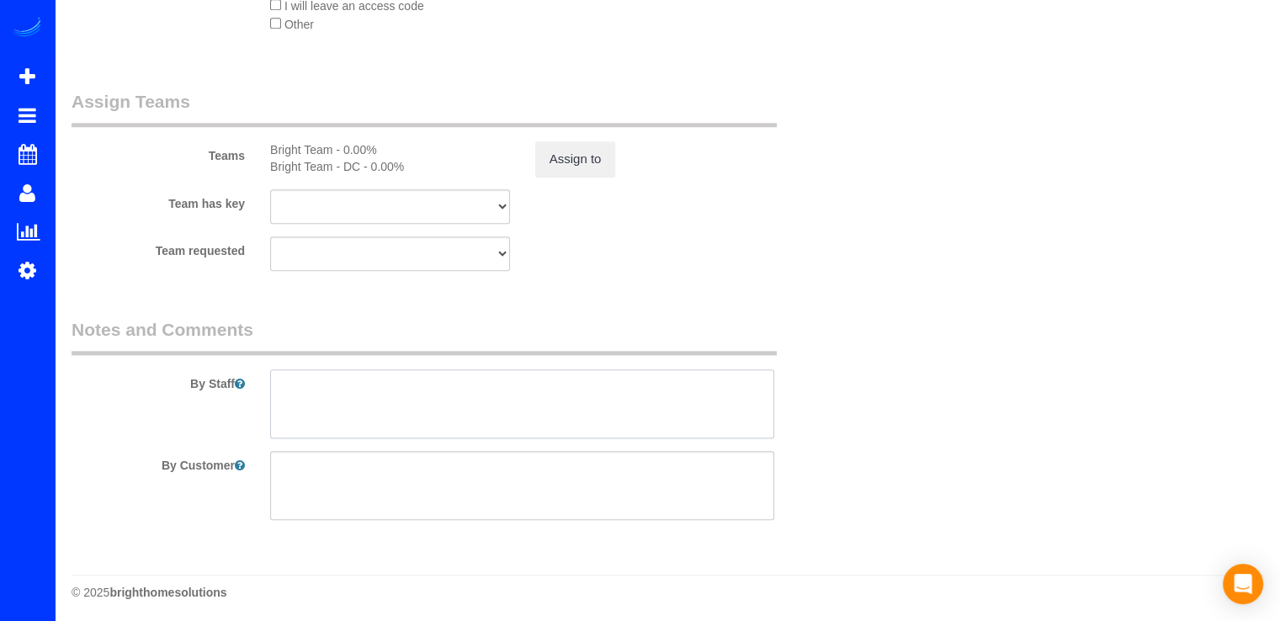
scroll to position [1621, 0]
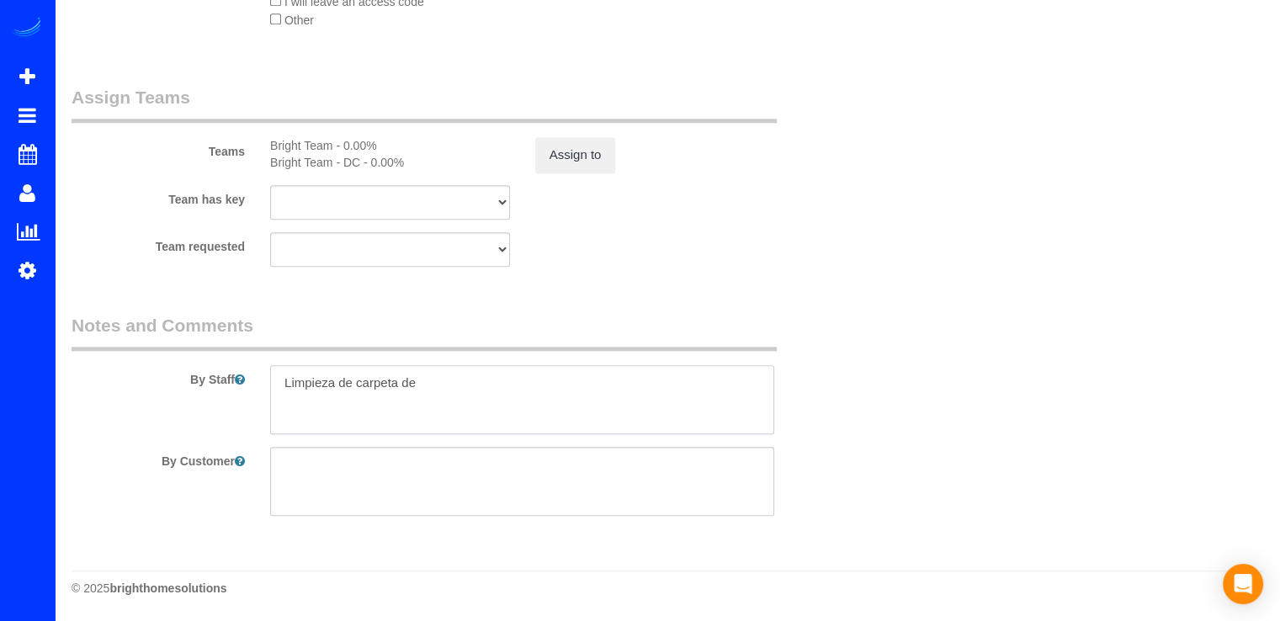
paste textarea "bedroom and sitting room"
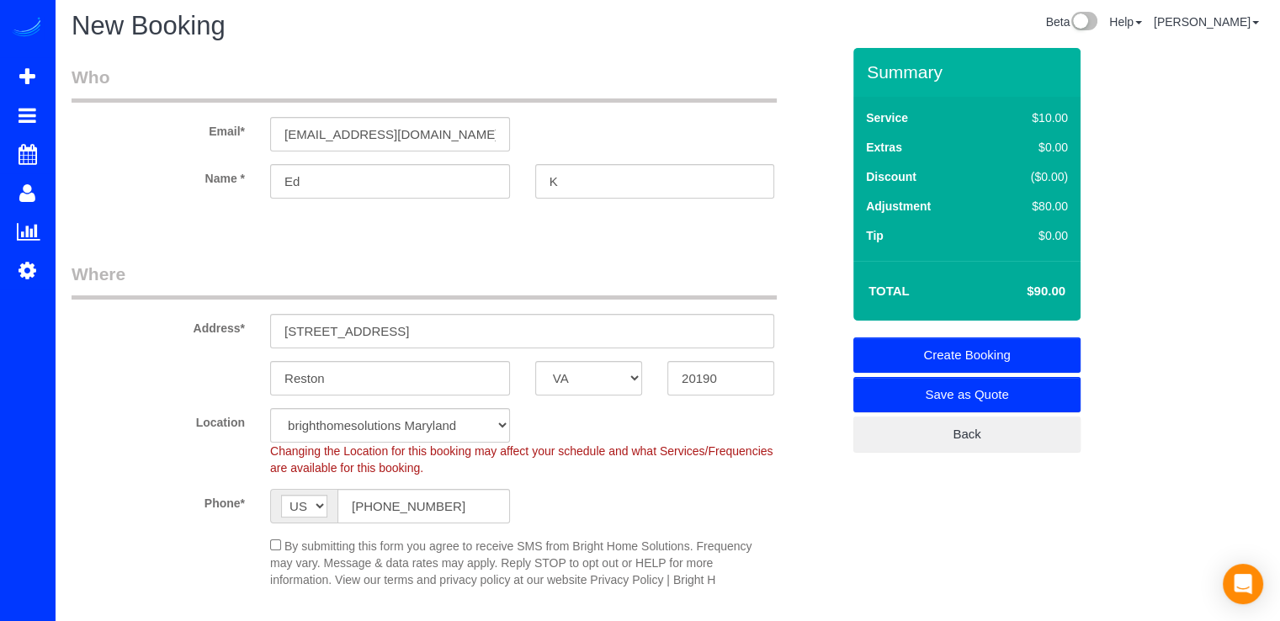
scroll to position [0, 0]
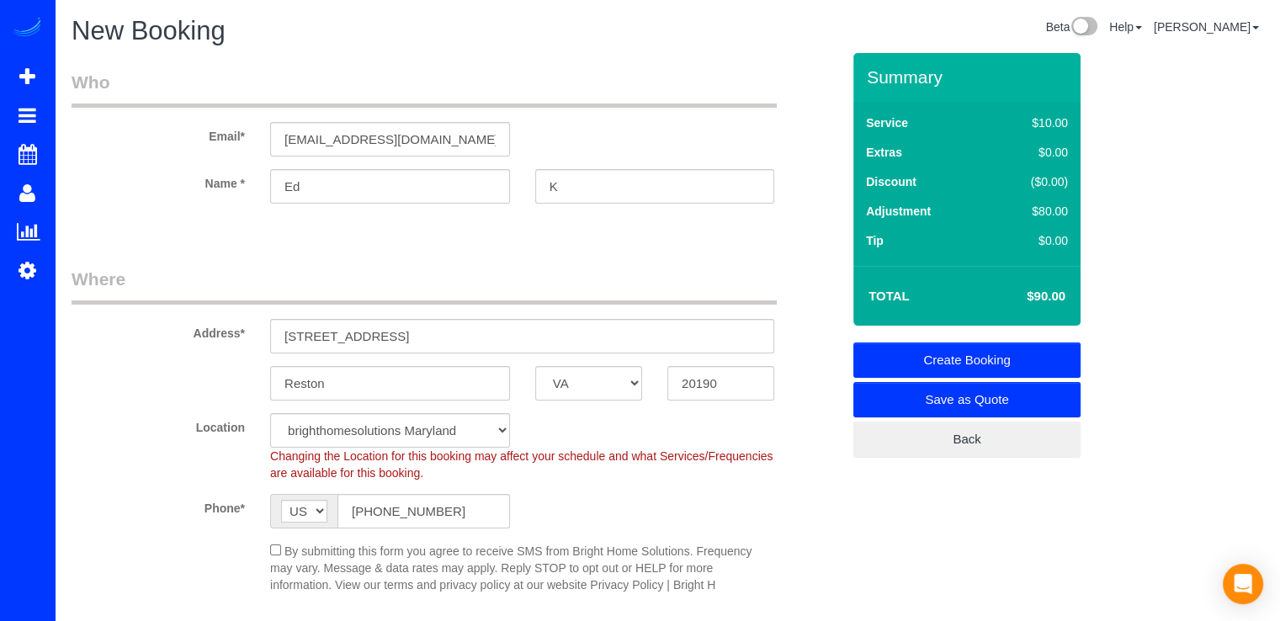
type textarea "Limpieza de carpeta de bedroom and sitting room"
click at [1057, 349] on link "Create Booking" at bounding box center [966, 359] width 227 height 35
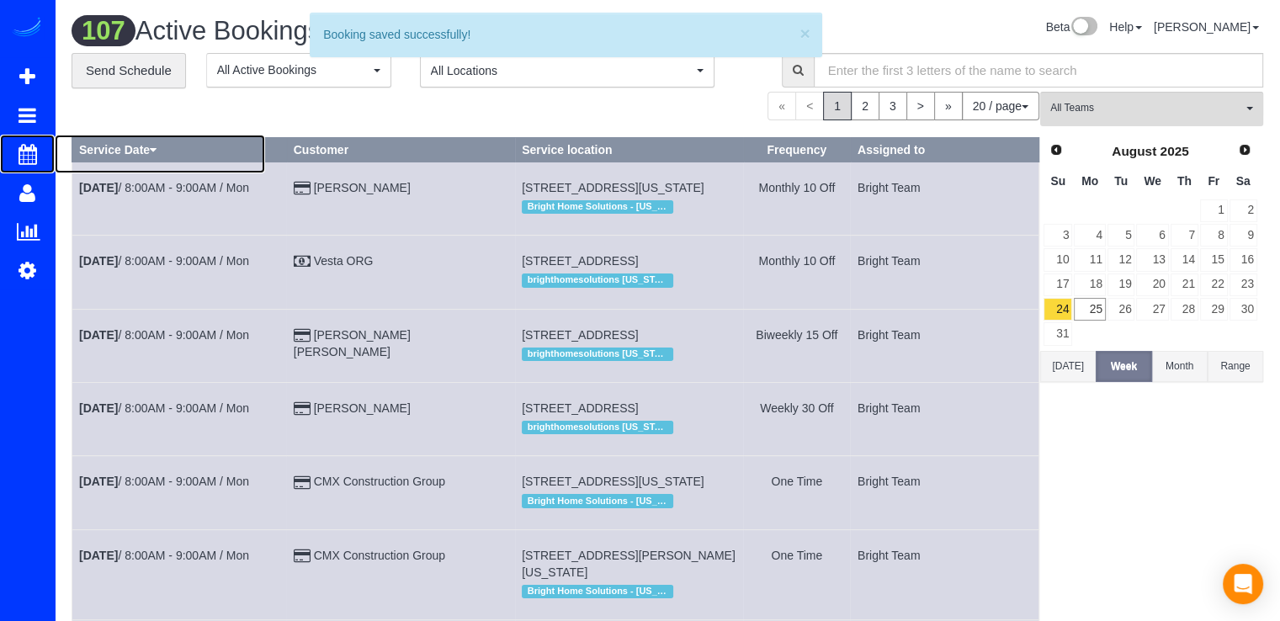
click at [65, 151] on span "Scheduler" at bounding box center [160, 154] width 210 height 39
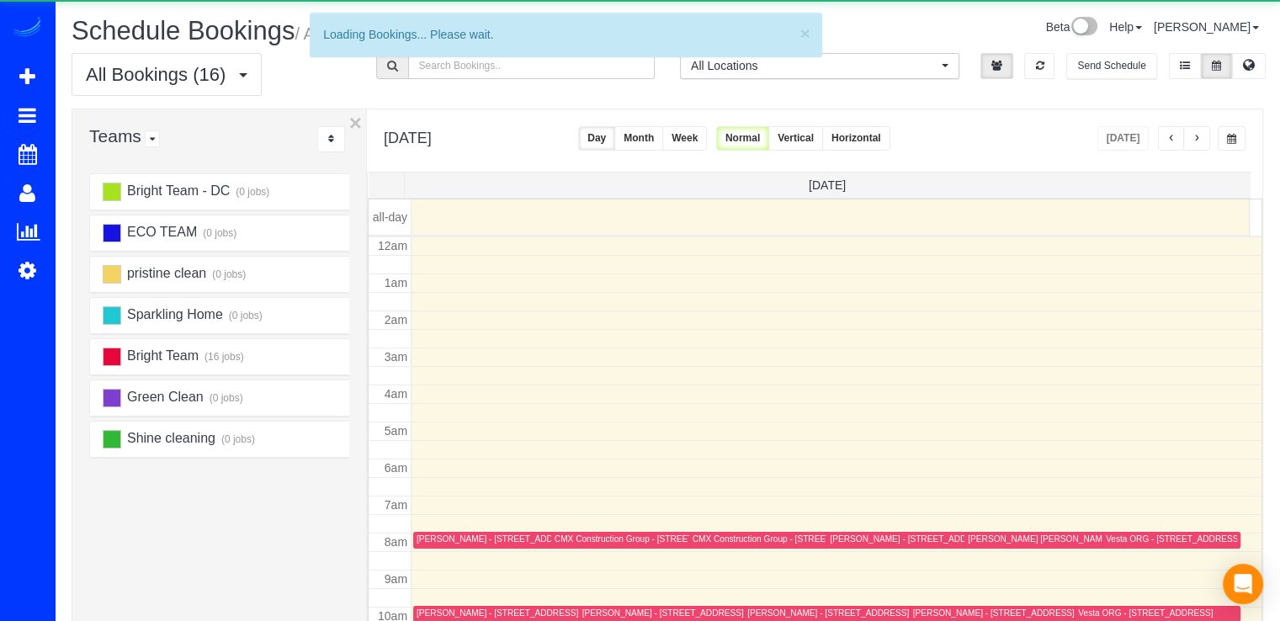
scroll to position [221, 0]
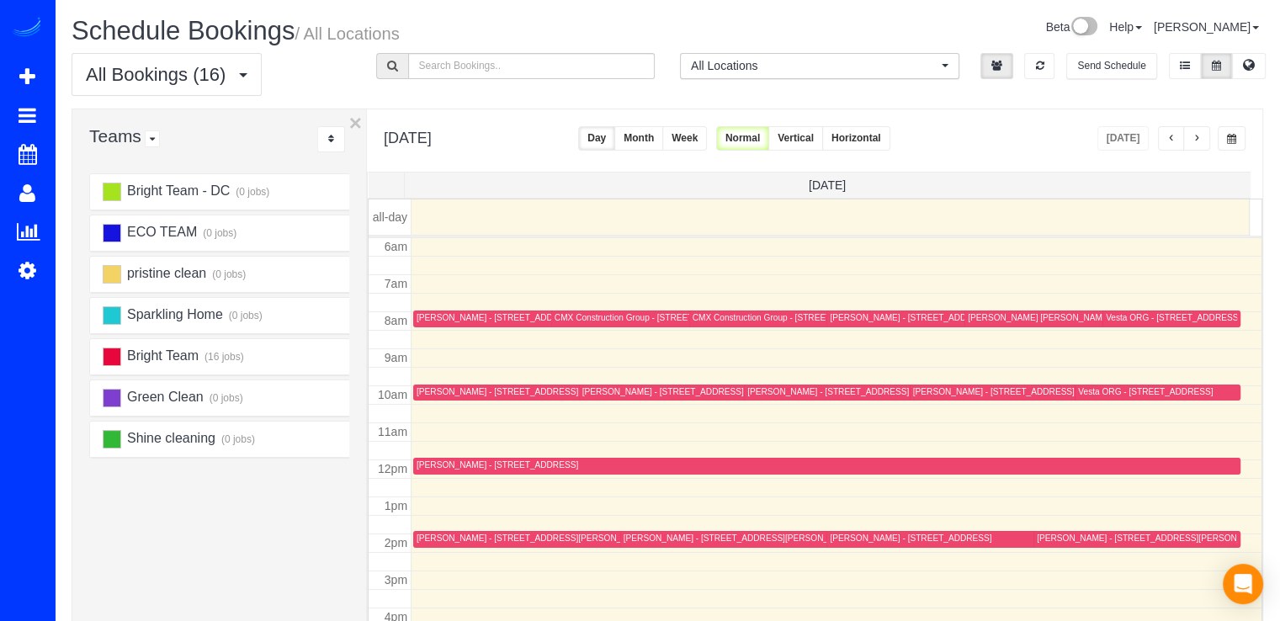
click at [1195, 143] on span "button" at bounding box center [1196, 139] width 8 height 10
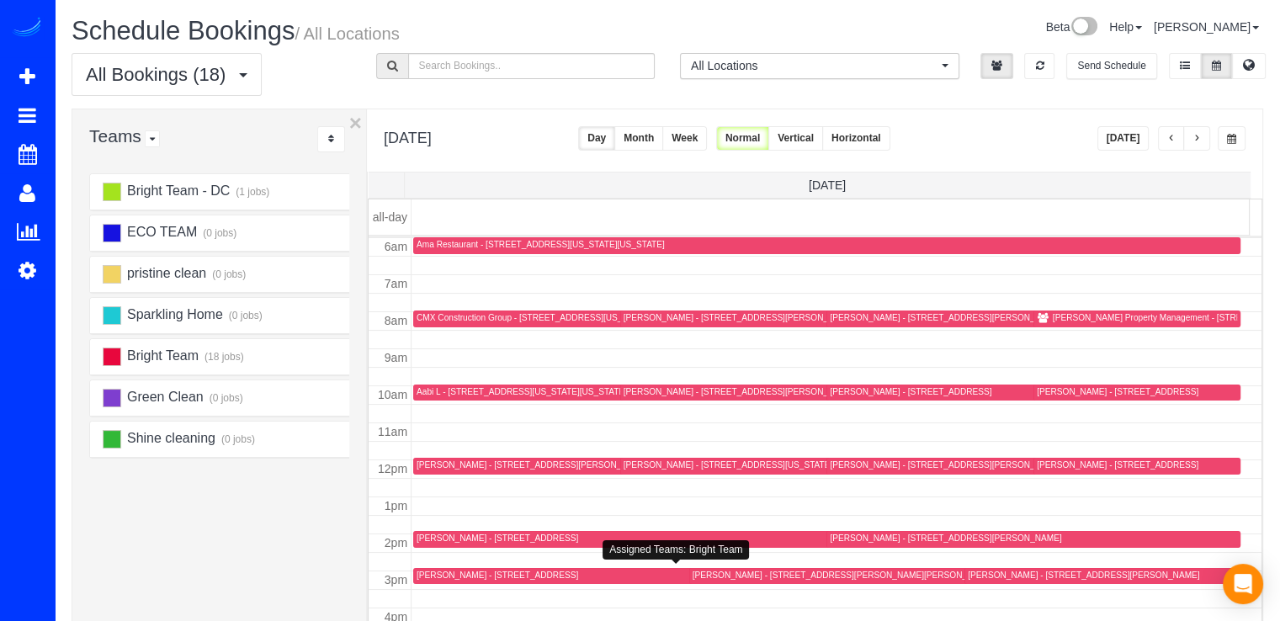
click at [438, 575] on div "Avraham Eisen - 2445 Lyttonsville Rd Apt 907, Silver Spring, MD 20910" at bounding box center [498, 575] width 162 height 11
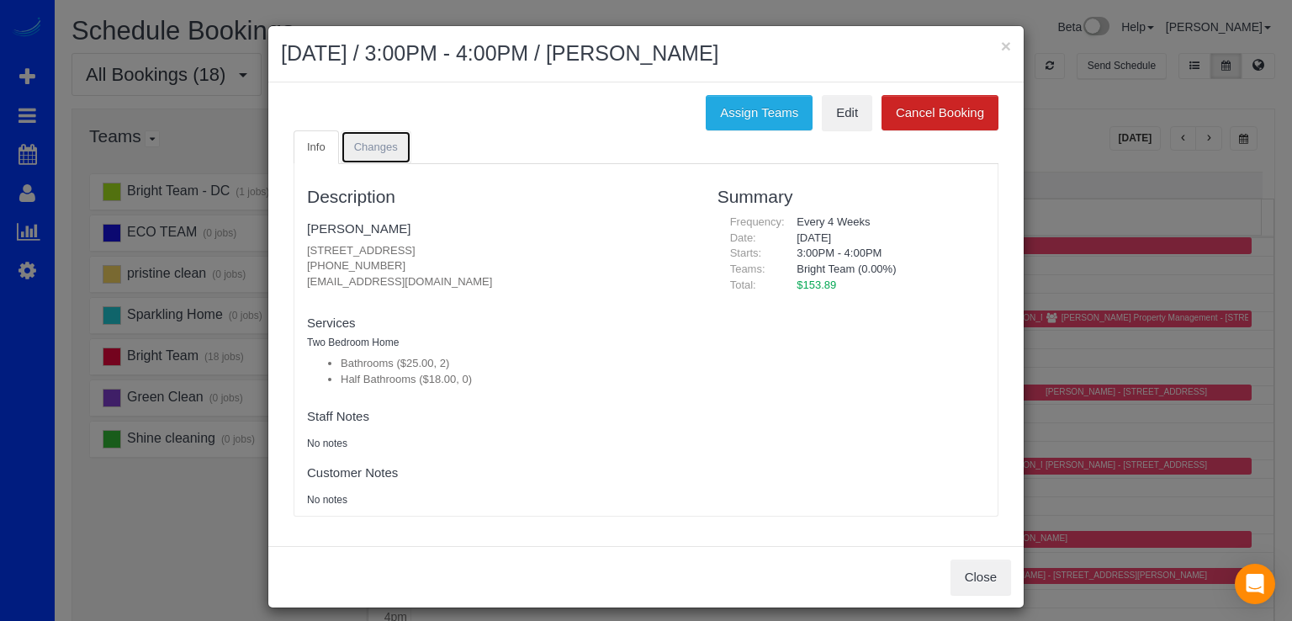
click at [381, 155] on link "Changes" at bounding box center [376, 147] width 71 height 34
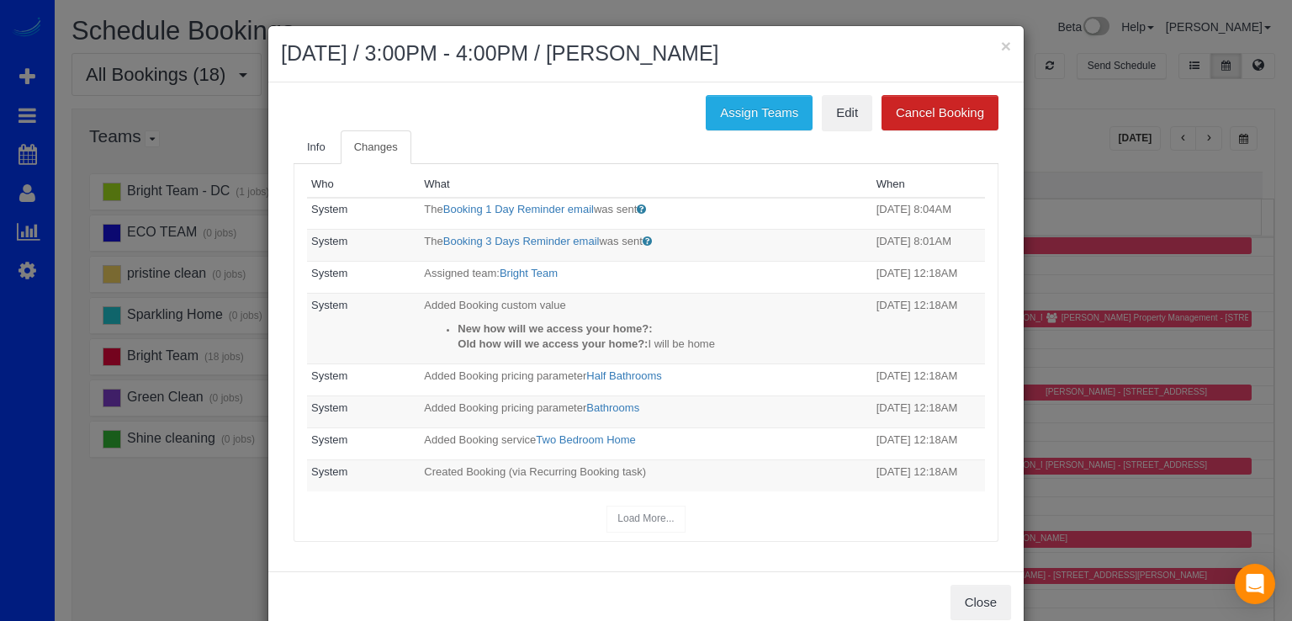
click at [1000, 56] on h2 "August 26, 2025 / 3:00PM - 4:00PM / Avraham Eisen" at bounding box center [646, 54] width 730 height 30
click at [1001, 51] on button "×" at bounding box center [1006, 46] width 10 height 18
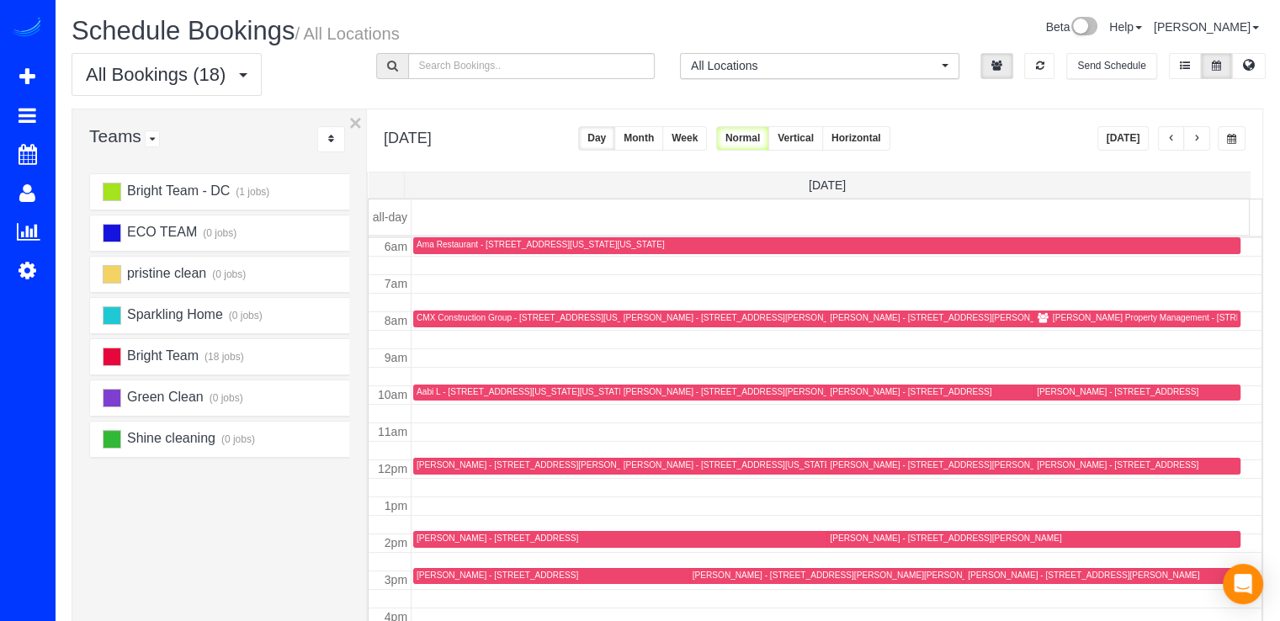
click at [724, 581] on div at bounding box center [956, 576] width 534 height 17
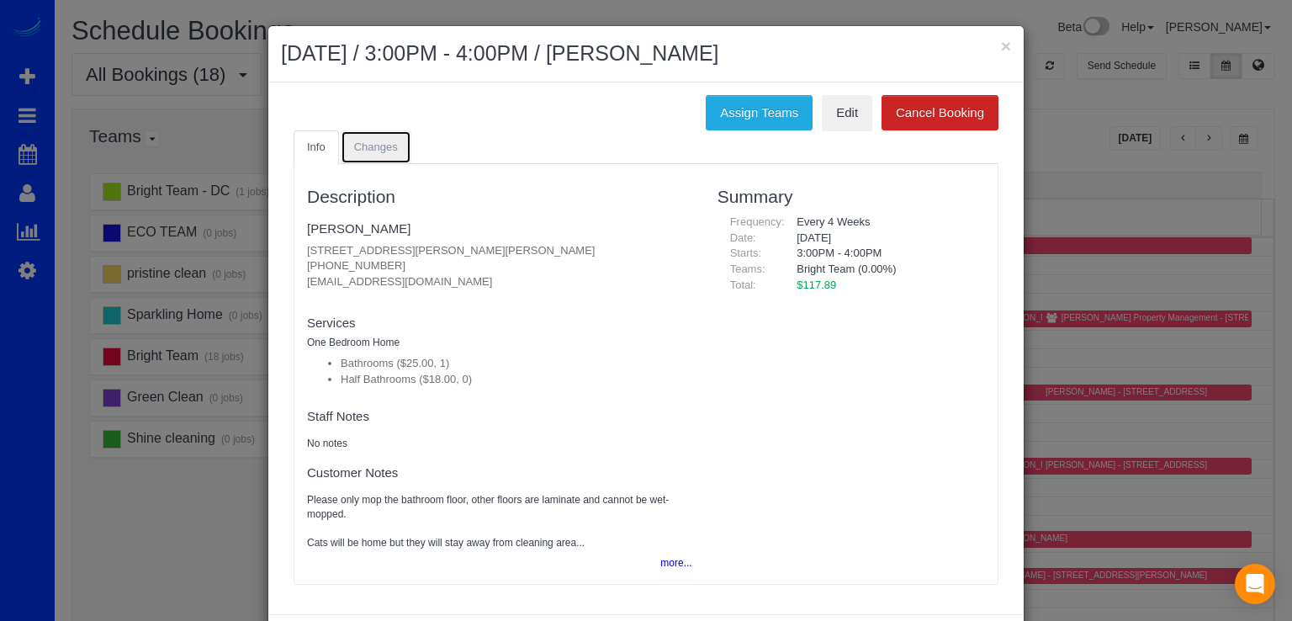
click at [384, 156] on link "Changes" at bounding box center [376, 147] width 71 height 34
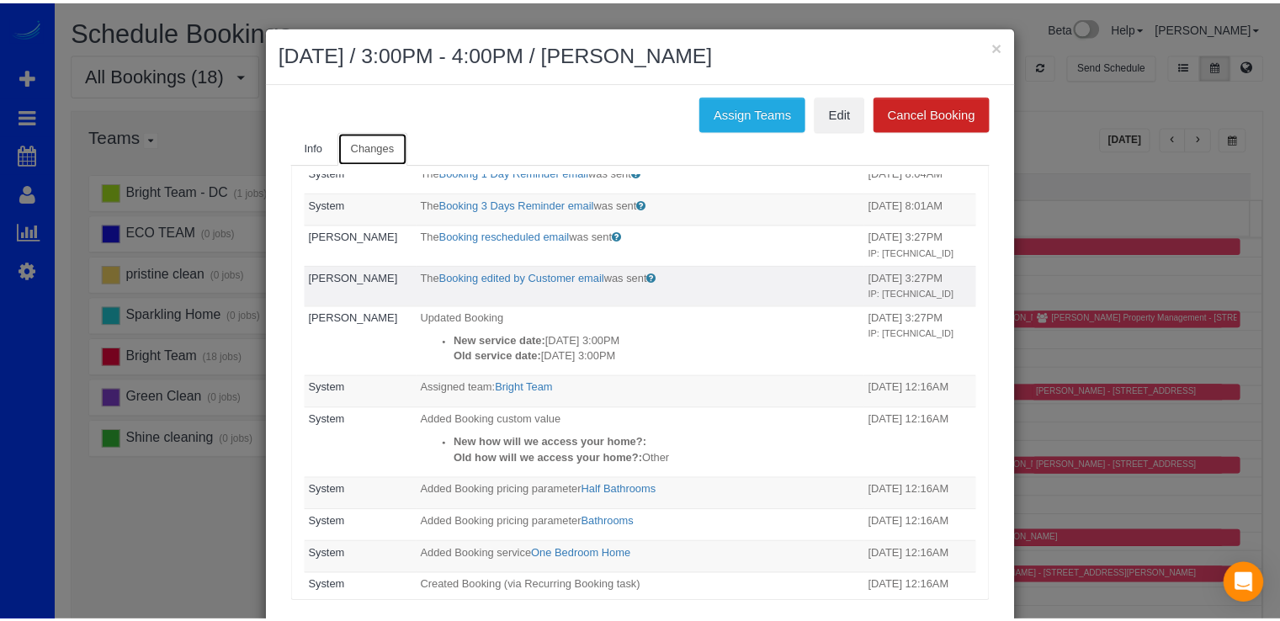
scroll to position [0, 0]
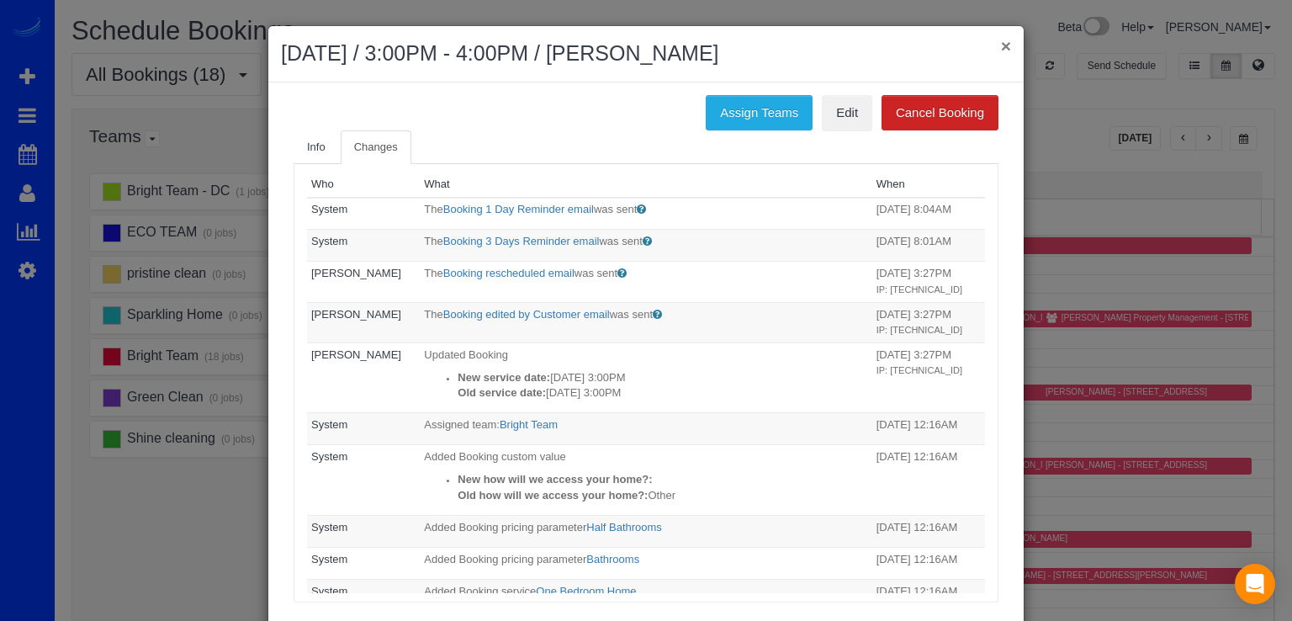
click at [1001, 45] on button "×" at bounding box center [1006, 46] width 10 height 18
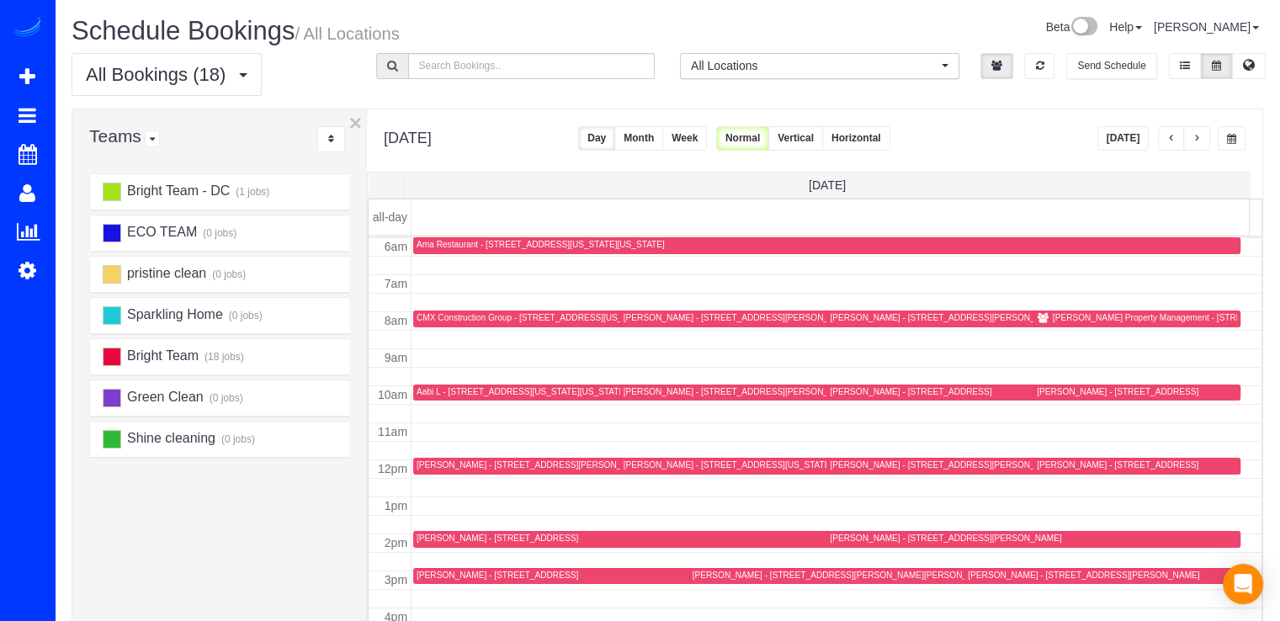
click at [448, 539] on div "Jay Kerness - 12704 Huntsman Way, Potomac, MD 20854" at bounding box center [498, 538] width 162 height 11
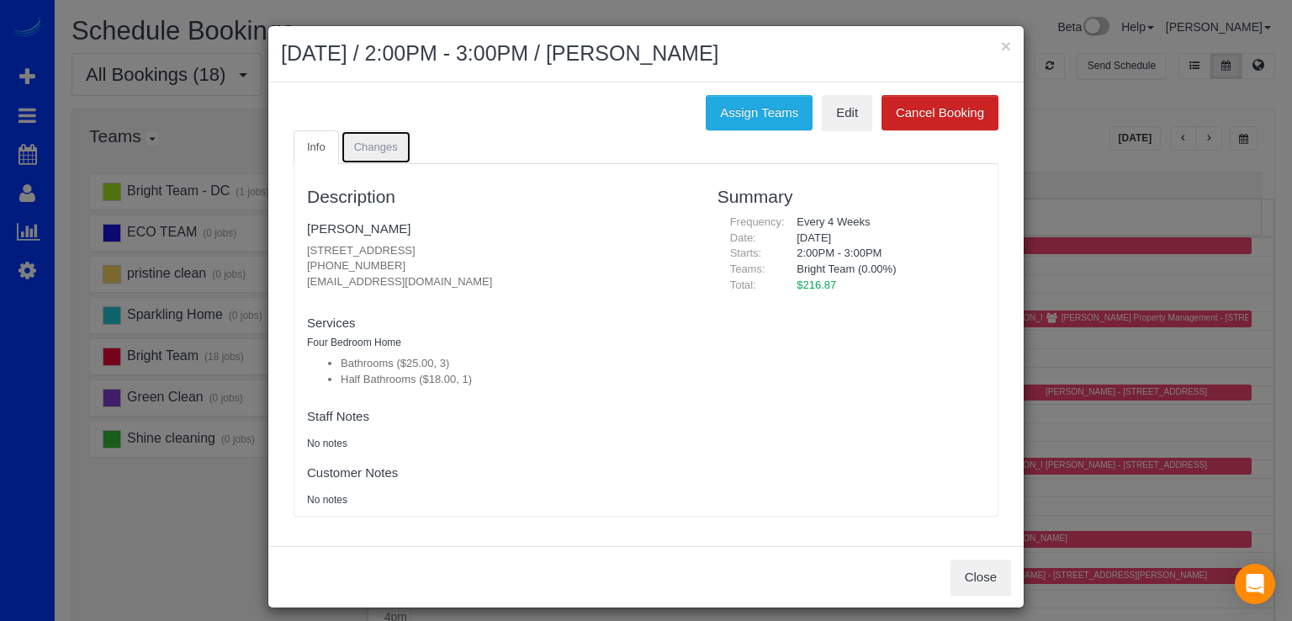
click at [341, 154] on link "Changes" at bounding box center [376, 147] width 71 height 34
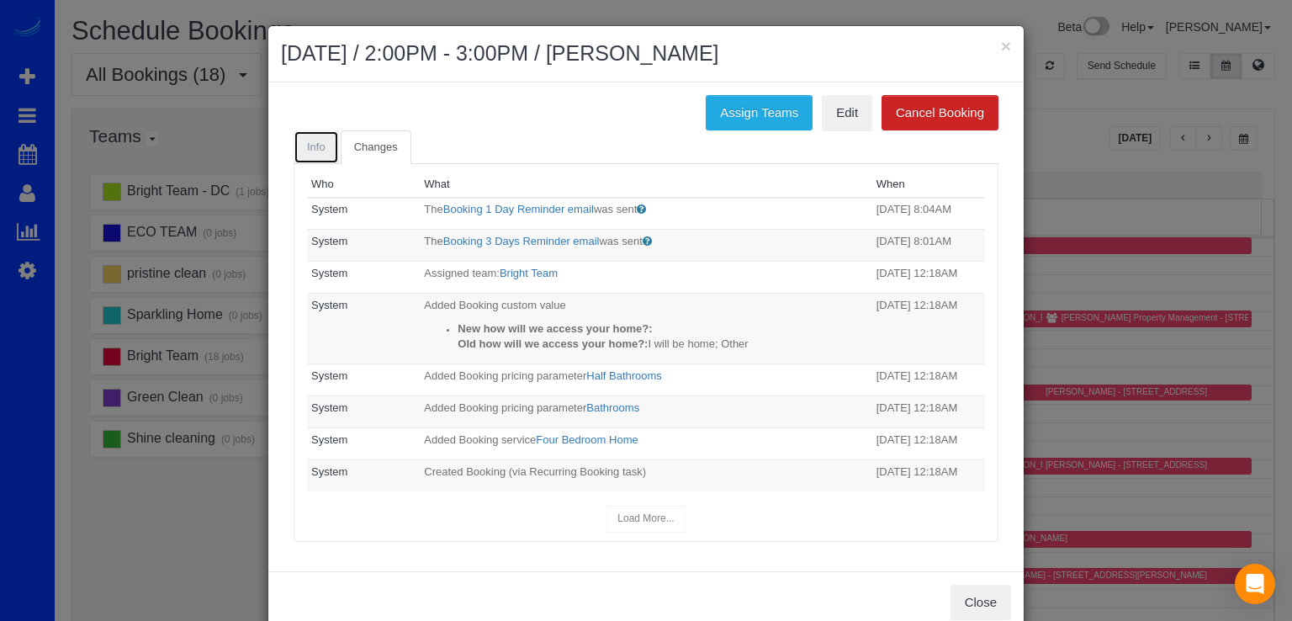
click at [306, 134] on link "Info" at bounding box center [316, 147] width 45 height 34
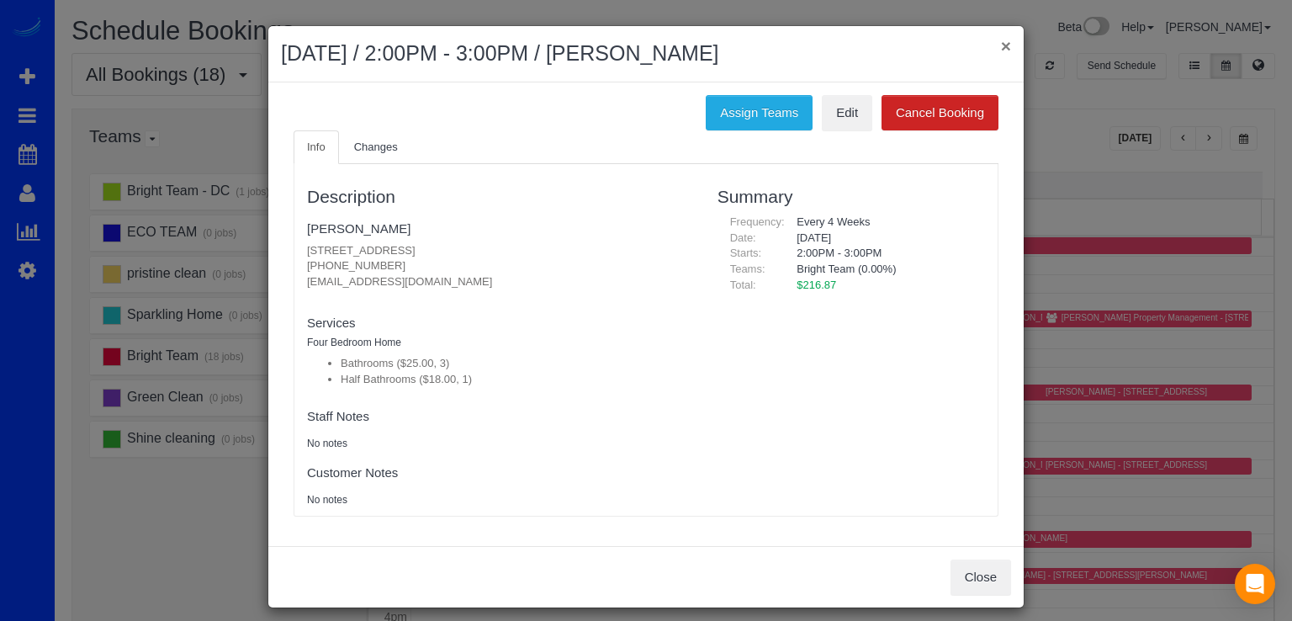
click at [1001, 38] on button "×" at bounding box center [1006, 46] width 10 height 18
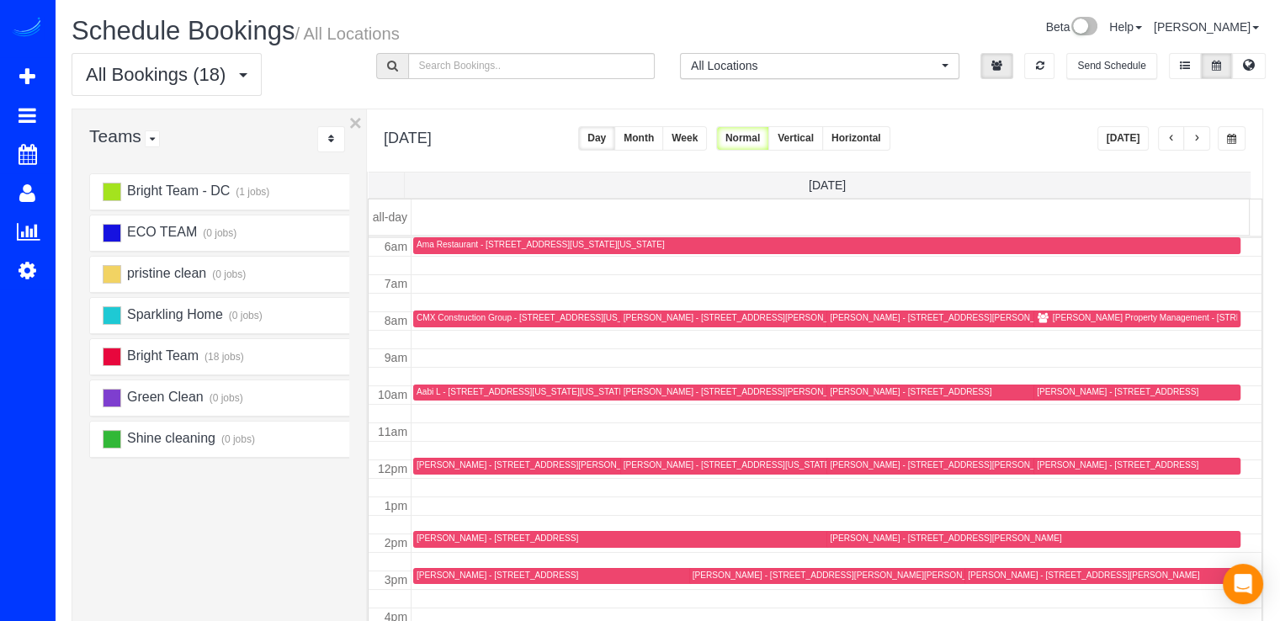
click at [867, 537] on div "Walker Thompson - 401 Holland Lane, Apt 605, Alexandria, VA 22314" at bounding box center [945, 538] width 231 height 11
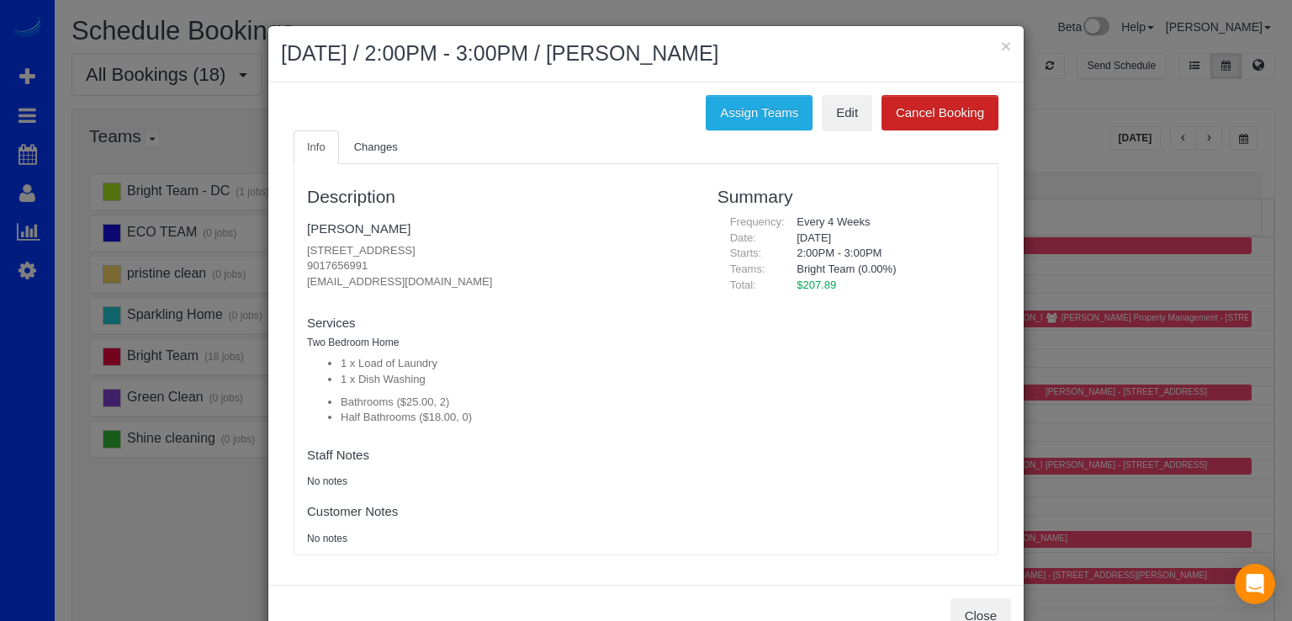
click at [992, 40] on h2 "August 26, 2025 / 2:00PM - 3:00PM / Walker Thompson" at bounding box center [646, 54] width 730 height 30
click at [1003, 42] on button "×" at bounding box center [1006, 46] width 10 height 18
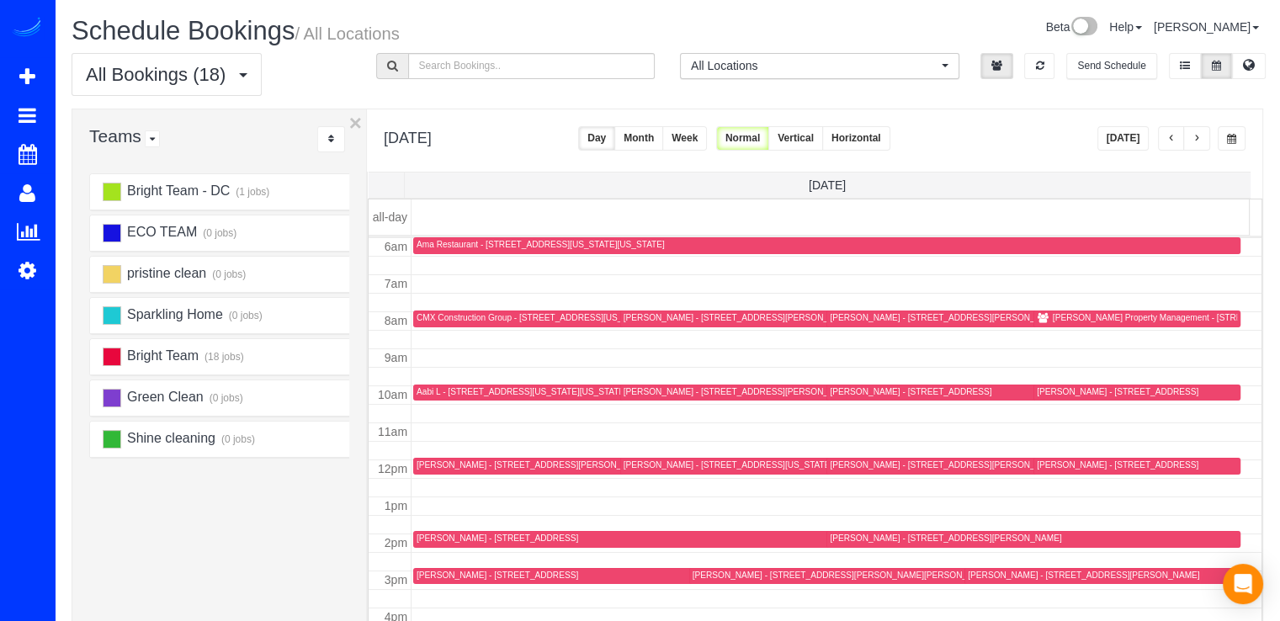
click at [1198, 144] on button "button" at bounding box center [1196, 138] width 27 height 24
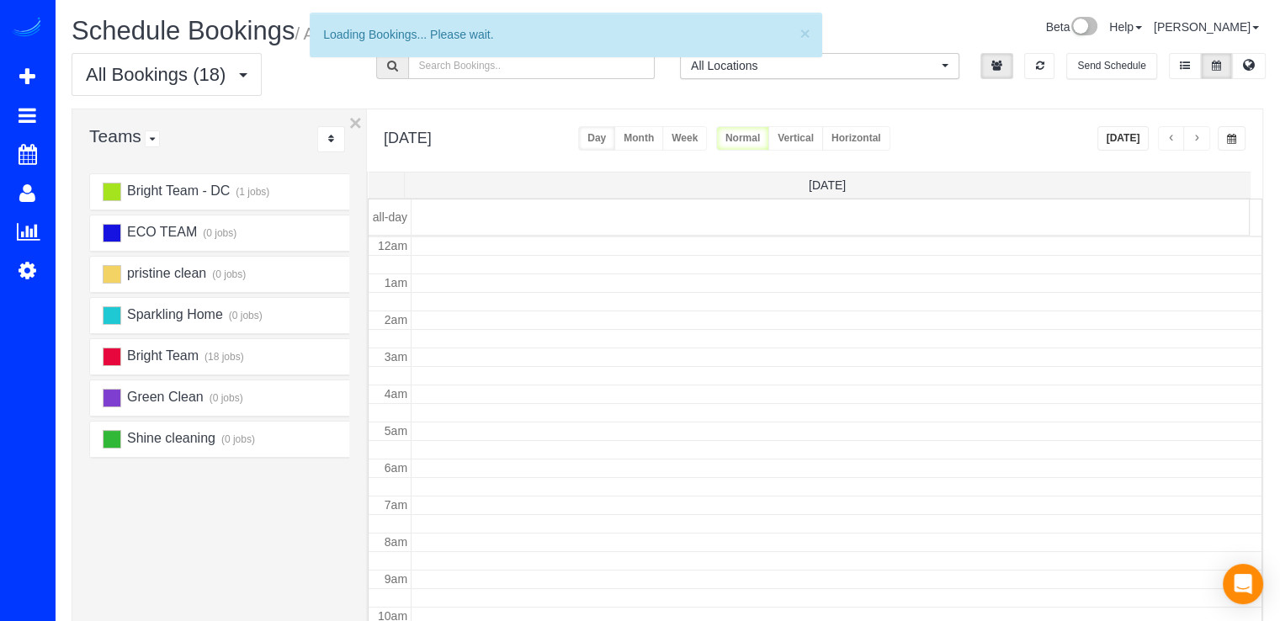
scroll to position [221, 0]
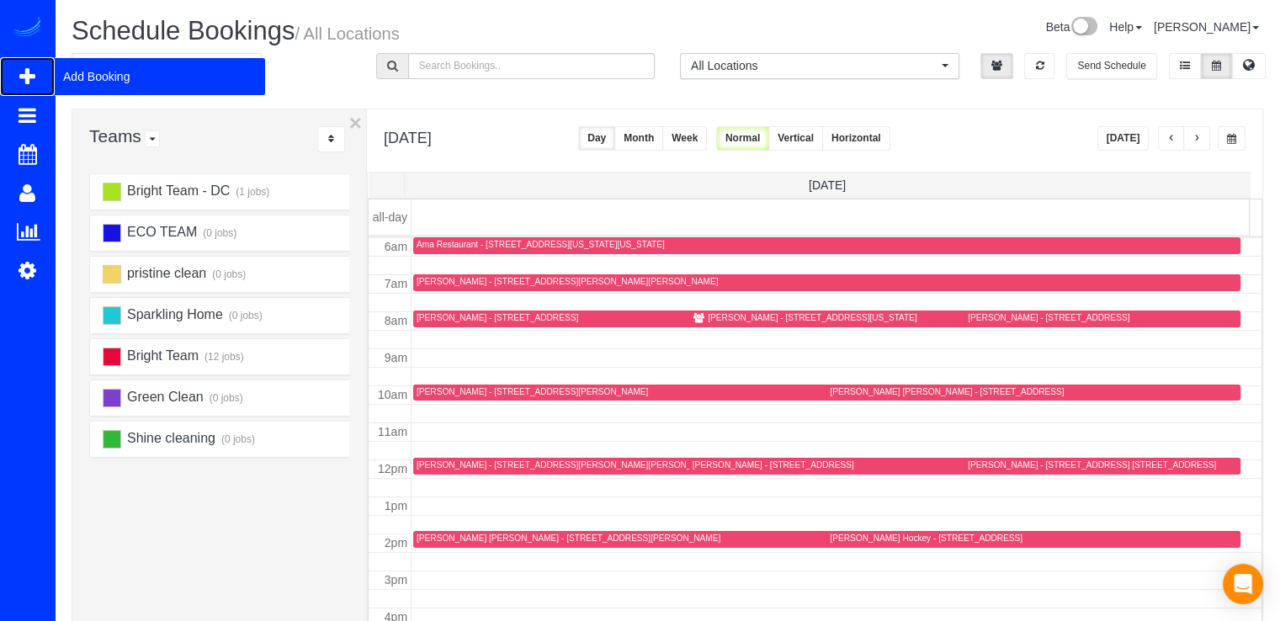
click at [91, 70] on span "Add Booking" at bounding box center [160, 76] width 210 height 39
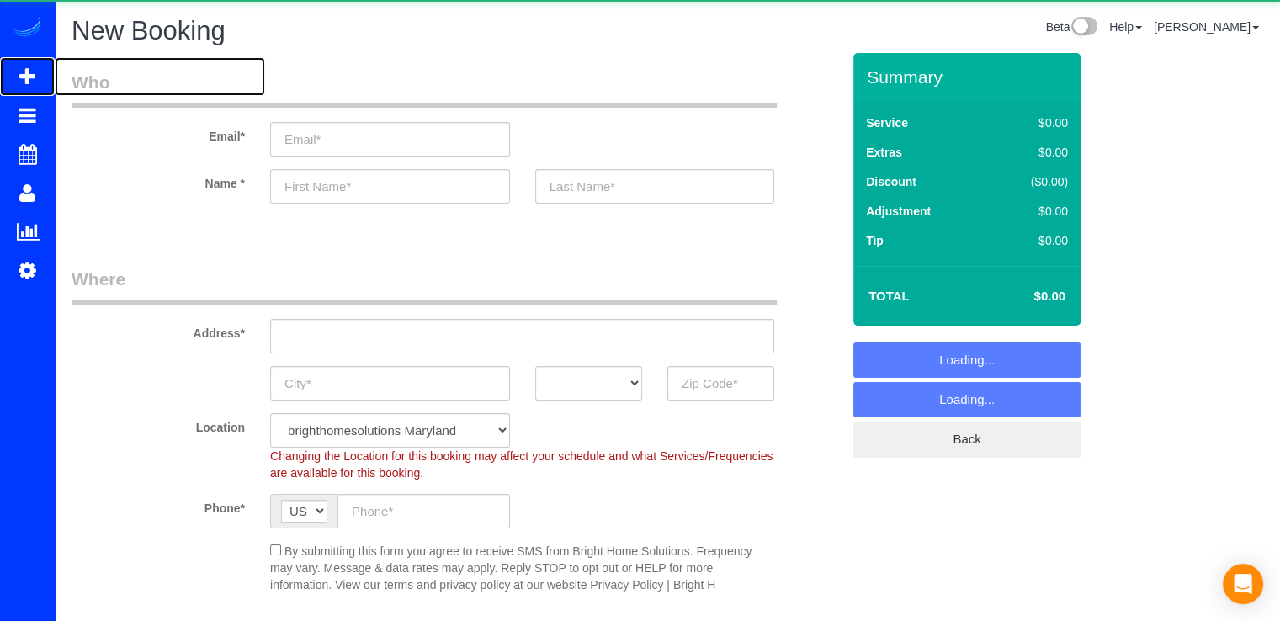
select select "object:5695"
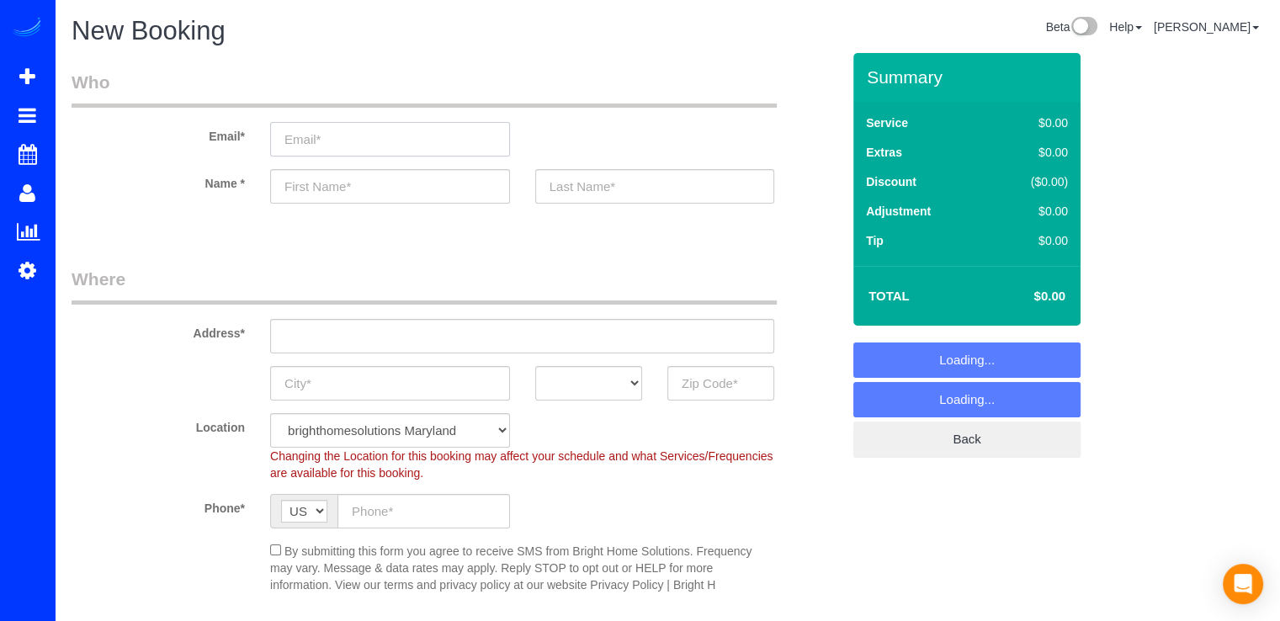
click at [324, 135] on input "email" at bounding box center [390, 139] width 240 height 34
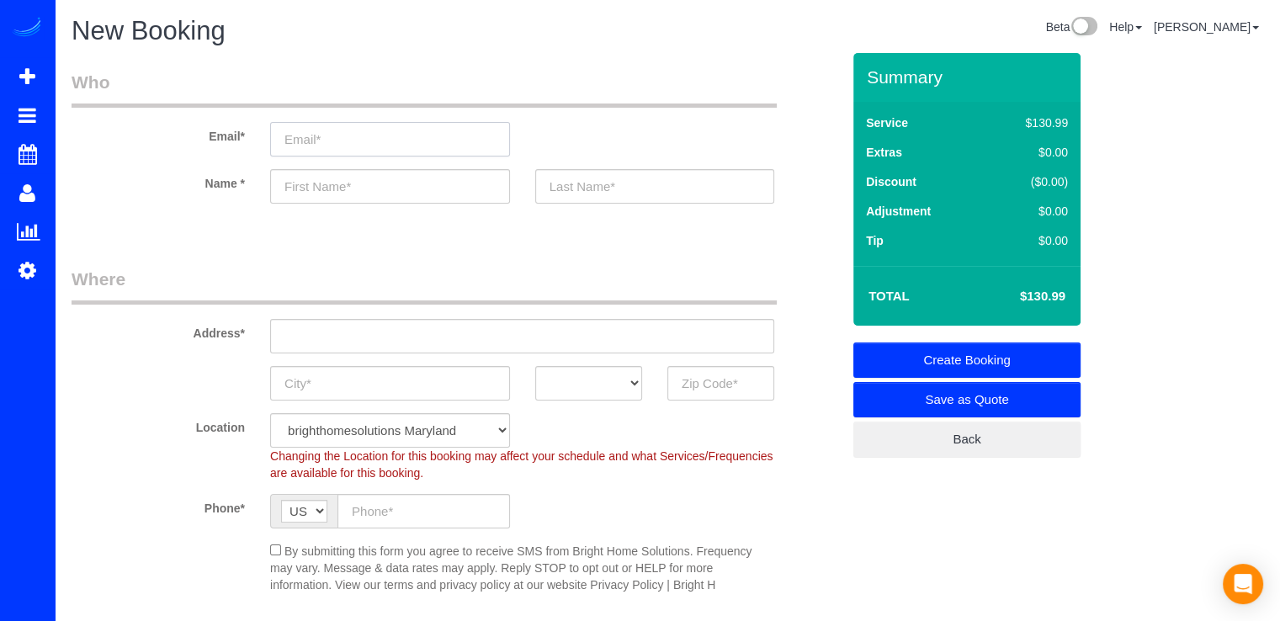
paste input "mstchilds5@gmail.com"
type input "mstchilds5@gmail.com"
click at [370, 199] on input "text" at bounding box center [390, 186] width 240 height 34
type input "Tasha"
click at [623, 183] on input "text" at bounding box center [655, 186] width 240 height 34
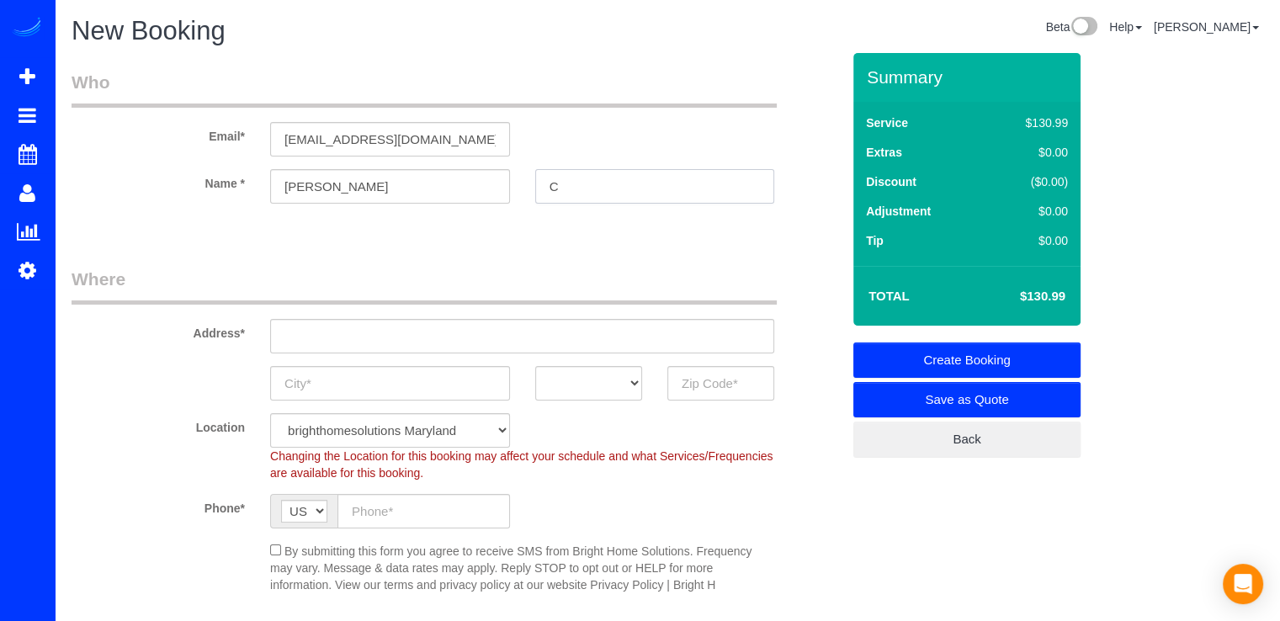
type input "C"
click at [350, 341] on input "text" at bounding box center [522, 336] width 504 height 34
paste input "42677 Wardlaw Terrace, Ashburn, VA 20147"
type input "42677 Wardlaw Terrace, Ashburn, VA 20147"
click at [697, 386] on input "text" at bounding box center [720, 383] width 107 height 34
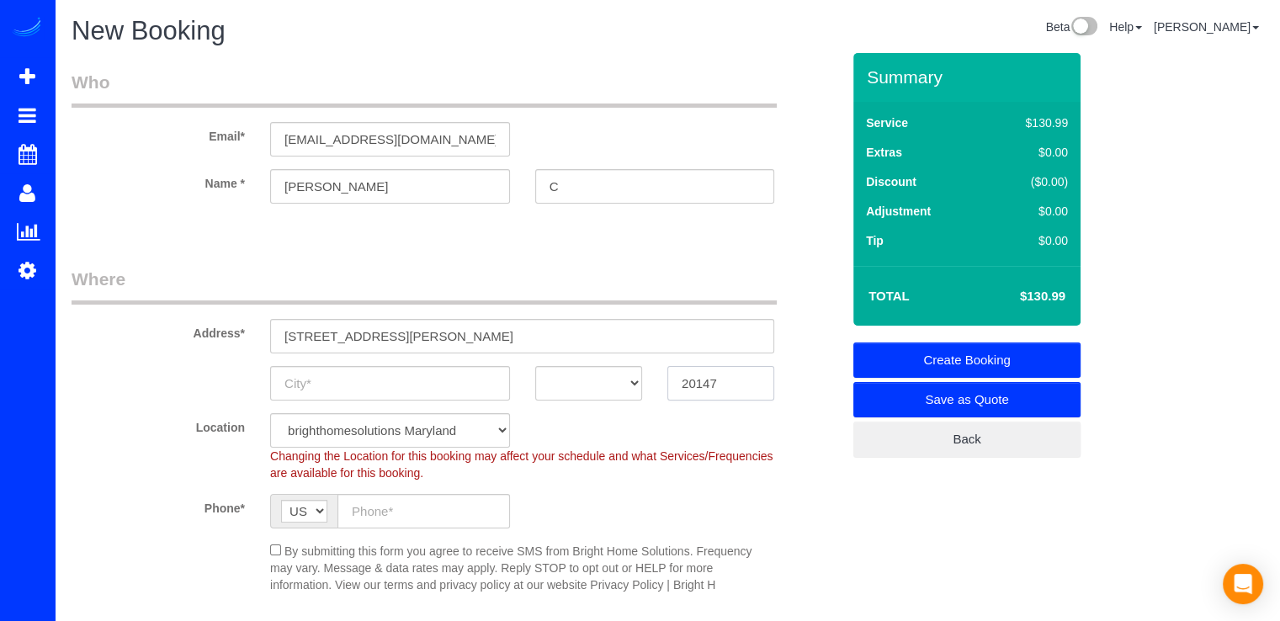
type input "20147"
click at [611, 383] on select "AK AL AR AZ CA CO CT DC DE FL GA HI IA ID IL IN KS KY LA MA MD ME MI MN MO MS M…" at bounding box center [588, 383] width 107 height 34
select select "3"
select select "object:5879"
click at [535, 366] on select "AK AL AR AZ CA CO CT DC DE FL GA HI IA ID IL IN KS KY LA MA MD ME MI MN MO MS M…" at bounding box center [588, 383] width 107 height 34
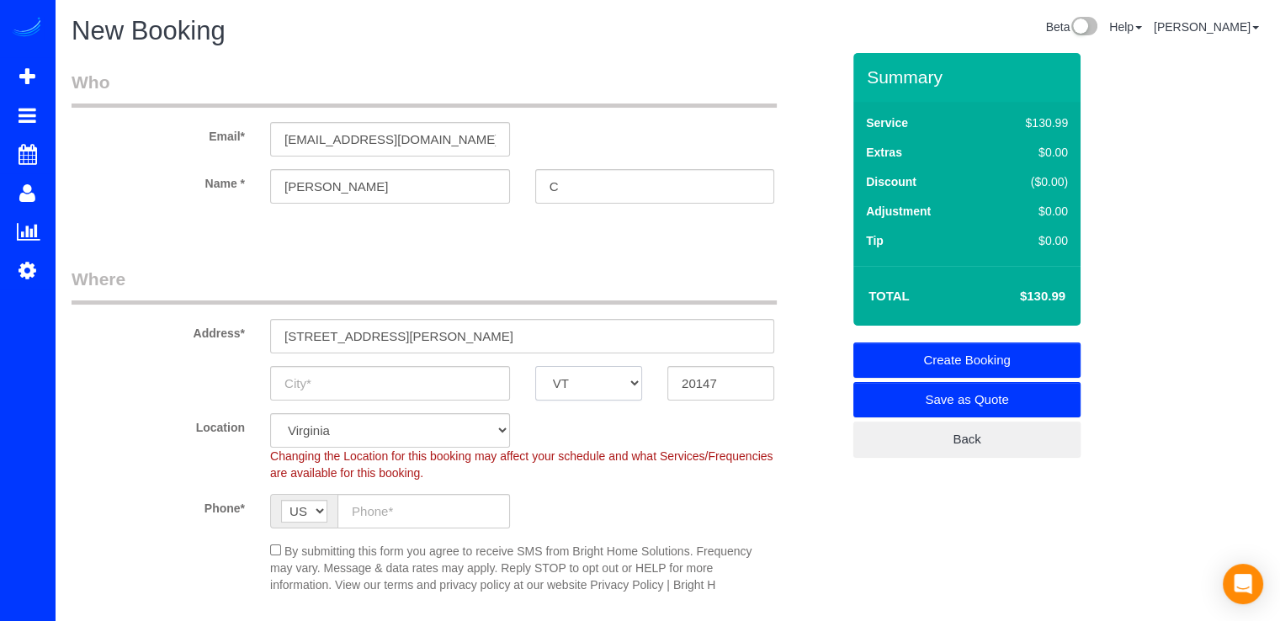
click at [572, 385] on select "AK AL AR AZ CA CO CT DC DE FL GA HI IA ID IL IN KS KY LA MA MD ME MI MN MO MS M…" at bounding box center [588, 383] width 107 height 34
select select "VA"
click at [535, 366] on select "AK AL AR AZ CA CO CT DC DE FL GA HI IA ID IL IN KS KY LA MA MD ME MI MN MO MS M…" at bounding box center [588, 383] width 107 height 34
click at [286, 386] on input "text" at bounding box center [390, 383] width 240 height 34
type input "Ashburn"
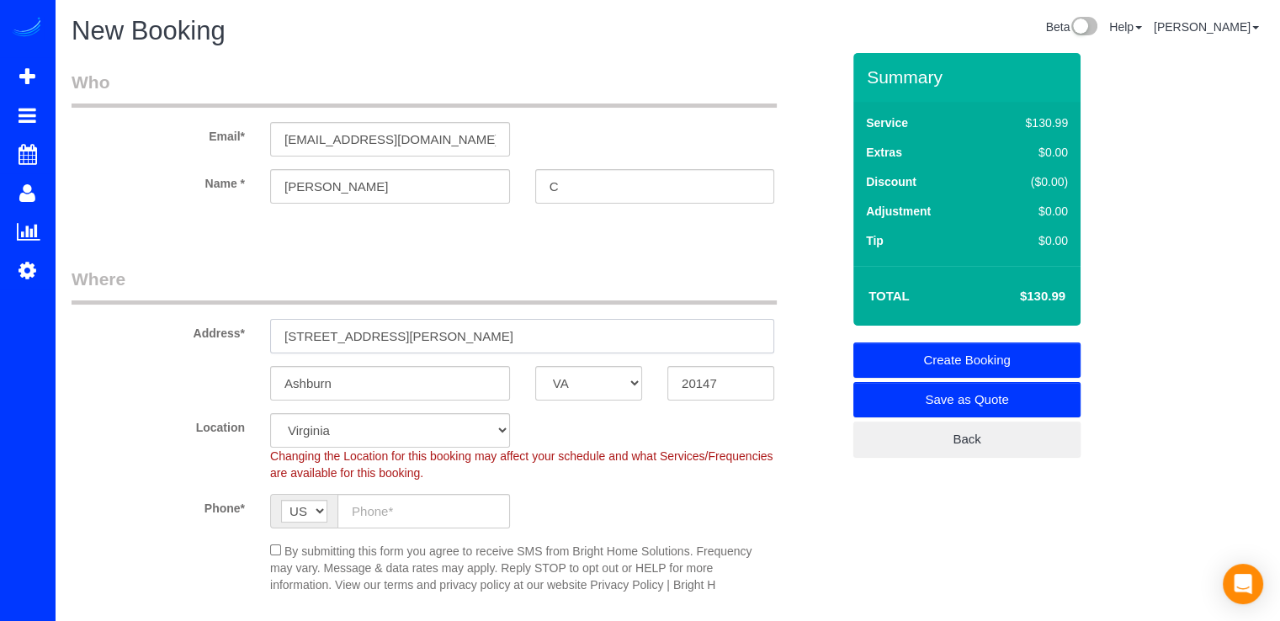
drag, startPoint x: 549, startPoint y: 337, endPoint x: 421, endPoint y: 339, distance: 127.9
click at [421, 339] on input "42677 Wardlaw Terrace, Ashburn, VA 20147" at bounding box center [522, 336] width 504 height 34
type input "42677 Wardlaw Terrace"
click at [379, 512] on input "text" at bounding box center [423, 511] width 172 height 34
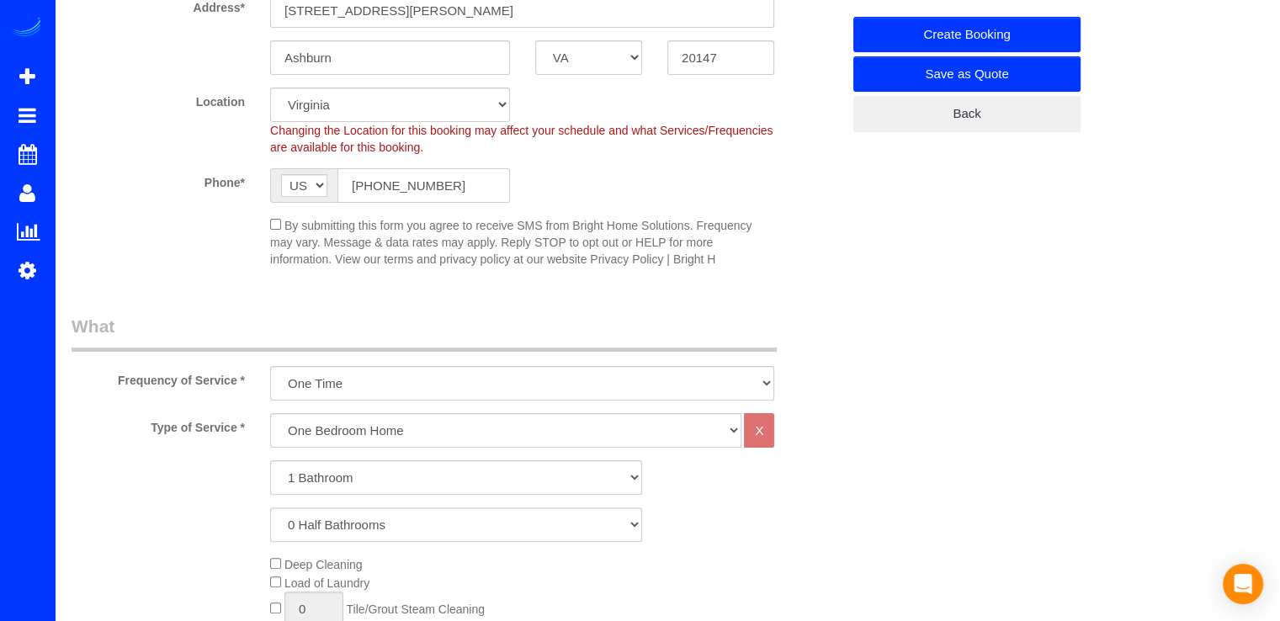
scroll to position [337, 0]
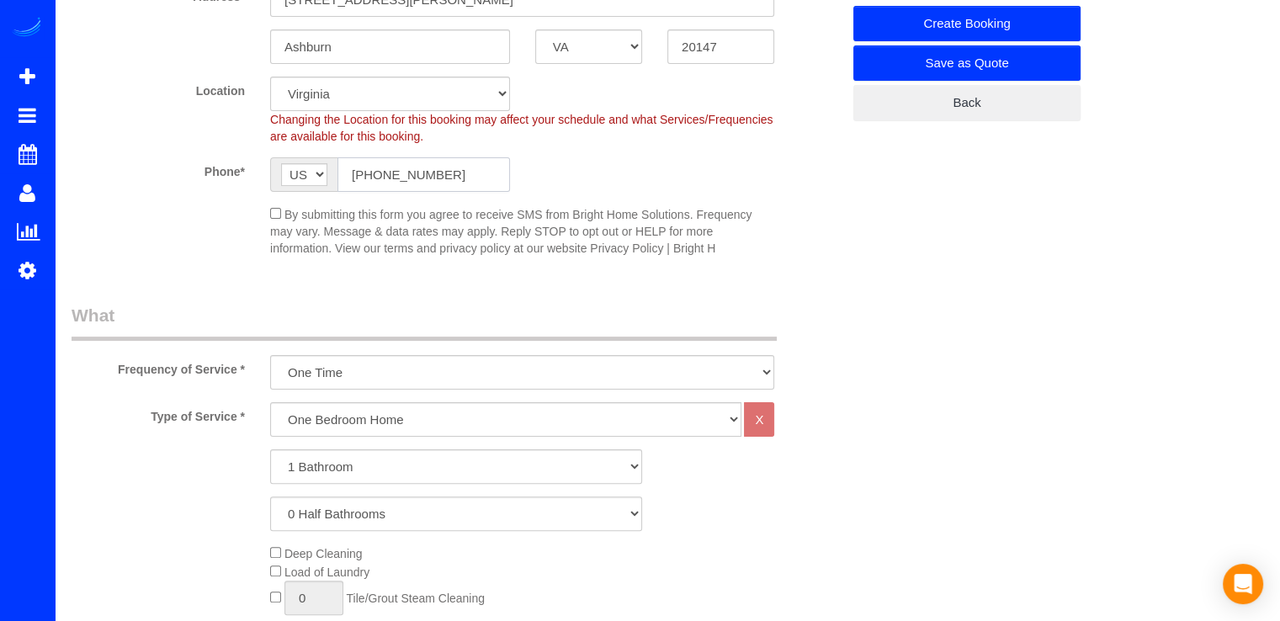
type input "(678) 895-3646"
drag, startPoint x: 367, startPoint y: 416, endPoint x: 386, endPoint y: 438, distance: 29.8
click at [368, 416] on select "One Bedroom Home Two Bedroom Home Three Bedroom Home Four Bedroom Home Five Bed…" at bounding box center [505, 419] width 471 height 34
select select "256"
click at [270, 402] on select "One Bedroom Home Two Bedroom Home Three Bedroom Home Four Bedroom Home Five Bed…" at bounding box center [505, 419] width 471 height 34
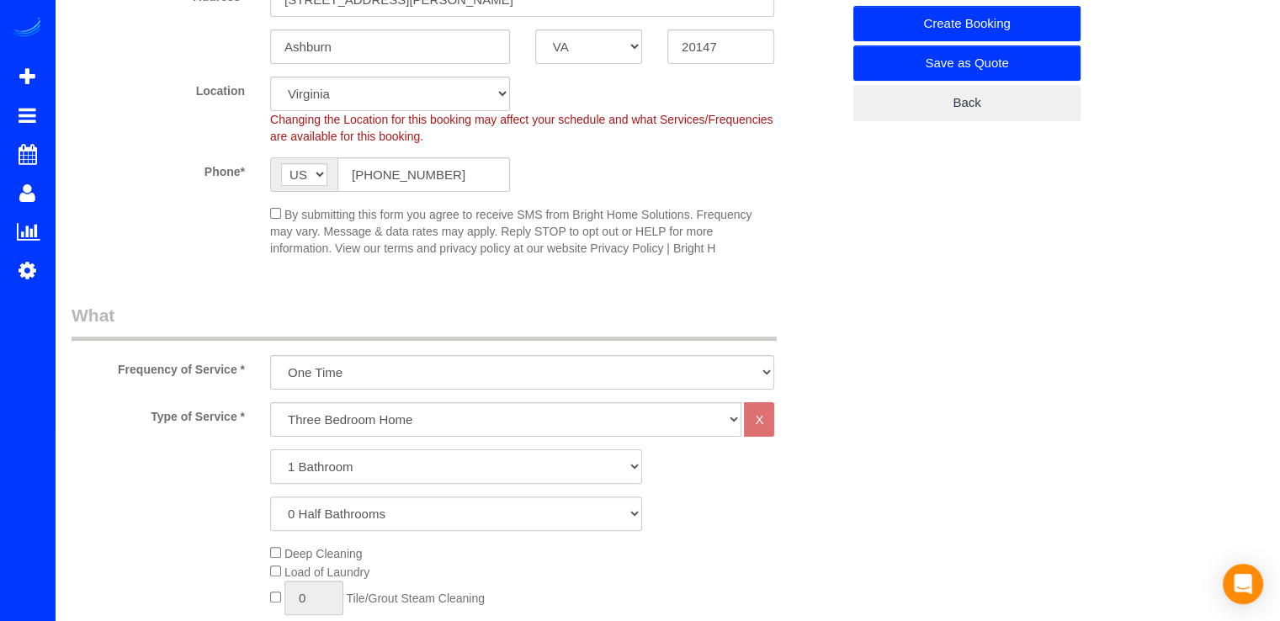
drag, startPoint x: 358, startPoint y: 455, endPoint x: 355, endPoint y: 469, distance: 13.7
click at [358, 455] on select "1 Bathroom 2 Bathrooms 3 Bathrooms 4 Bathrooms 5 Bathrooms 6 Bathrooms 7 Bathro…" at bounding box center [456, 466] width 372 height 34
select select "2"
click at [270, 449] on select "1 Bathroom 2 Bathrooms 3 Bathrooms 4 Bathrooms 5 Bathrooms 6 Bathrooms 7 Bathro…" at bounding box center [456, 466] width 372 height 34
click at [326, 512] on select "0 Half Bathrooms 1 Half Bathroom 2 Half Bathrooms 3 Half Bathrooms 4 Half Bathr…" at bounding box center [456, 513] width 372 height 34
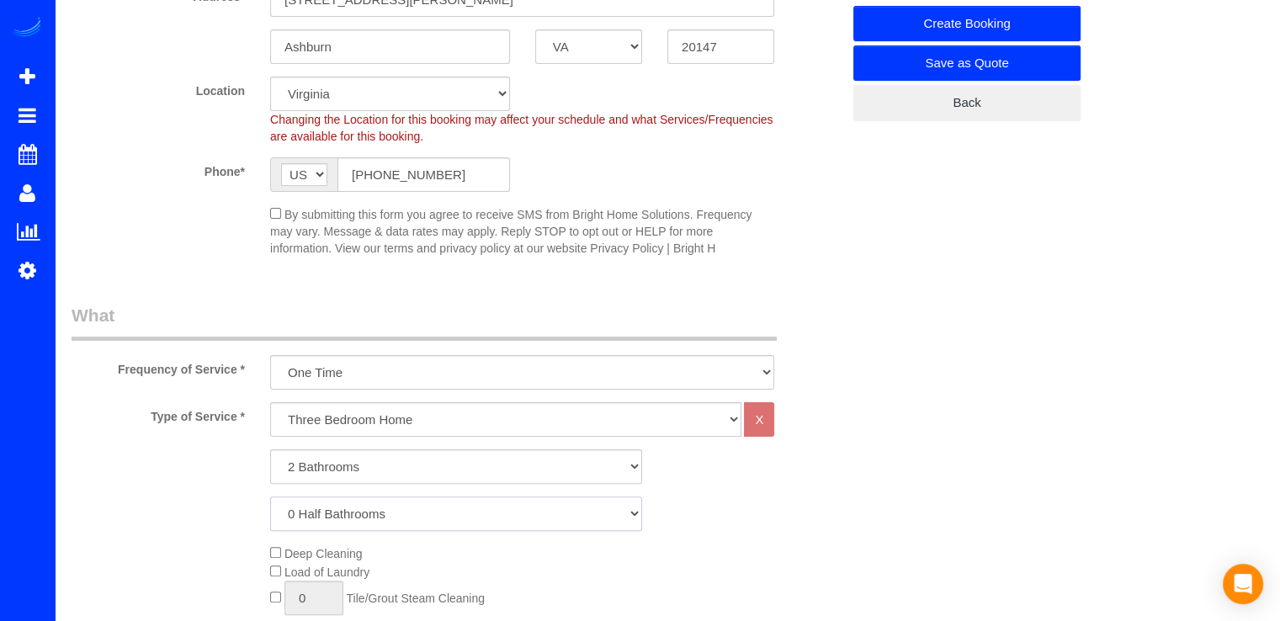
select select "1"
click at [270, 496] on select "0 Half Bathrooms 1 Half Bathroom 2 Half Bathrooms 3 Half Bathrooms 4 Half Bathr…" at bounding box center [456, 513] width 372 height 34
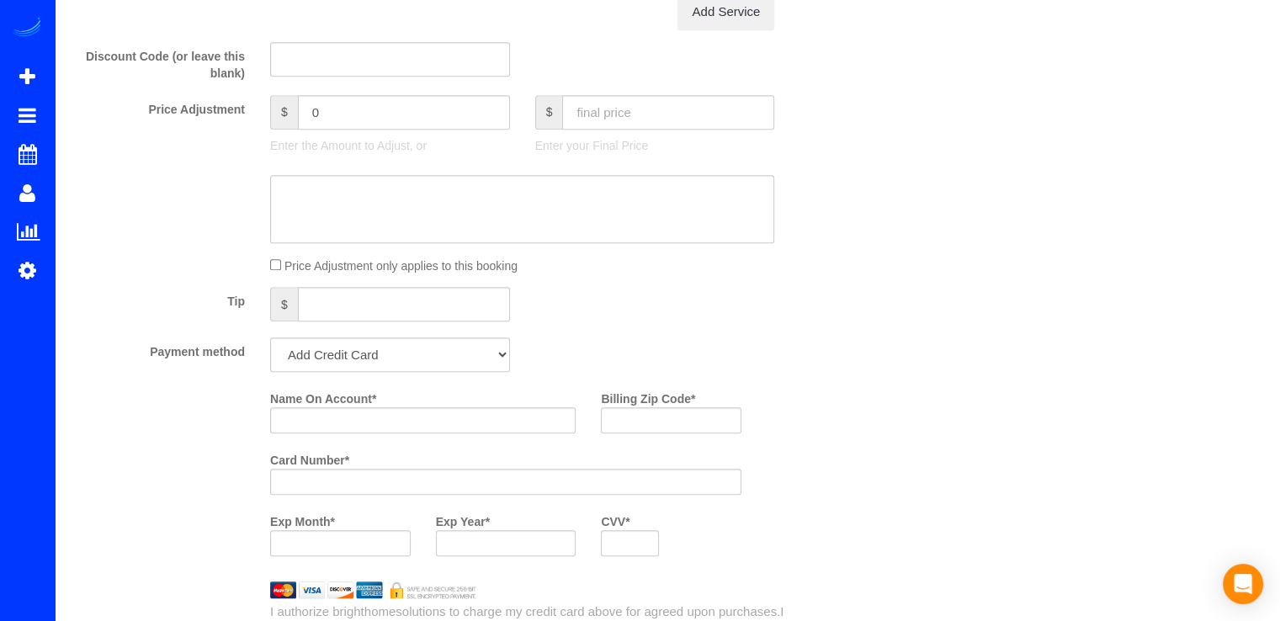
scroll to position [1515, 0]
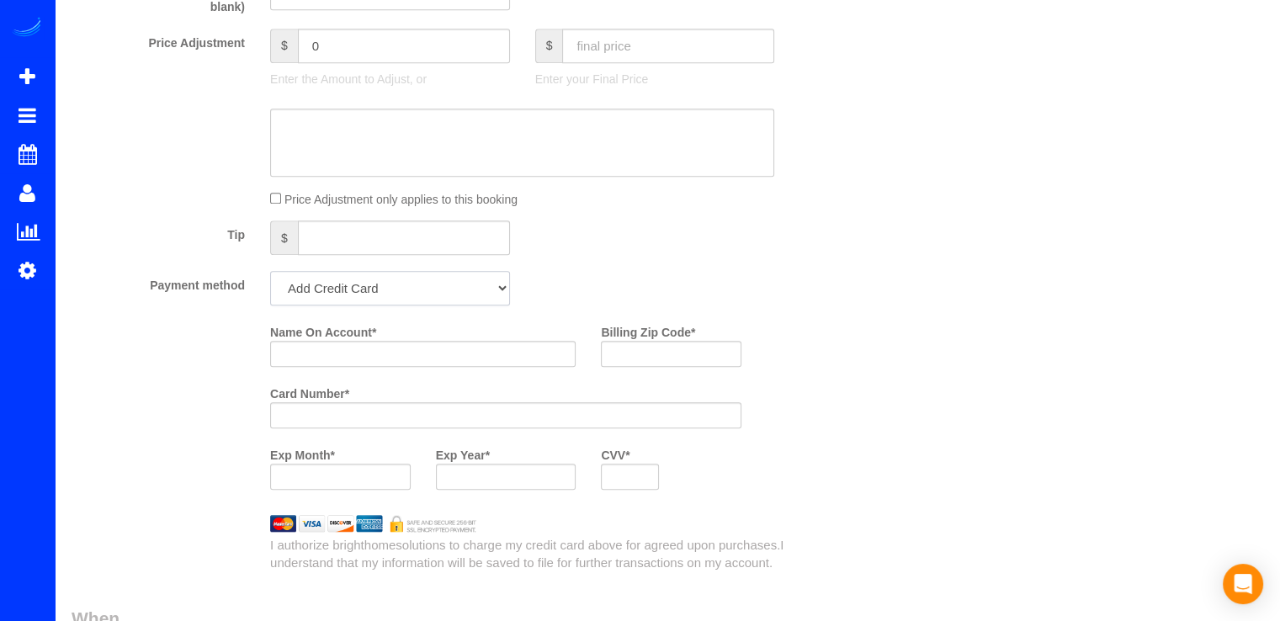
click at [402, 304] on select "Add Credit Card Cash Check Paypal" at bounding box center [390, 288] width 240 height 34
select select "string:check"
click at [270, 276] on select "Add Credit Card Cash Check Paypal" at bounding box center [390, 288] width 240 height 34
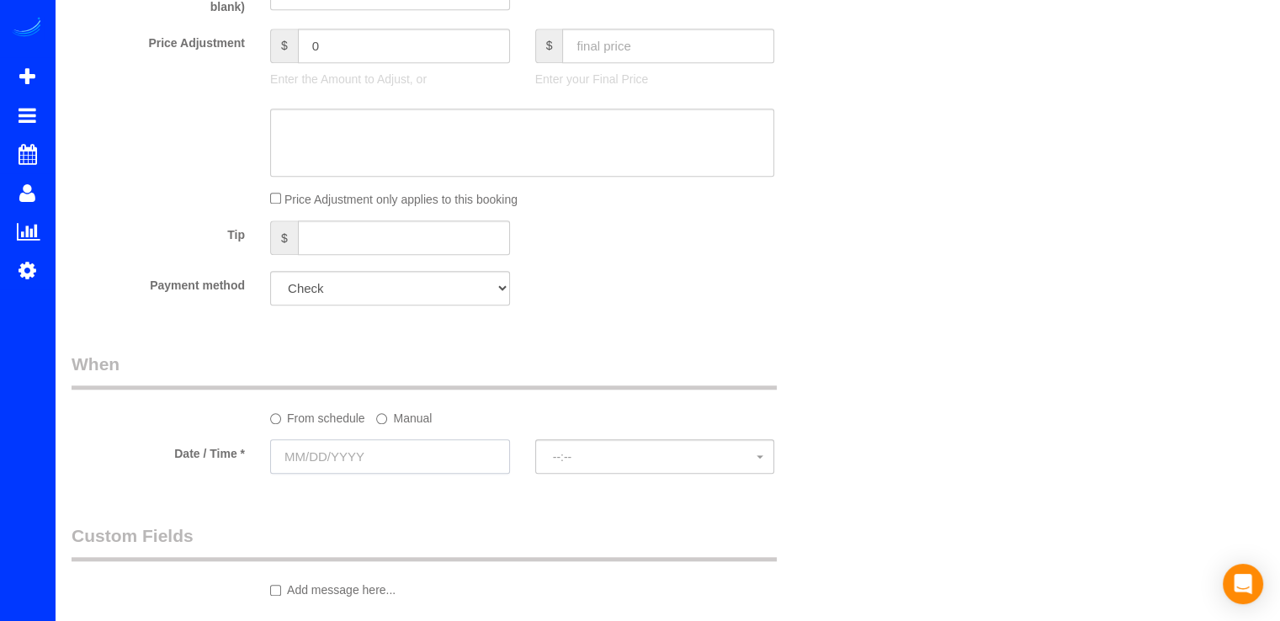
click at [358, 451] on input "text" at bounding box center [390, 456] width 240 height 34
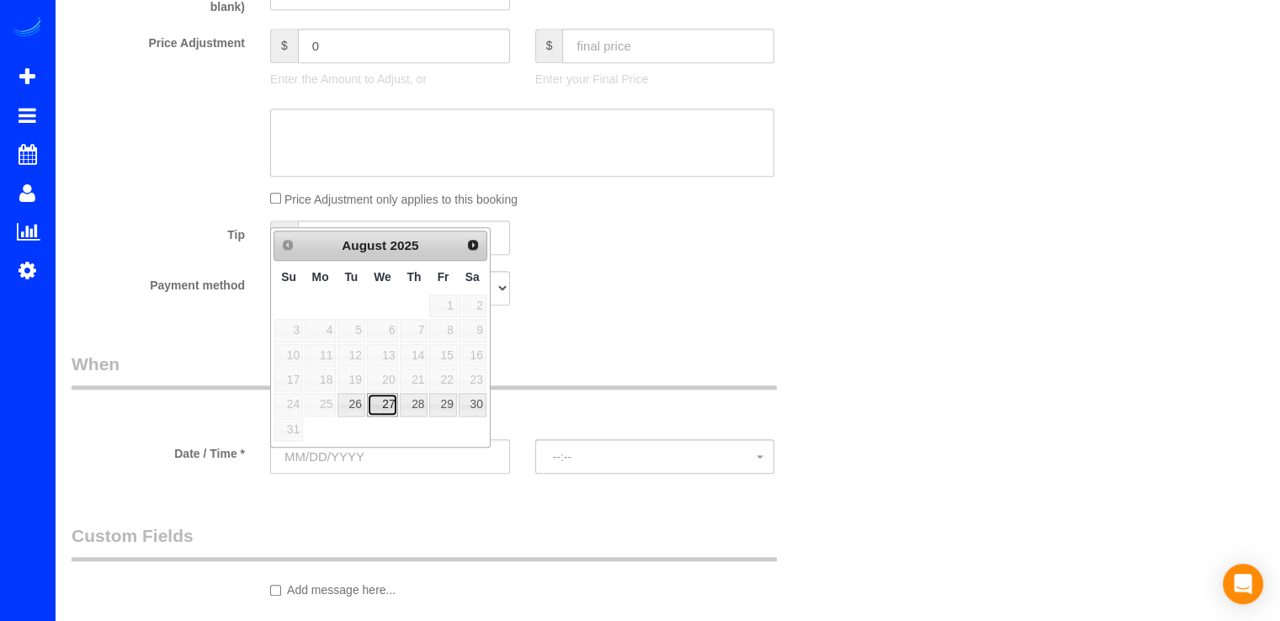
click at [380, 401] on link "27" at bounding box center [383, 404] width 32 height 23
type input "08/27/2025"
select select "spot38"
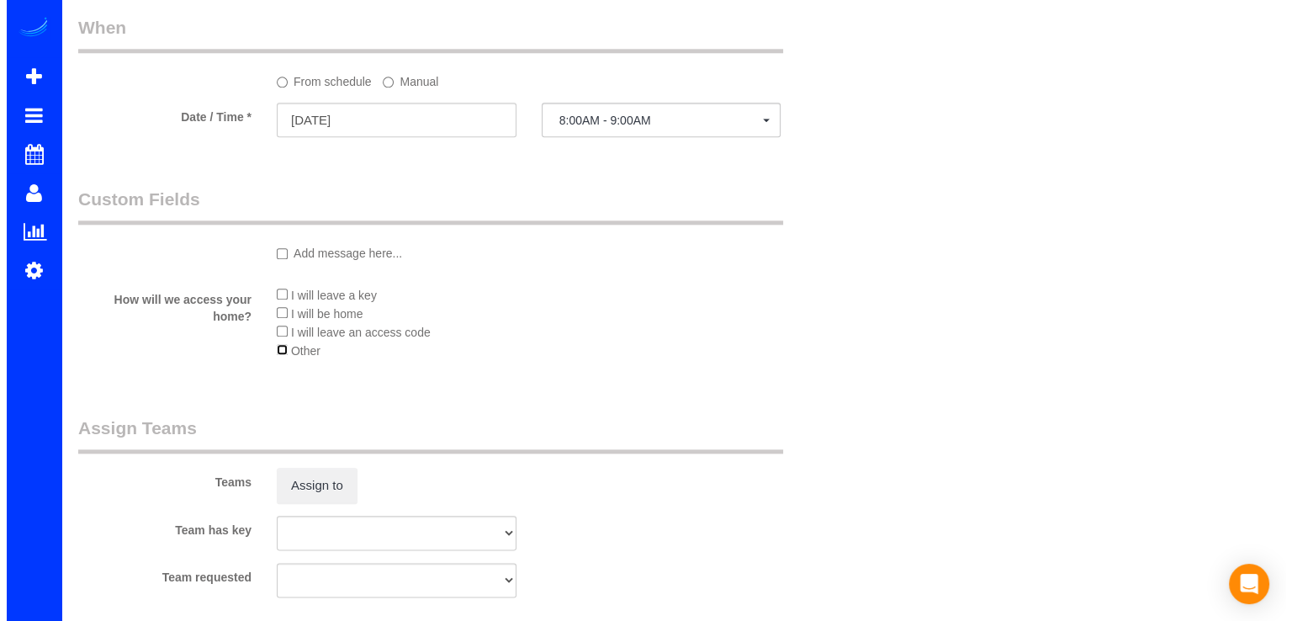
scroll to position [2104, 0]
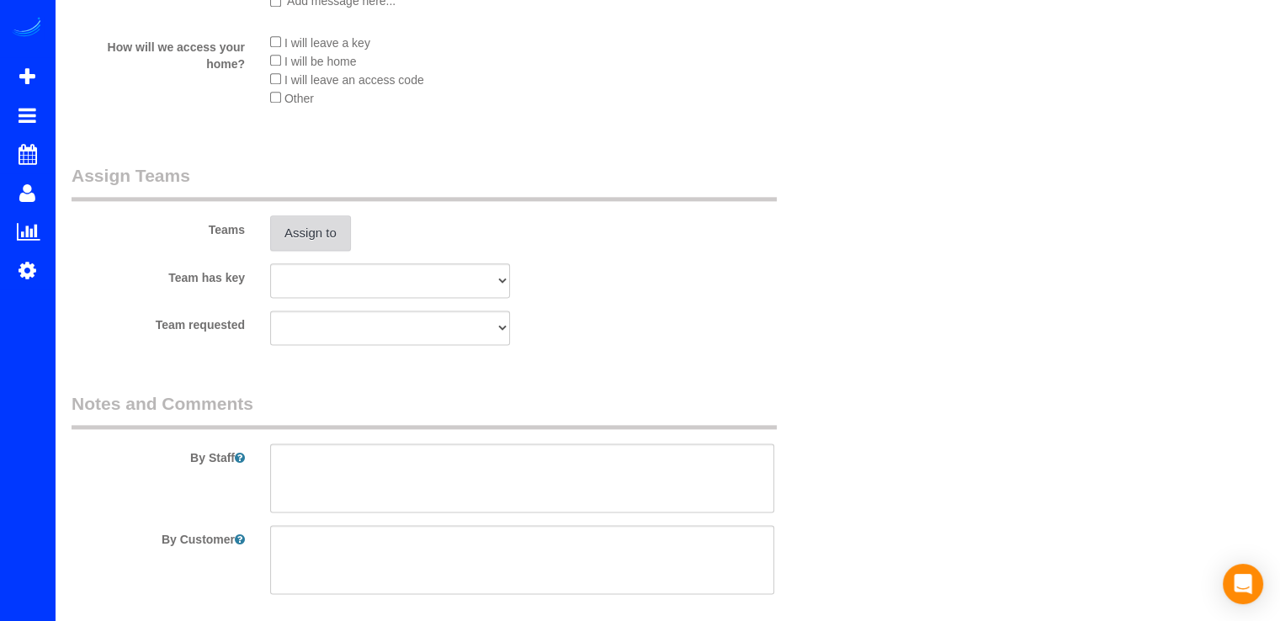
click at [311, 235] on button "Assign to" at bounding box center [310, 232] width 81 height 35
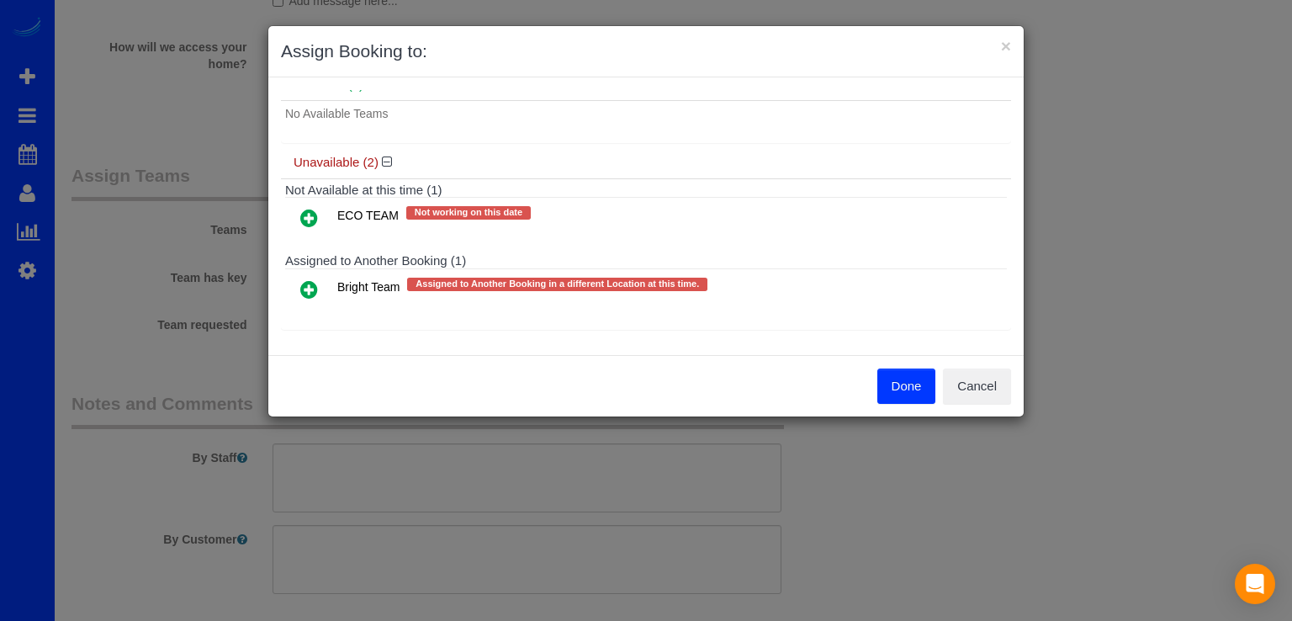
click at [310, 291] on icon at bounding box center [309, 289] width 18 height 20
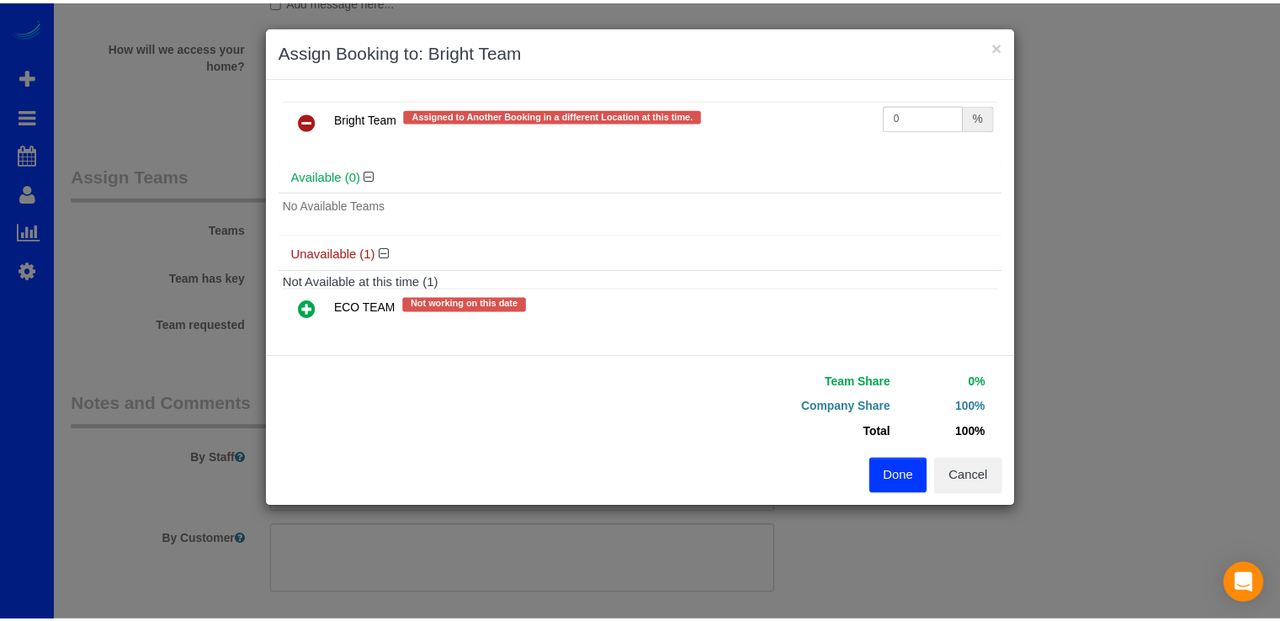
scroll to position [47, 0]
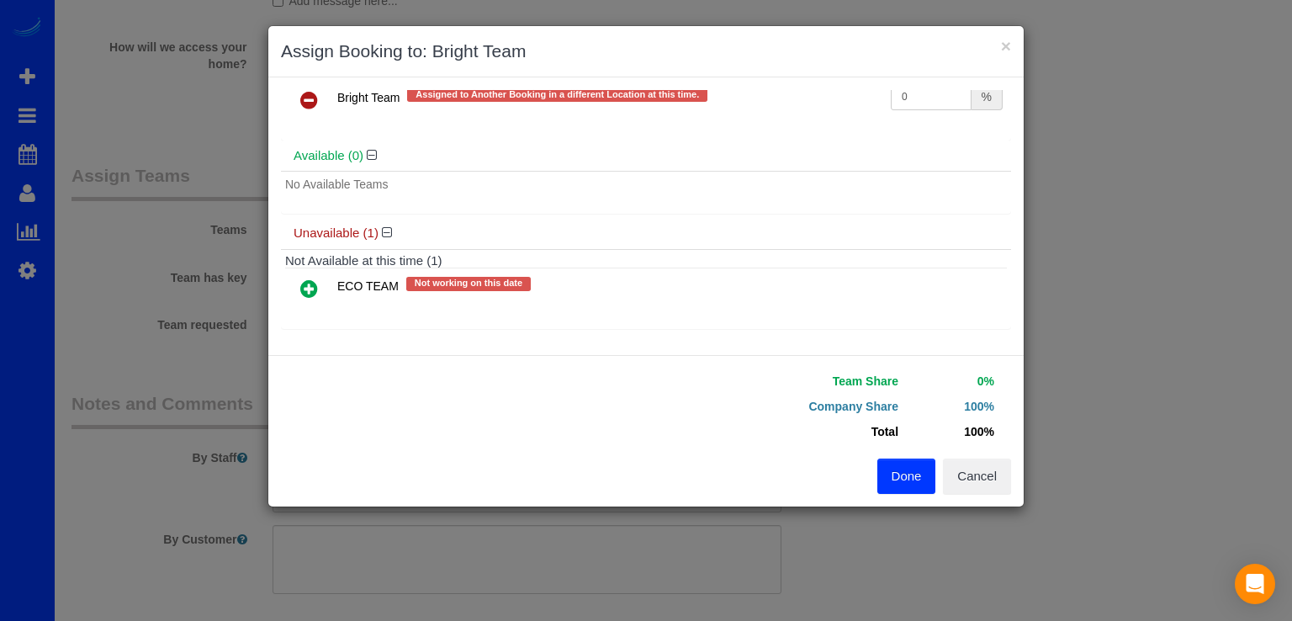
click at [889, 475] on button "Done" at bounding box center [907, 476] width 59 height 35
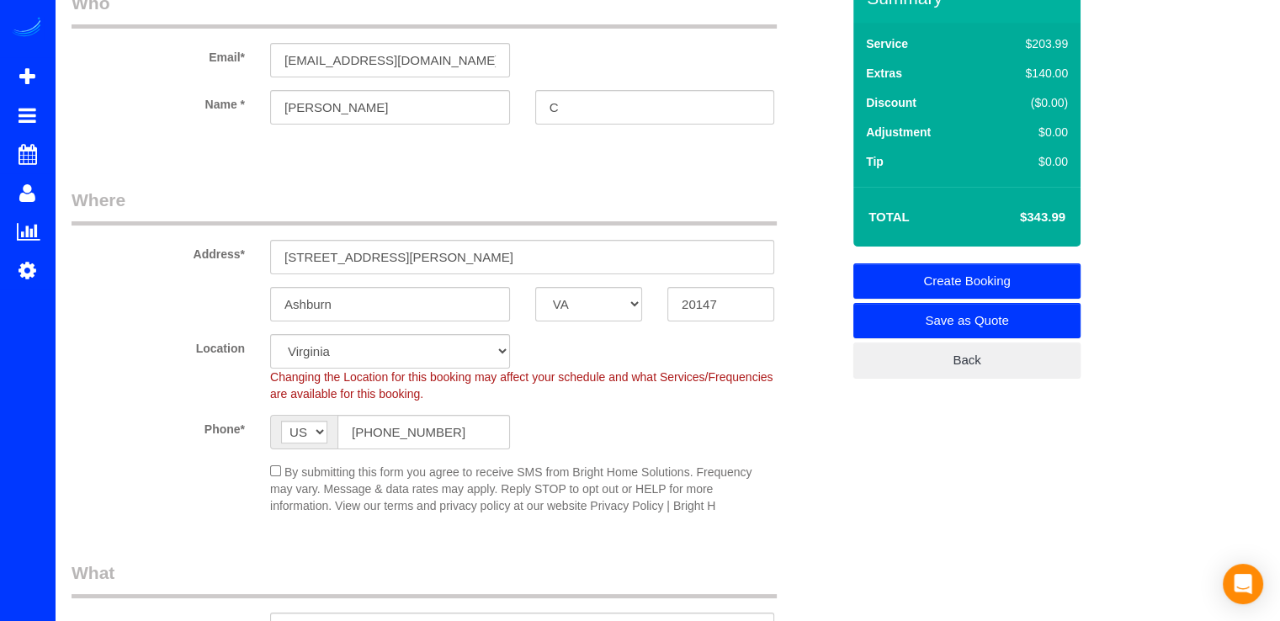
scroll to position [0, 0]
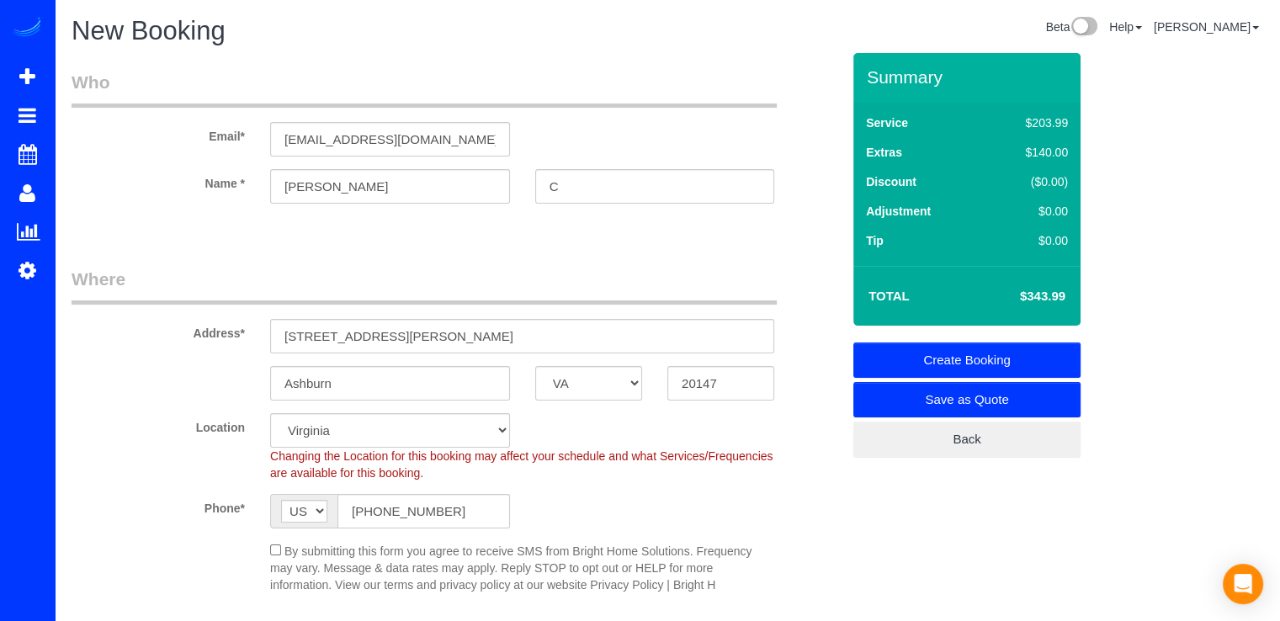
click at [932, 366] on link "Create Booking" at bounding box center [966, 359] width 227 height 35
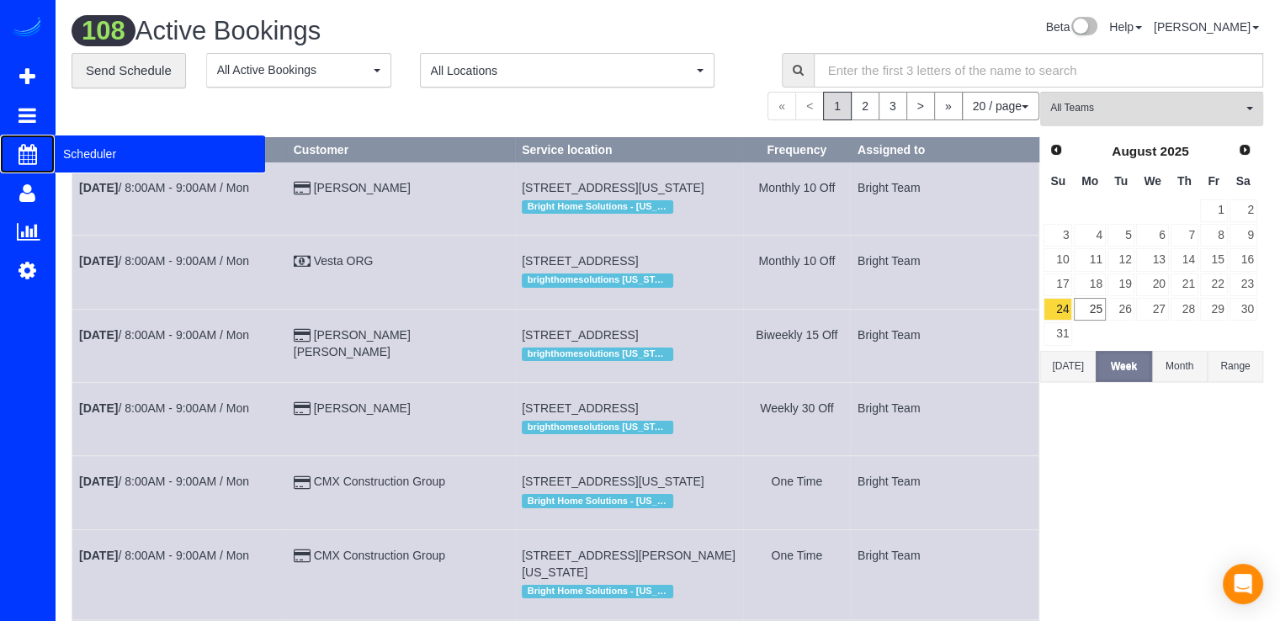
click at [93, 156] on span "Scheduler" at bounding box center [160, 154] width 210 height 39
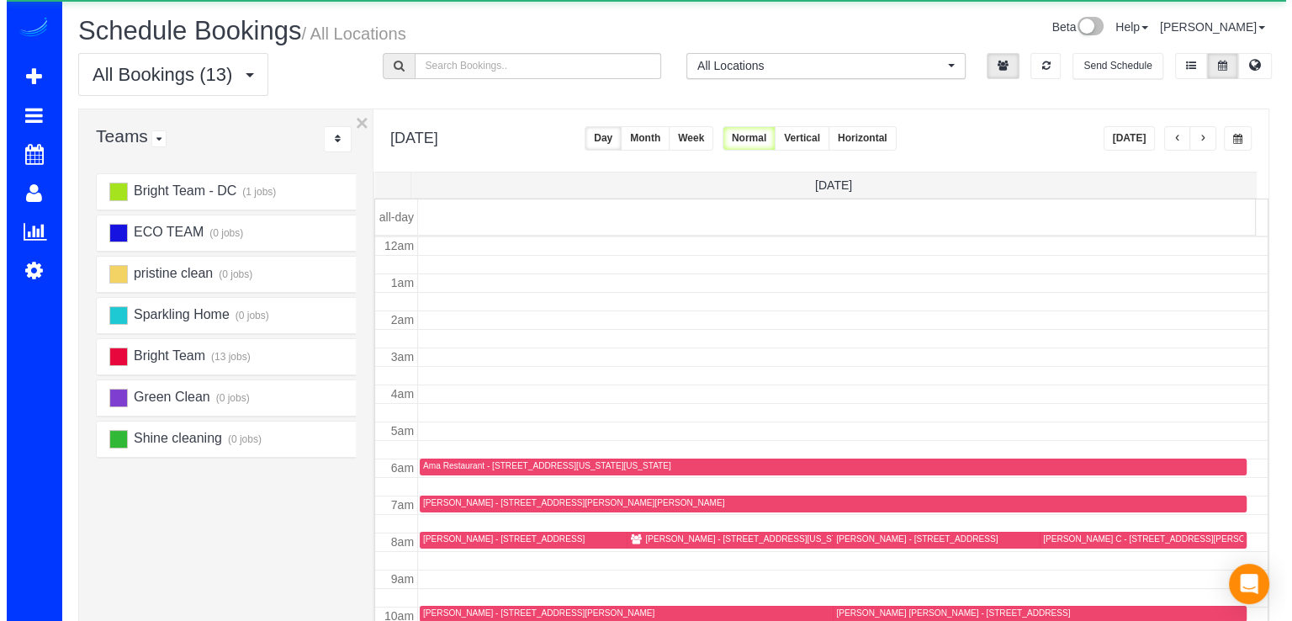
scroll to position [221, 0]
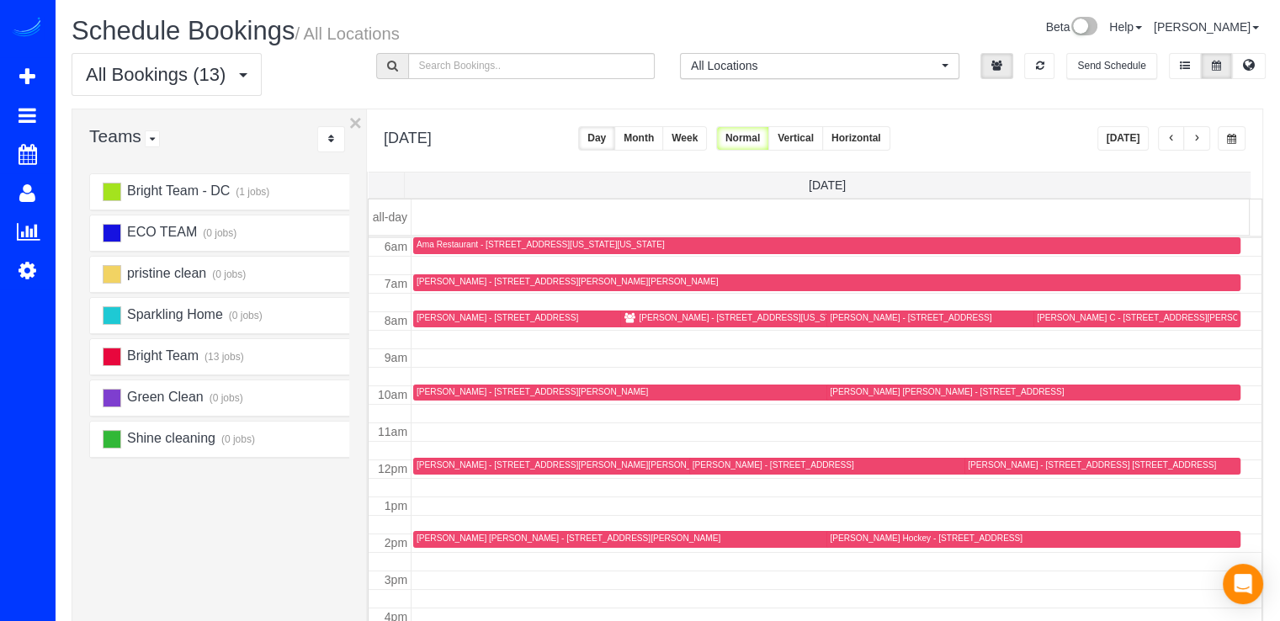
click at [1044, 316] on div "Tasha C - 42677 Wardlaw Terrace, Ashburn, VA 20147" at bounding box center [1157, 317] width 240 height 11
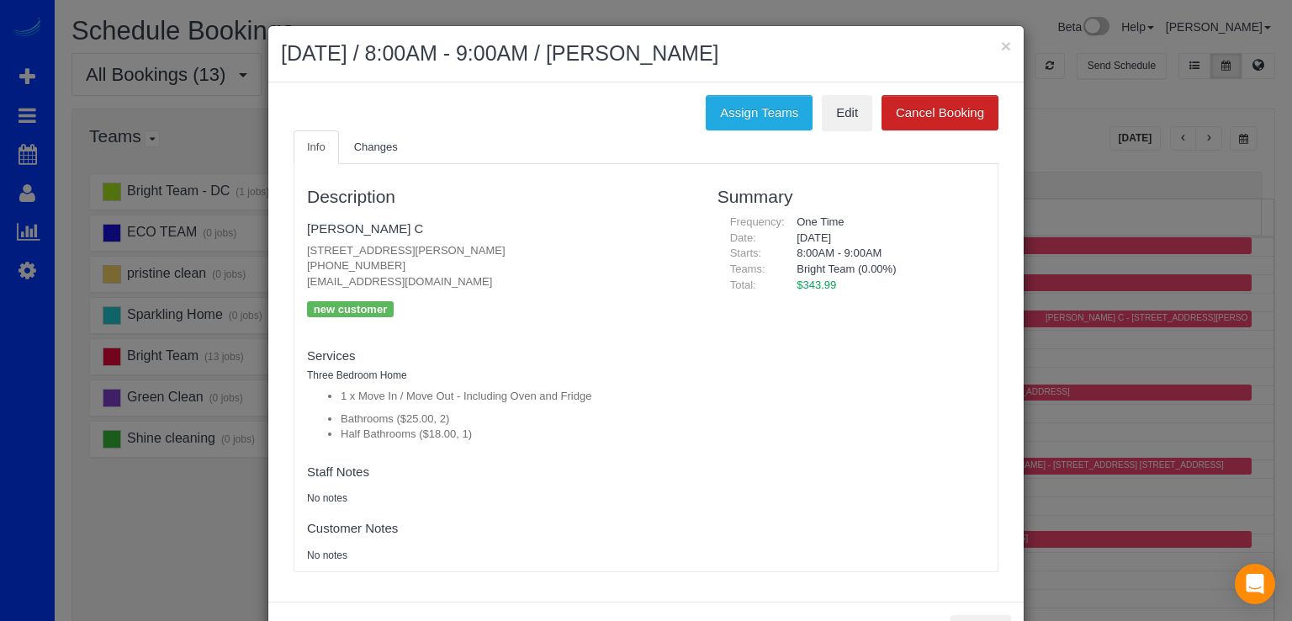
drag, startPoint x: 298, startPoint y: 281, endPoint x: 470, endPoint y: 280, distance: 171.7
click at [470, 280] on div "Description Tasha C 42677 Wardlaw Terrace, Ashburn, VA 20147 (678) 895-3646 mst…" at bounding box center [500, 367] width 411 height 390
copy p "mstchilds5@gmail.com"
drag, startPoint x: 995, startPoint y: 42, endPoint x: 1018, endPoint y: 52, distance: 24.9
click at [1001, 42] on button "×" at bounding box center [1006, 46] width 10 height 18
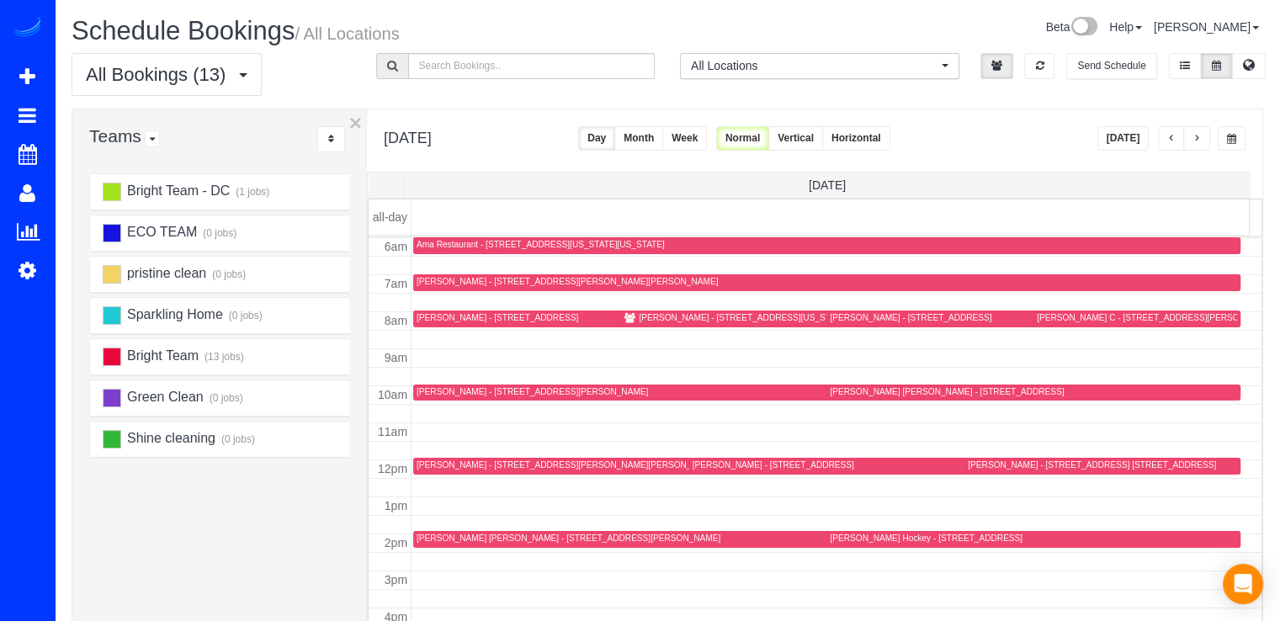
click at [1050, 319] on div "Tasha C - 42677 Wardlaw Terrace, Ashburn, VA 20147" at bounding box center [1157, 317] width 240 height 11
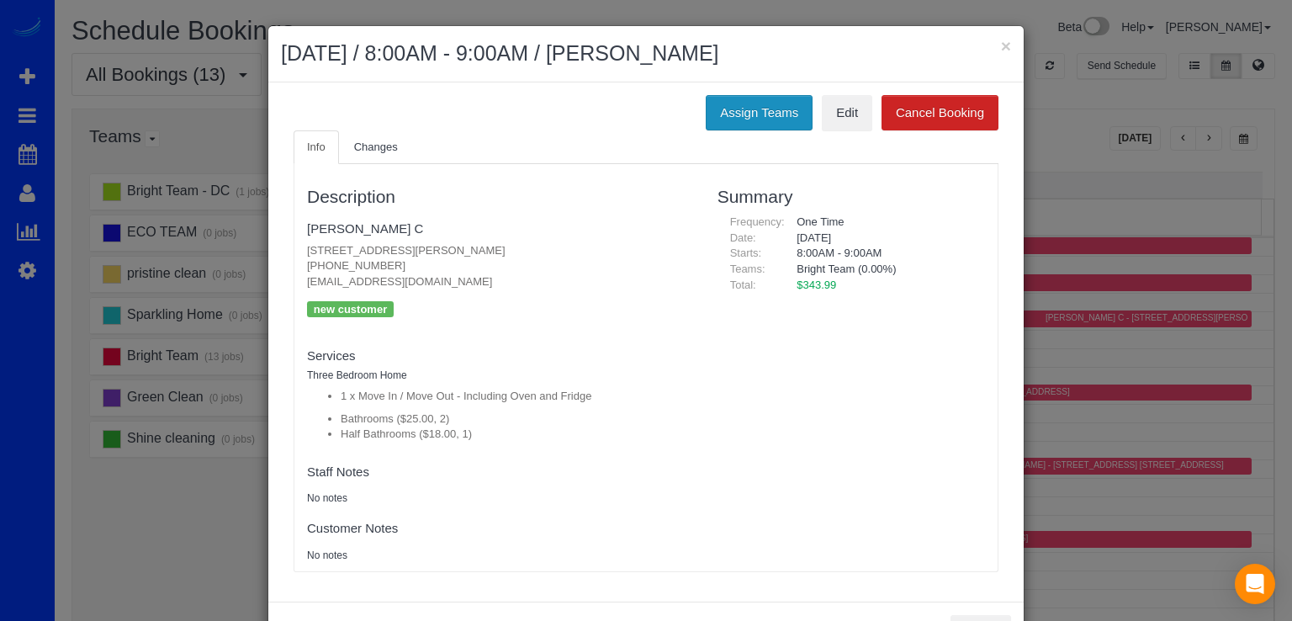
click at [747, 115] on button "Assign Teams" at bounding box center [759, 112] width 107 height 35
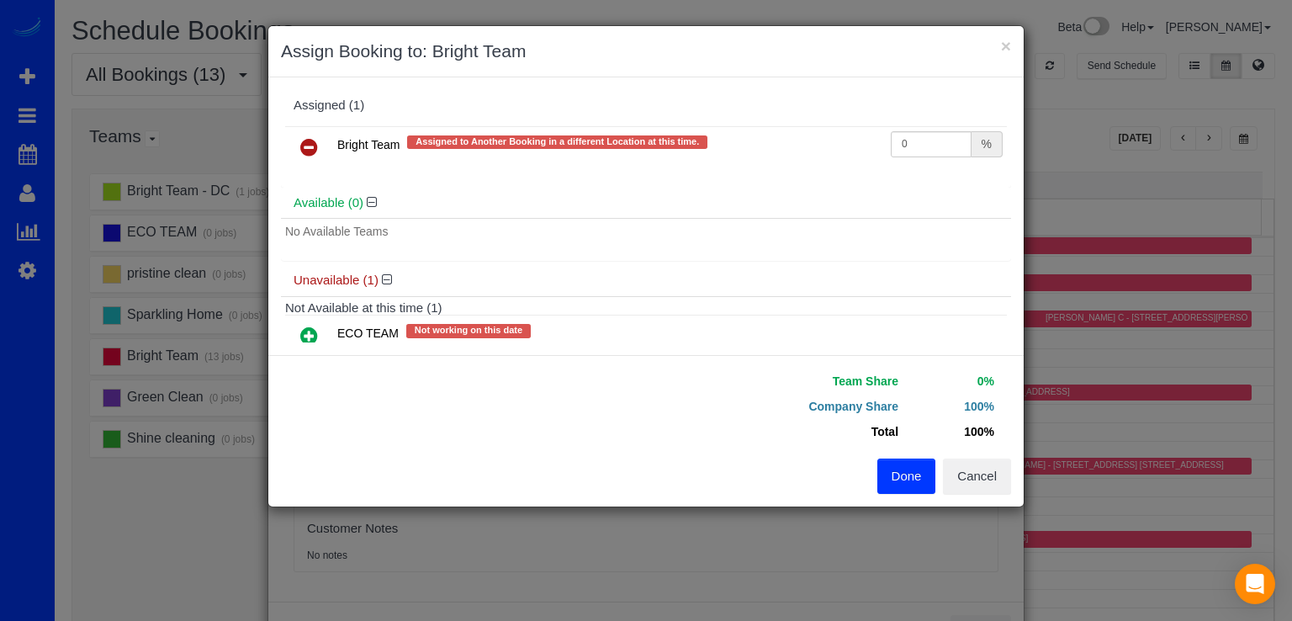
scroll to position [47, 0]
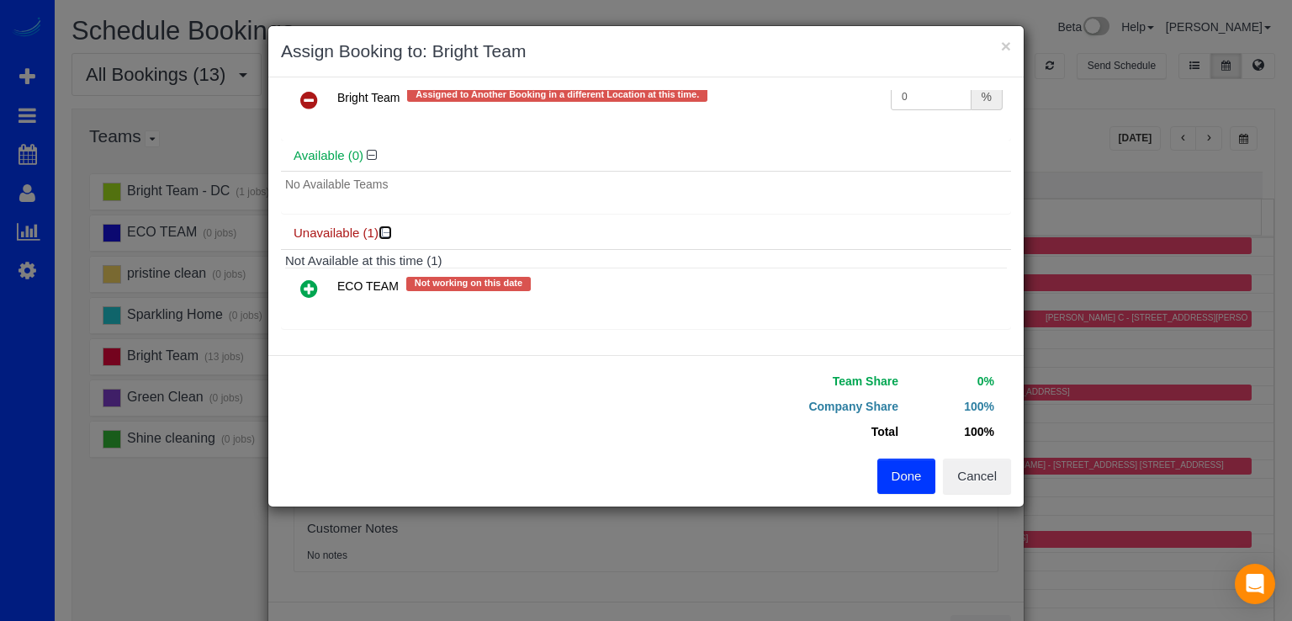
click at [390, 229] on icon at bounding box center [387, 232] width 10 height 13
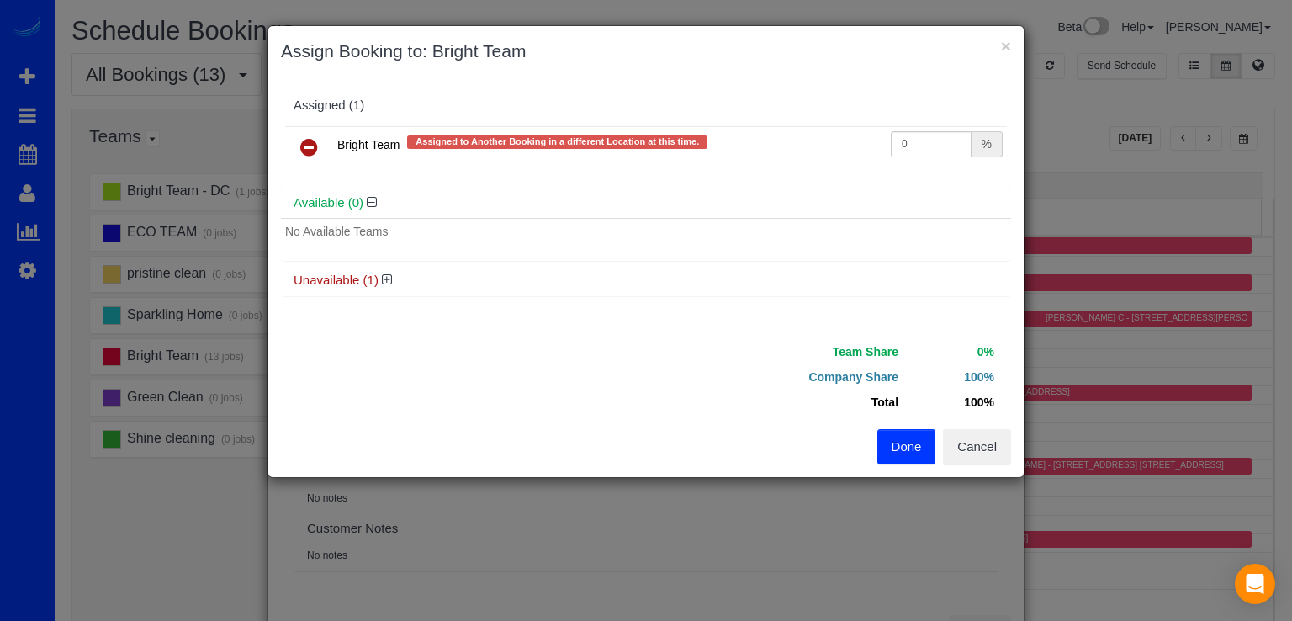
click at [375, 277] on h4 "Unavailable (1)" at bounding box center [646, 280] width 705 height 14
click at [390, 274] on icon at bounding box center [387, 279] width 10 height 13
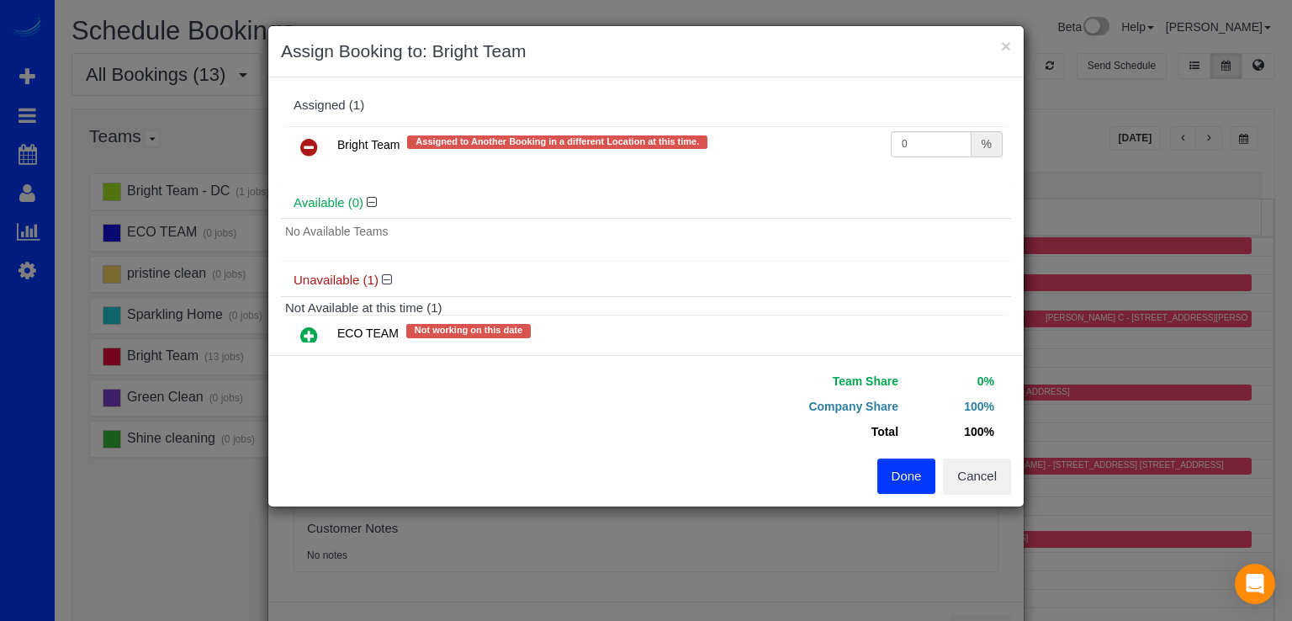
click at [374, 212] on div "Available (0)" at bounding box center [646, 203] width 730 height 31
click at [372, 213] on div "Available (0)" at bounding box center [646, 203] width 730 height 31
click at [372, 206] on icon at bounding box center [372, 202] width 10 height 13
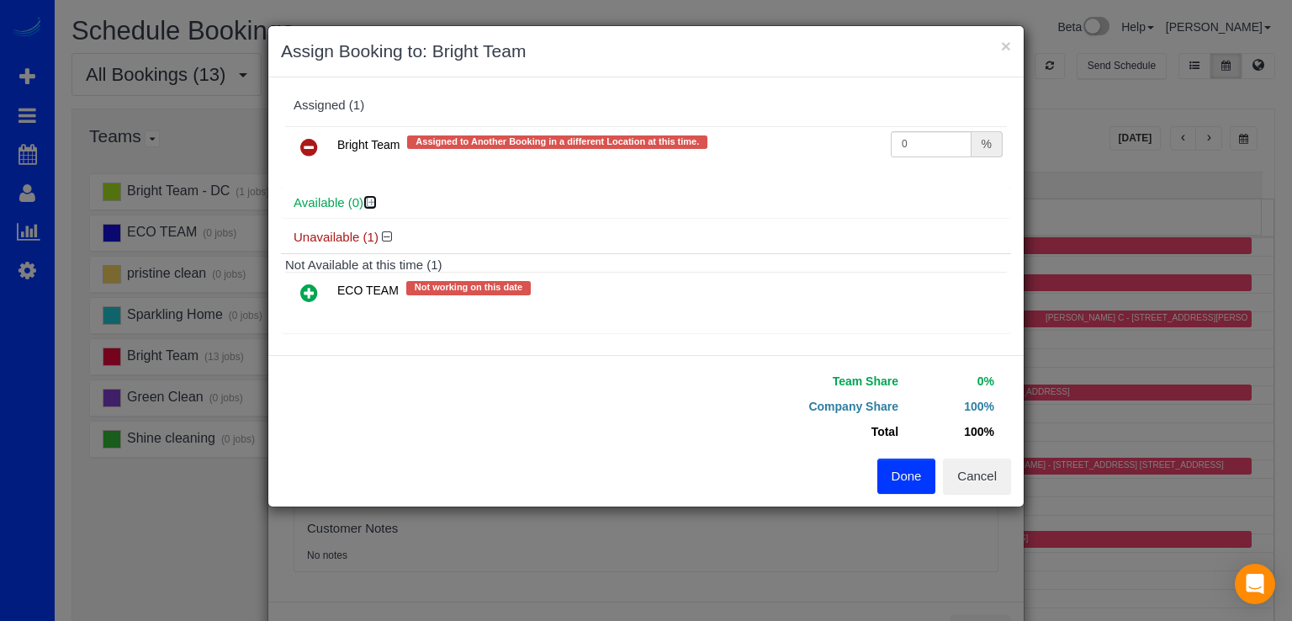
click at [369, 199] on icon at bounding box center [372, 202] width 10 height 13
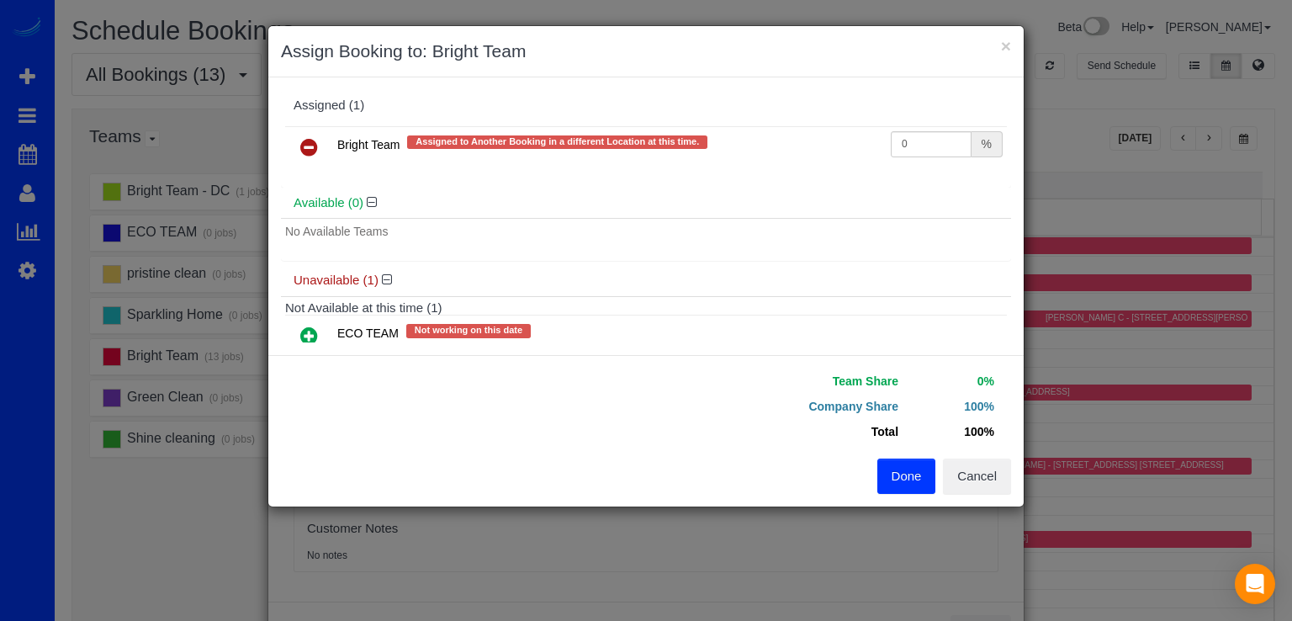
click at [387, 269] on div "Unavailable (1)" at bounding box center [646, 280] width 730 height 31
click at [385, 273] on icon at bounding box center [387, 279] width 10 height 13
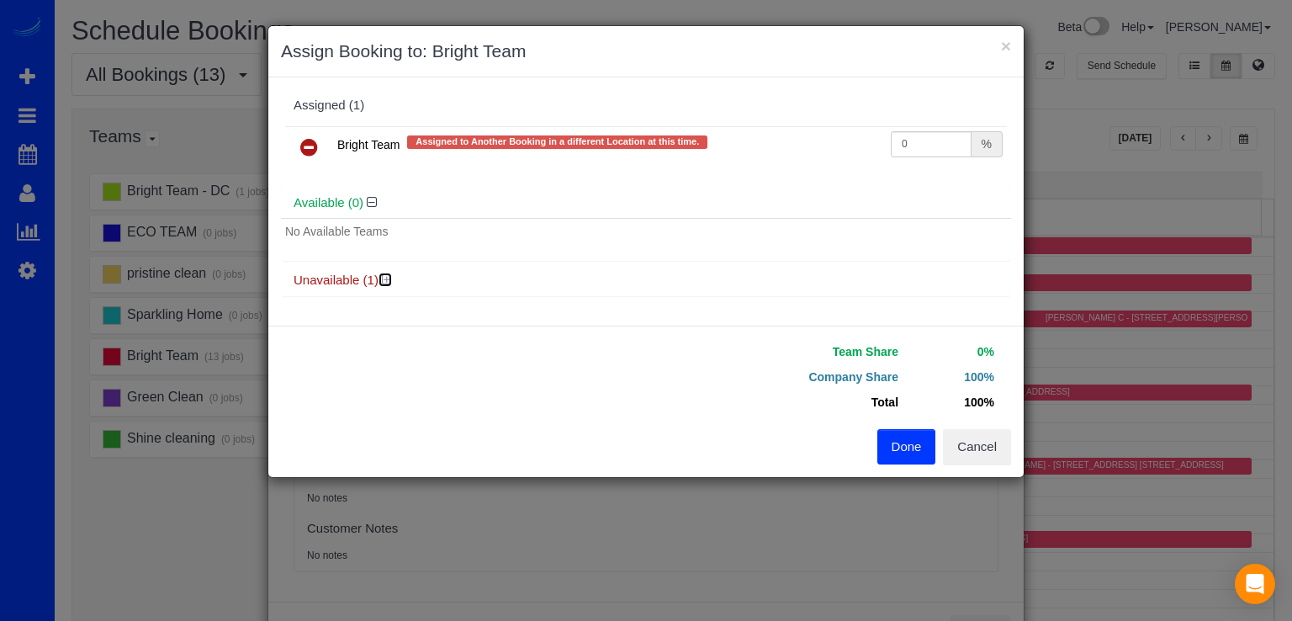
click at [385, 273] on icon at bounding box center [387, 279] width 10 height 13
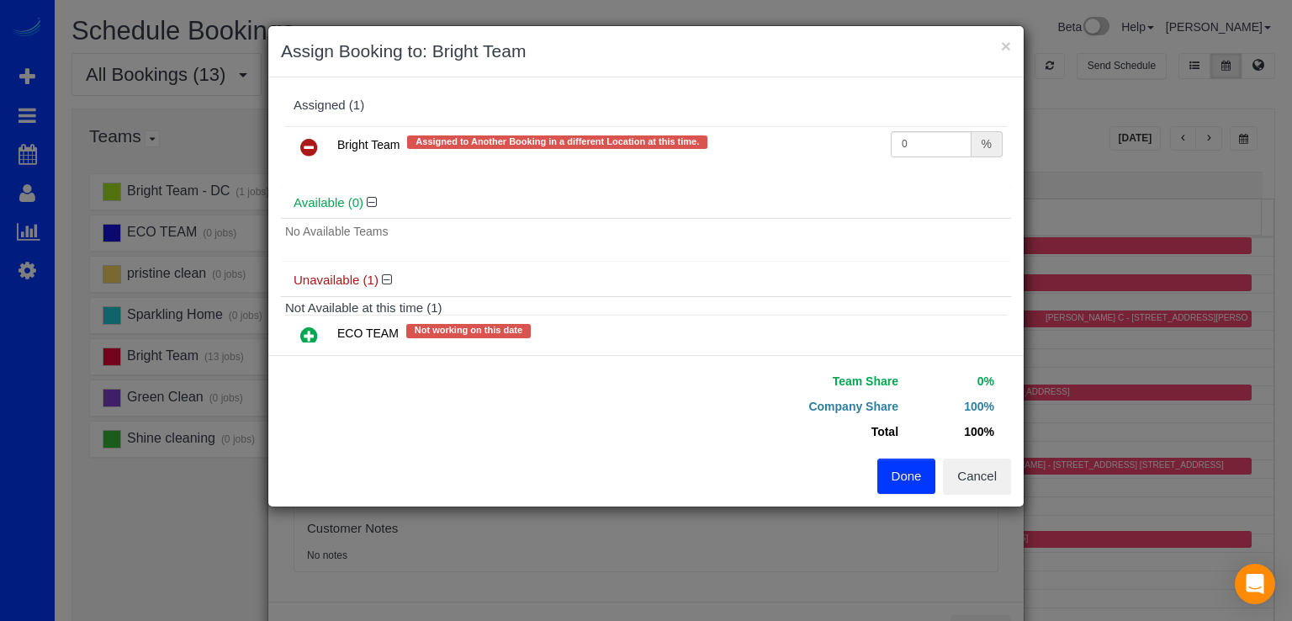
click at [387, 236] on span "No Available Teams" at bounding box center [336, 231] width 103 height 13
click at [314, 336] on icon at bounding box center [309, 336] width 18 height 20
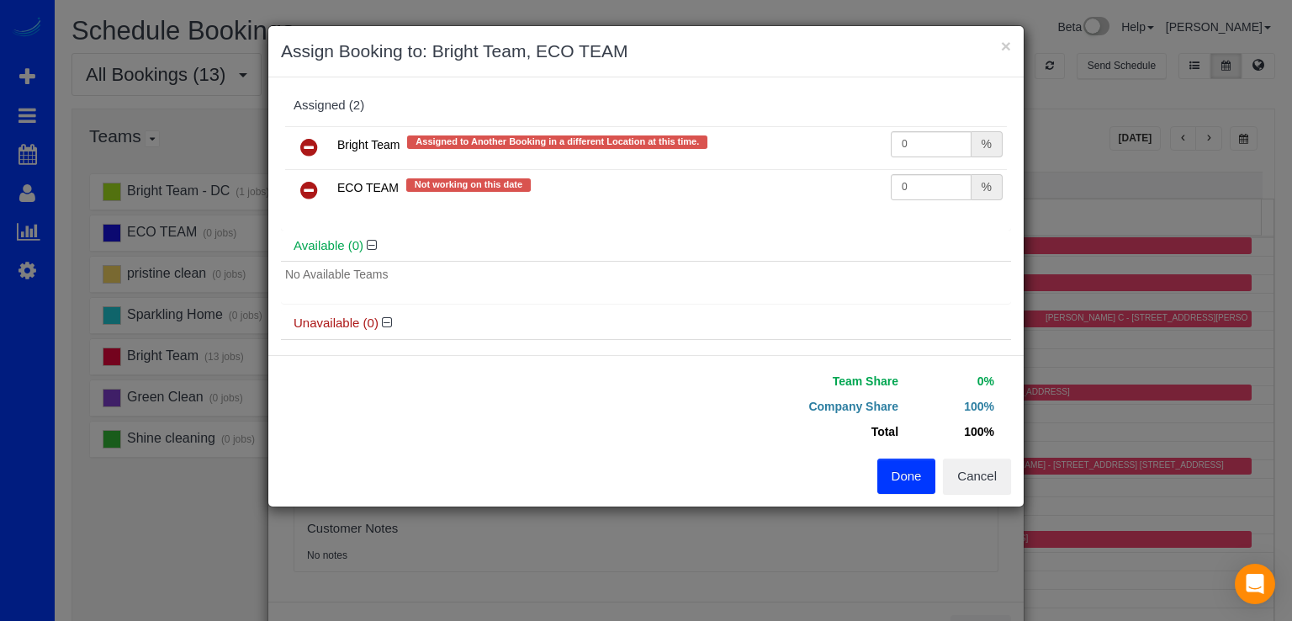
click at [884, 467] on button "Done" at bounding box center [907, 476] width 59 height 35
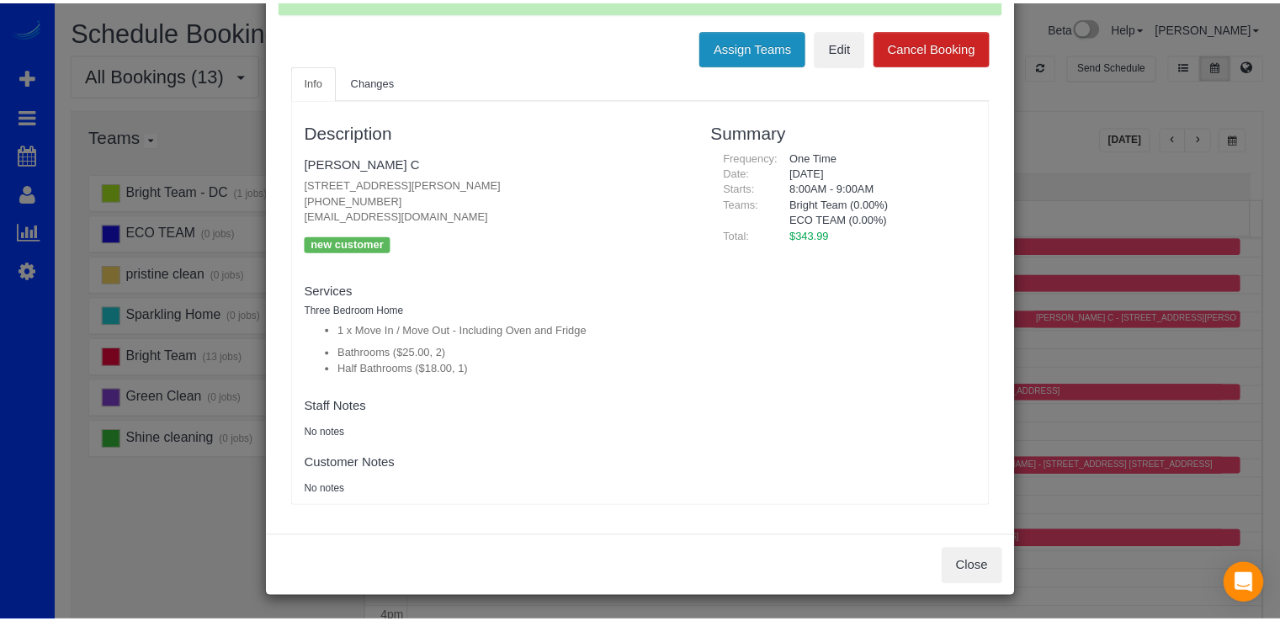
scroll to position [40, 0]
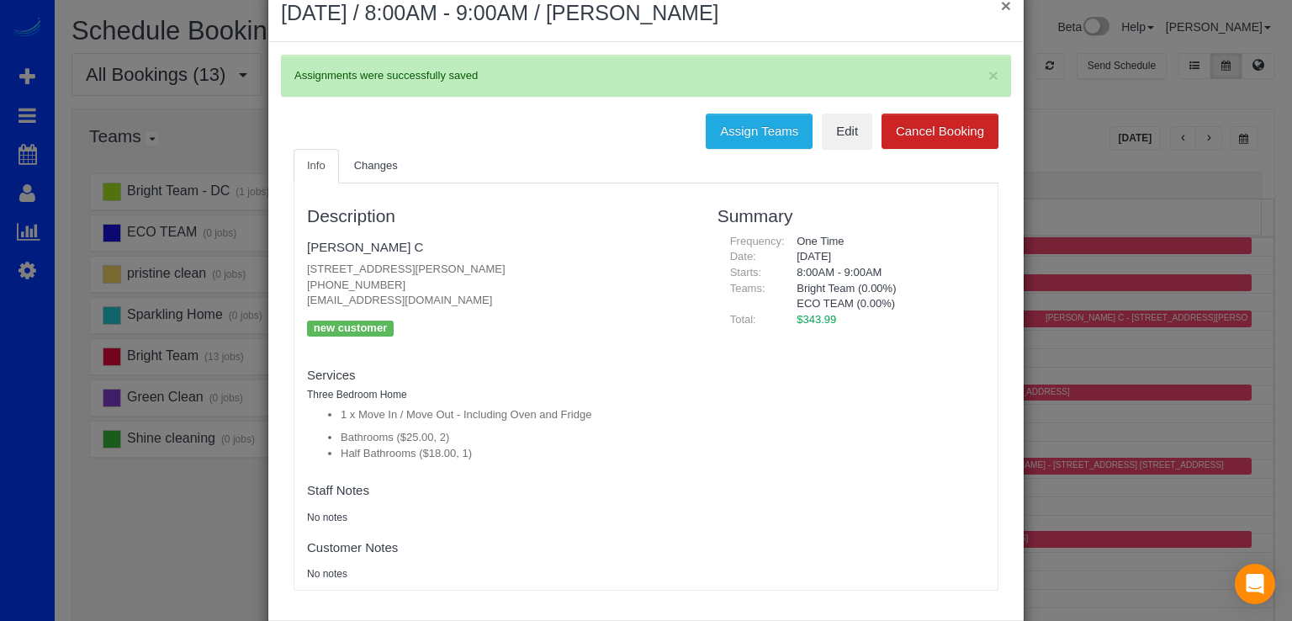
click at [1001, 7] on button "×" at bounding box center [1006, 6] width 10 height 18
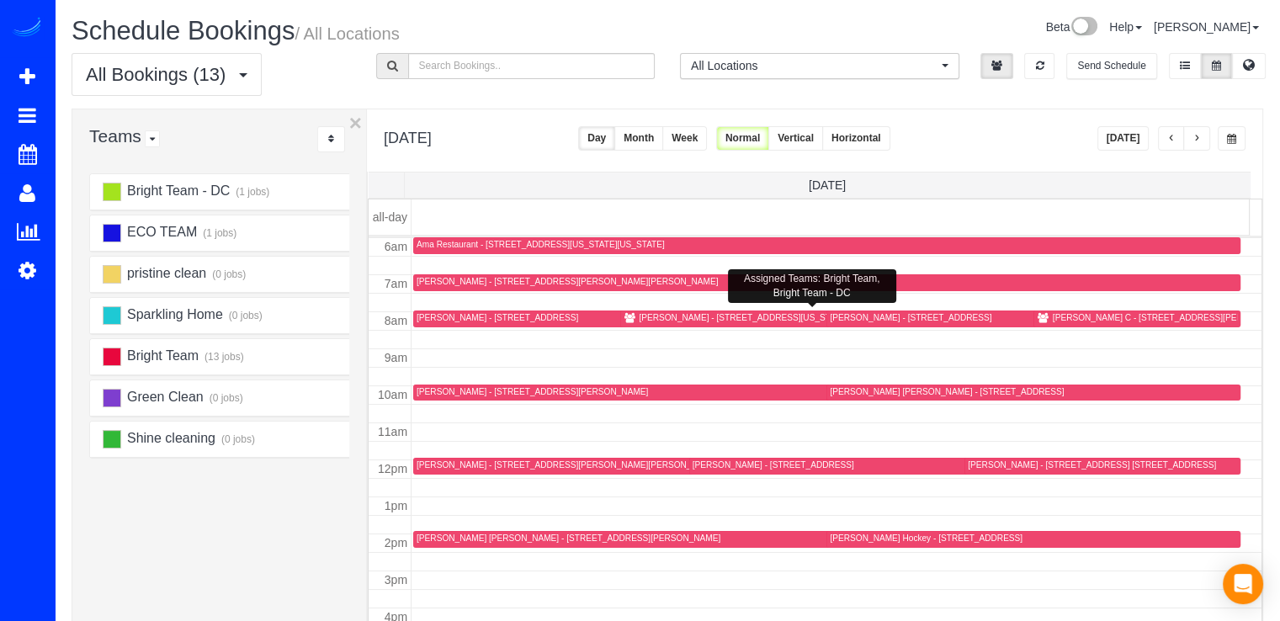
click at [650, 316] on div "Caitlin Conroy - 5320 43rd St Nw, Washington, DC 20015" at bounding box center [743, 317] width 209 height 11
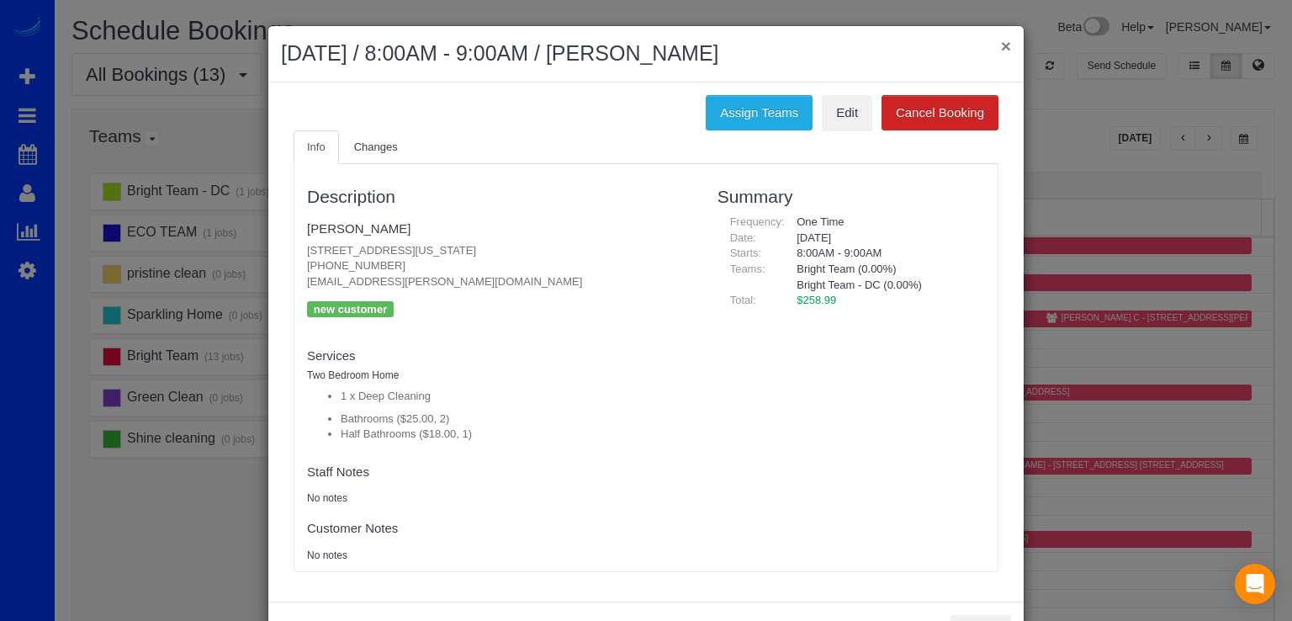
click at [1001, 45] on button "×" at bounding box center [1006, 46] width 10 height 18
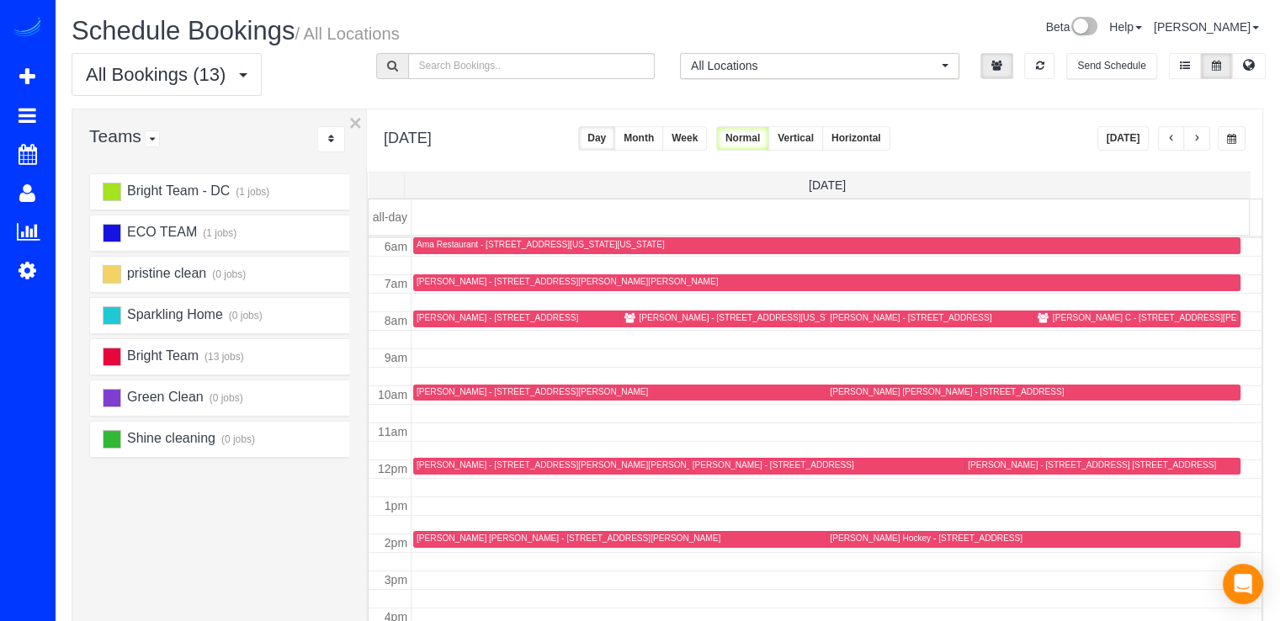
click at [1057, 317] on div "Tasha C - 42677 Wardlaw Terrace, Ashburn, VA 20147" at bounding box center [1173, 317] width 240 height 11
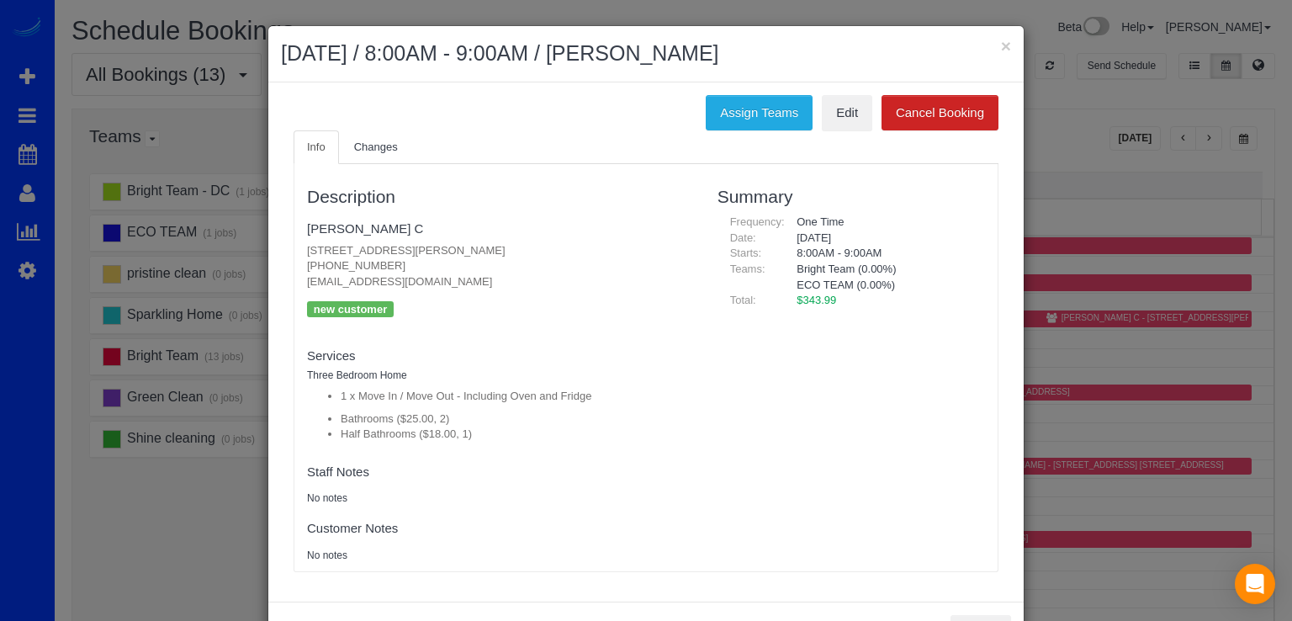
click at [993, 45] on h2 "August 27, 2025 / 8:00AM - 9:00AM / Tasha C" at bounding box center [646, 54] width 730 height 30
click at [1001, 42] on button "×" at bounding box center [1006, 46] width 10 height 18
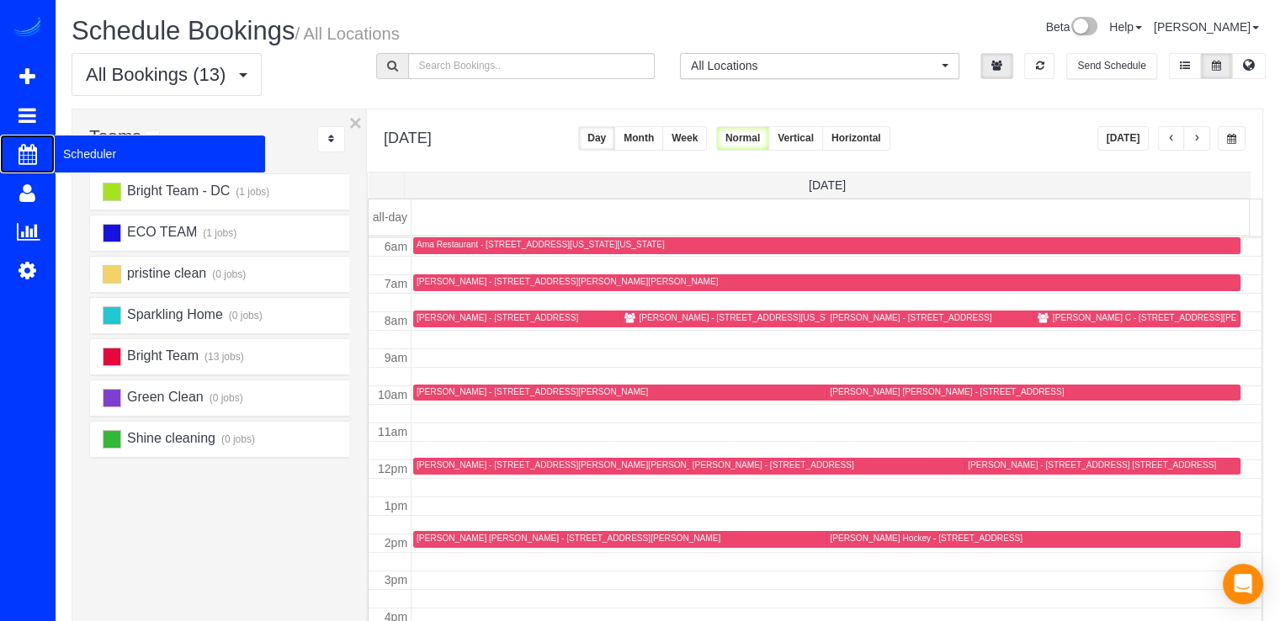
click at [91, 162] on span "Scheduler" at bounding box center [160, 154] width 210 height 39
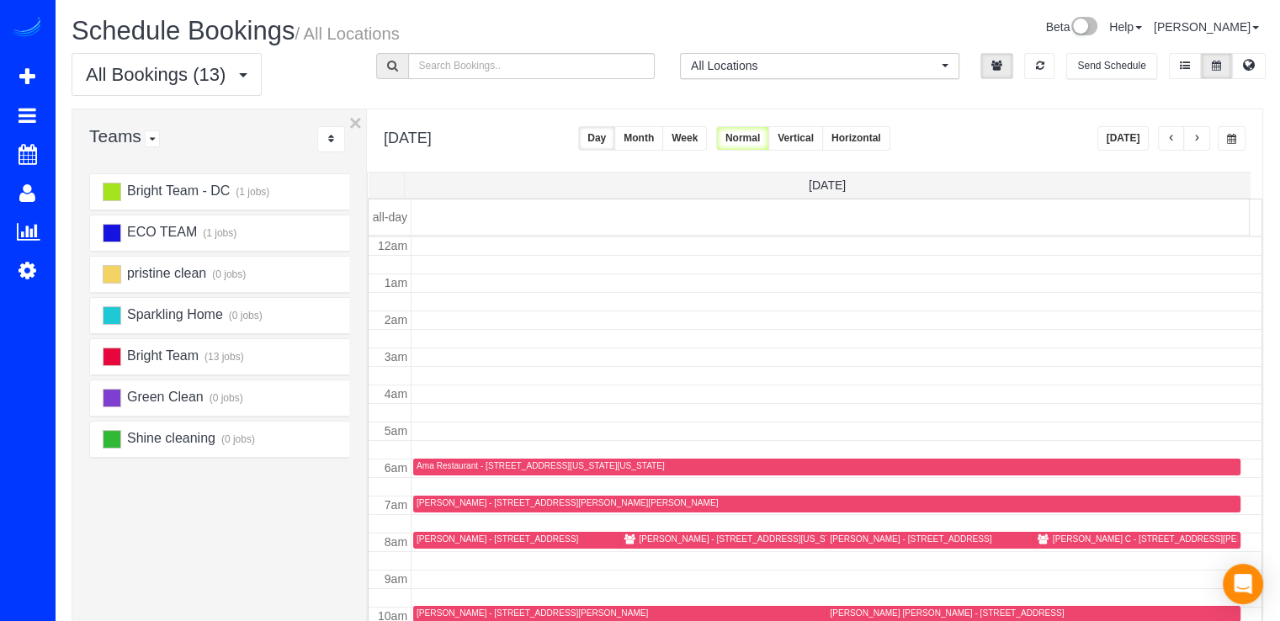
scroll to position [221, 0]
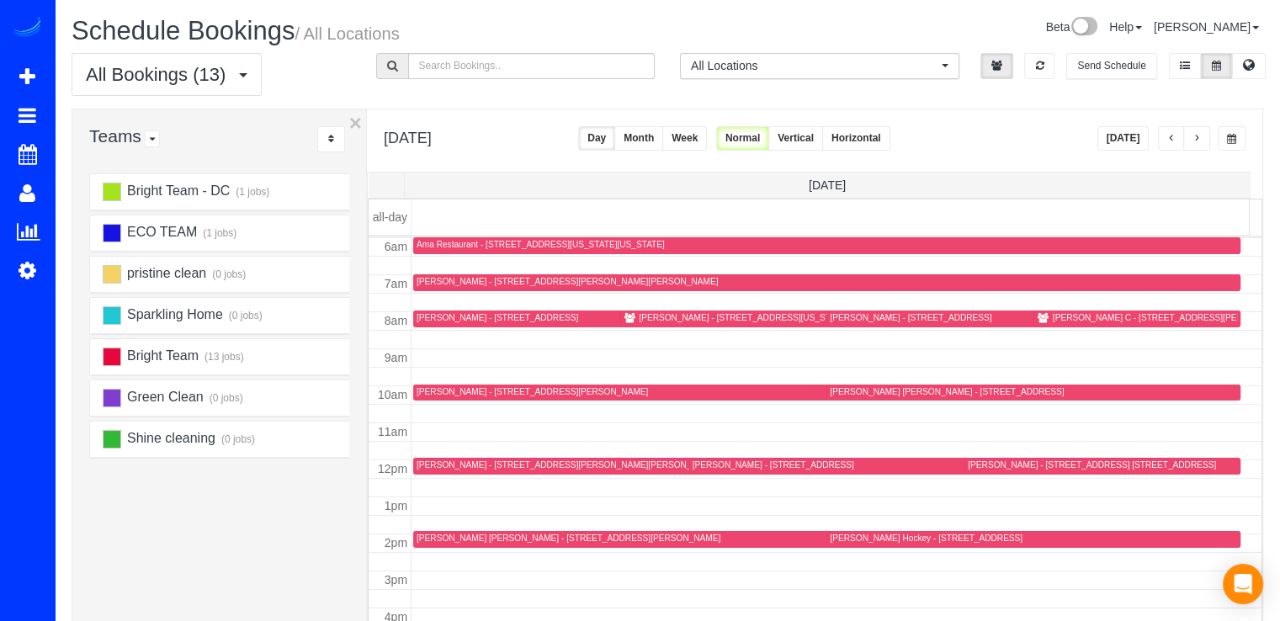
click at [1168, 139] on span "button" at bounding box center [1171, 139] width 8 height 10
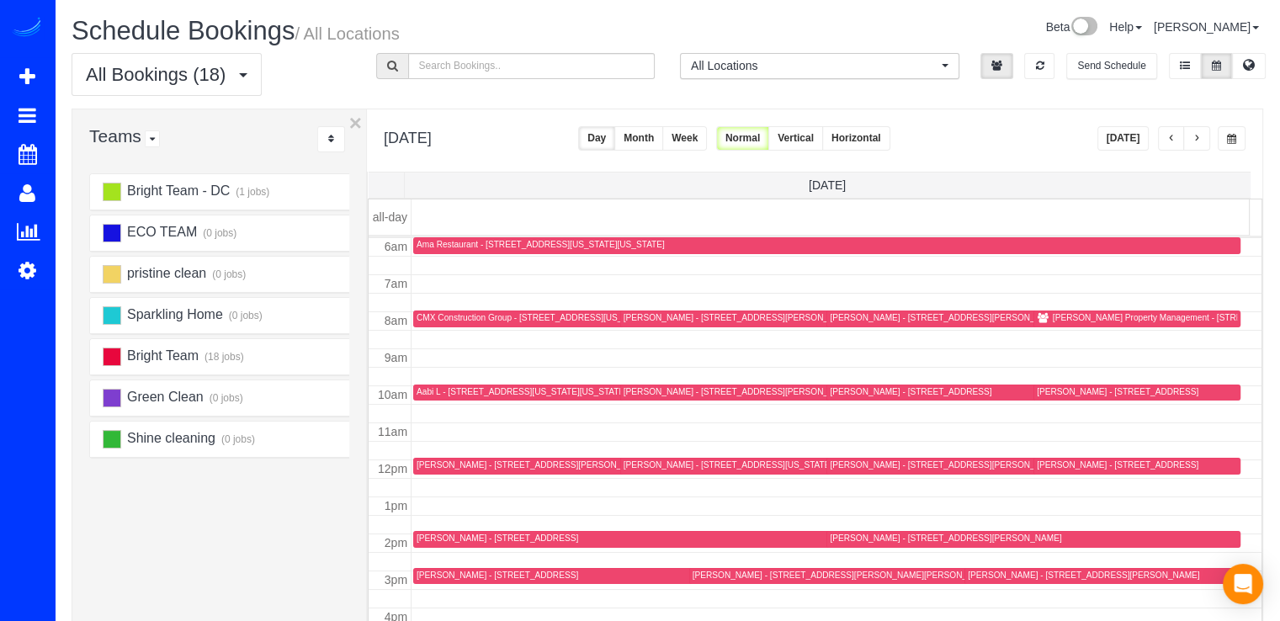
click at [1204, 140] on button "button" at bounding box center [1196, 138] width 27 height 24
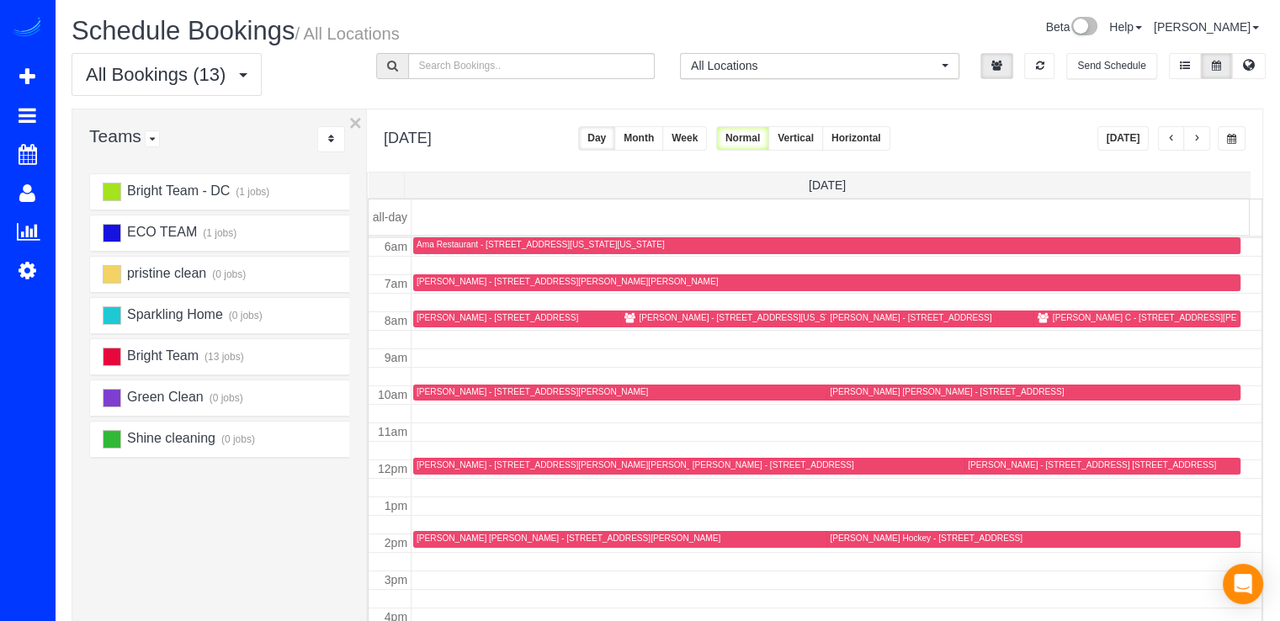
click at [1169, 135] on span "button" at bounding box center [1171, 139] width 8 height 10
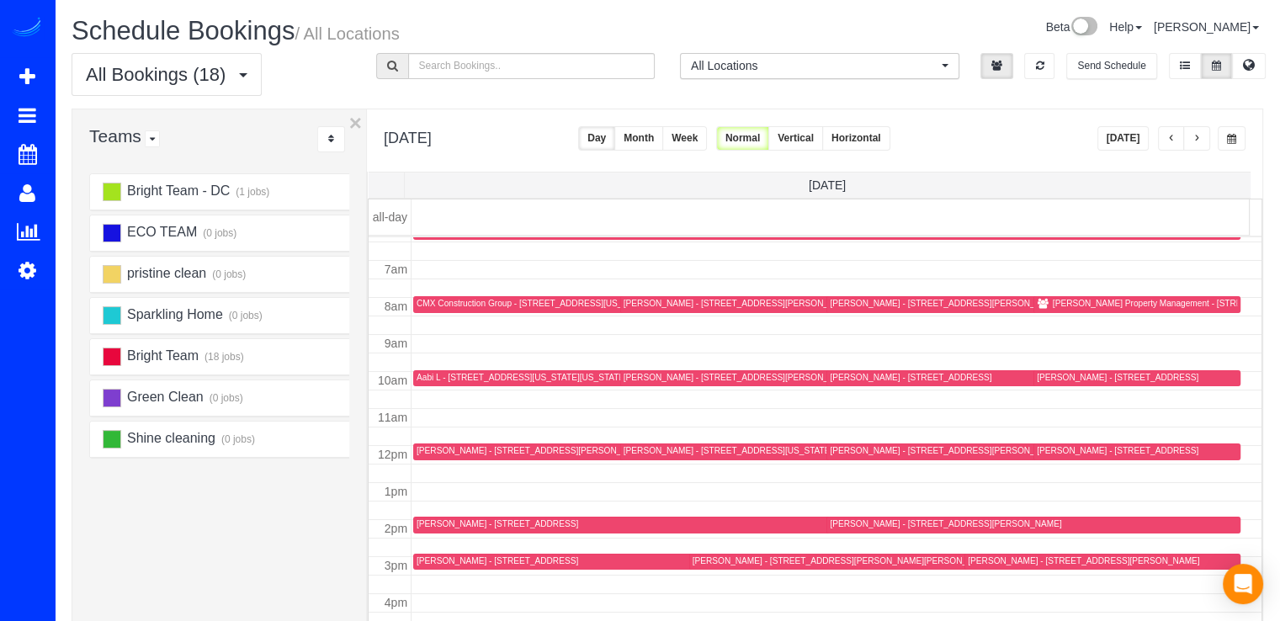
scroll to position [137, 0]
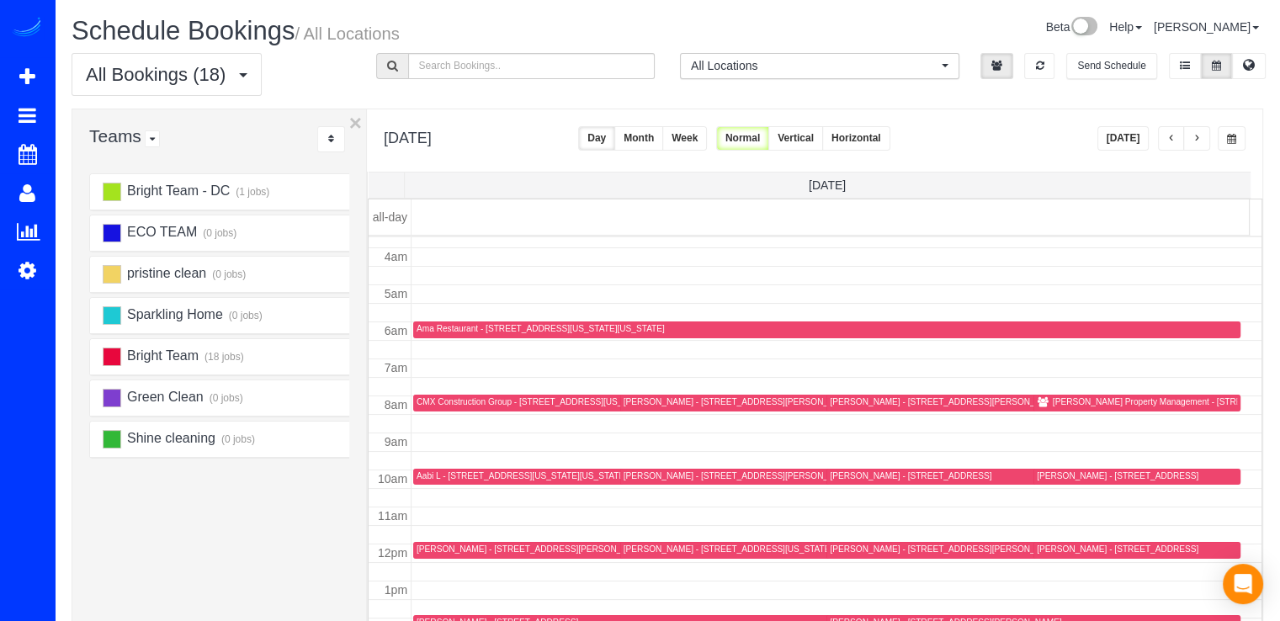
click at [1054, 400] on div "Richey Property Management - 23408 Adagio Terrace, Ashburn, VA 20148" at bounding box center [1177, 401] width 248 height 11
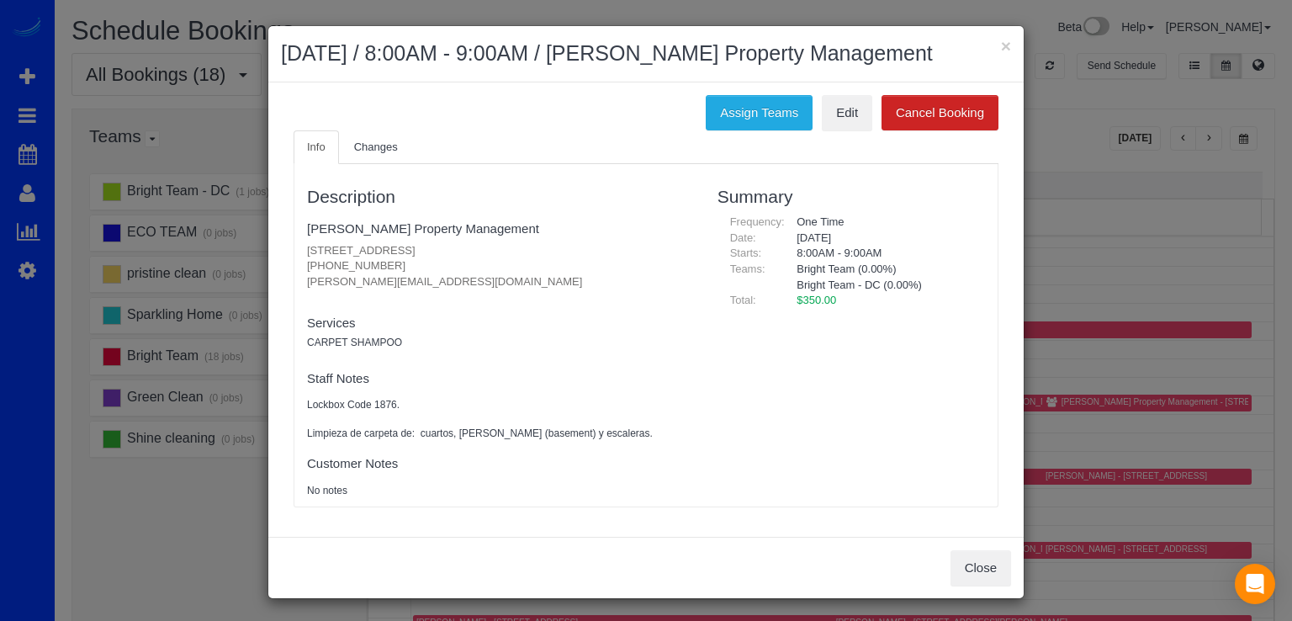
drag, startPoint x: 298, startPoint y: 247, endPoint x: 539, endPoint y: 249, distance: 241.5
click at [539, 249] on div "Description Richey Property Management 23408 Adagio Terrace, Ashburn, VA 20148 …" at bounding box center [500, 335] width 411 height 326
copy p "23408 Adagio Terrace, Ashburn, VA 20148"
click at [1001, 40] on button "×" at bounding box center [1006, 46] width 10 height 18
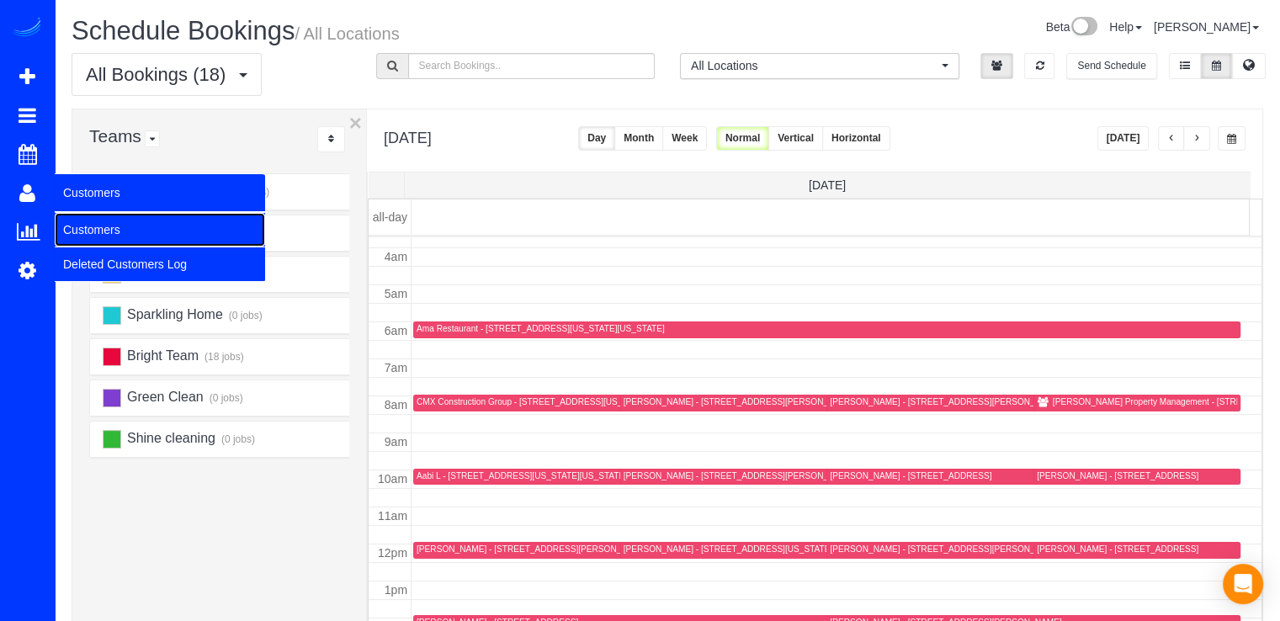
click at [74, 224] on link "Customers" at bounding box center [160, 230] width 210 height 34
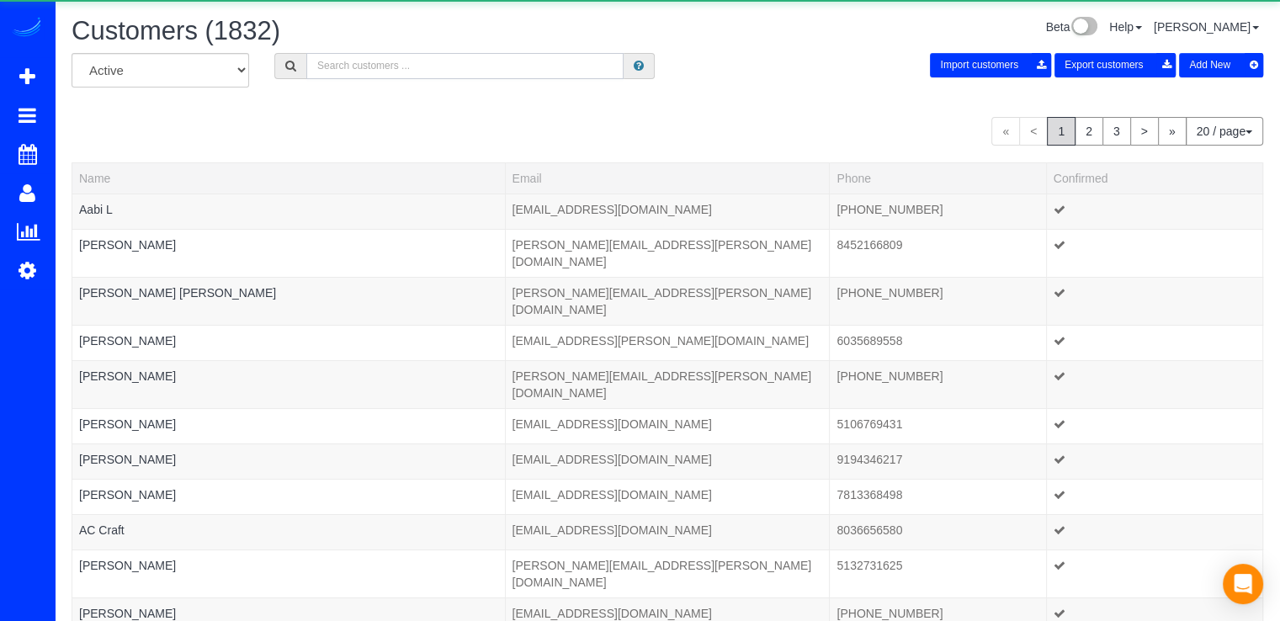
click at [343, 67] on input "text" at bounding box center [464, 66] width 317 height 26
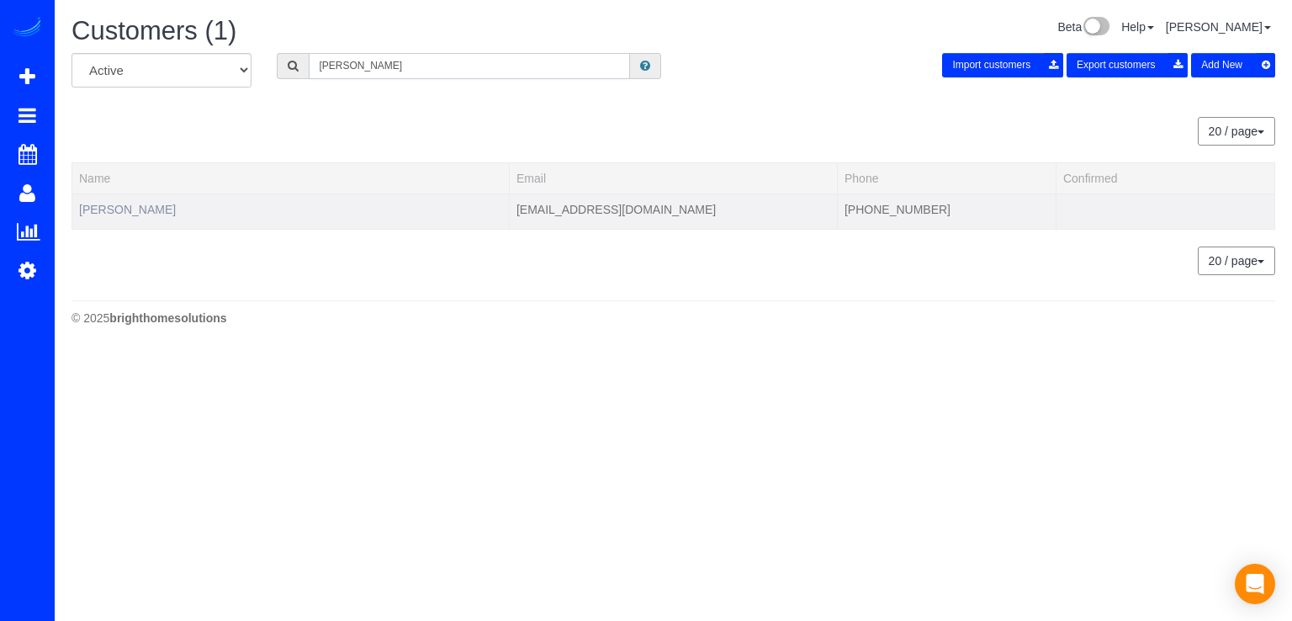
type input "Maria Va"
click at [130, 206] on link "Maria Van Istendal" at bounding box center [127, 209] width 97 height 13
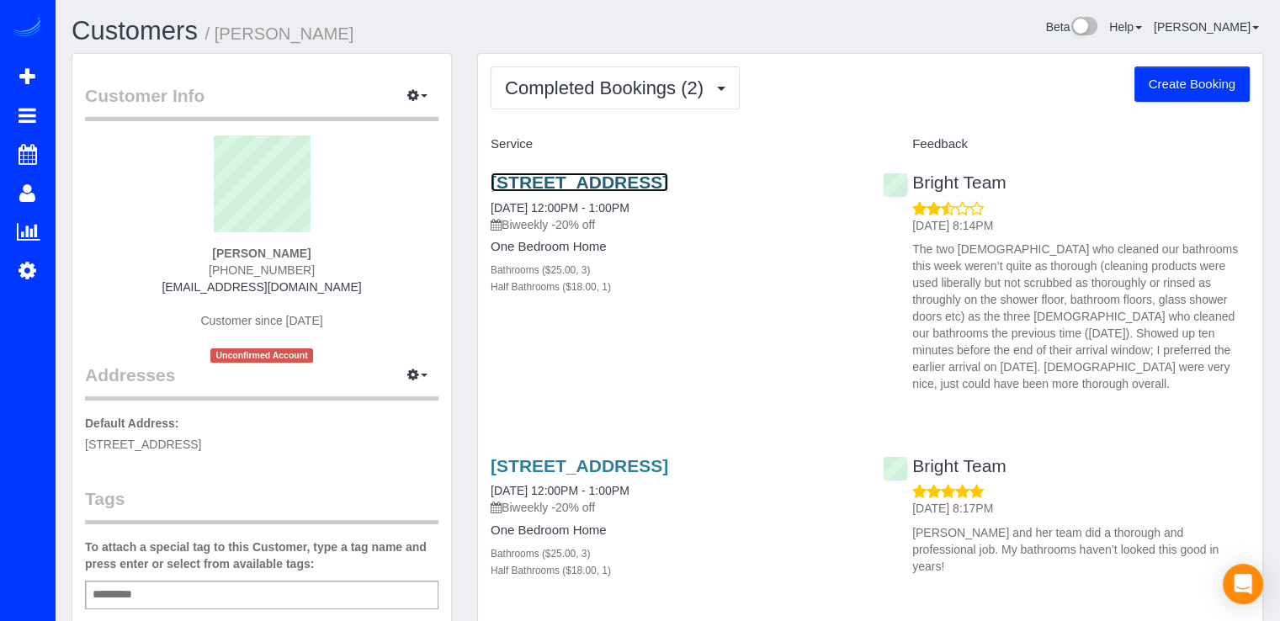
click at [602, 182] on link "656 Wintergreen Dr, Purceville, VA 20132" at bounding box center [580, 181] width 178 height 19
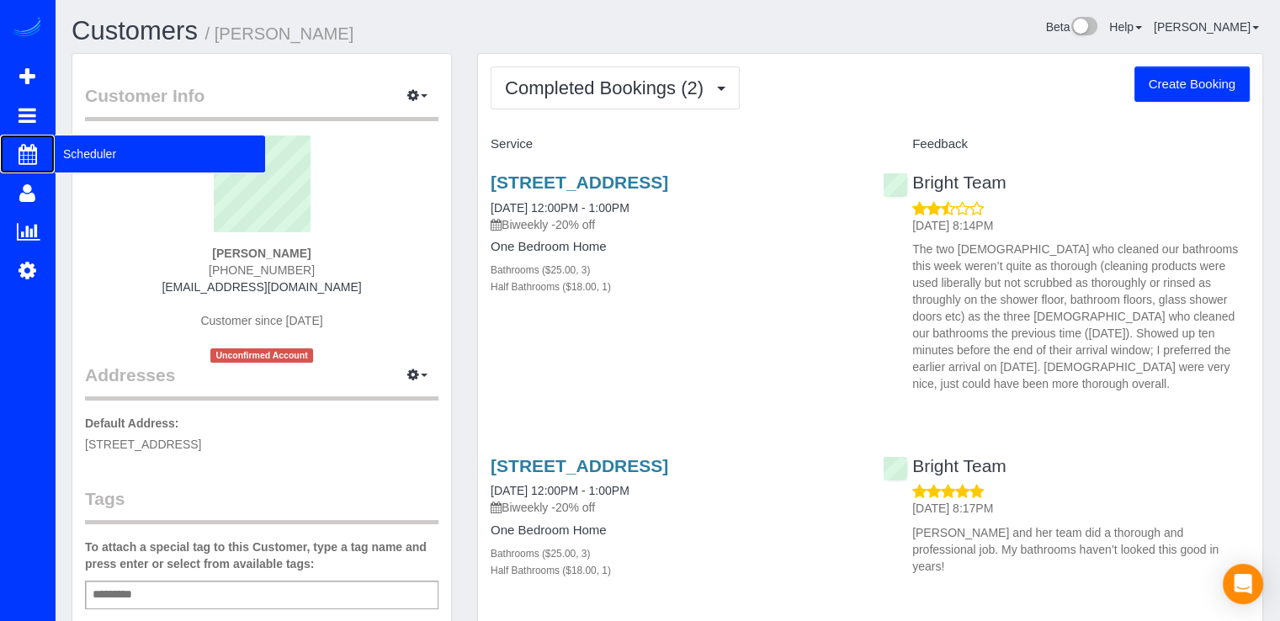
click at [72, 157] on span "Scheduler" at bounding box center [160, 154] width 210 height 39
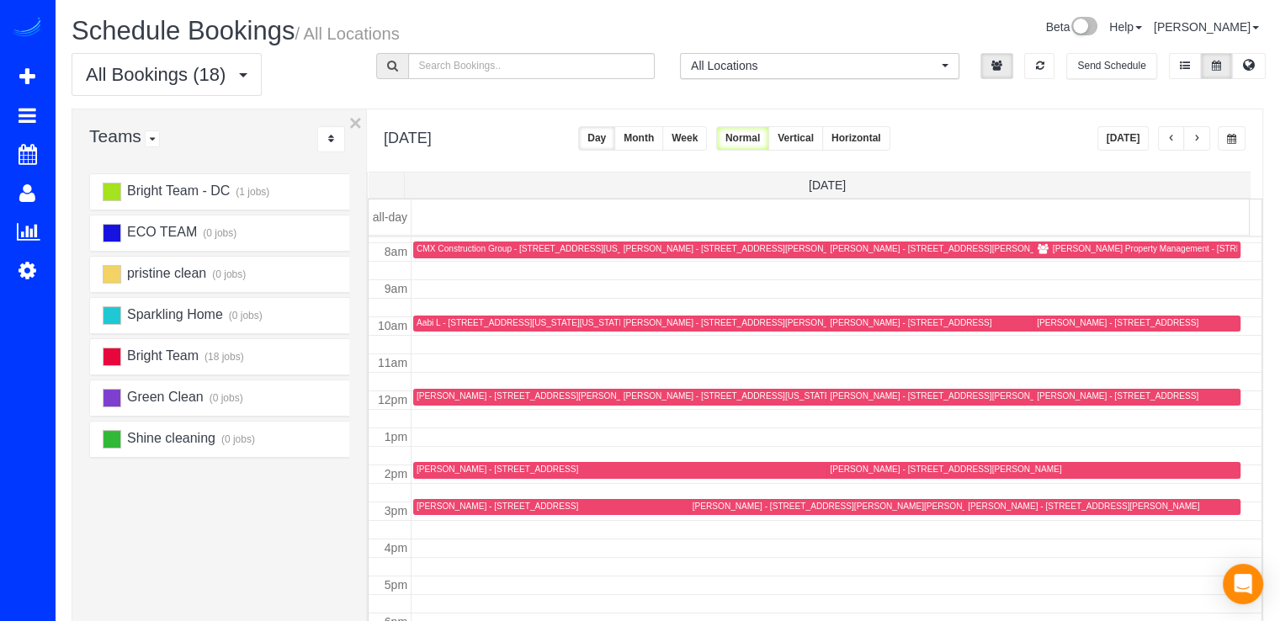
scroll to position [335, 0]
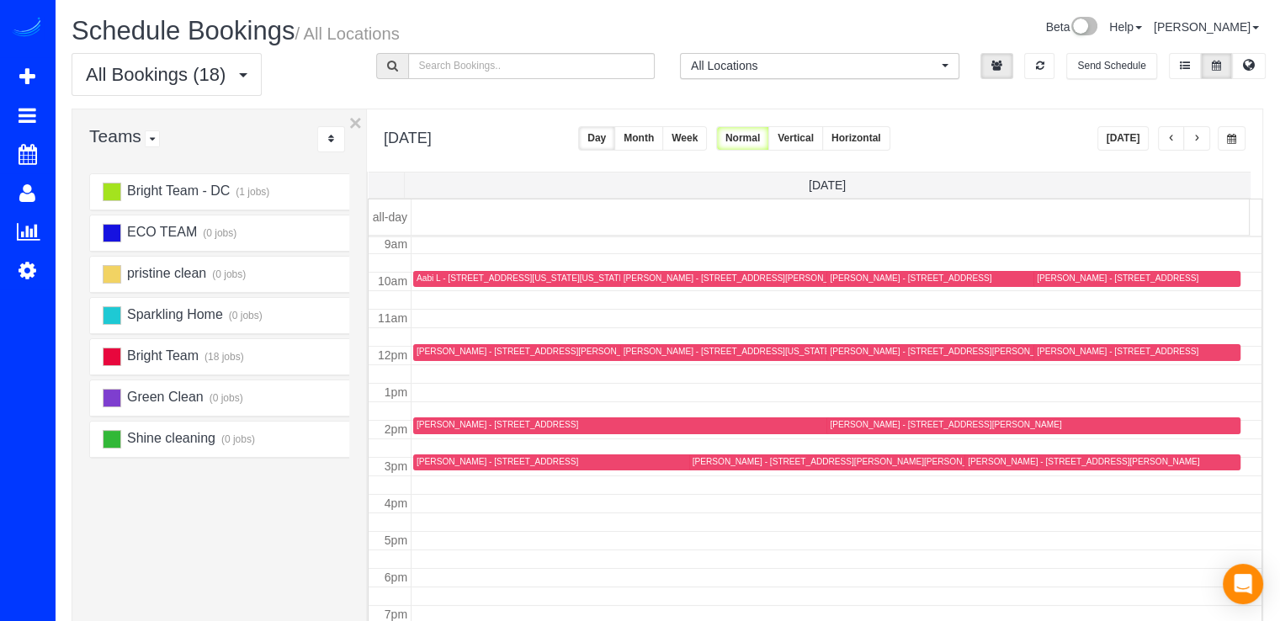
click at [1121, 143] on button "Today" at bounding box center [1123, 138] width 52 height 24
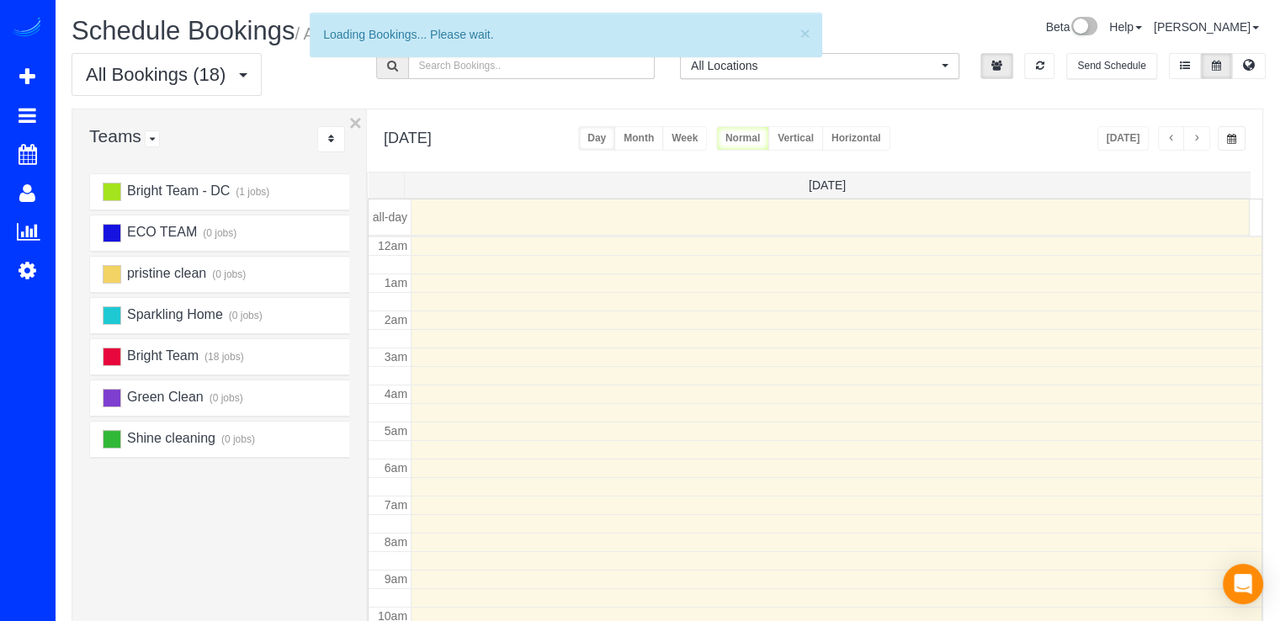
scroll to position [221, 0]
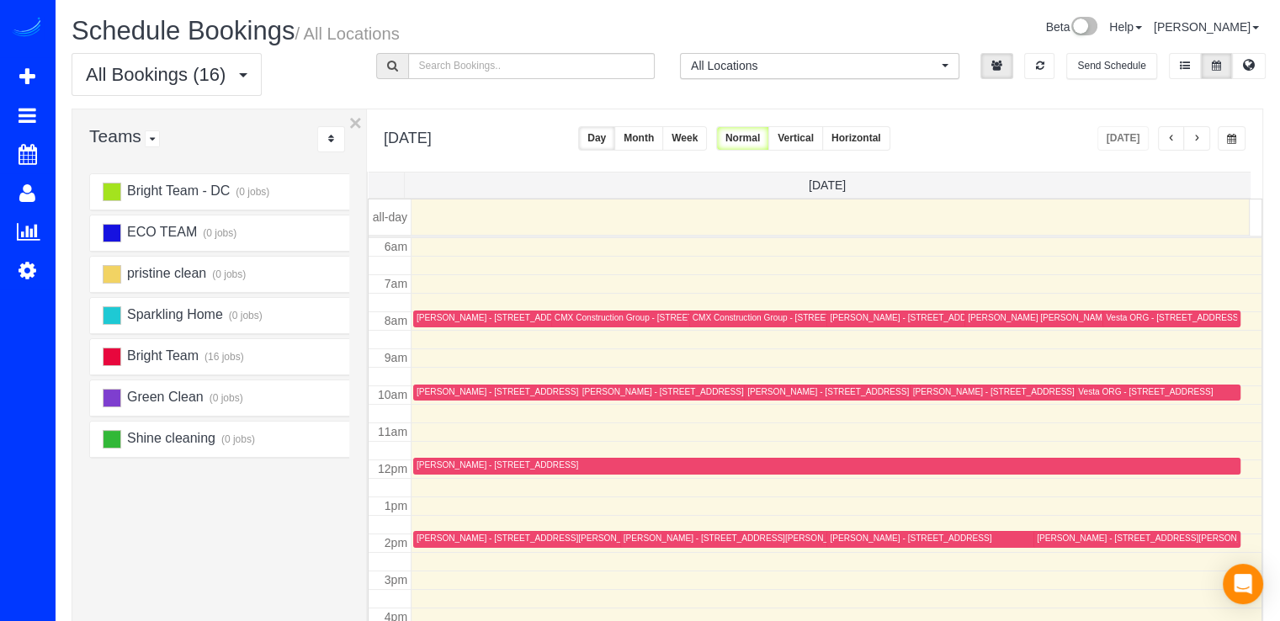
click at [1205, 146] on button "button" at bounding box center [1196, 138] width 27 height 24
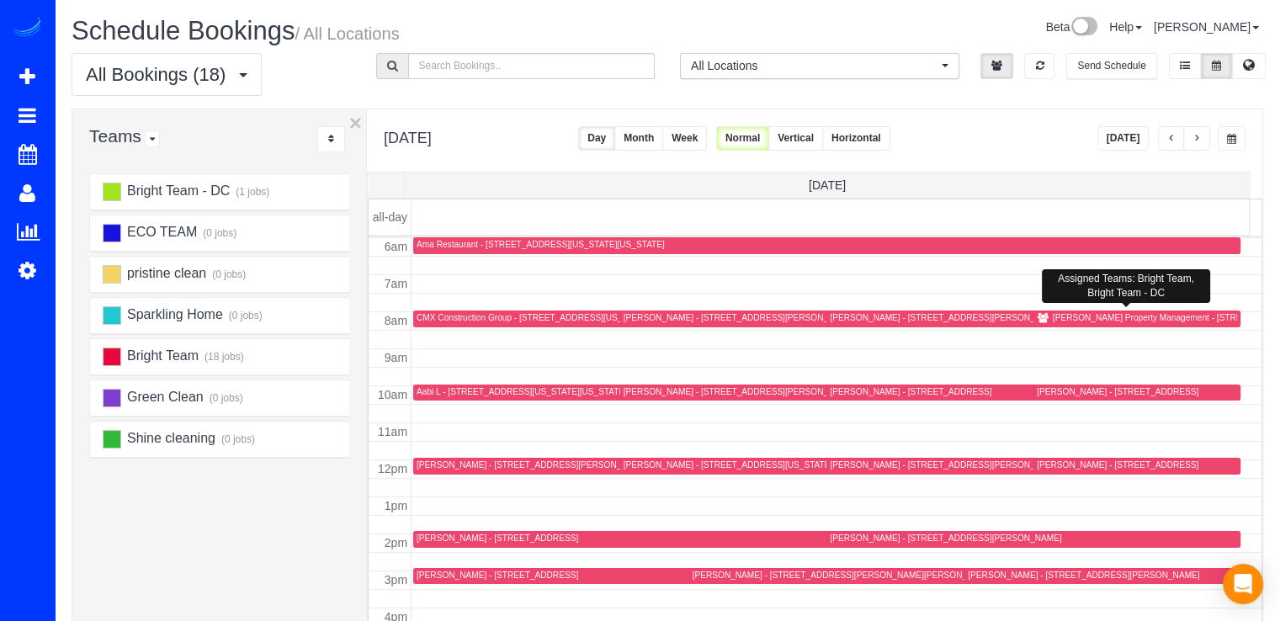
click at [1074, 321] on div "Richey Property Management - 23408 Adagio Terrace, Ashburn, VA 20148" at bounding box center [1177, 317] width 248 height 11
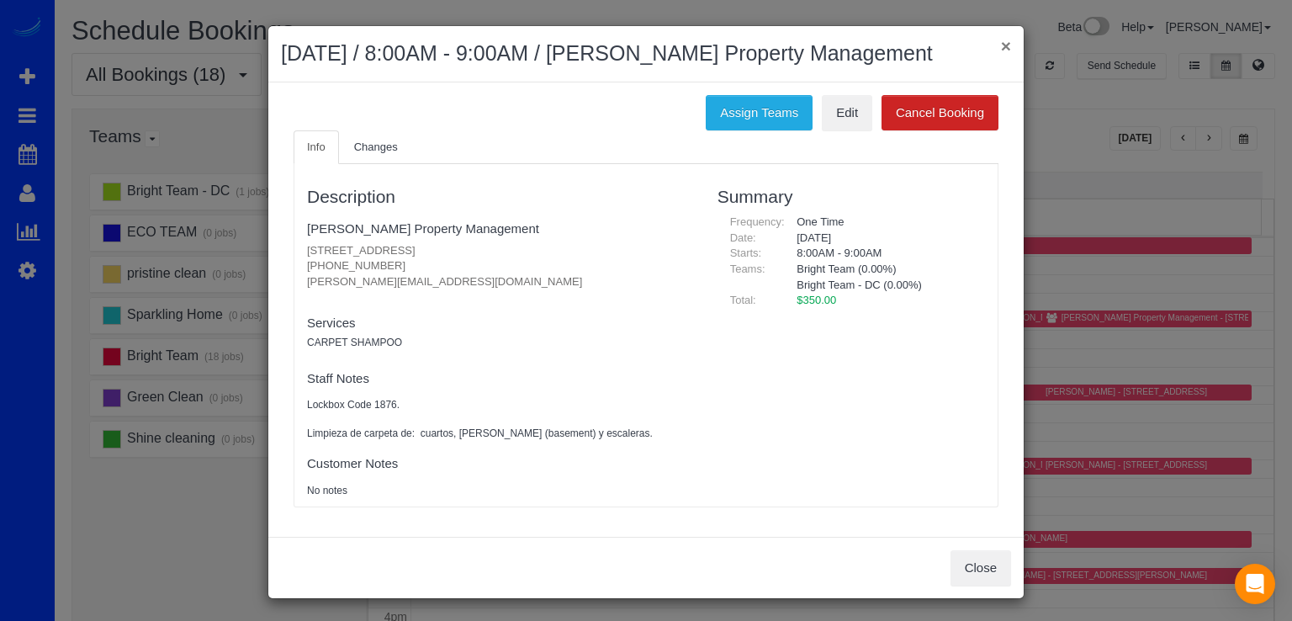
click at [1003, 45] on button "×" at bounding box center [1006, 46] width 10 height 18
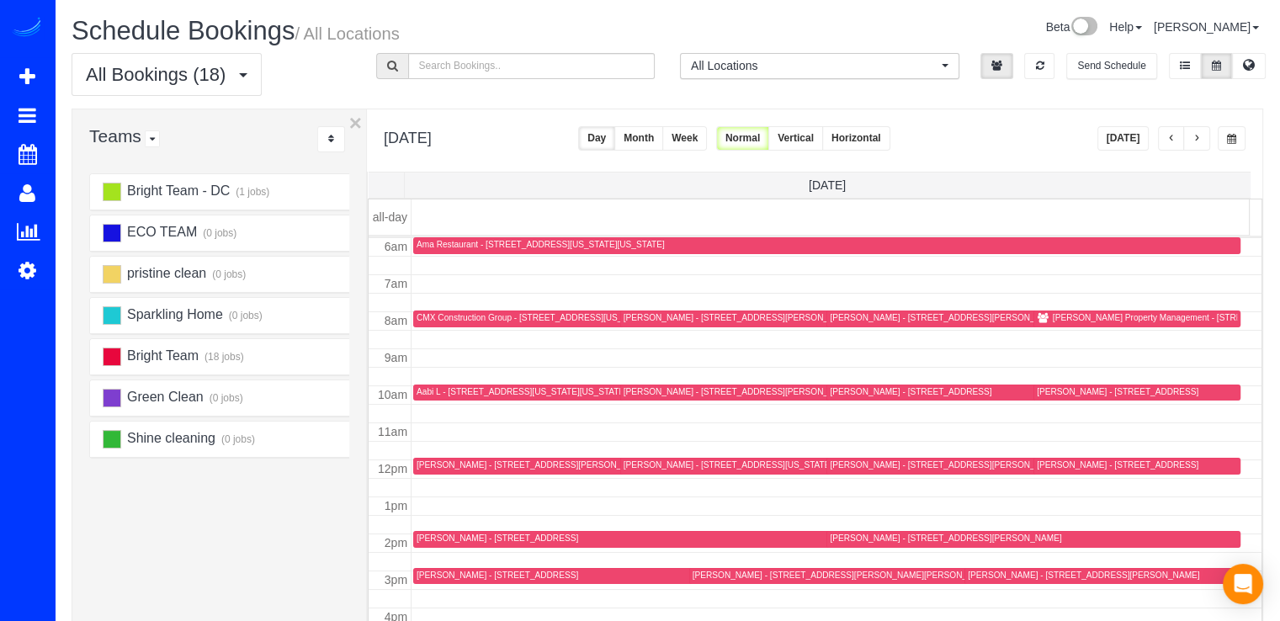
click at [448, 326] on div at bounding box center [611, 318] width 396 height 17
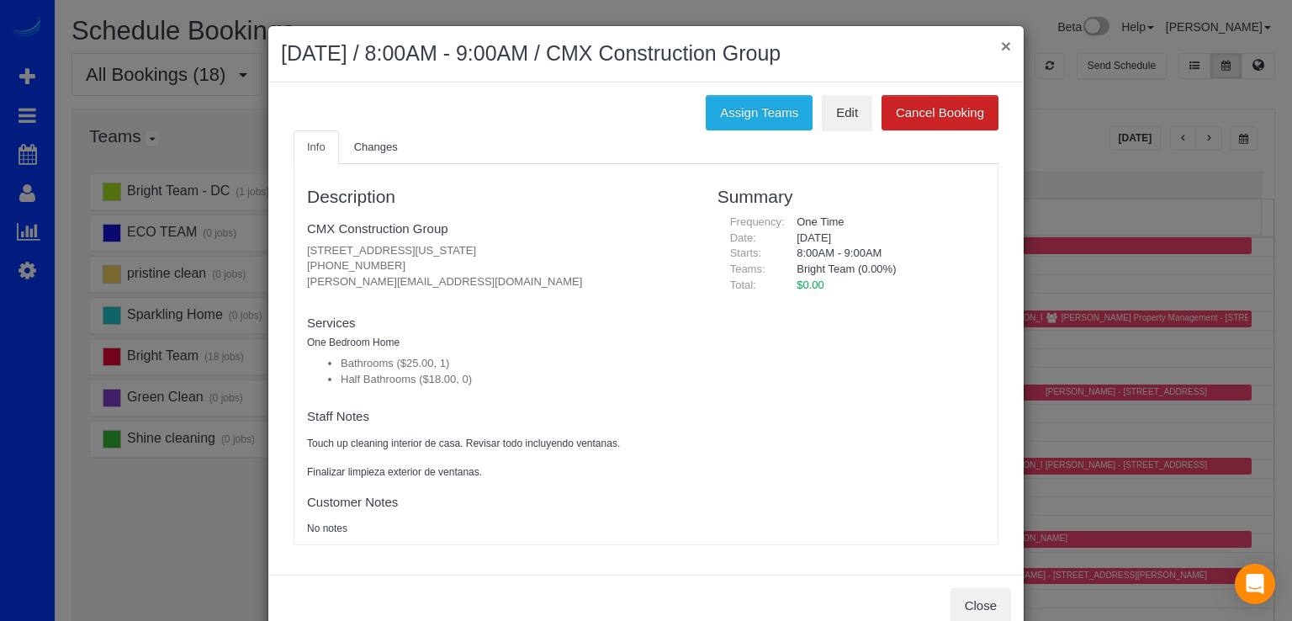
click at [1003, 48] on button "×" at bounding box center [1006, 46] width 10 height 18
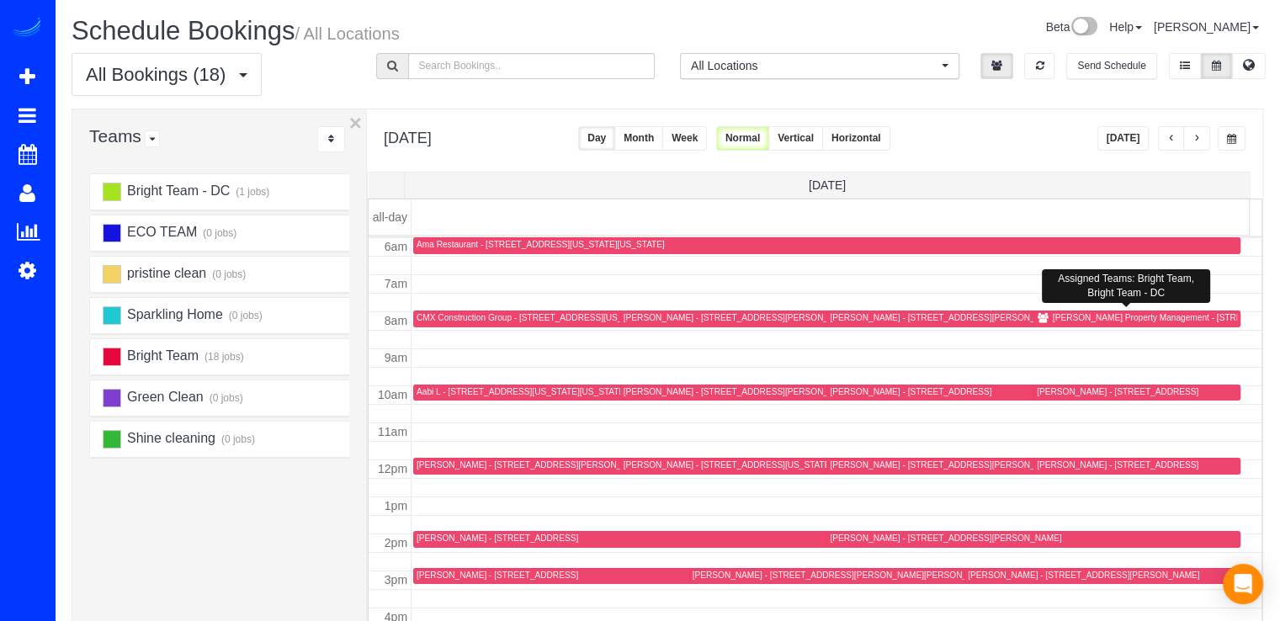
click at [1053, 317] on div "Richey Property Management - 23408 Adagio Terrace, Ashburn, VA 20148" at bounding box center [1177, 317] width 248 height 11
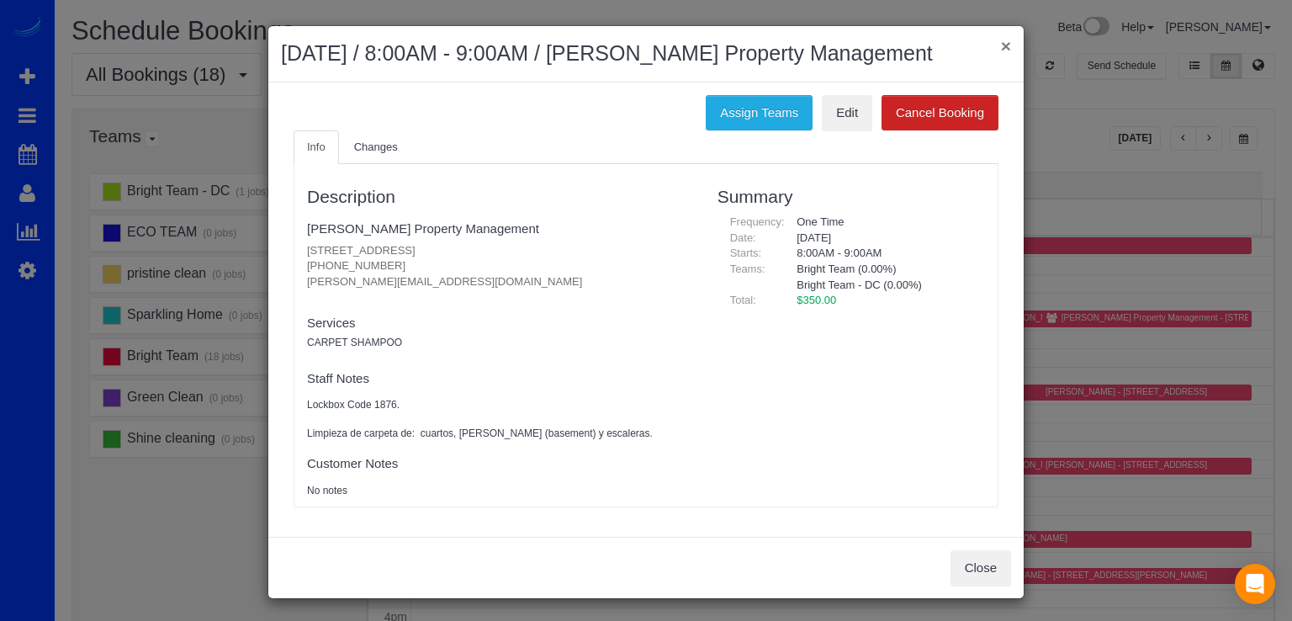
click at [1001, 46] on button "×" at bounding box center [1006, 46] width 10 height 18
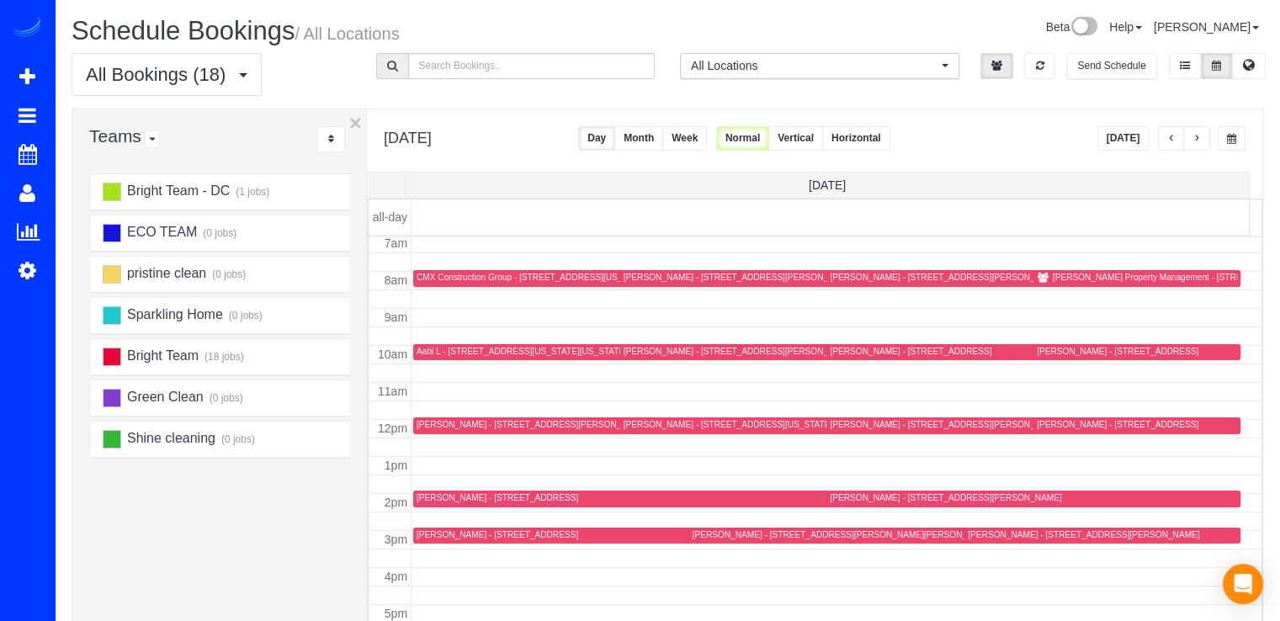
scroll to position [0, 0]
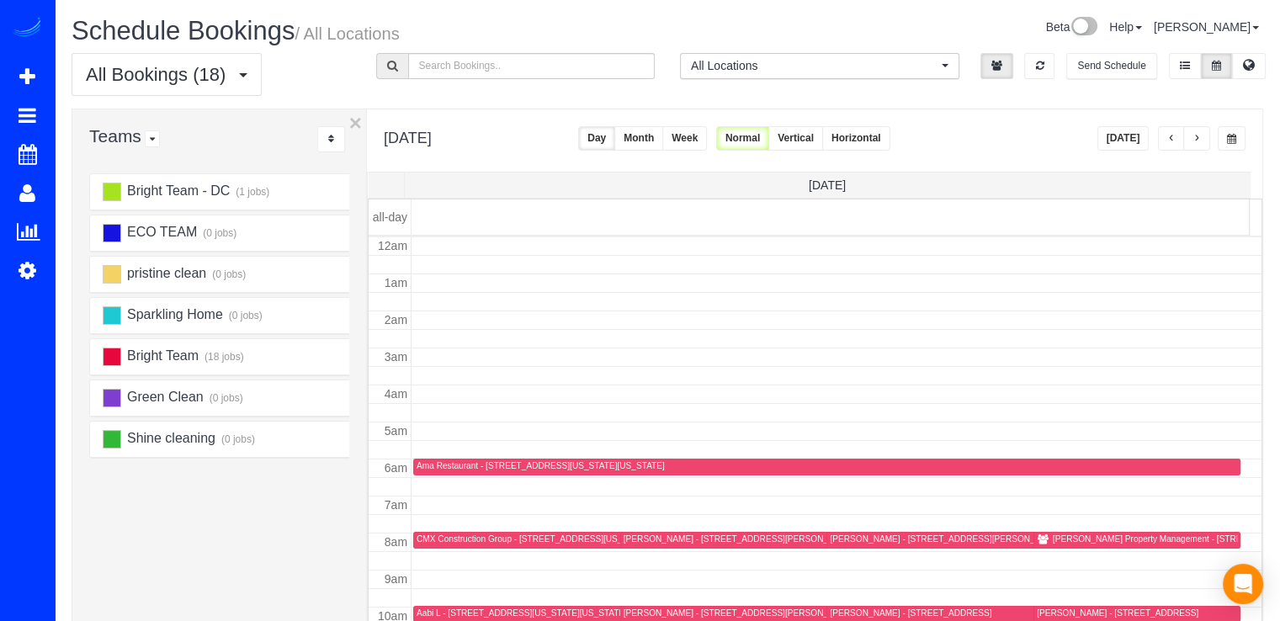
click at [1123, 150] on div "Tuesday, Aug 26, 2025 Today Day Month Week Normal Vertical Horizontal" at bounding box center [814, 140] width 895 height 62
click at [1127, 145] on button "Today" at bounding box center [1123, 138] width 52 height 24
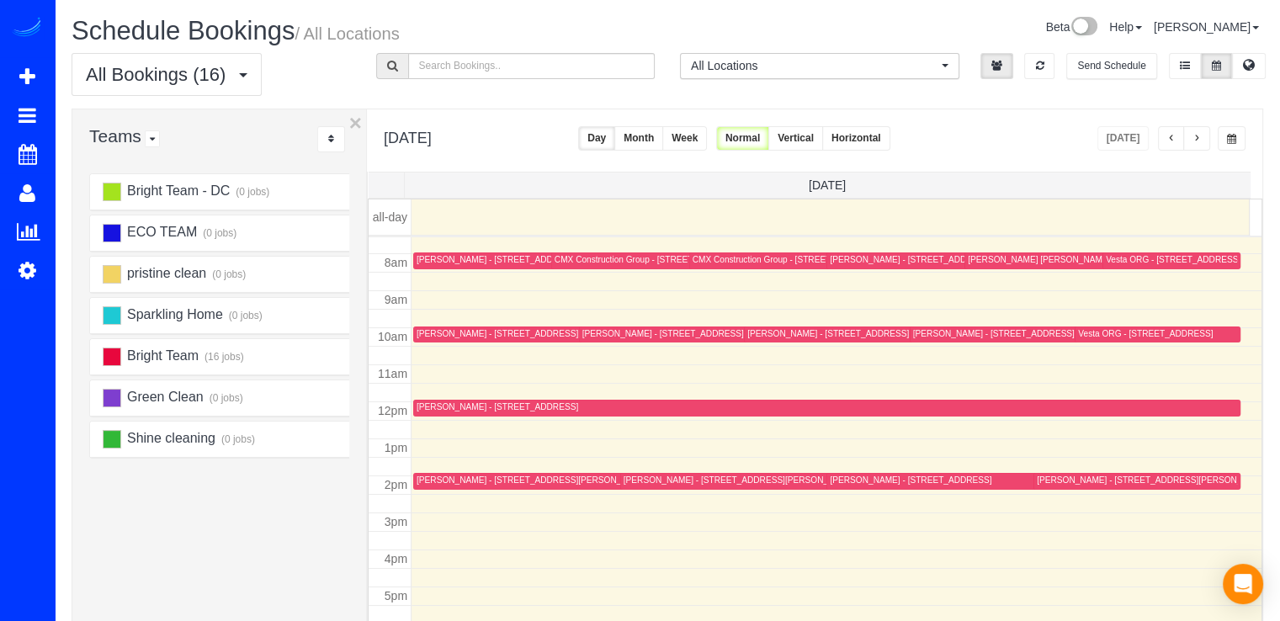
scroll to position [251, 0]
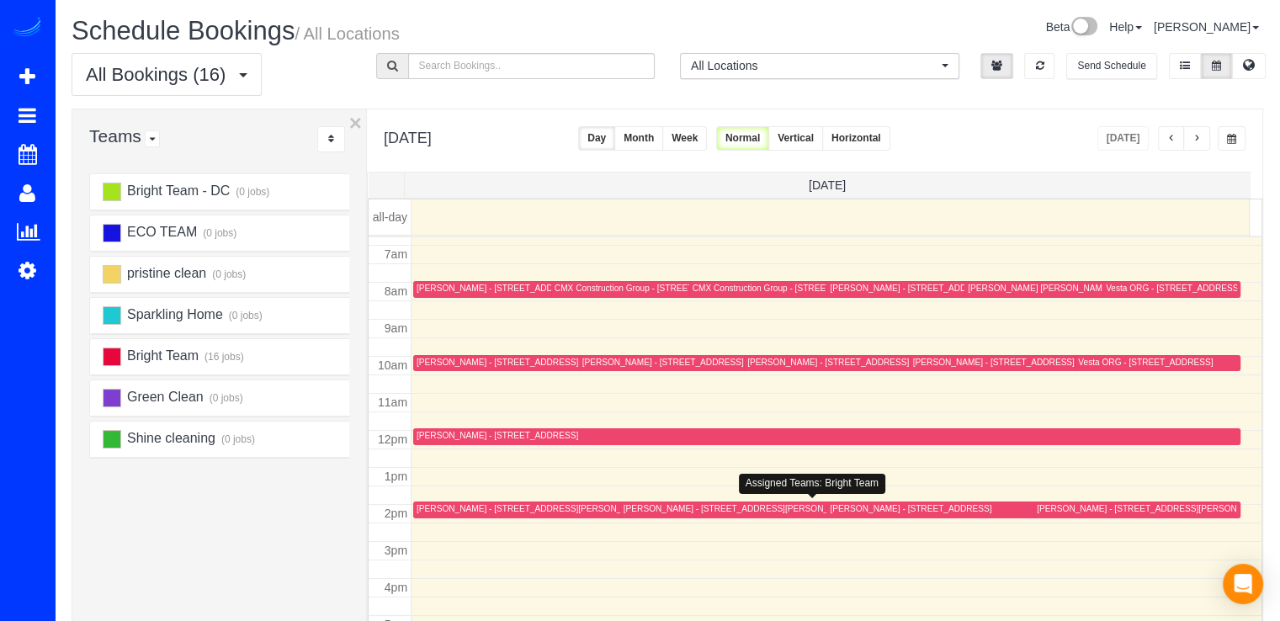
click at [646, 504] on div "Claire Olingy - 9206 Crosby Rd, Silver Spring, MD 20910-1522" at bounding box center [739, 508] width 231 height 11
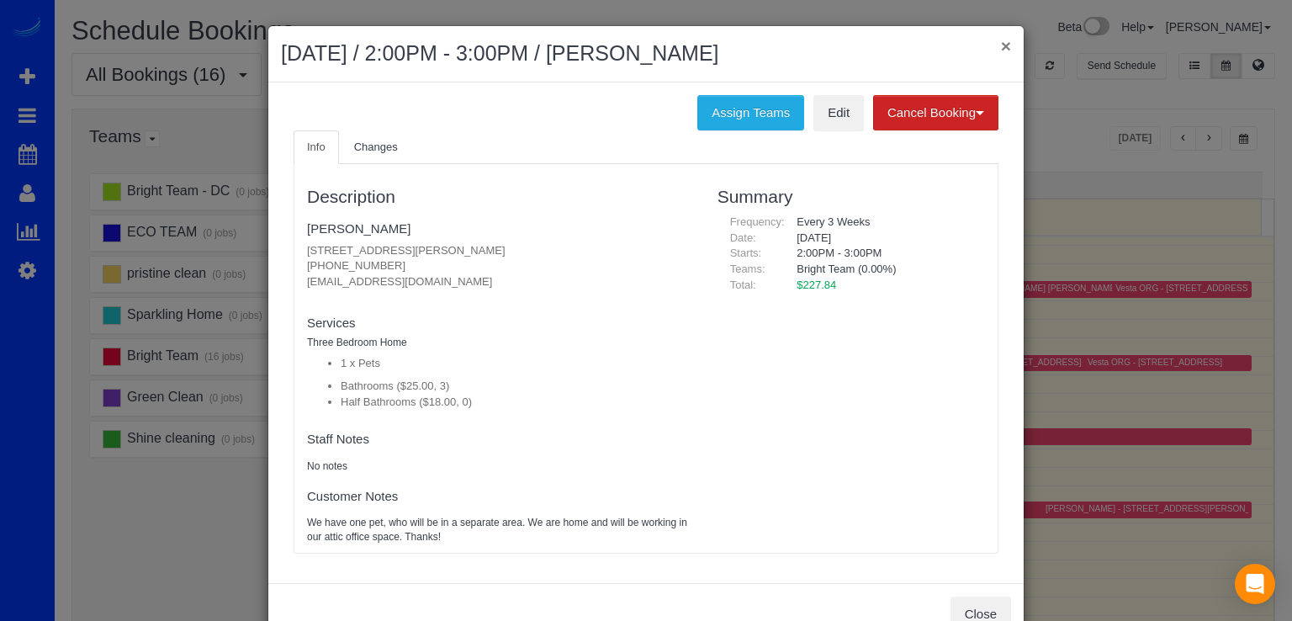
click at [1001, 44] on button "×" at bounding box center [1006, 46] width 10 height 18
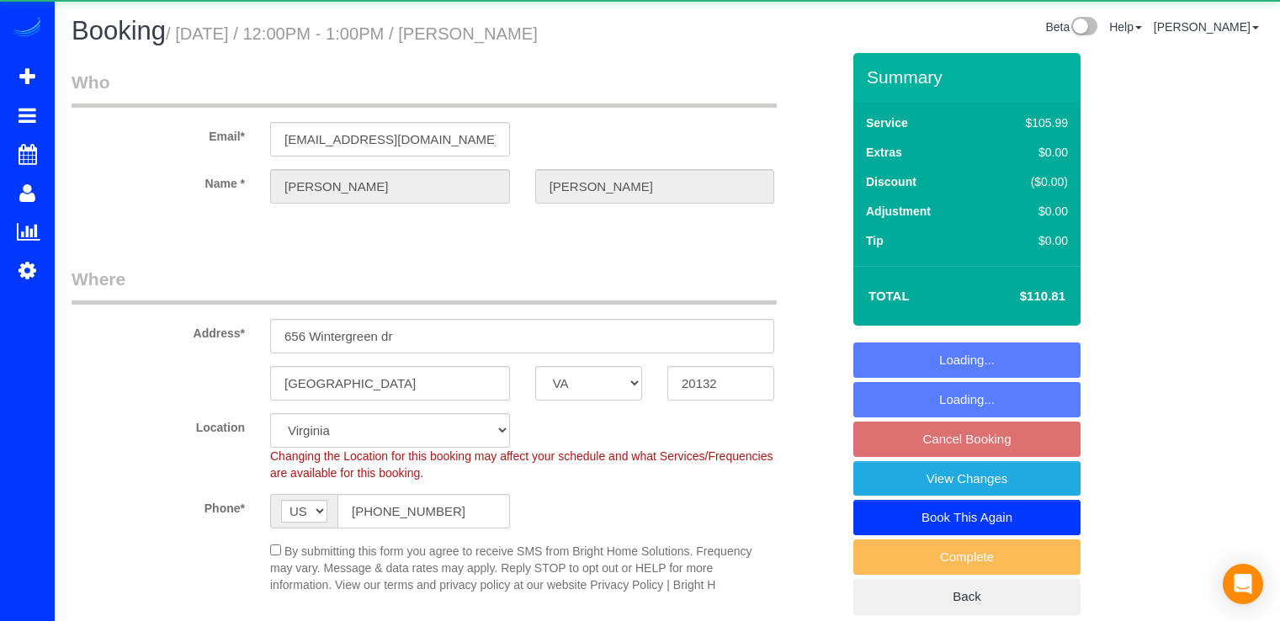
select select "VA"
select select "3"
select select "1"
select select "spot3"
